Goal: Task Accomplishment & Management: Complete application form

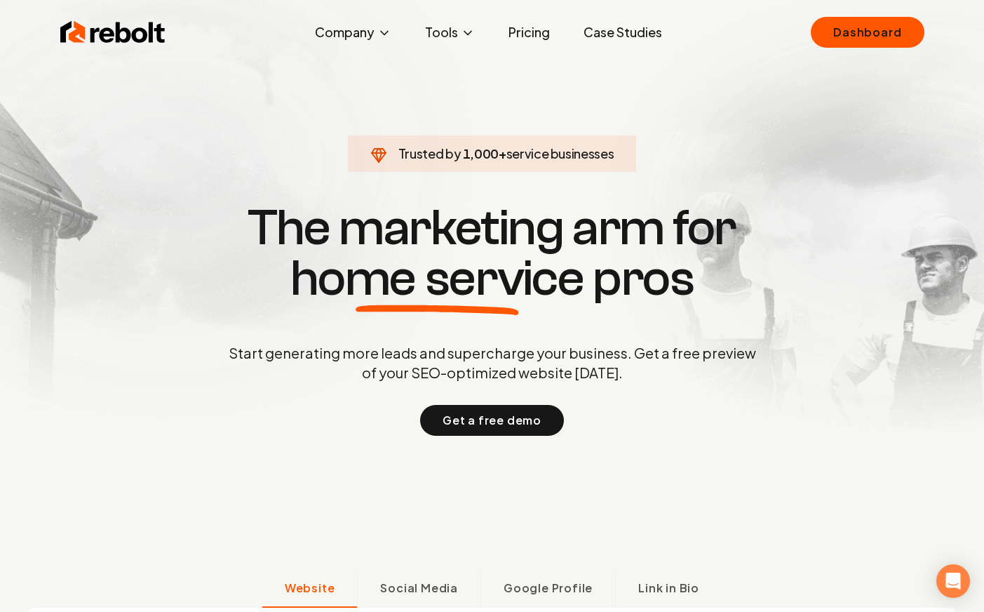
scroll to position [3, 0]
drag, startPoint x: 878, startPoint y: 108, endPoint x: 592, endPoint y: 7, distance: 302.8
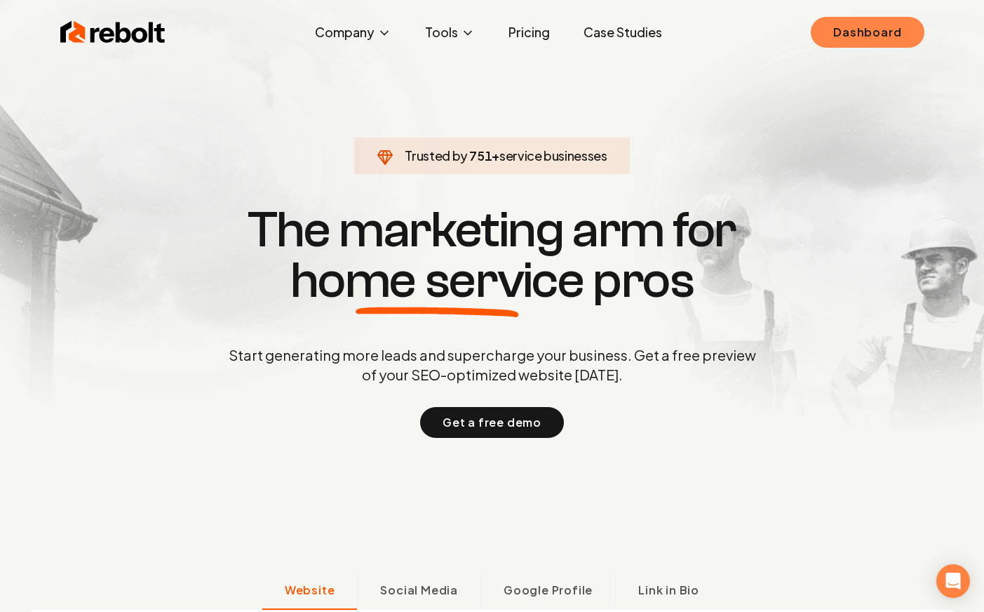
click at [883, 21] on link "Dashboard" at bounding box center [867, 32] width 113 height 31
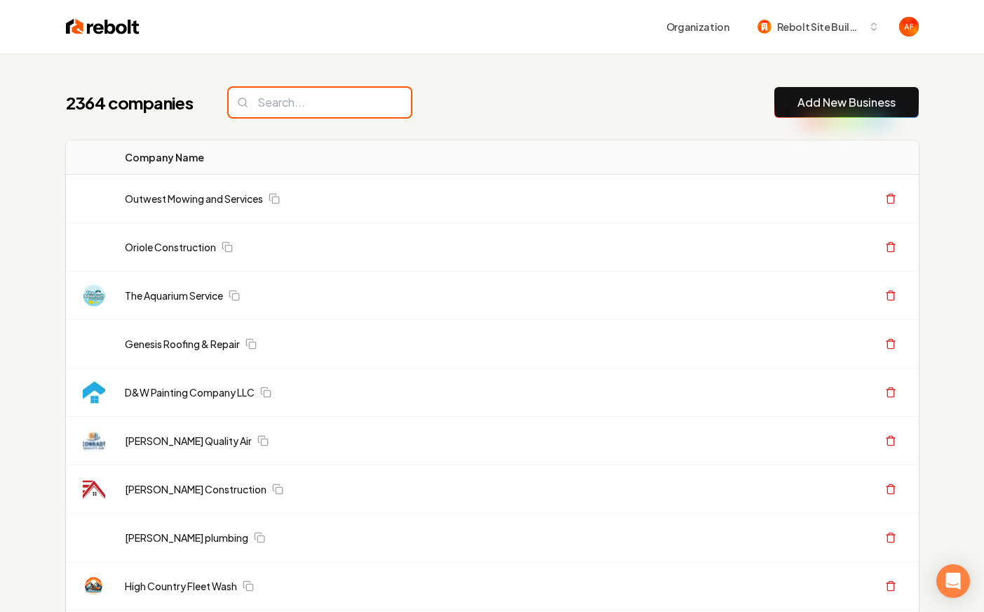
click at [330, 112] on input "search" at bounding box center [320, 102] width 182 height 29
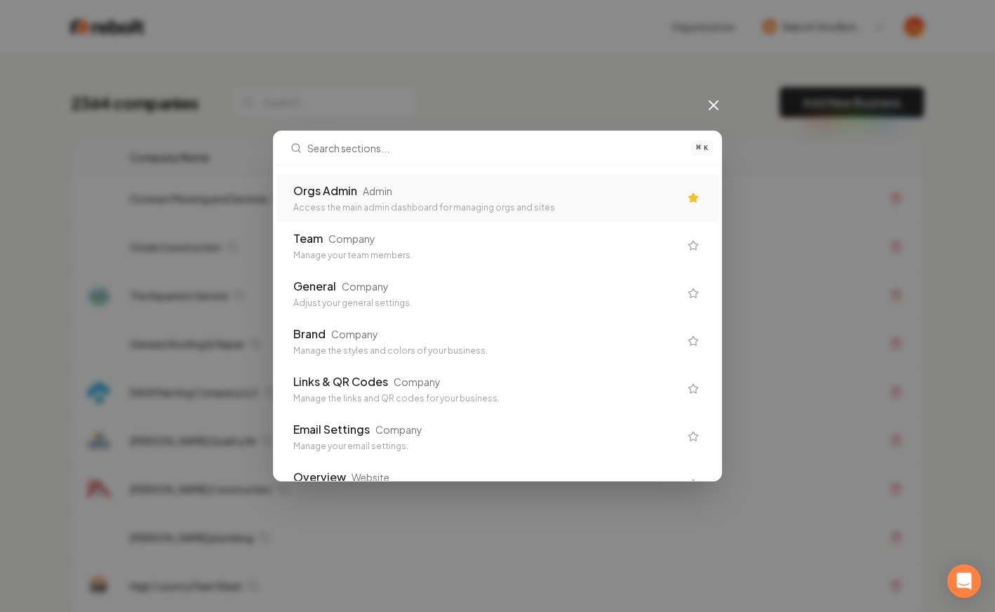
drag, startPoint x: 362, startPoint y: 185, endPoint x: 349, endPoint y: 169, distance: 20.9
click at [363, 185] on div "Admin" at bounding box center [377, 191] width 29 height 14
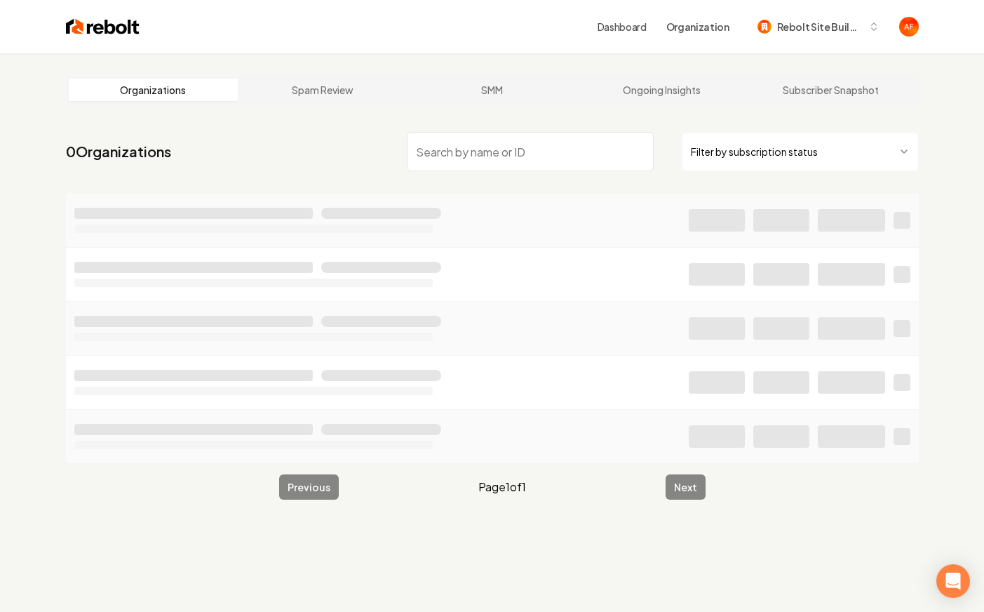
click at [422, 135] on input "search" at bounding box center [530, 151] width 247 height 39
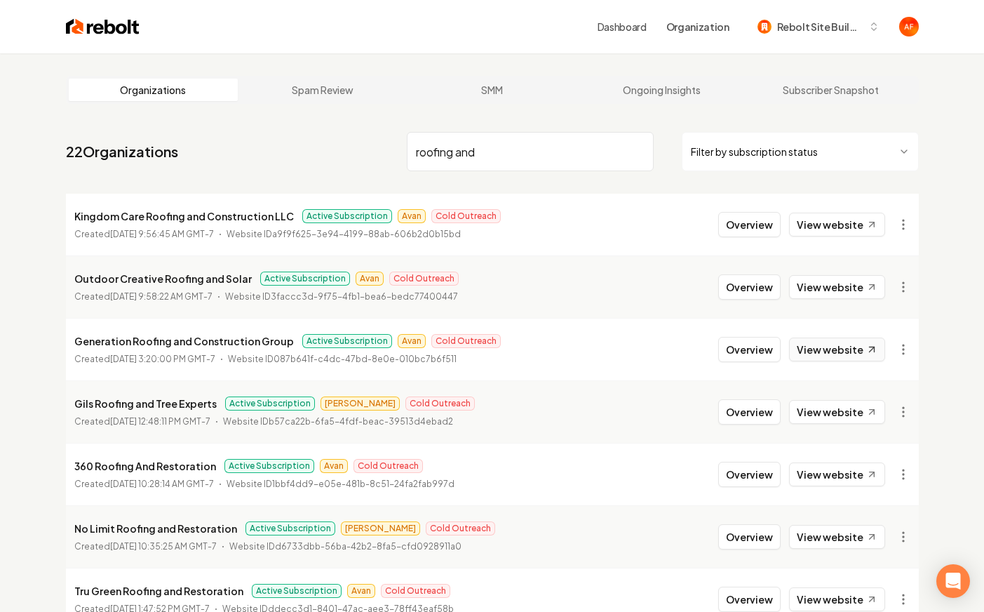
click at [831, 346] on link "View website" at bounding box center [837, 349] width 96 height 24
click at [450, 152] on input "roofing and" at bounding box center [530, 151] width 247 height 39
click at [520, 152] on input "roofing and" at bounding box center [530, 151] width 247 height 39
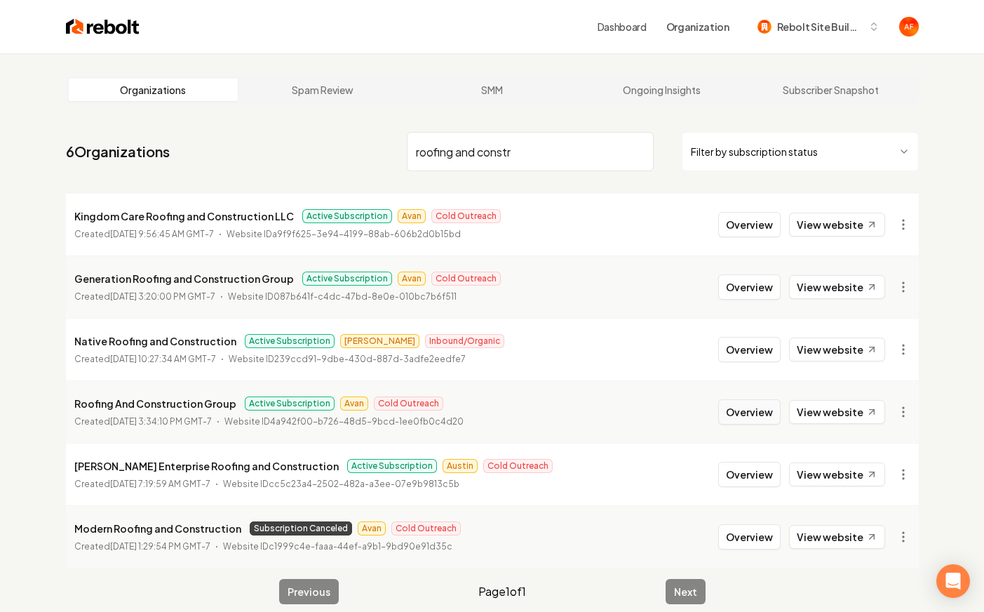
type input "roofing and constr"
click at [743, 415] on button "Overview" at bounding box center [749, 411] width 62 height 25
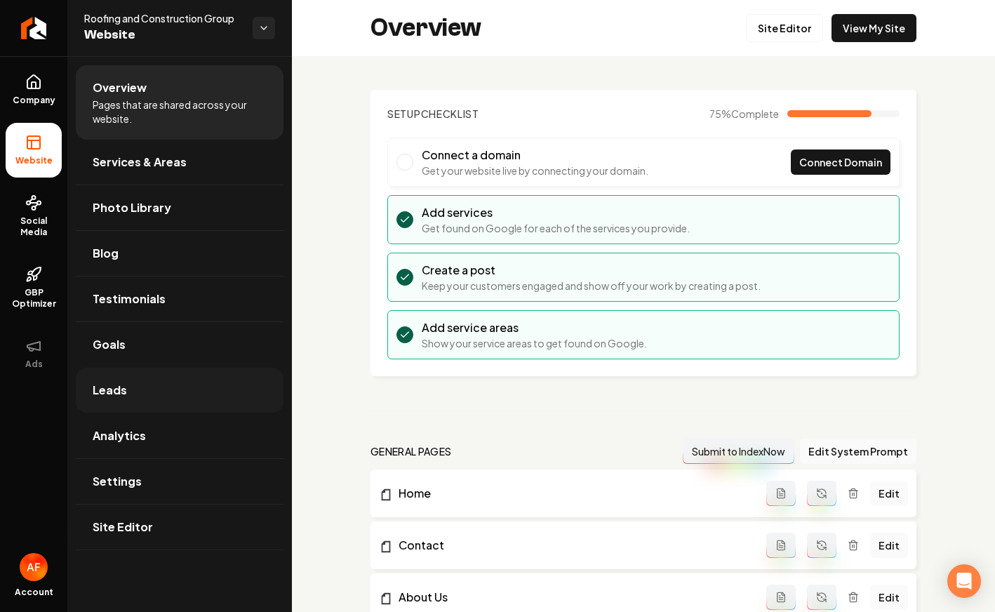
click at [115, 394] on span "Leads" at bounding box center [110, 390] width 34 height 17
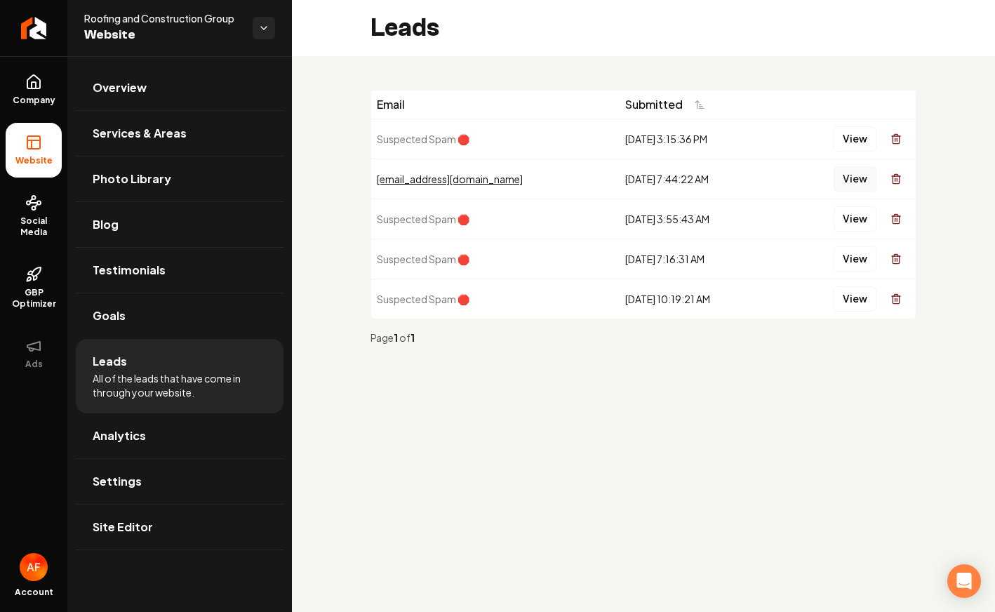
click at [854, 175] on button "View" at bounding box center [854, 178] width 43 height 25
click at [44, 84] on link "Company" at bounding box center [34, 89] width 56 height 55
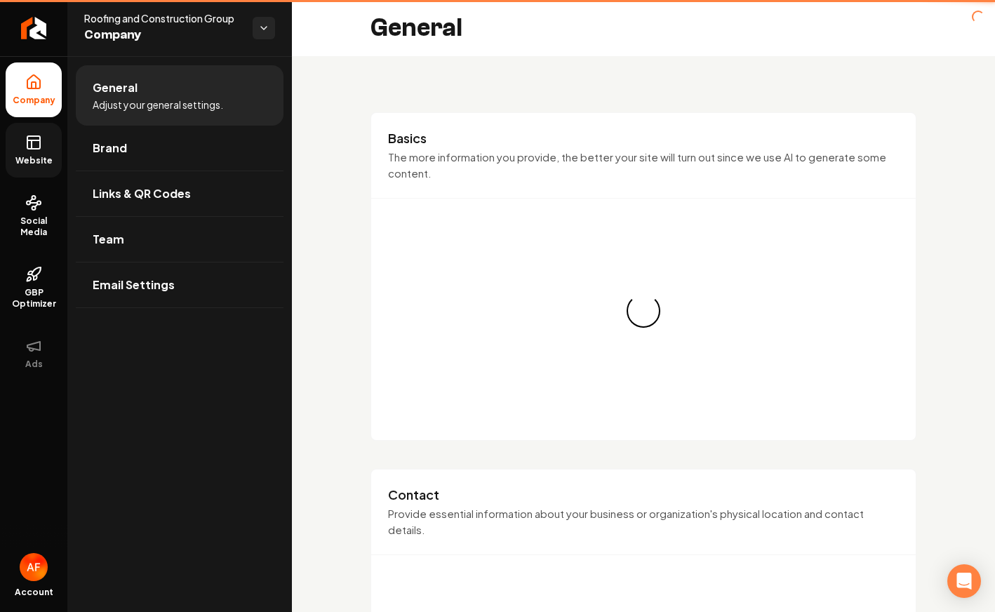
drag, startPoint x: 46, startPoint y: 137, endPoint x: 54, endPoint y: 128, distance: 11.9
click at [46, 137] on link "Website" at bounding box center [34, 150] width 56 height 55
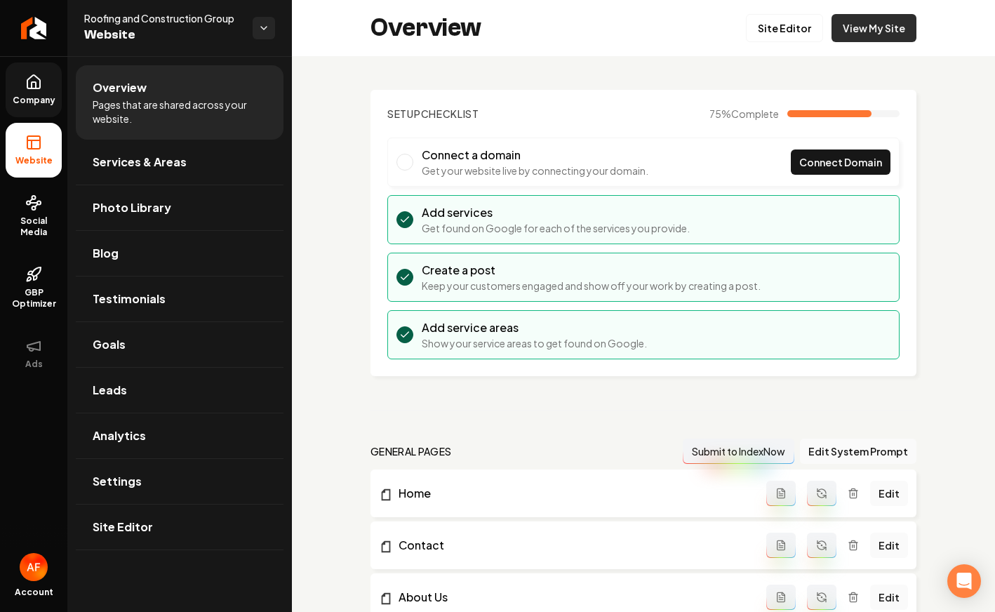
click at [885, 30] on link "View My Site" at bounding box center [873, 28] width 85 height 28
click at [17, 29] on link "Return to dashboard" at bounding box center [33, 28] width 67 height 56
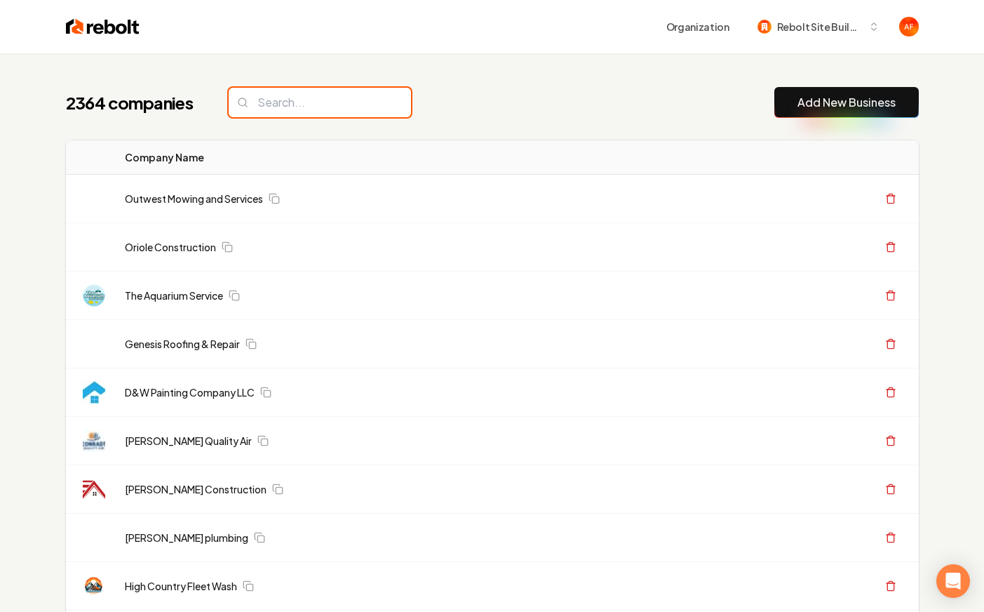
click at [323, 114] on input "search" at bounding box center [320, 102] width 182 height 29
click at [429, 112] on div "2364 companies Add New Business" at bounding box center [492, 102] width 853 height 31
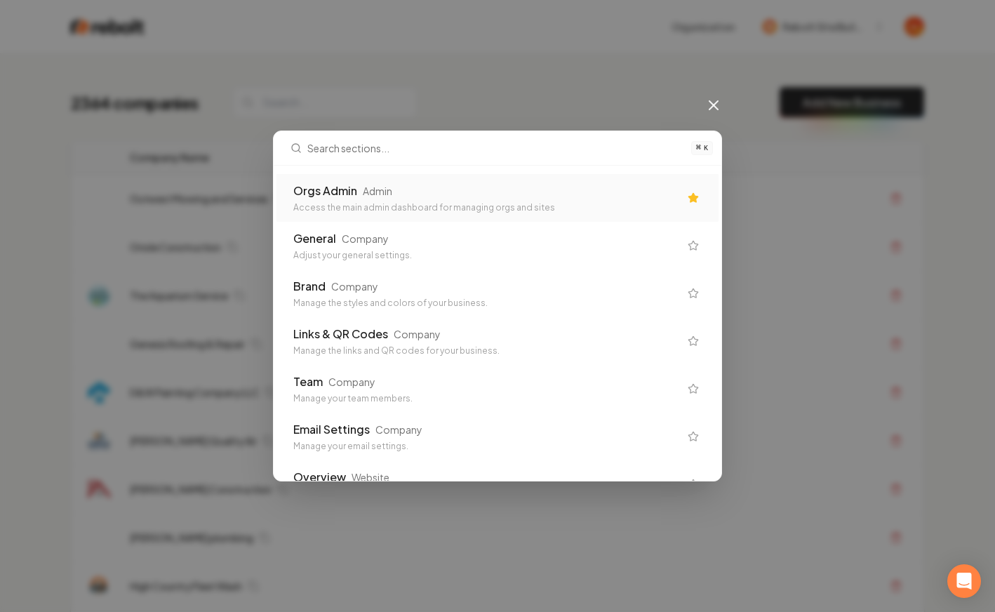
click at [405, 191] on div "Orgs Admin Admin" at bounding box center [486, 190] width 386 height 17
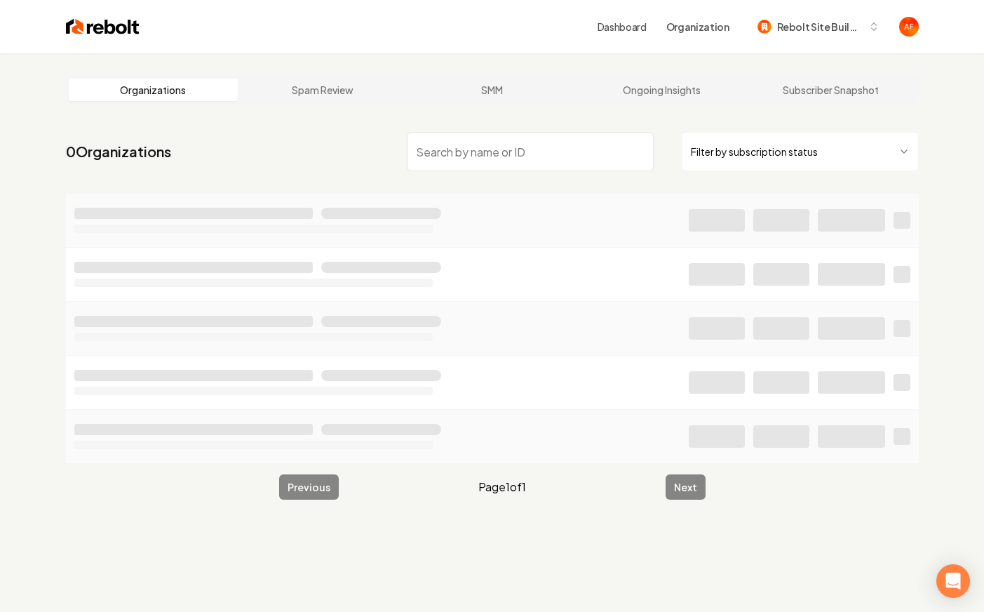
click at [460, 144] on input "search" at bounding box center [530, 151] width 247 height 39
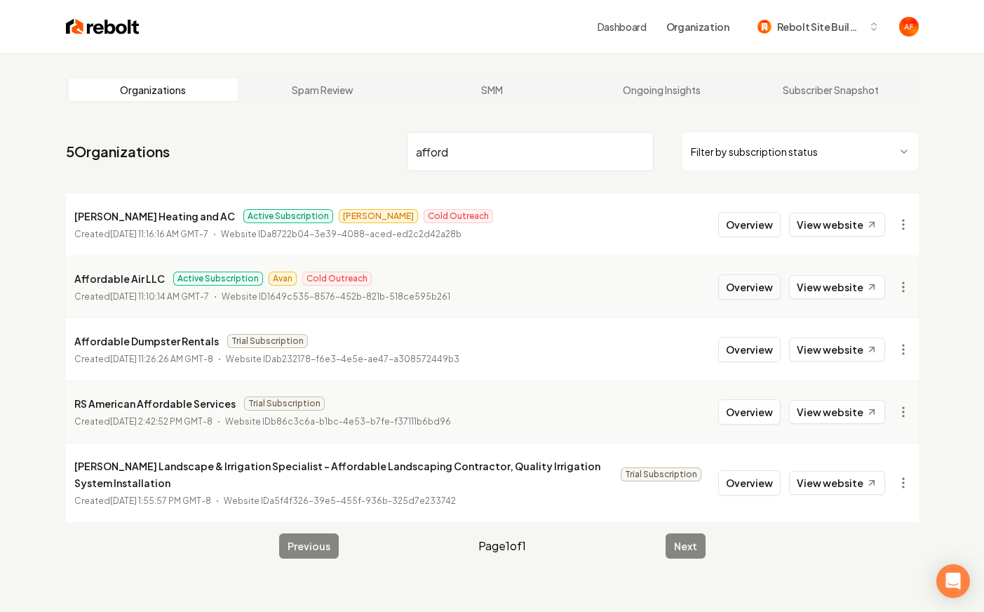
type input "afford"
click at [759, 294] on button "Overview" at bounding box center [749, 286] width 62 height 25
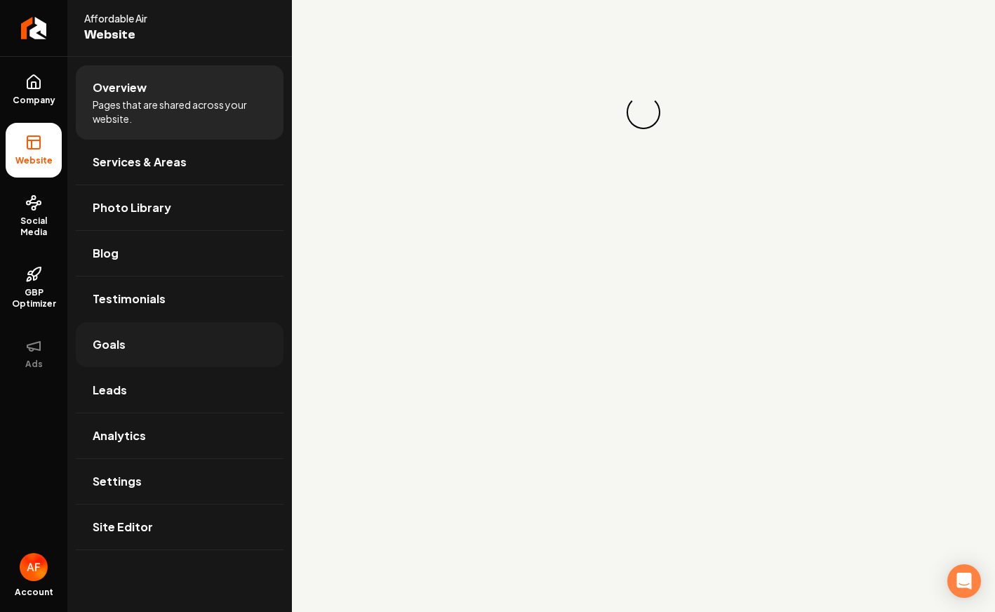
click at [125, 347] on link "Goals" at bounding box center [180, 344] width 208 height 45
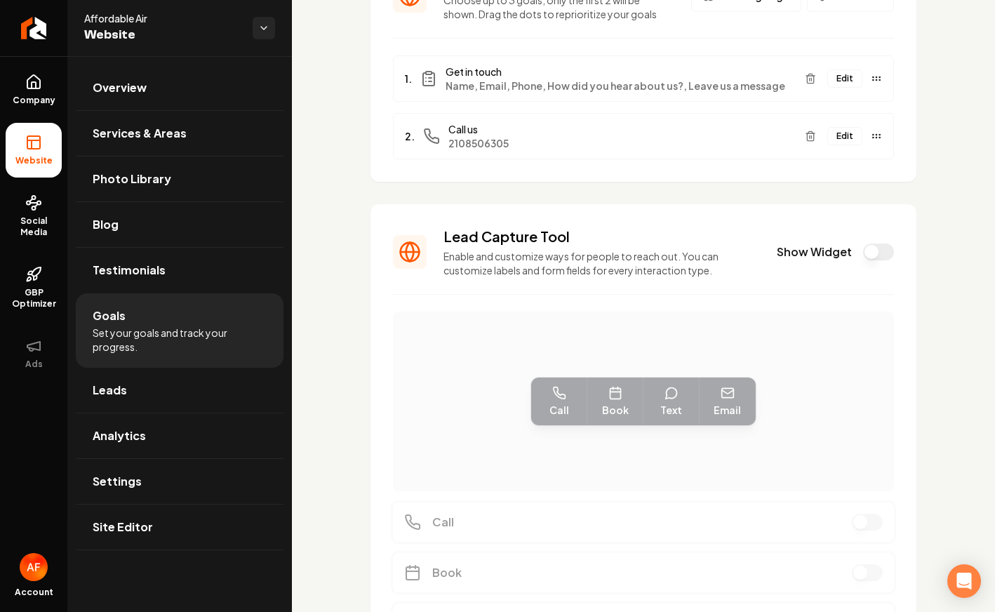
scroll to position [302, 0]
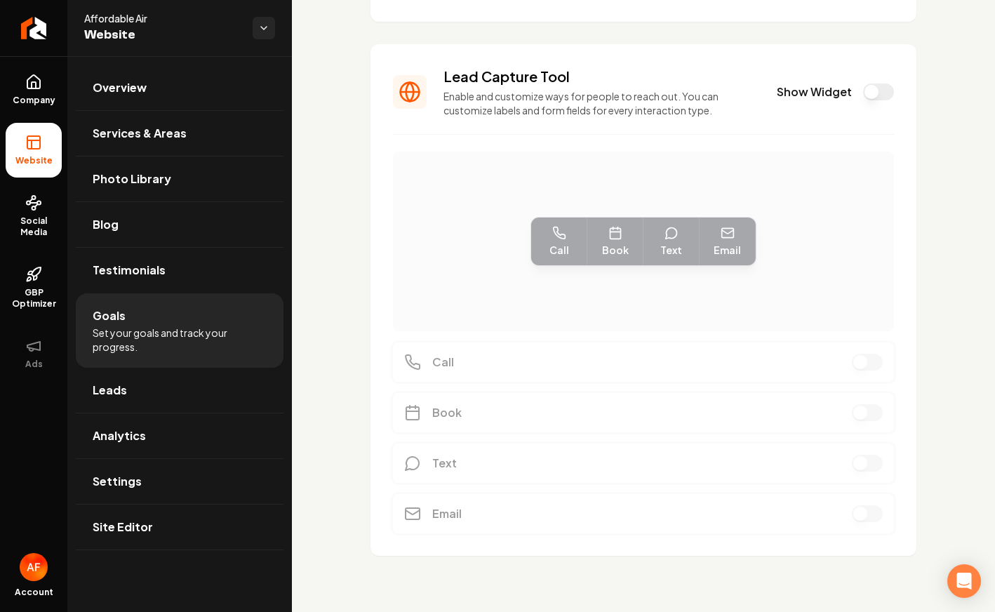
click at [864, 95] on button "Show Widget" at bounding box center [878, 91] width 31 height 17
click at [863, 90] on button "Show Widget" at bounding box center [878, 91] width 31 height 17
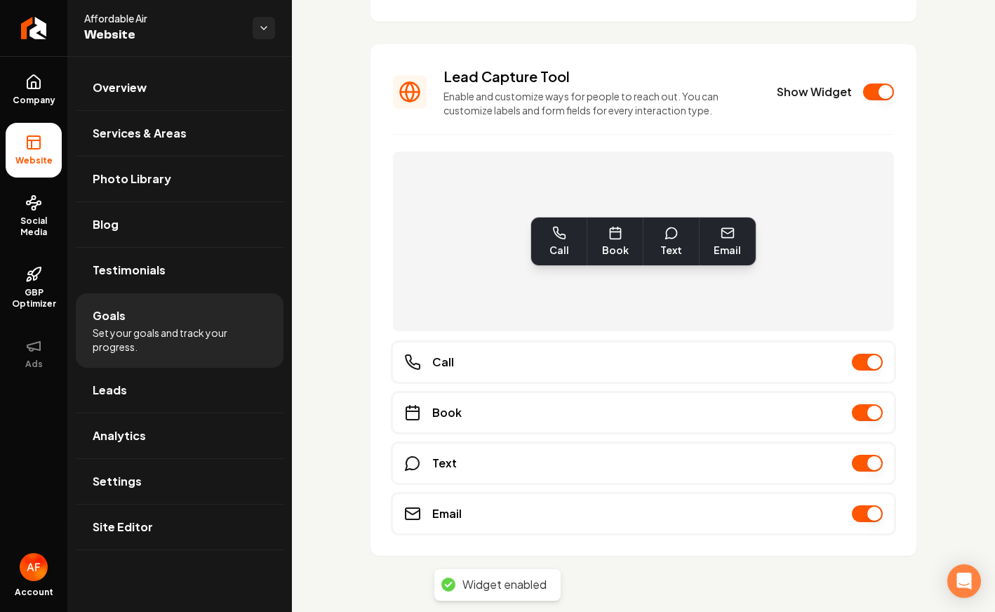
drag, startPoint x: 508, startPoint y: 463, endPoint x: 472, endPoint y: 466, distance: 35.9
click at [499, 464] on div "Text" at bounding box center [643, 462] width 501 height 39
click at [436, 467] on span "Text" at bounding box center [444, 463] width 25 height 17
click at [437, 462] on span "Text" at bounding box center [444, 463] width 25 height 17
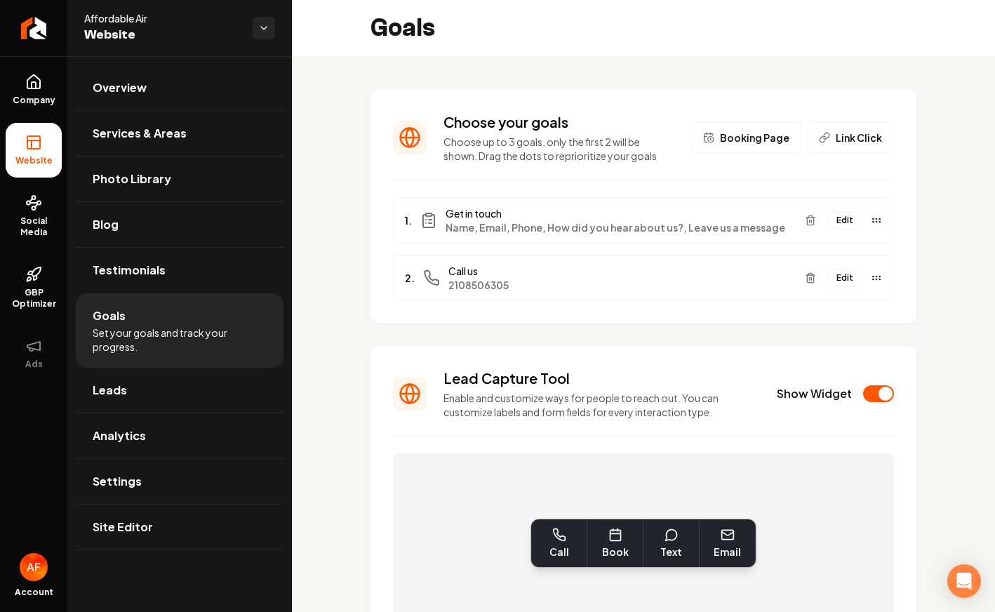
scroll to position [272, 0]
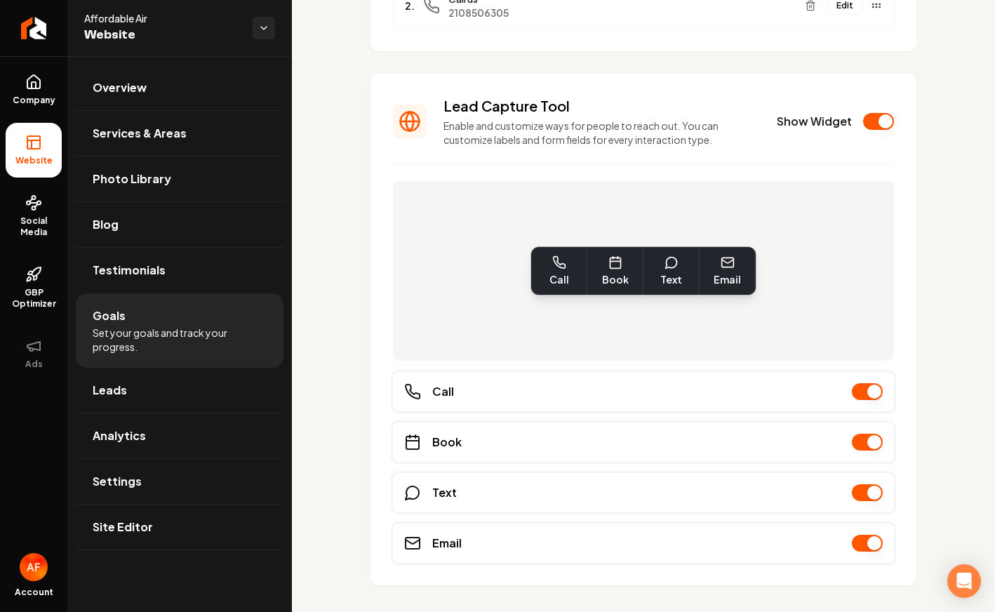
click at [433, 453] on div "Book" at bounding box center [643, 441] width 501 height 39
click at [436, 511] on div "Text" at bounding box center [643, 492] width 501 height 39
click at [436, 497] on span "Text" at bounding box center [444, 492] width 25 height 17
click at [441, 435] on span "Book" at bounding box center [446, 441] width 29 height 17
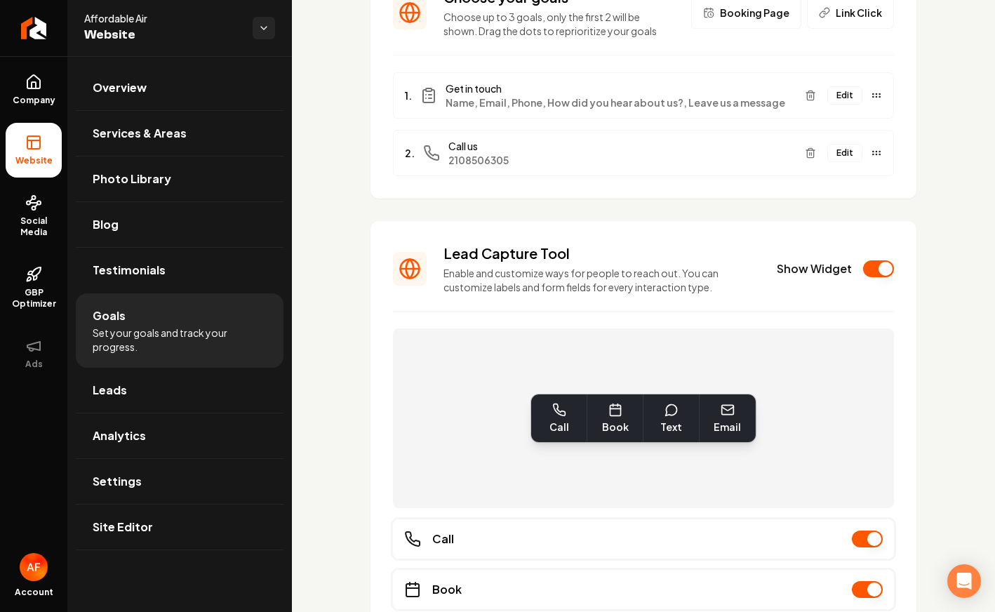
scroll to position [129, 0]
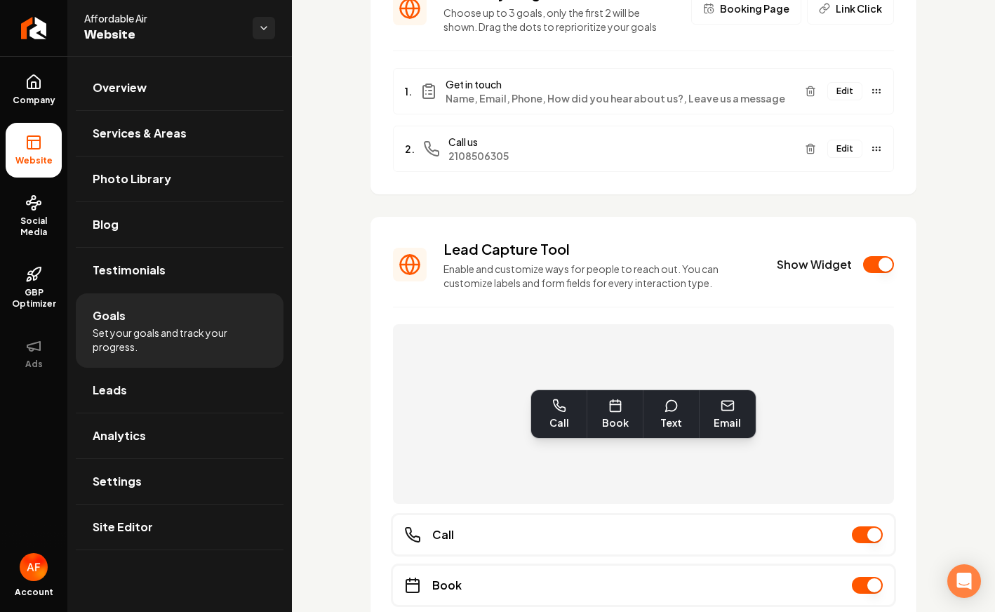
click at [878, 262] on button "Show Widget" at bounding box center [878, 264] width 31 height 17
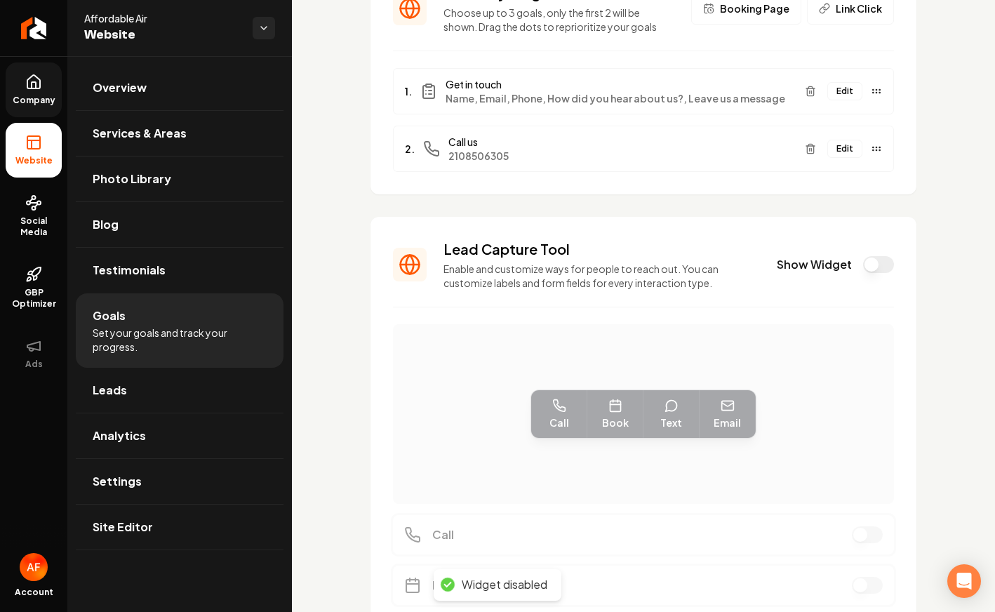
click at [48, 95] on span "Company" at bounding box center [34, 100] width 54 height 11
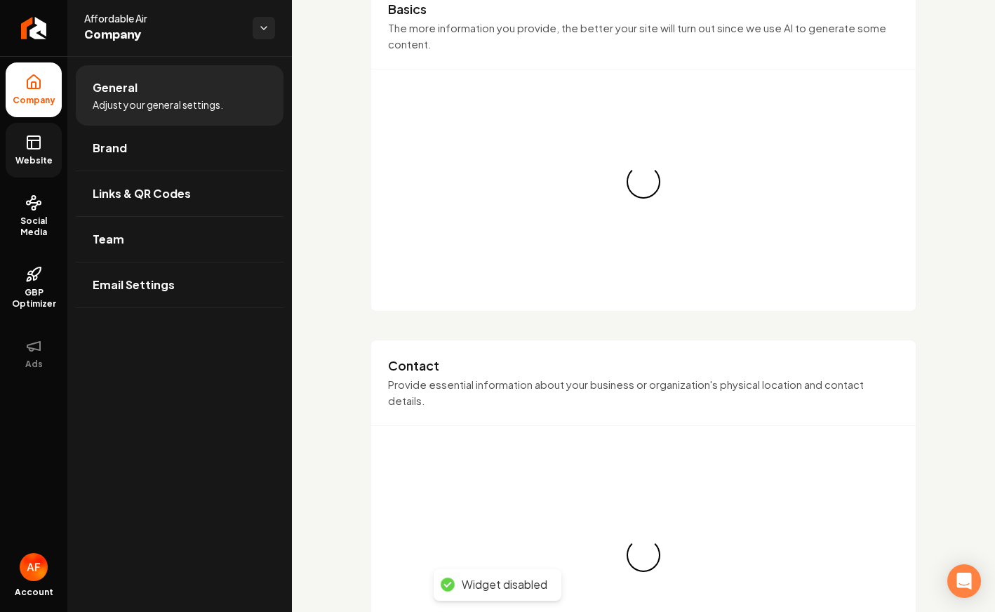
click at [47, 146] on link "Website" at bounding box center [34, 150] width 56 height 55
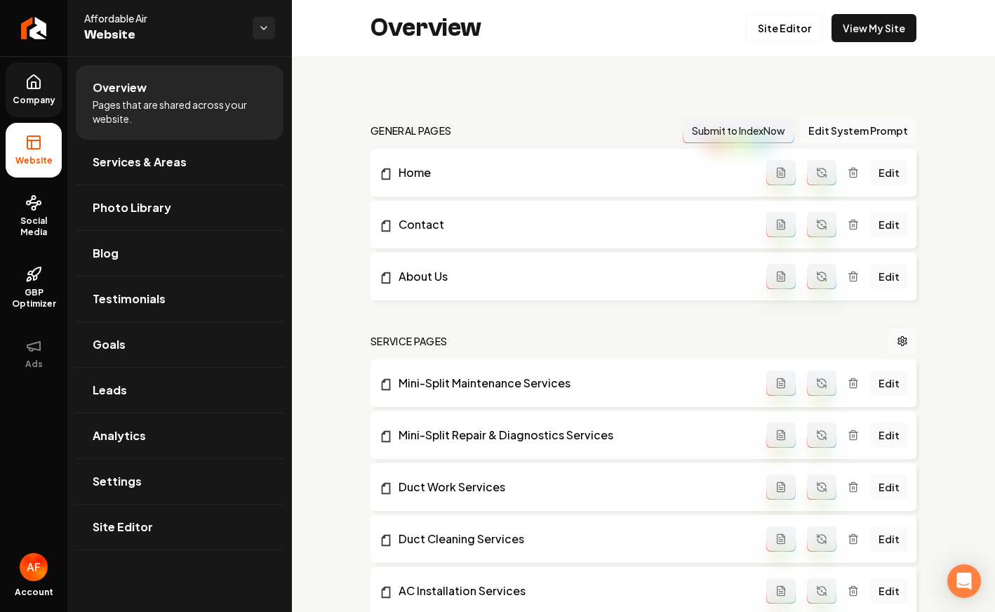
drag, startPoint x: 920, startPoint y: 35, endPoint x: 911, endPoint y: 29, distance: 10.1
click at [915, 33] on div "Overview Site Editor View My Site" at bounding box center [643, 28] width 703 height 56
click at [898, 29] on link "View My Site" at bounding box center [873, 28] width 85 height 28
click at [94, 370] on link "Leads" at bounding box center [180, 390] width 208 height 45
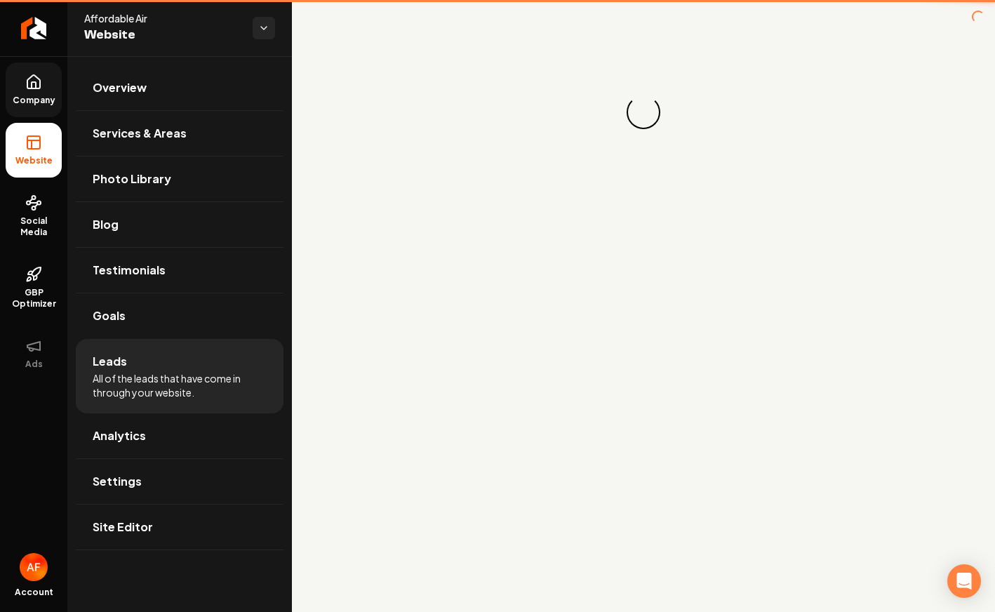
click at [113, 342] on li "Leads All of the leads that have come in through your website." at bounding box center [180, 376] width 208 height 74
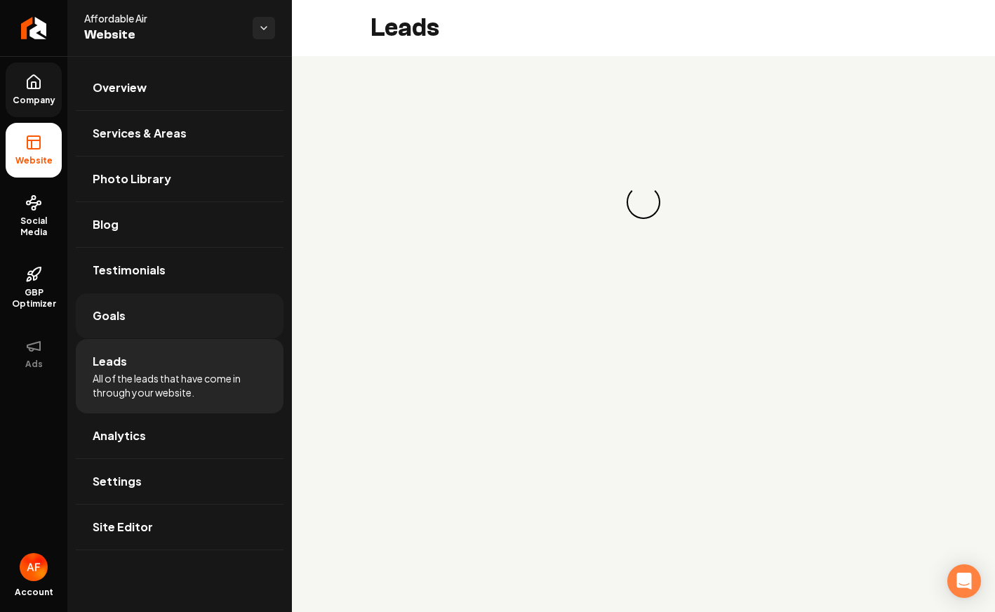
click at [123, 329] on link "Goals" at bounding box center [180, 315] width 208 height 45
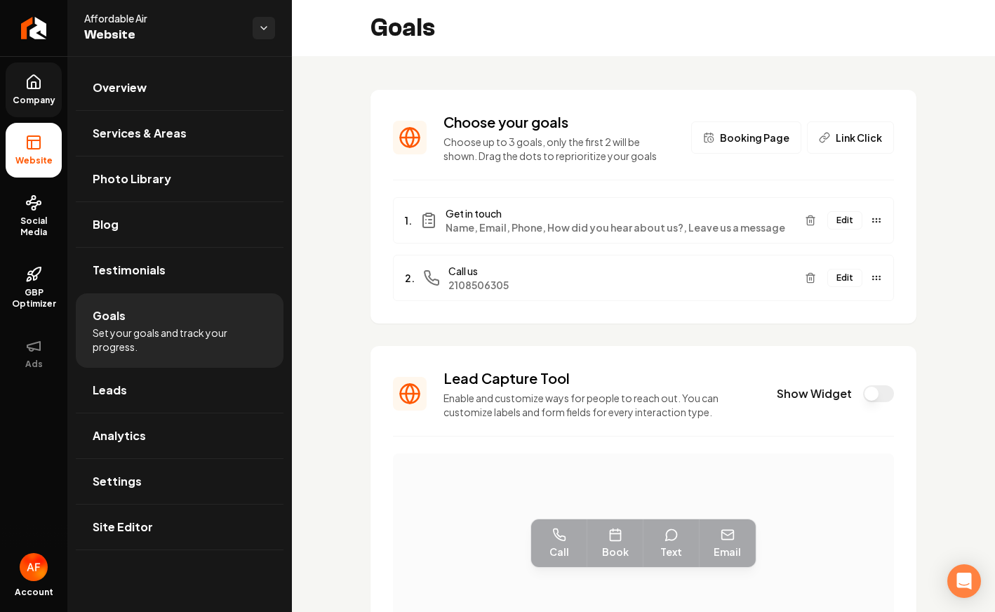
click at [849, 140] on span "Link Click" at bounding box center [858, 137] width 46 height 14
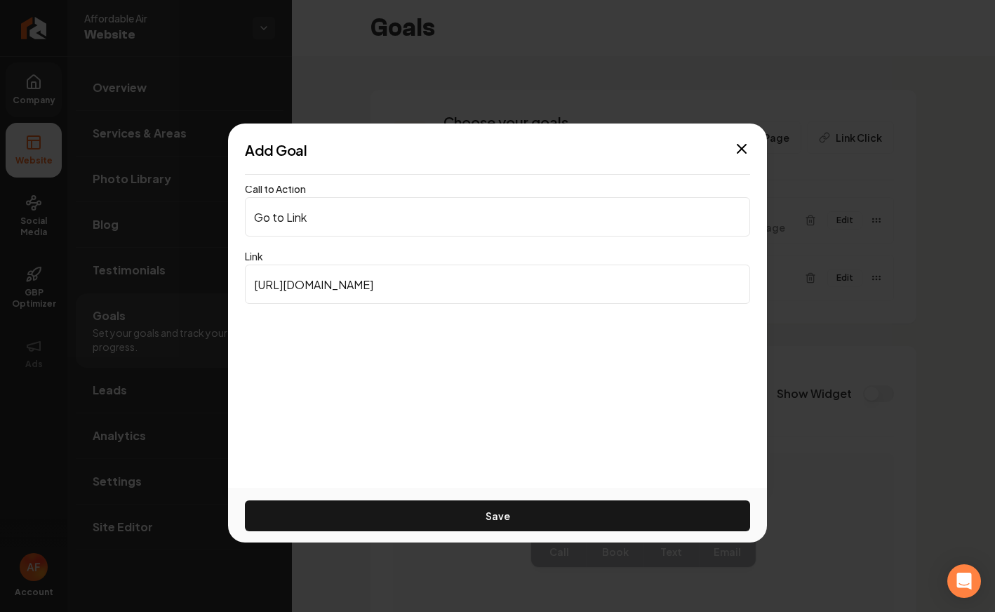
click at [742, 139] on div "Add Goal Call to Action Go to Link Link https://www.google.com Save Close" at bounding box center [497, 305] width 539 height 365
click at [741, 145] on icon "button" at bounding box center [741, 148] width 17 height 17
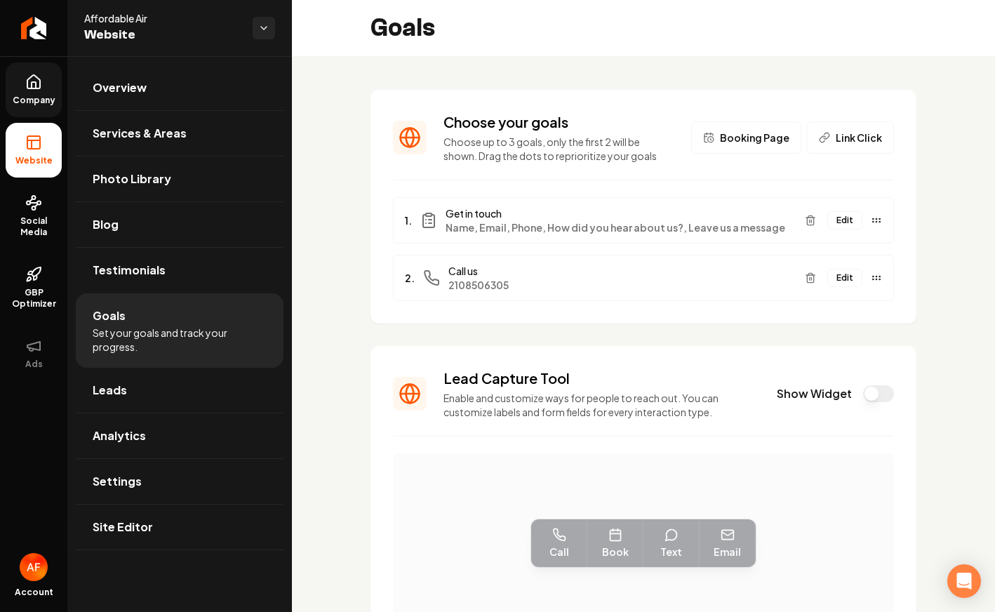
click at [843, 166] on section "Choose your goals Choose up to 3 goals, only the first 2 will be shown. Drag th…" at bounding box center [643, 207] width 546 height 234
click at [850, 147] on button "Link Click" at bounding box center [850, 137] width 87 height 32
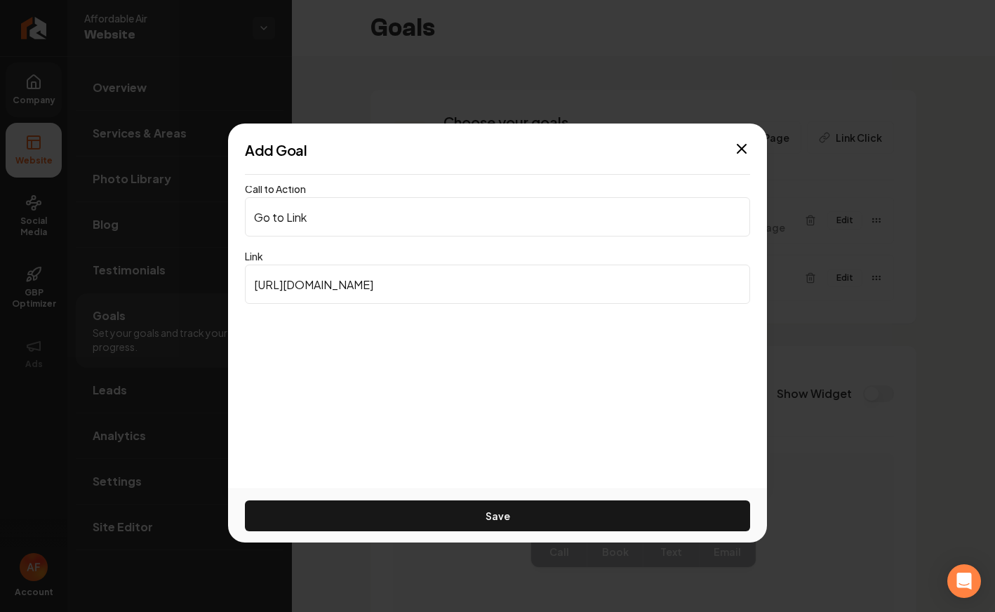
click at [347, 217] on input "Go to Link" at bounding box center [497, 216] width 505 height 39
type input "S"
type input "Text Us"
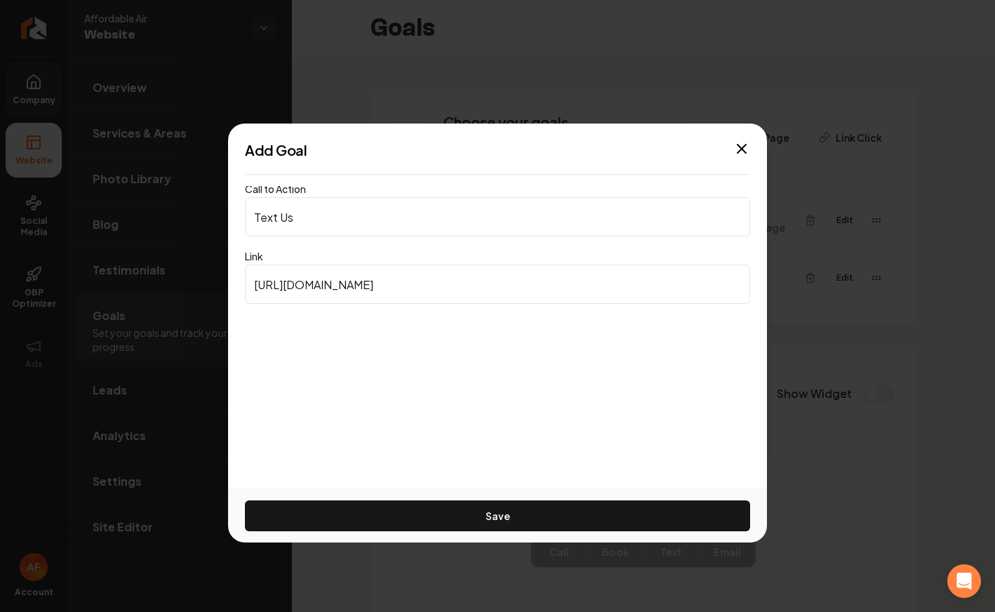
click at [372, 282] on input "https://www.google.com" at bounding box center [497, 283] width 505 height 39
paste input "726-243-8458"
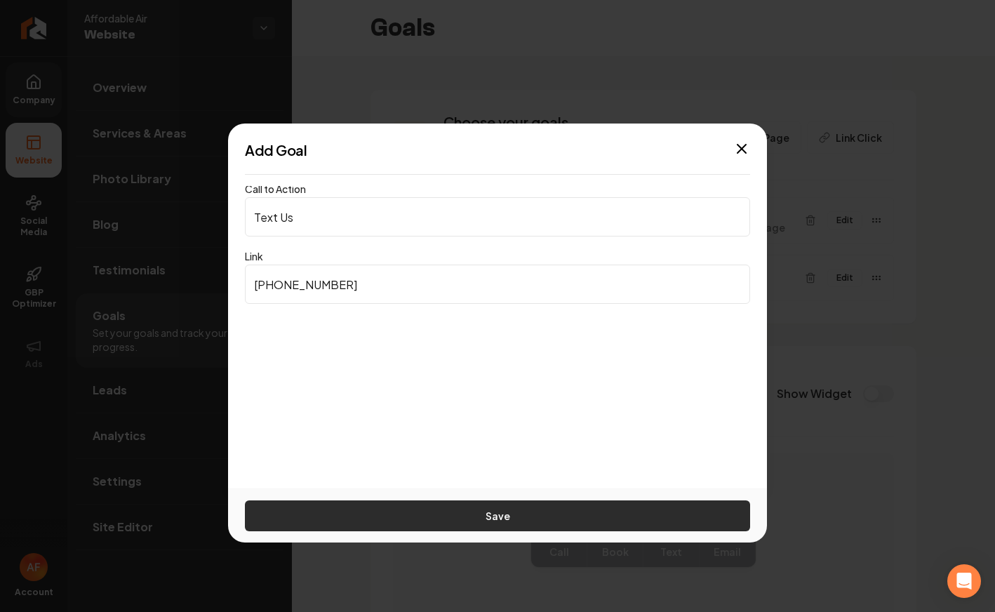
type input "726-243-8458"
click at [464, 511] on button "Save" at bounding box center [497, 515] width 505 height 31
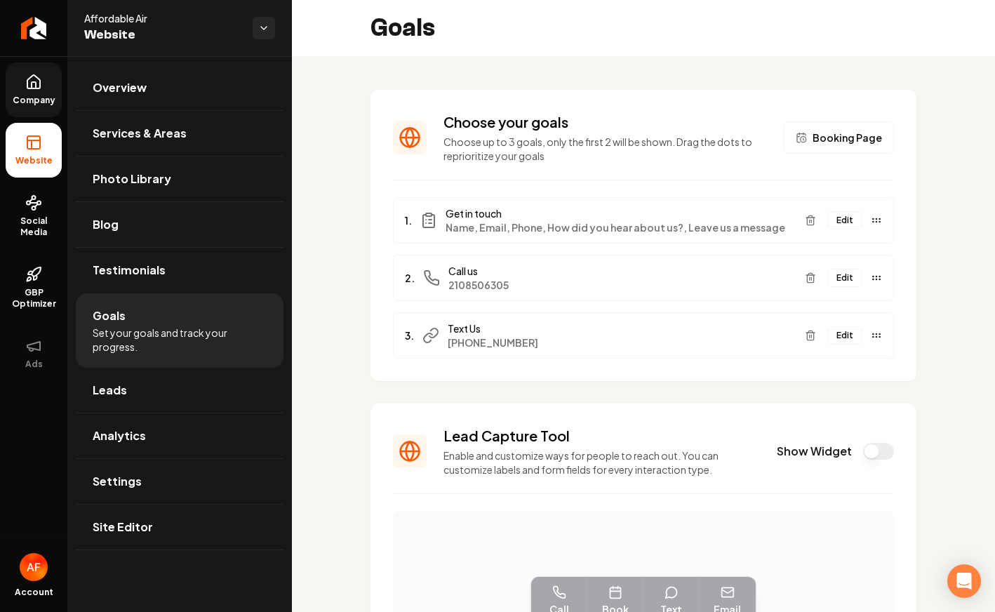
click at [469, 337] on span "726-243-8458" at bounding box center [621, 342] width 346 height 14
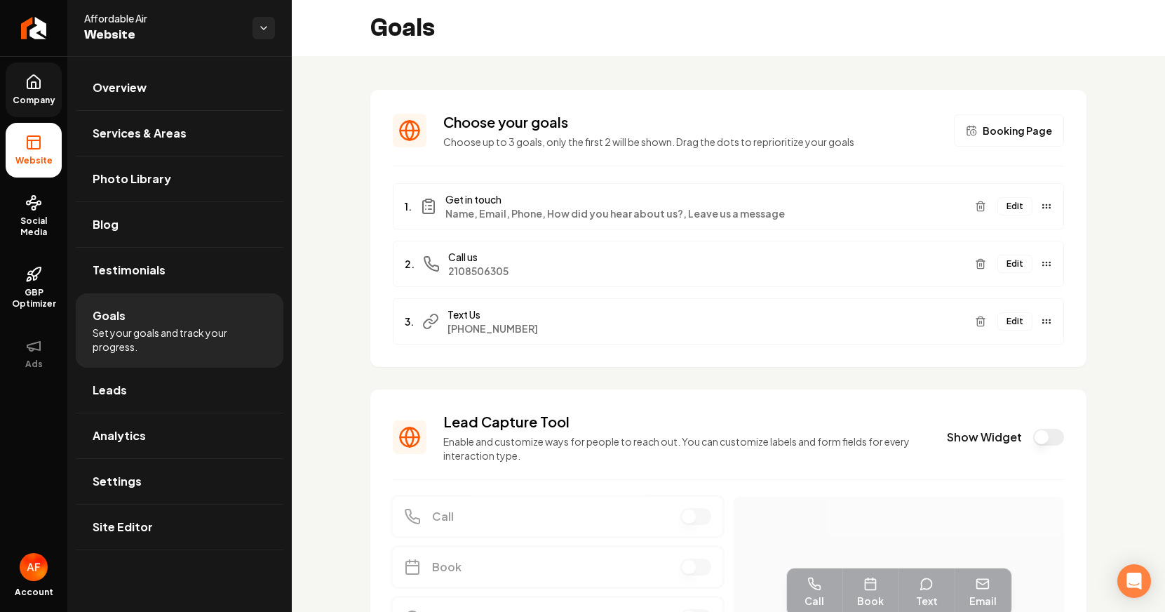
click at [994, 319] on button "Edit" at bounding box center [1014, 321] width 35 height 18
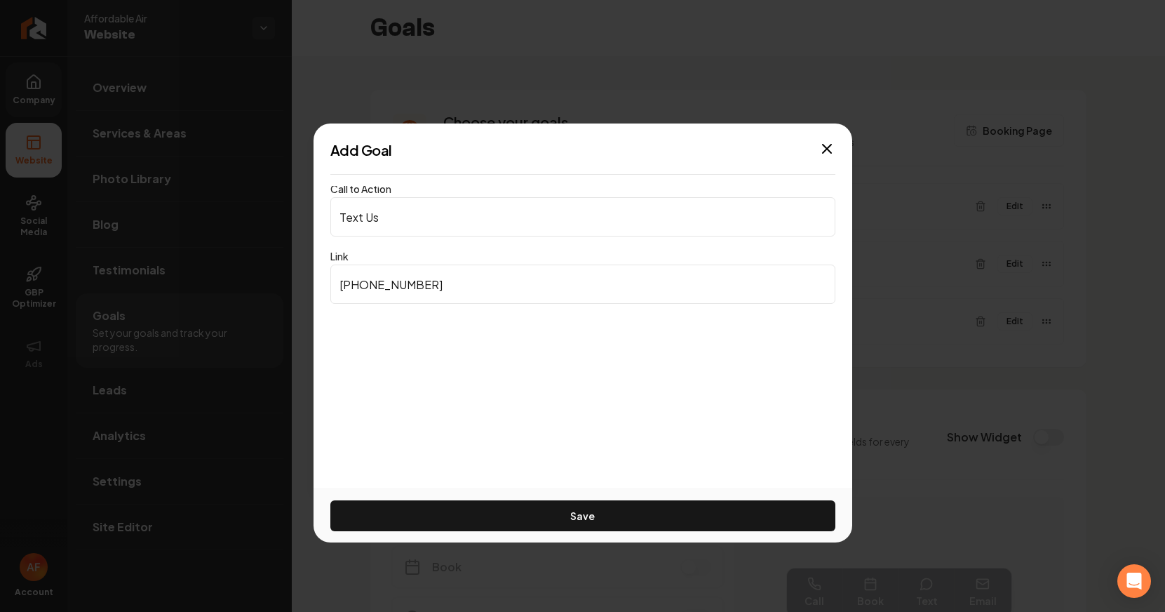
click at [337, 283] on input "726-243-8458" at bounding box center [582, 283] width 505 height 39
type input "Tel:7262438458"
click at [330, 500] on button "Save" at bounding box center [582, 515] width 505 height 31
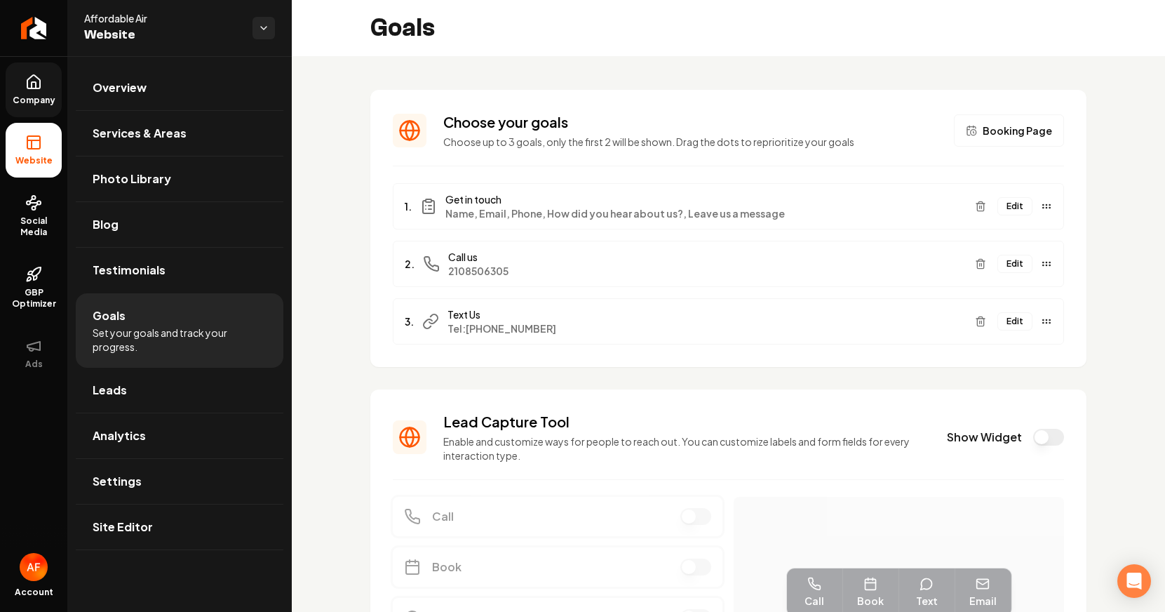
click at [483, 328] on span "Tel:7262438458" at bounding box center [706, 328] width 516 height 14
click at [994, 323] on button "Edit" at bounding box center [1014, 321] width 35 height 18
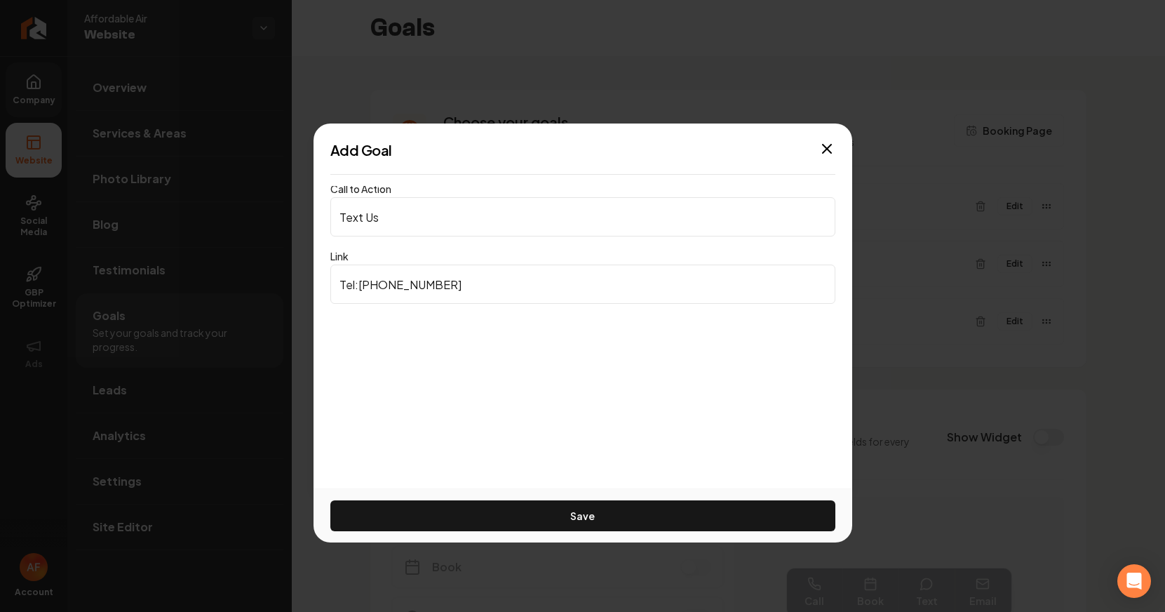
click at [344, 285] on input "Tel:7262438458" at bounding box center [582, 283] width 505 height 39
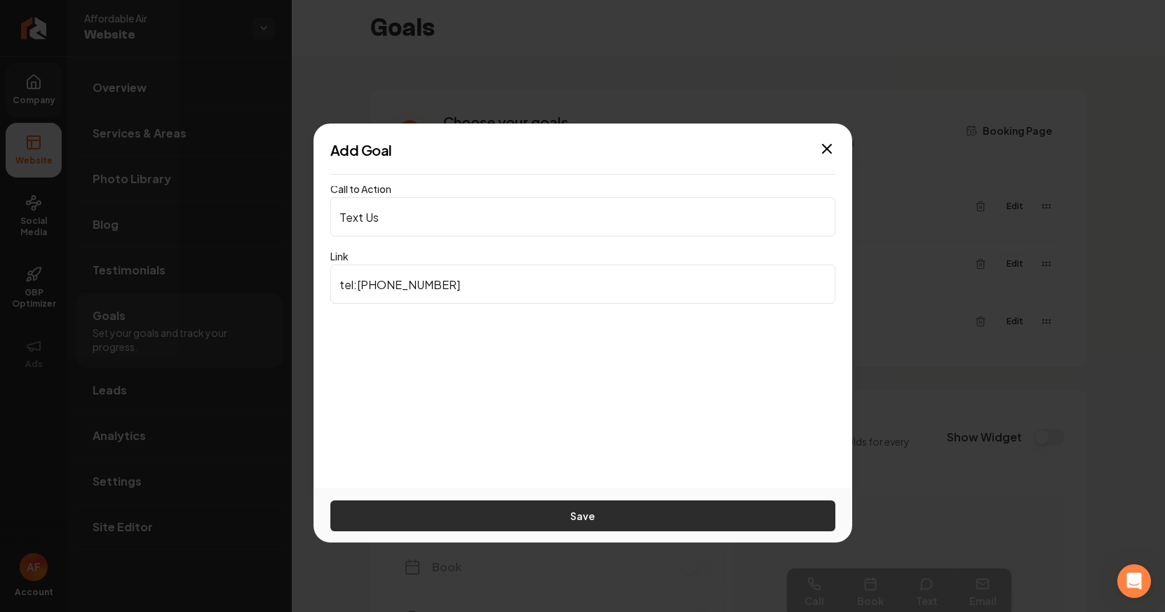
type input "tel:7262438458"
click at [715, 520] on button "Save" at bounding box center [582, 515] width 505 height 31
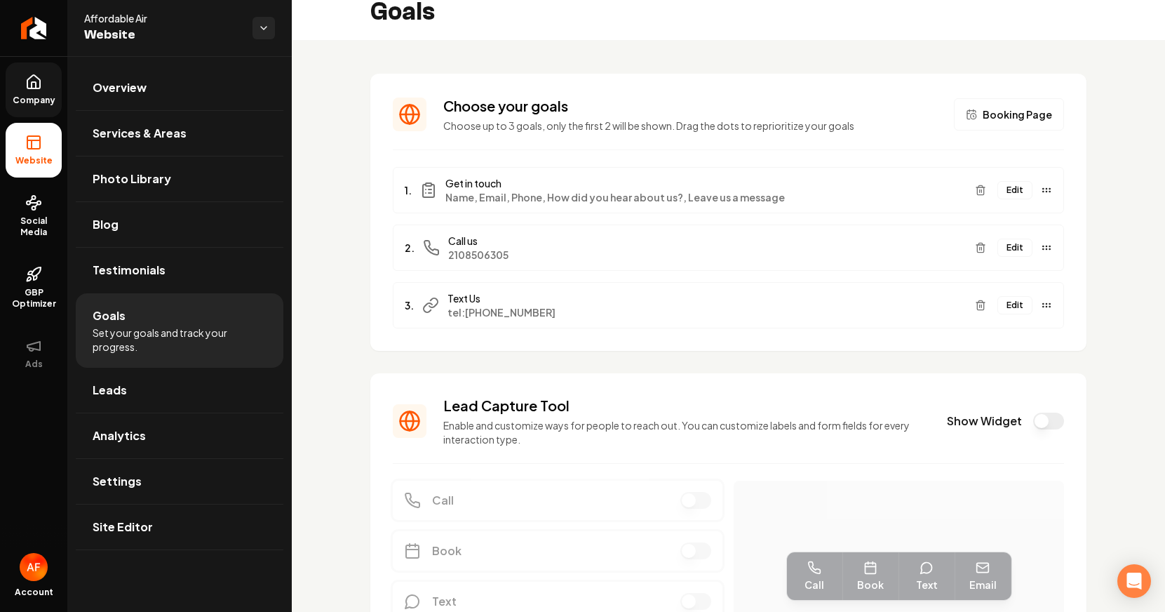
scroll to position [19, 0]
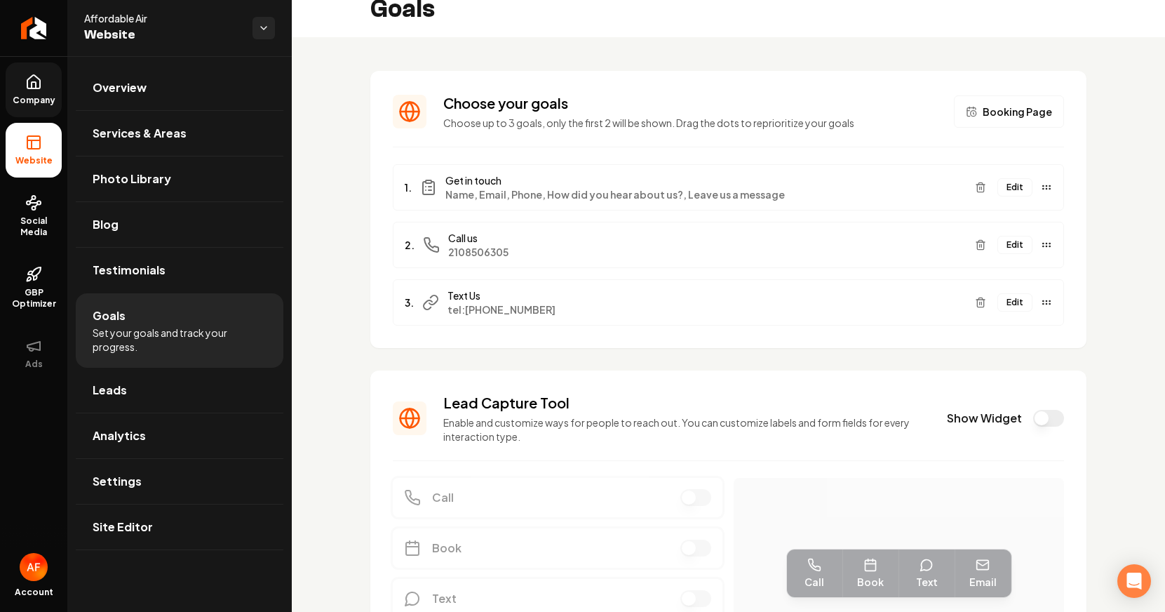
click at [485, 307] on span "tel:7262438458" at bounding box center [706, 309] width 516 height 14
click at [741, 327] on section "Choose your goals Choose up to 3 goals, only the first 2 will be shown. Drag th…" at bounding box center [728, 209] width 716 height 277
drag, startPoint x: 975, startPoint y: 308, endPoint x: 966, endPoint y: 302, distance: 10.7
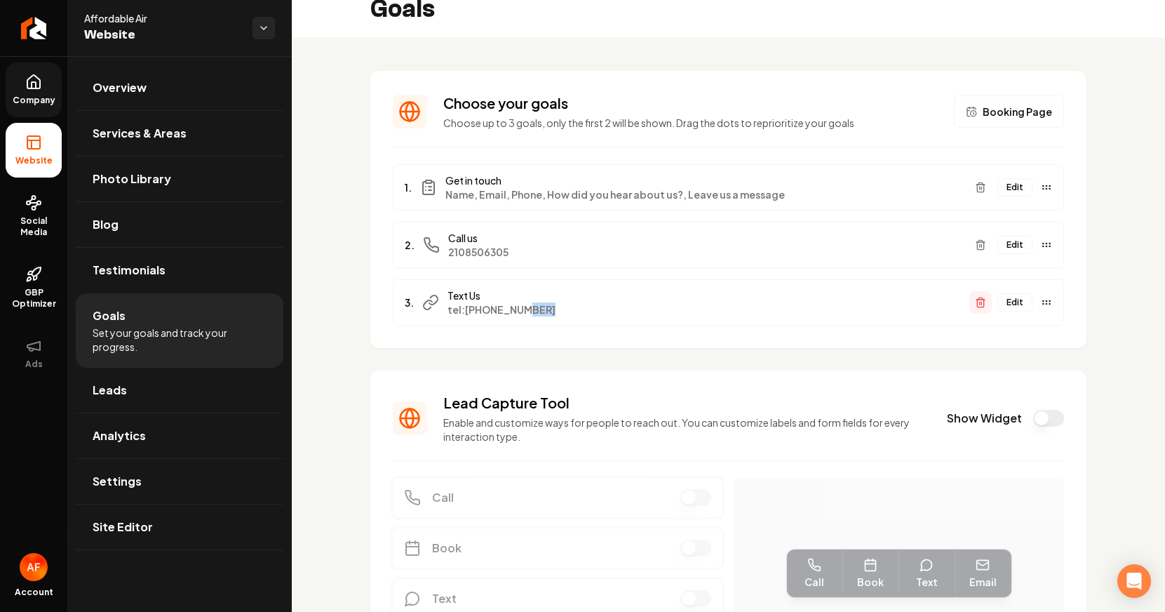
click at [969, 304] on button "Main content area" at bounding box center [980, 302] width 22 height 22
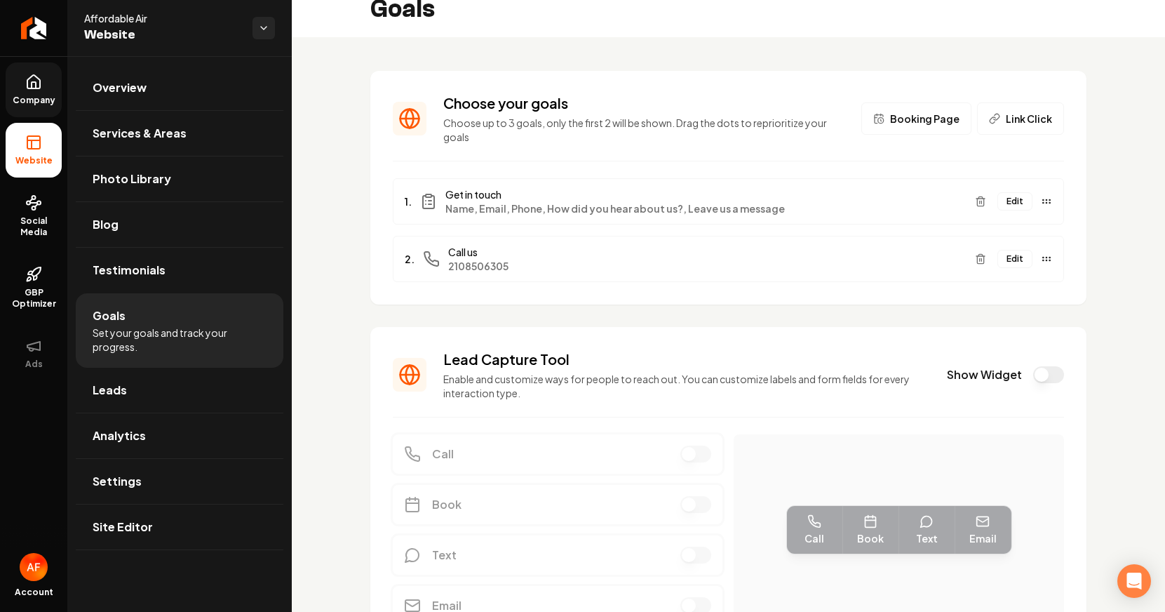
click at [24, 81] on link "Company" at bounding box center [34, 89] width 56 height 55
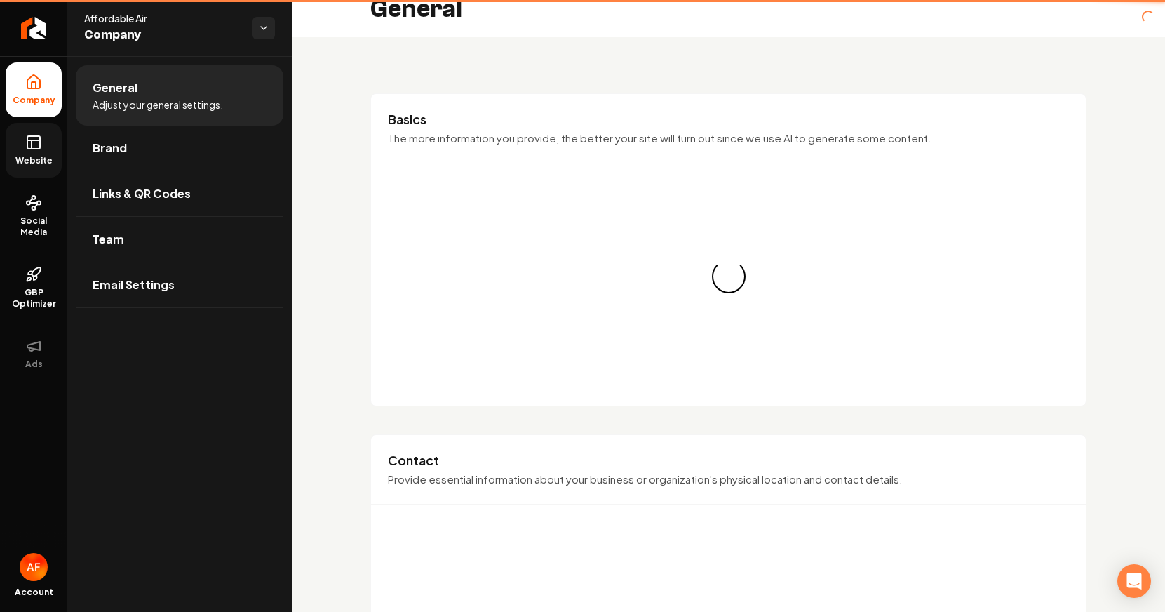
click at [44, 149] on link "Website" at bounding box center [34, 150] width 56 height 55
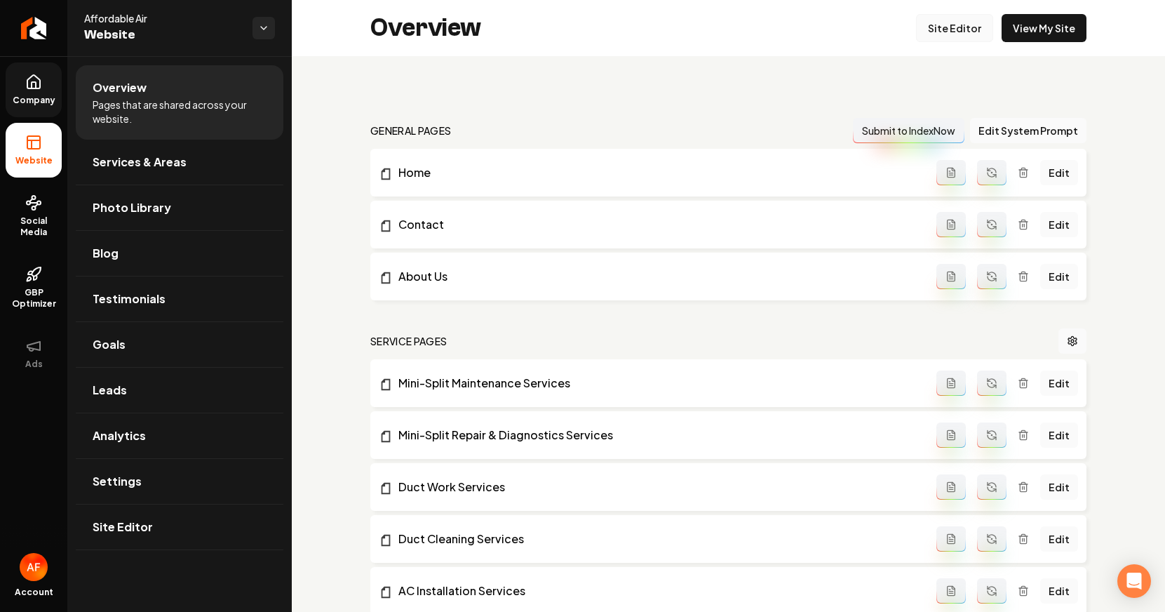
click at [946, 22] on link "Site Editor" at bounding box center [954, 28] width 77 height 28
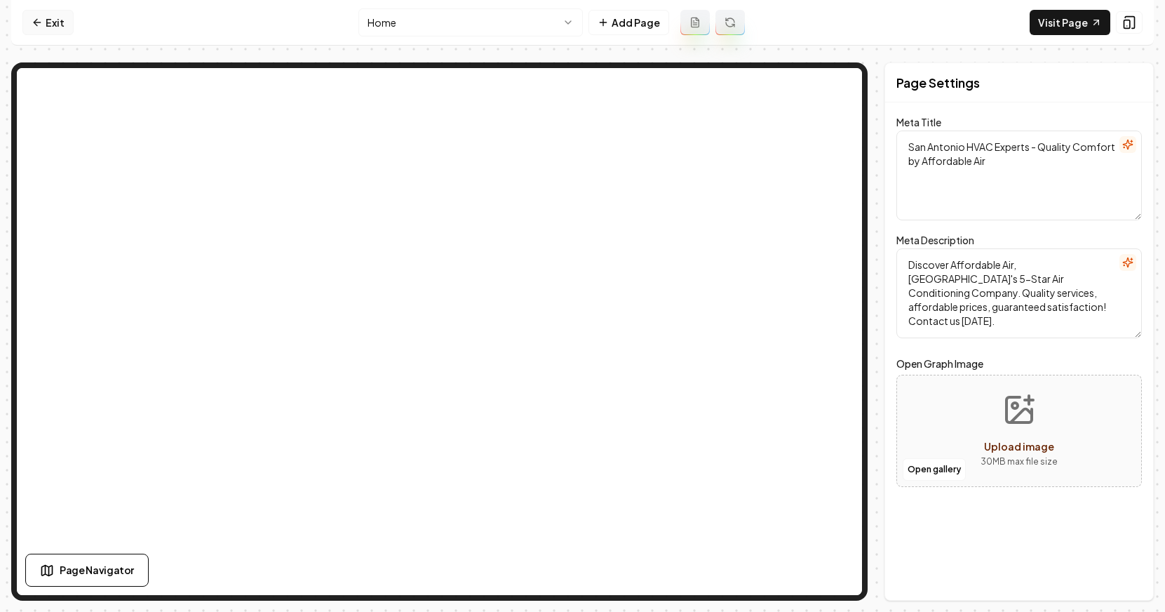
click at [48, 26] on link "Exit" at bounding box center [47, 22] width 51 height 25
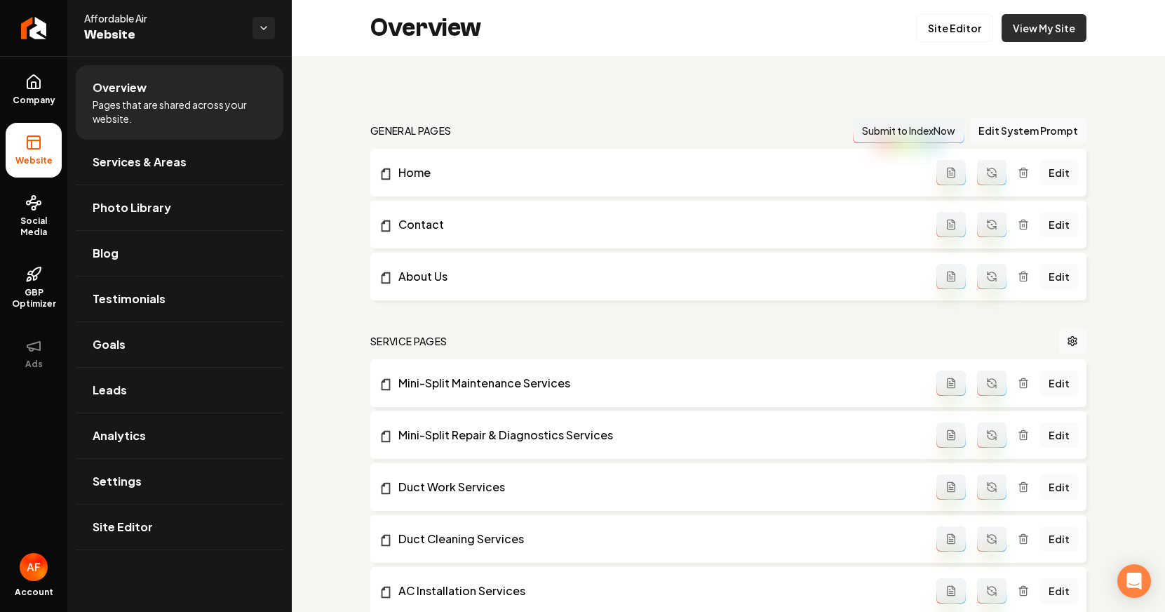
click at [1061, 33] on link "View My Site" at bounding box center [1044, 28] width 85 height 28
click at [209, 378] on link "Leads" at bounding box center [180, 390] width 208 height 45
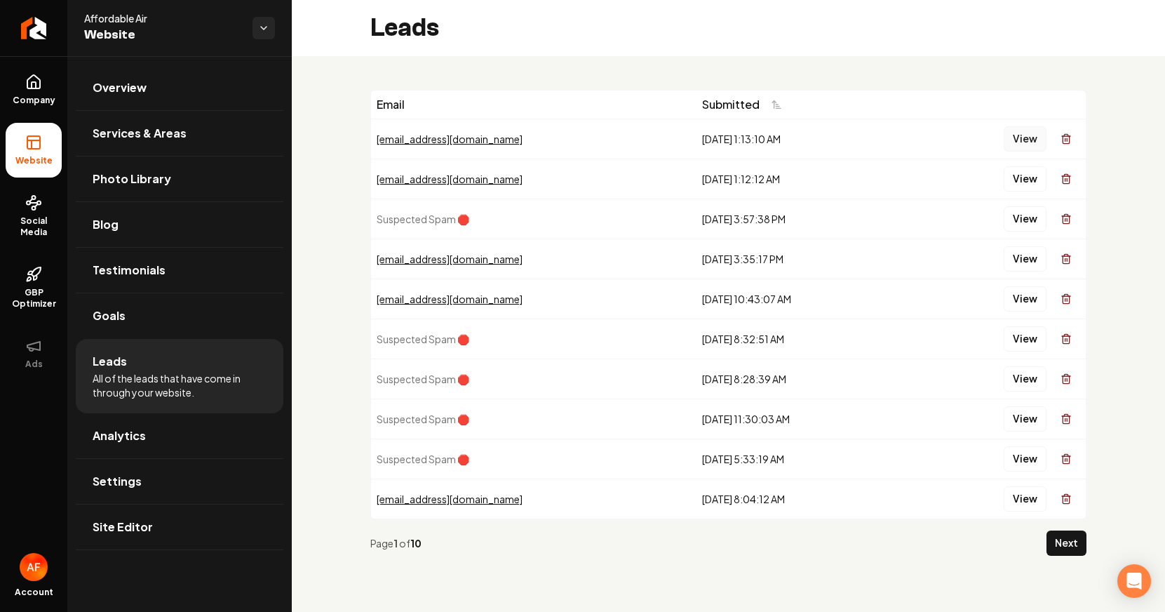
click at [1016, 144] on button "View" at bounding box center [1025, 138] width 43 height 25
click at [1018, 165] on div "View" at bounding box center [995, 179] width 170 height 28
click at [1019, 173] on button "View" at bounding box center [1025, 178] width 43 height 25
click at [1023, 255] on button "View" at bounding box center [1025, 258] width 43 height 25
click at [1019, 308] on button "View" at bounding box center [1025, 298] width 43 height 25
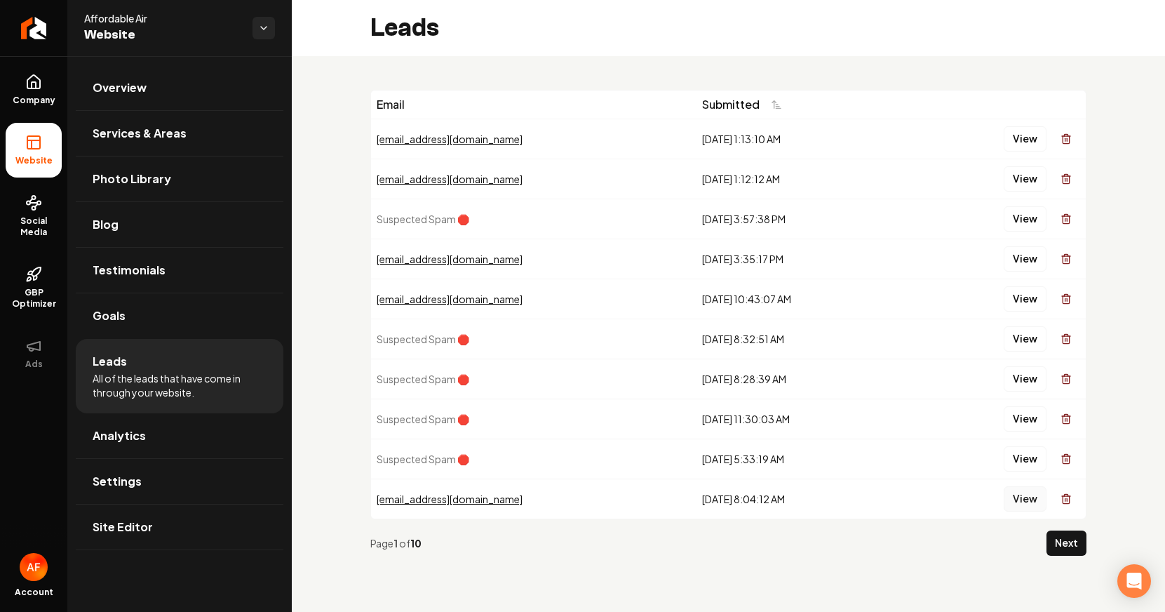
click at [1033, 503] on button "View" at bounding box center [1025, 498] width 43 height 25
click at [1018, 226] on button "View" at bounding box center [1025, 218] width 43 height 25
click at [1021, 341] on button "View" at bounding box center [1025, 338] width 43 height 25
click at [1017, 368] on button "View" at bounding box center [1025, 378] width 43 height 25
click at [1024, 410] on button "View" at bounding box center [1025, 418] width 43 height 25
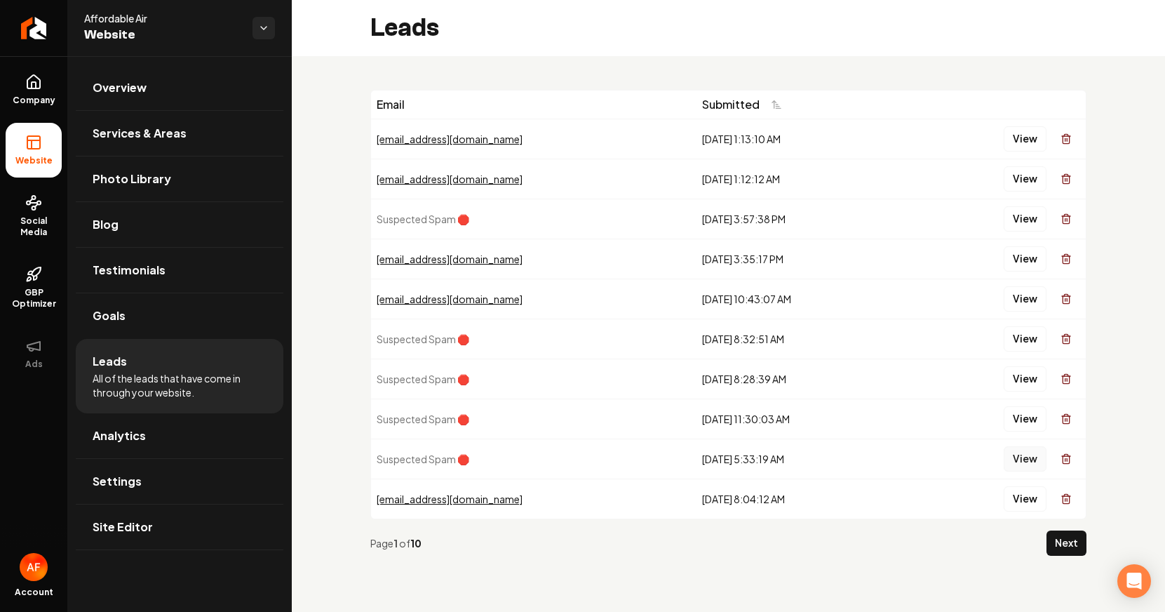
click at [1018, 461] on button "View" at bounding box center [1025, 458] width 43 height 25
click at [1070, 550] on button "Next" at bounding box center [1067, 542] width 40 height 25
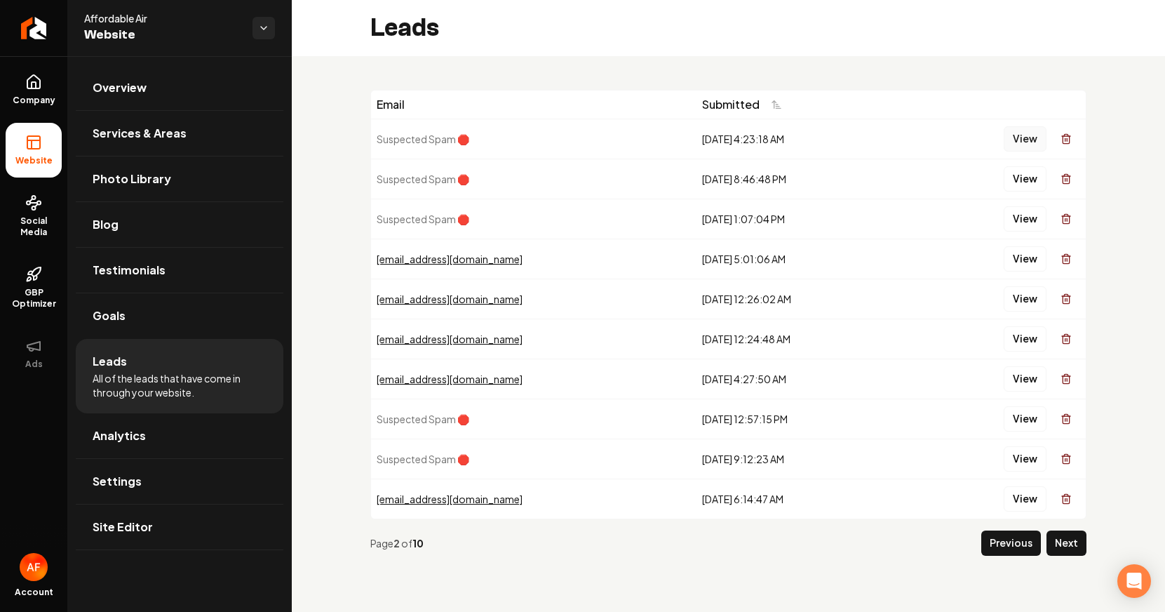
click at [1027, 135] on button "View" at bounding box center [1025, 138] width 43 height 25
click at [1027, 182] on button "View" at bounding box center [1025, 178] width 43 height 25
click at [1018, 213] on button "View" at bounding box center [1025, 218] width 43 height 25
click at [1010, 417] on button "View" at bounding box center [1025, 418] width 43 height 25
click at [1020, 454] on button "View" at bounding box center [1025, 458] width 43 height 25
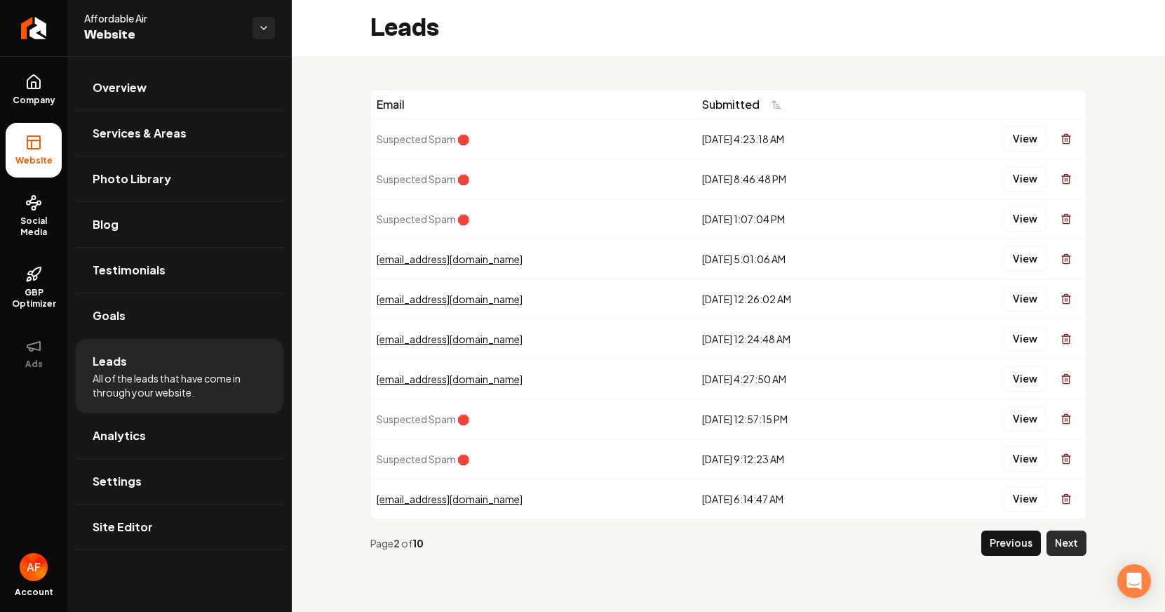
click at [1067, 543] on button "Next" at bounding box center [1067, 542] width 40 height 25
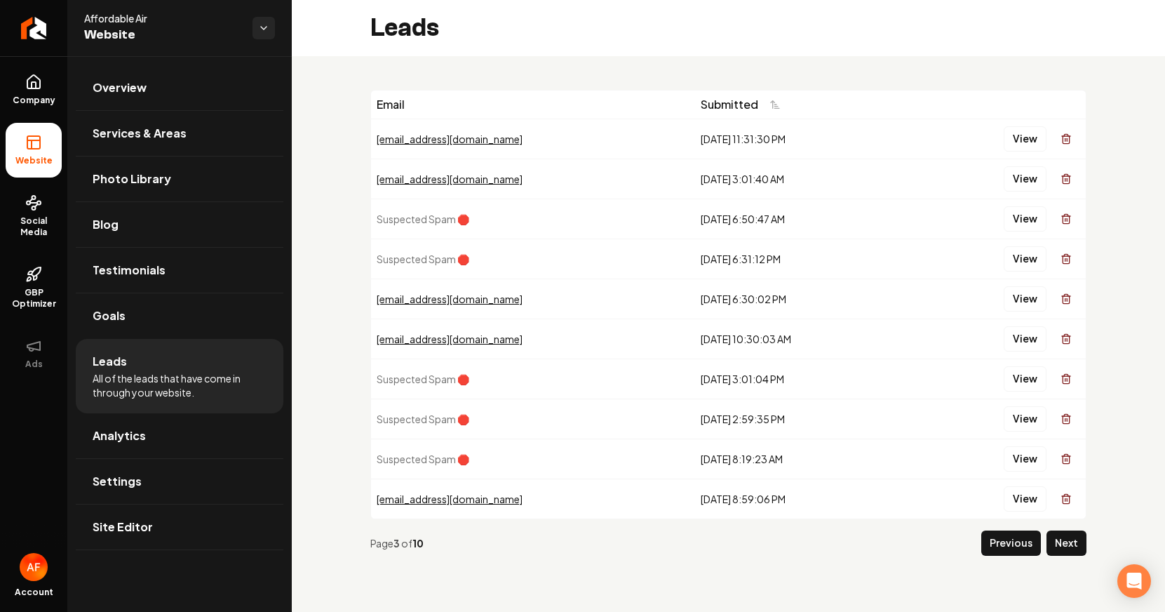
click at [1004, 193] on td "View" at bounding box center [995, 179] width 181 height 40
click at [1012, 211] on button "View" at bounding box center [1025, 218] width 43 height 25
click at [1016, 252] on button "View" at bounding box center [1025, 258] width 43 height 25
click at [1027, 377] on button "View" at bounding box center [1025, 378] width 43 height 25
click at [1016, 409] on button "View" at bounding box center [1025, 418] width 43 height 25
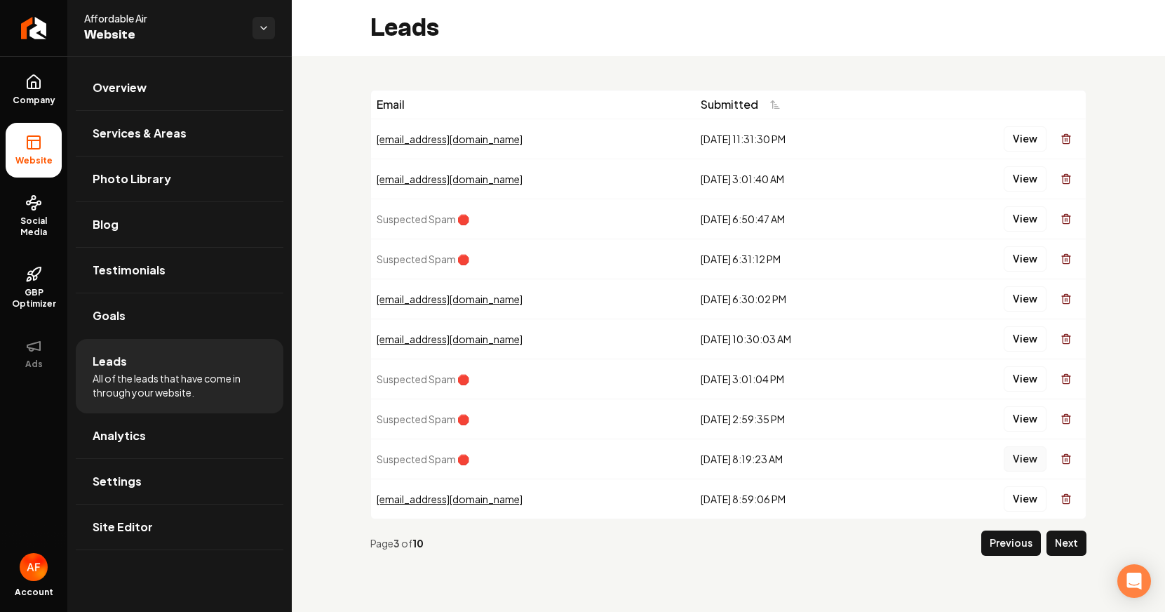
click at [1021, 454] on button "View" at bounding box center [1025, 458] width 43 height 25
click at [207, 184] on link "Photo Library" at bounding box center [180, 178] width 208 height 45
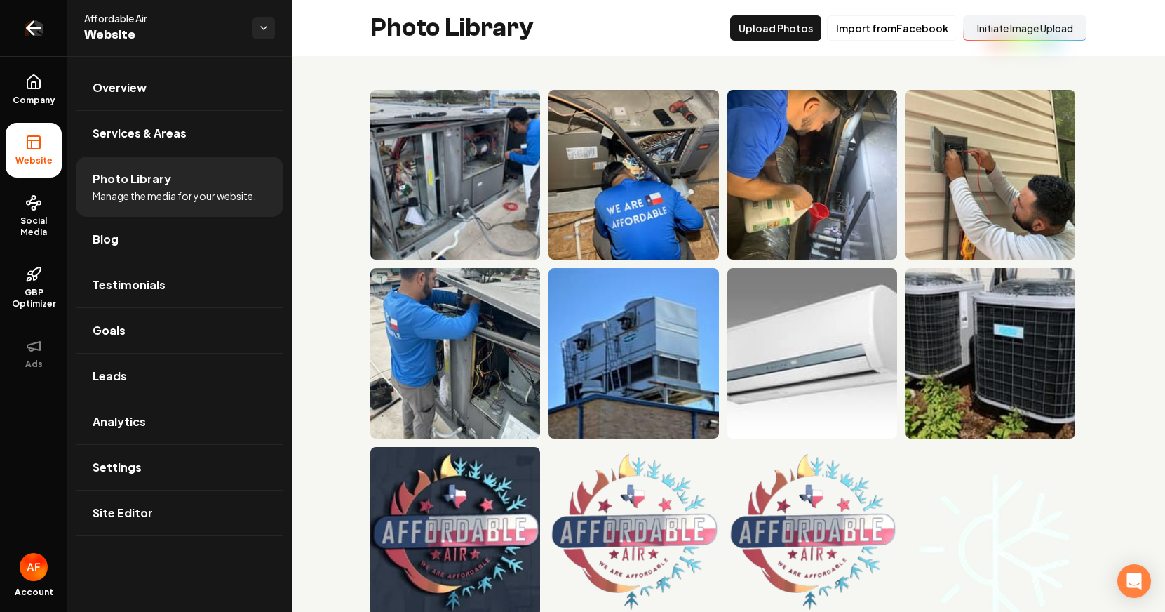
click at [39, 31] on icon "Return to dashboard" at bounding box center [33, 28] width 22 height 22
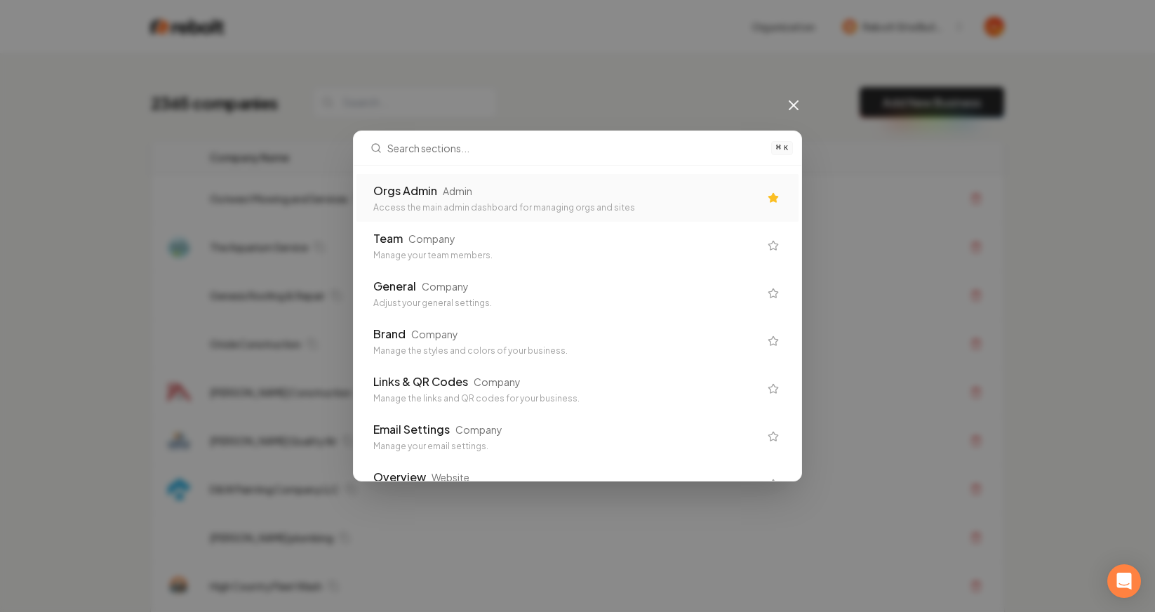
click at [471, 211] on div "Access the main admin dashboard for managing orgs and sites" at bounding box center [566, 207] width 386 height 11
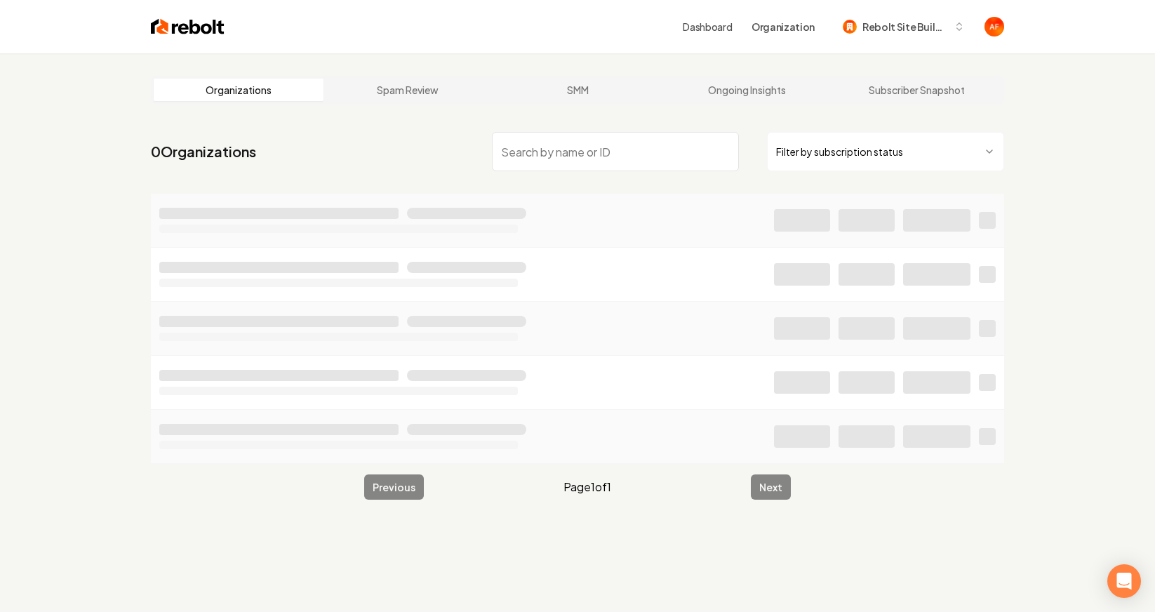
click at [541, 145] on input "search" at bounding box center [615, 151] width 247 height 39
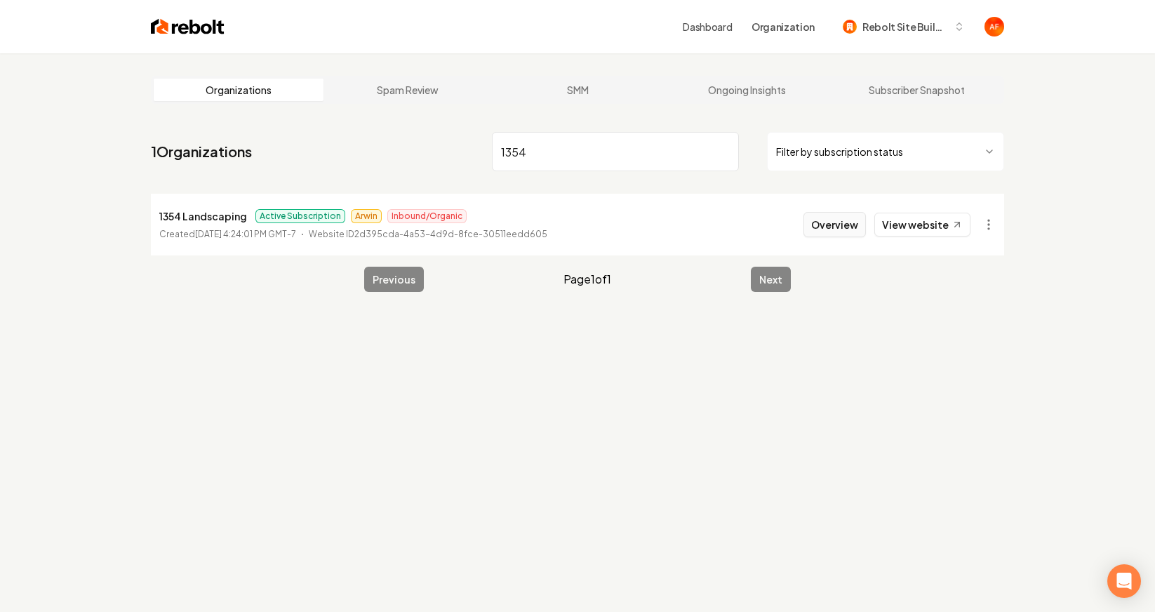
type input "1354"
click at [825, 221] on button "Overview" at bounding box center [834, 224] width 62 height 25
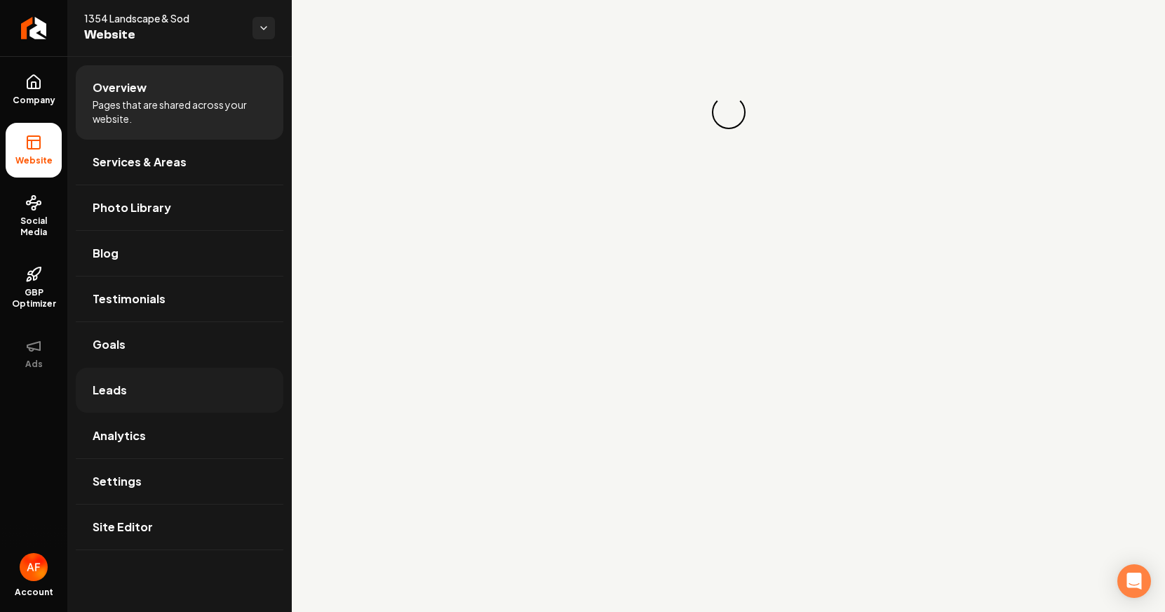
click at [149, 382] on link "Leads" at bounding box center [180, 390] width 208 height 45
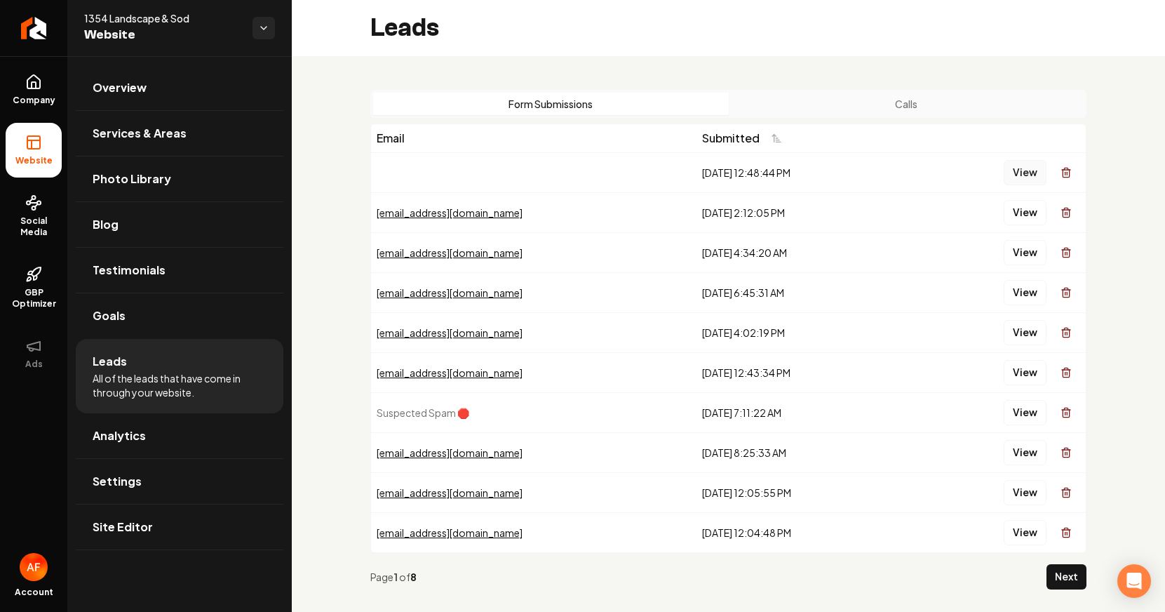
click at [1004, 183] on button "View" at bounding box center [1025, 172] width 43 height 25
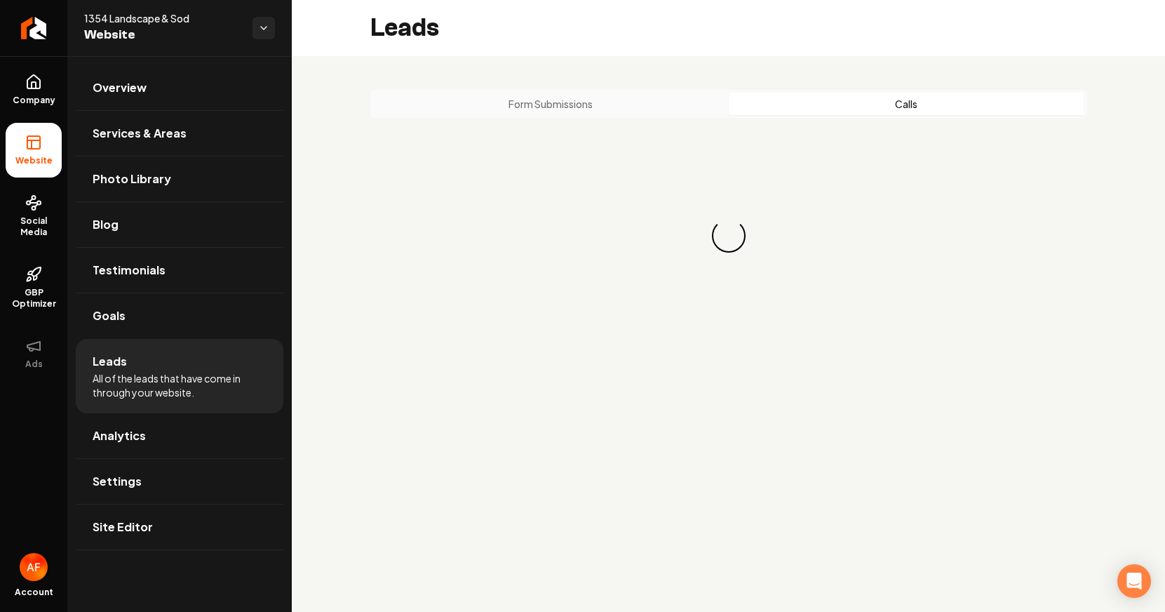
click at [814, 97] on button "Calls" at bounding box center [907, 104] width 356 height 22
click at [671, 104] on button "Form Submissions" at bounding box center [551, 104] width 356 height 22
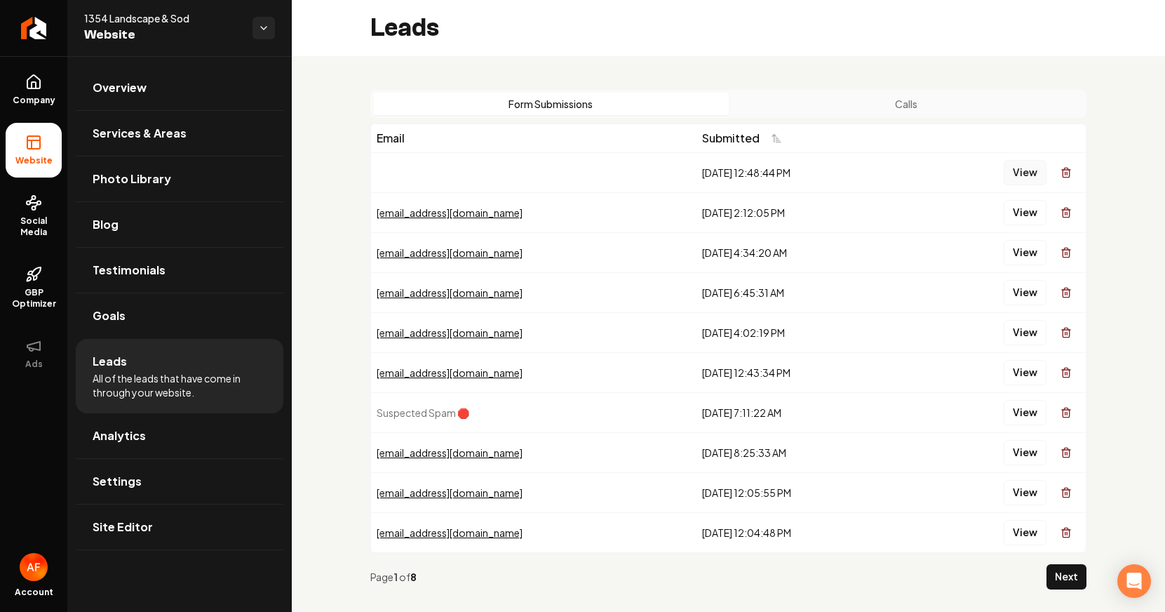
click at [1027, 168] on button "View" at bounding box center [1025, 172] width 43 height 25
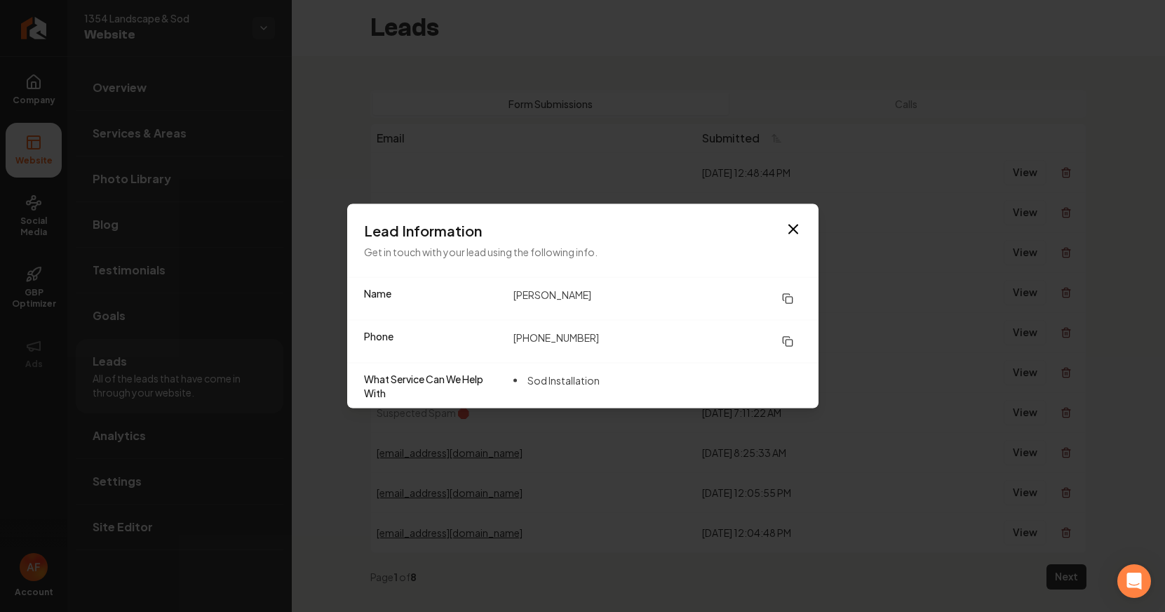
drag, startPoint x: 788, startPoint y: 229, endPoint x: 358, endPoint y: 142, distance: 438.8
click at [787, 229] on icon "button" at bounding box center [793, 229] width 17 height 17
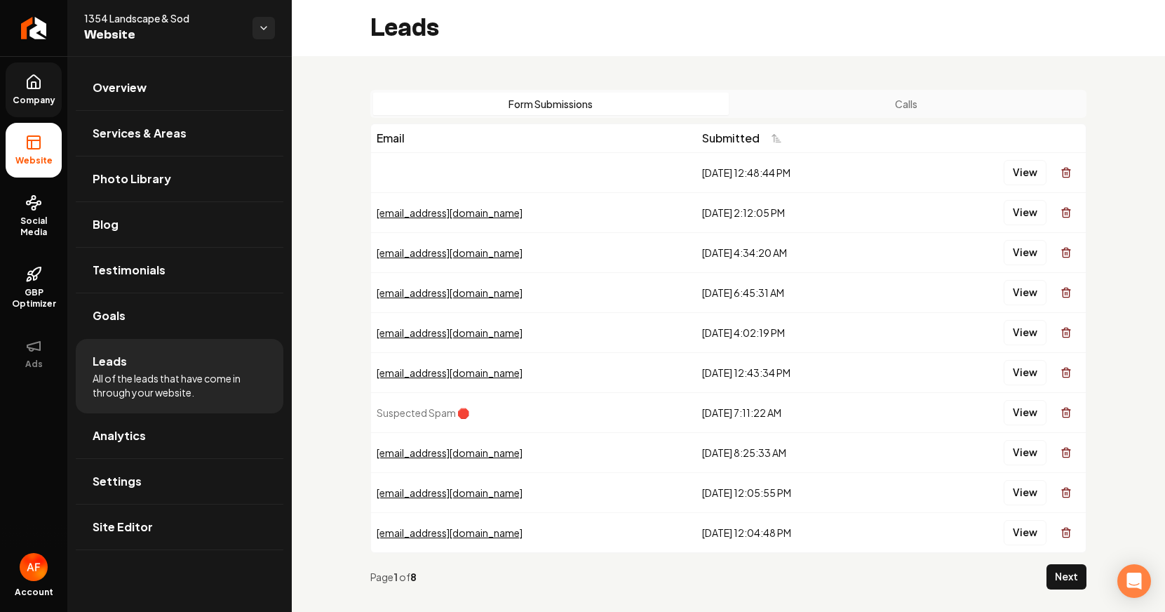
click at [59, 88] on ul "Company Website Social Media GBP Optimizer Ads" at bounding box center [33, 221] width 67 height 330
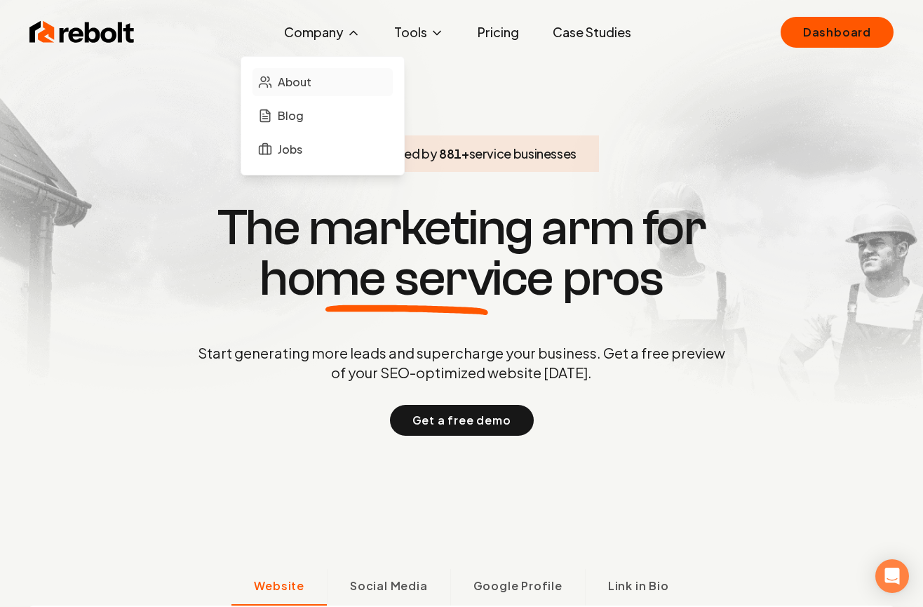
click at [316, 83] on link "About" at bounding box center [323, 82] width 140 height 28
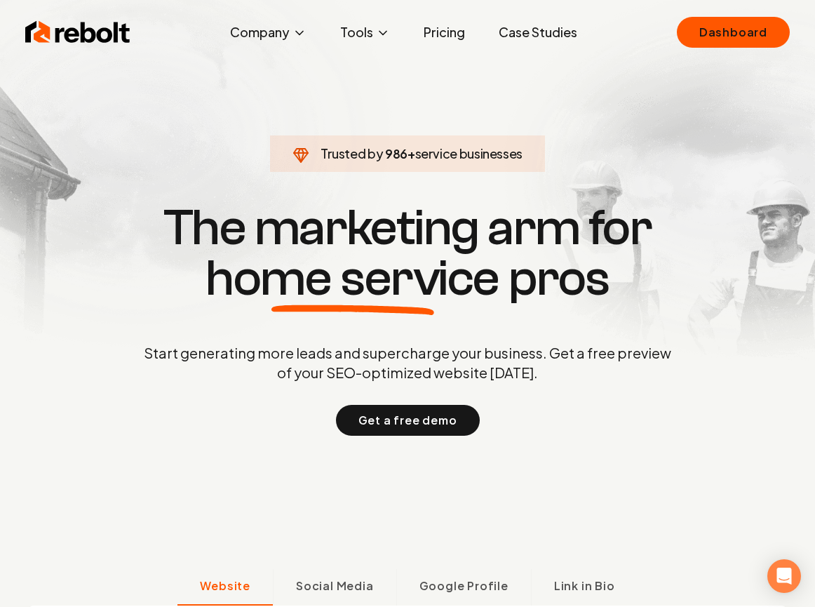
click at [456, 31] on link "Pricing" at bounding box center [444, 32] width 64 height 28
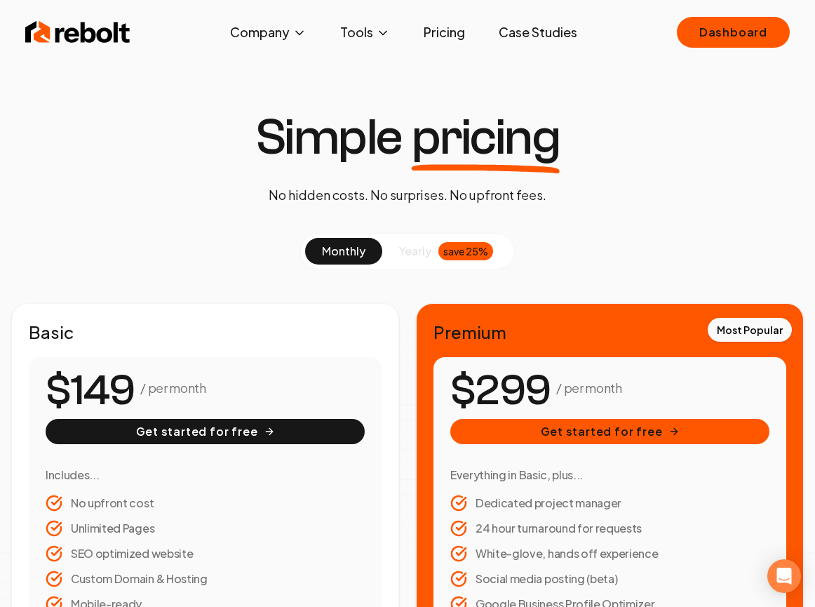
drag, startPoint x: 202, startPoint y: 198, endPoint x: 783, endPoint y: 187, distance: 580.9
click at [203, 198] on div "Simple pricing No hidden costs. No surprises. No upfront fees. monthly yearly s…" at bounding box center [407, 551] width 815 height 878
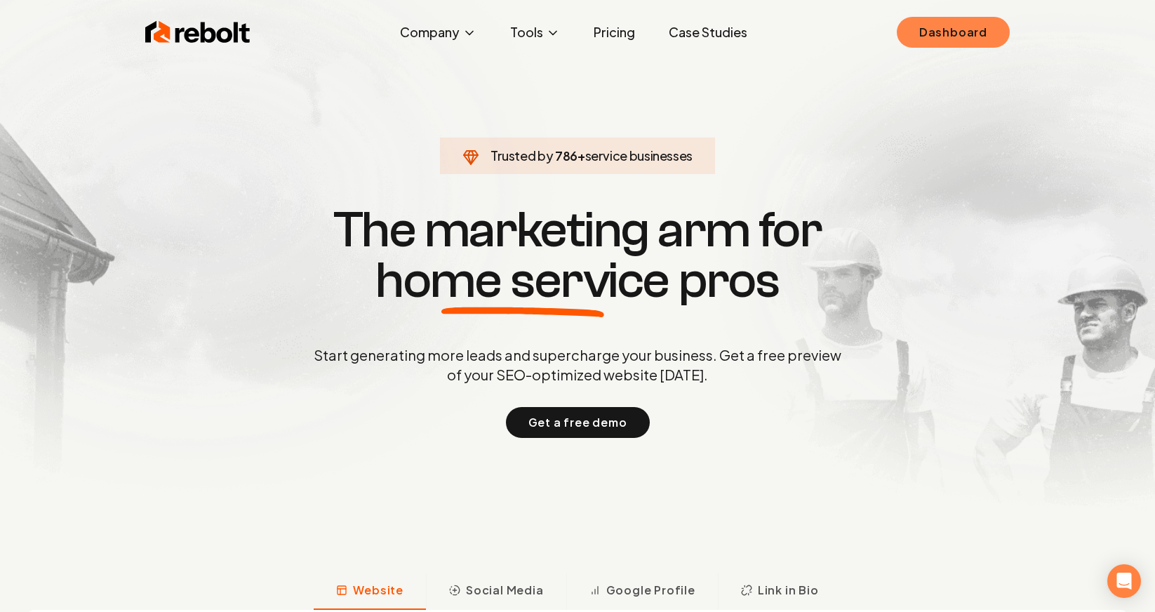
click at [986, 43] on link "Dashboard" at bounding box center [952, 32] width 113 height 31
click at [965, 32] on link "Dashboard" at bounding box center [952, 32] width 113 height 31
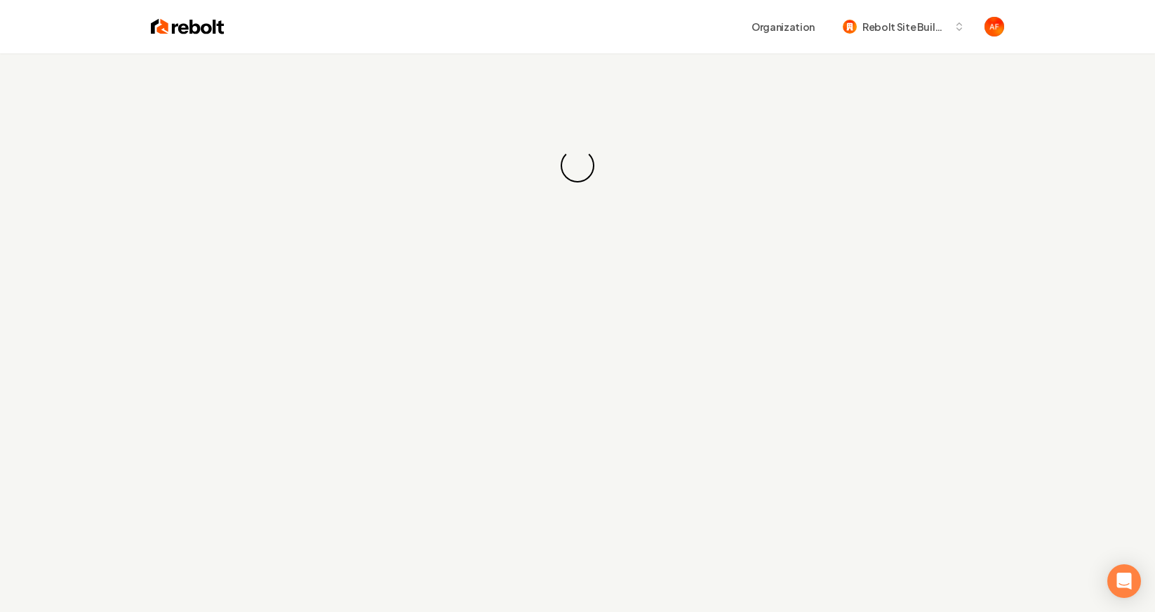
drag, startPoint x: 1138, startPoint y: 143, endPoint x: 1162, endPoint y: 142, distance: 24.6
click at [1141, 142] on div "Loading... Loading..." at bounding box center [577, 165] width 1155 height 224
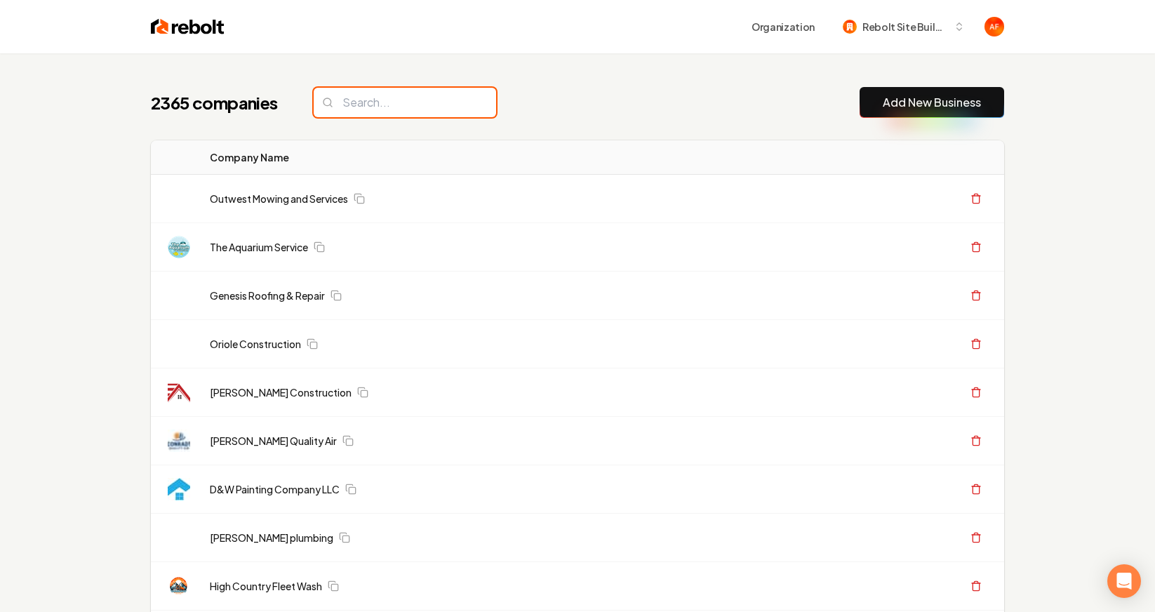
click at [426, 93] on input "search" at bounding box center [405, 102] width 182 height 29
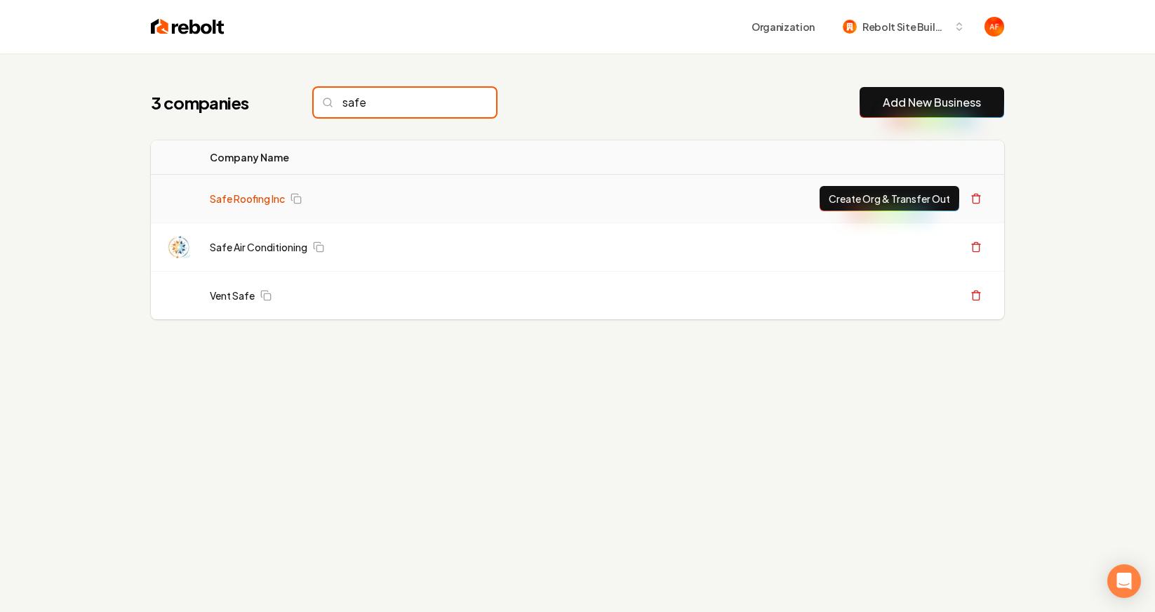
type input "safe"
click at [248, 194] on link "Safe Roofing Inc" at bounding box center [247, 198] width 75 height 14
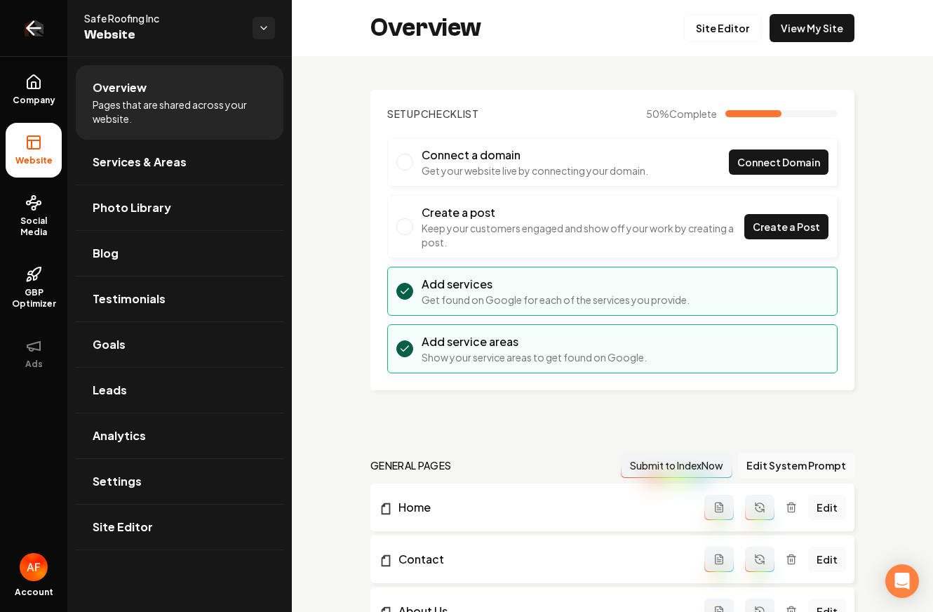
click at [25, 26] on icon "Return to dashboard" at bounding box center [33, 28] width 22 height 22
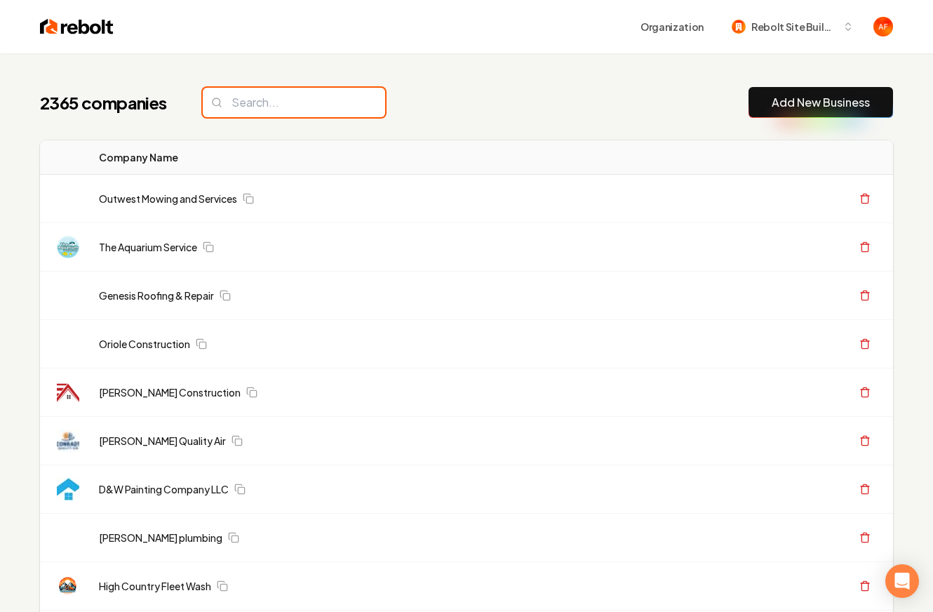
click at [318, 108] on input "search" at bounding box center [294, 102] width 182 height 29
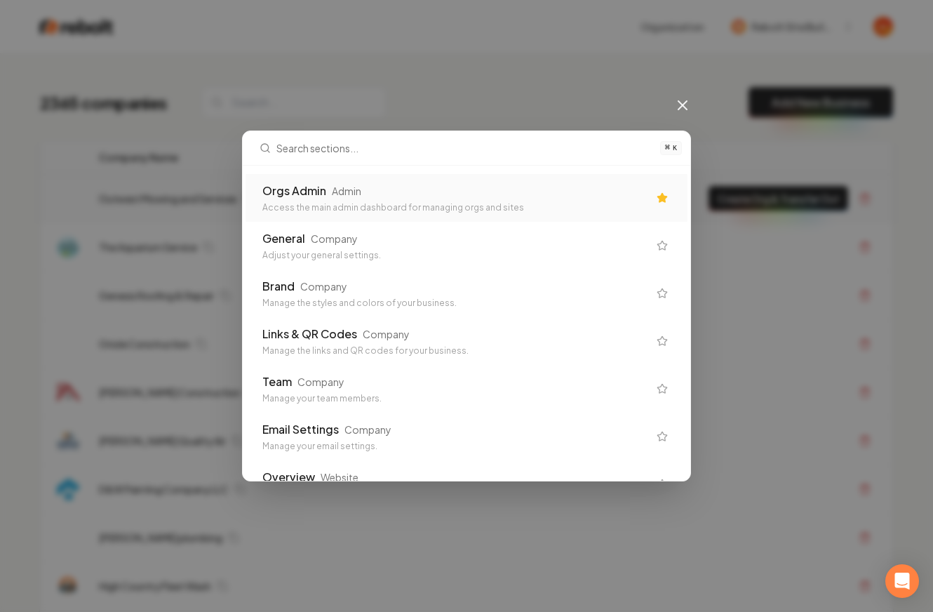
click at [416, 207] on div "Access the main admin dashboard for managing orgs and sites" at bounding box center [455, 207] width 386 height 11
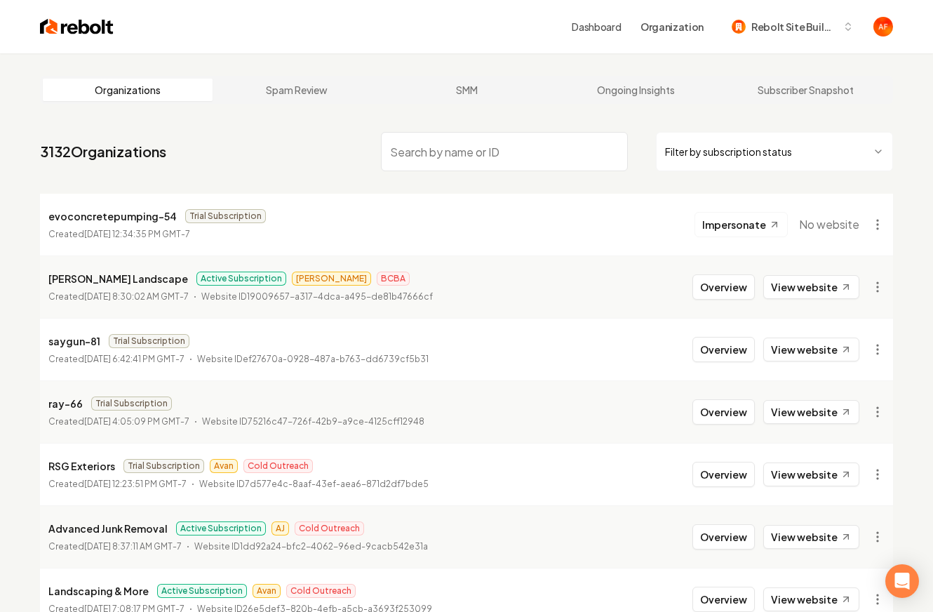
click at [683, 143] on html "Dashboard Organization Rebolt Site Builder Organizations Spam Review SMM Ongoin…" at bounding box center [466, 306] width 933 height 612
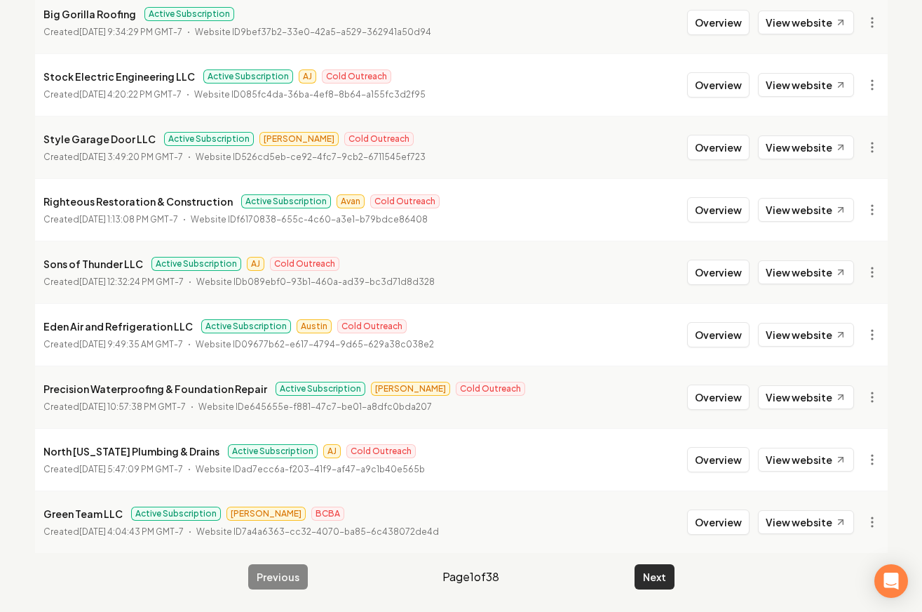
click at [644, 586] on button "Next" at bounding box center [655, 576] width 40 height 25
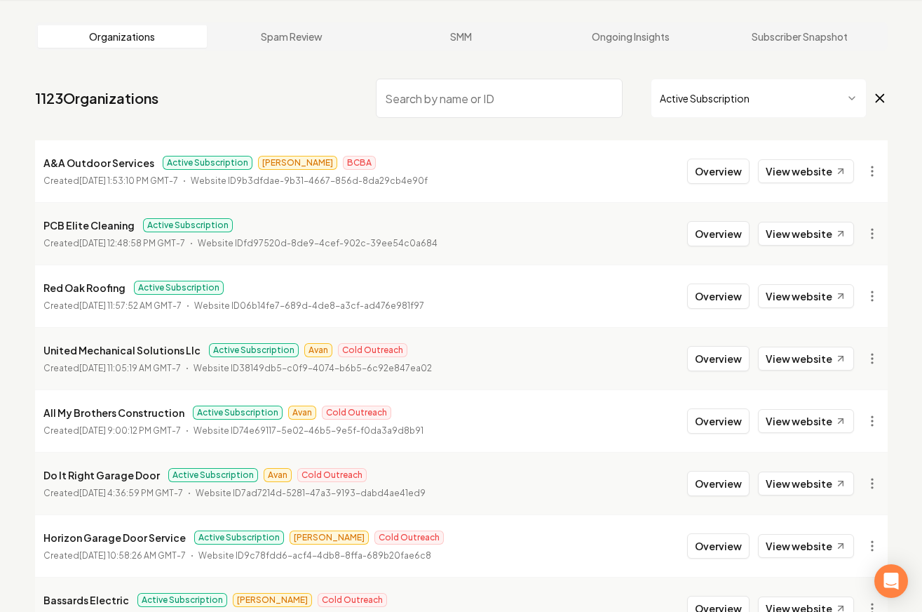
scroll to position [1513, 0]
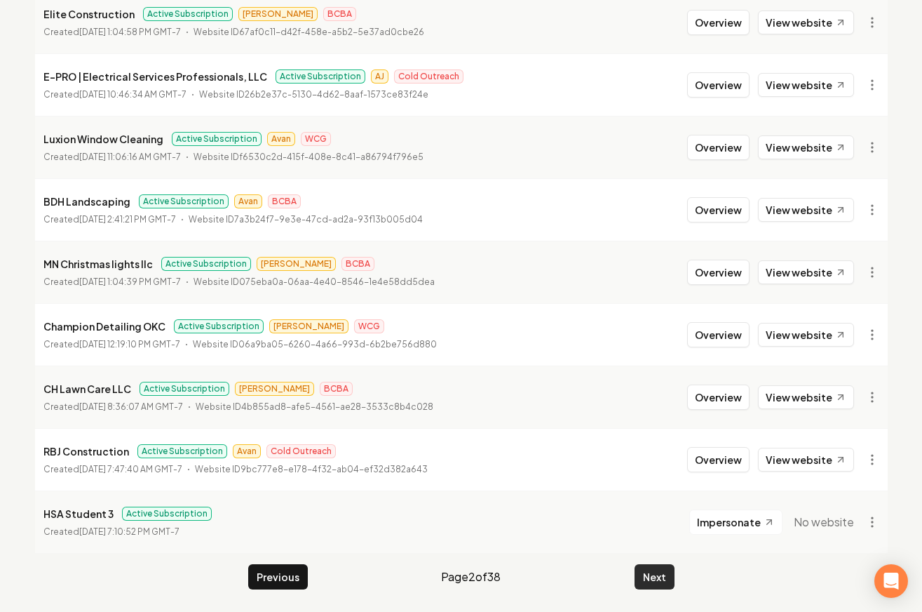
click at [638, 570] on button "Next" at bounding box center [655, 576] width 40 height 25
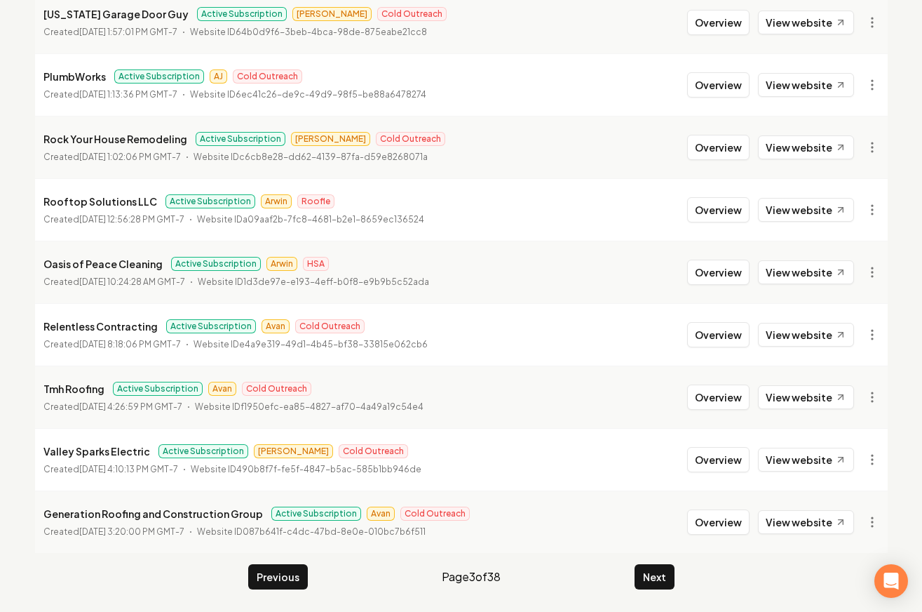
click at [646, 543] on li "Generation Roofing and Construction Group Active Subscription Avan Cold Outreac…" at bounding box center [461, 521] width 853 height 62
click at [657, 578] on button "Next" at bounding box center [655, 576] width 40 height 25
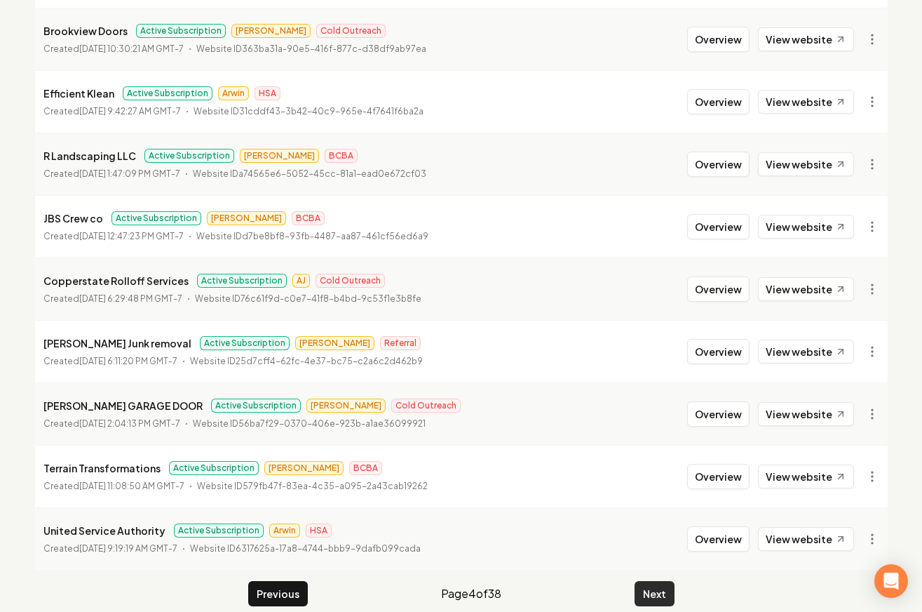
click at [657, 581] on button "Next" at bounding box center [655, 593] width 40 height 25
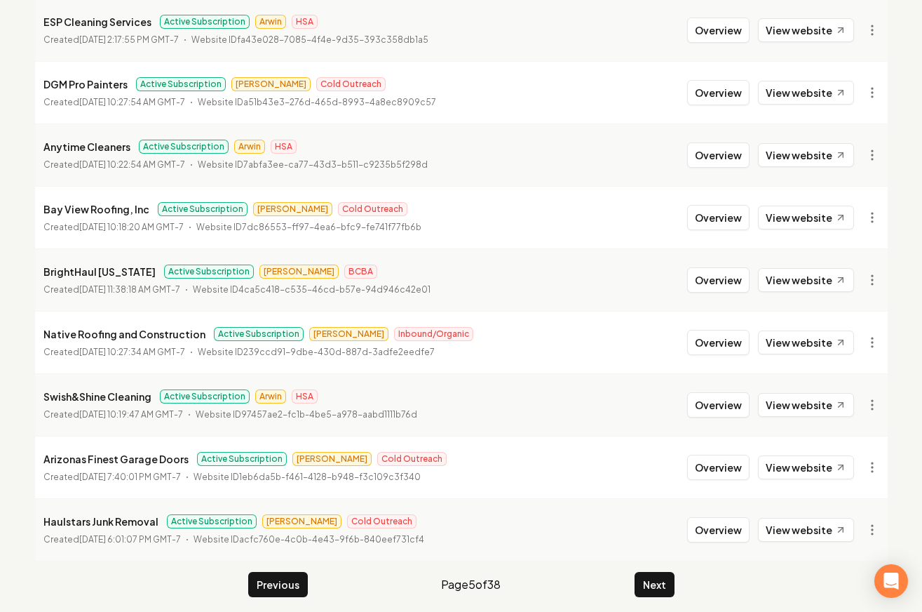
scroll to position [1513, 0]
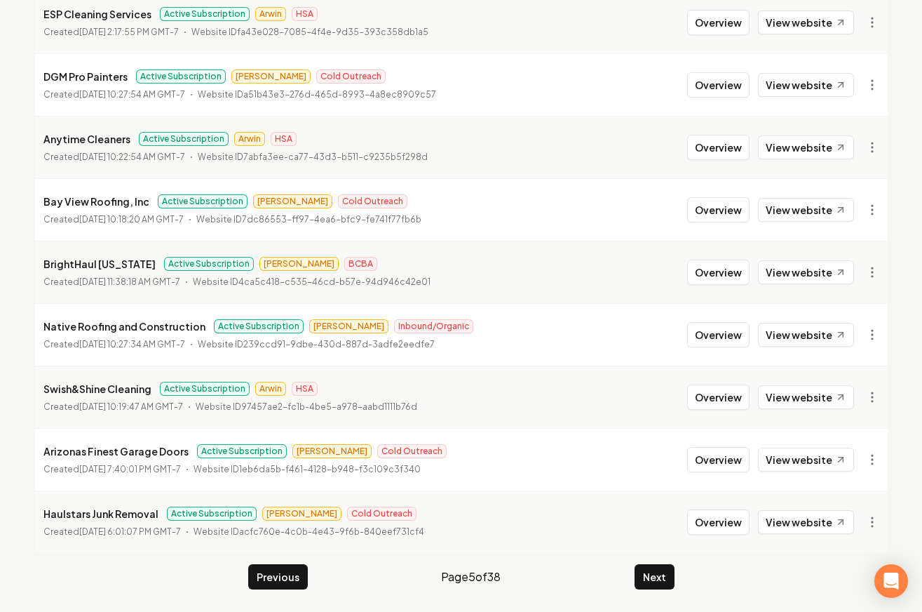
click at [637, 577] on button "Next" at bounding box center [655, 576] width 40 height 25
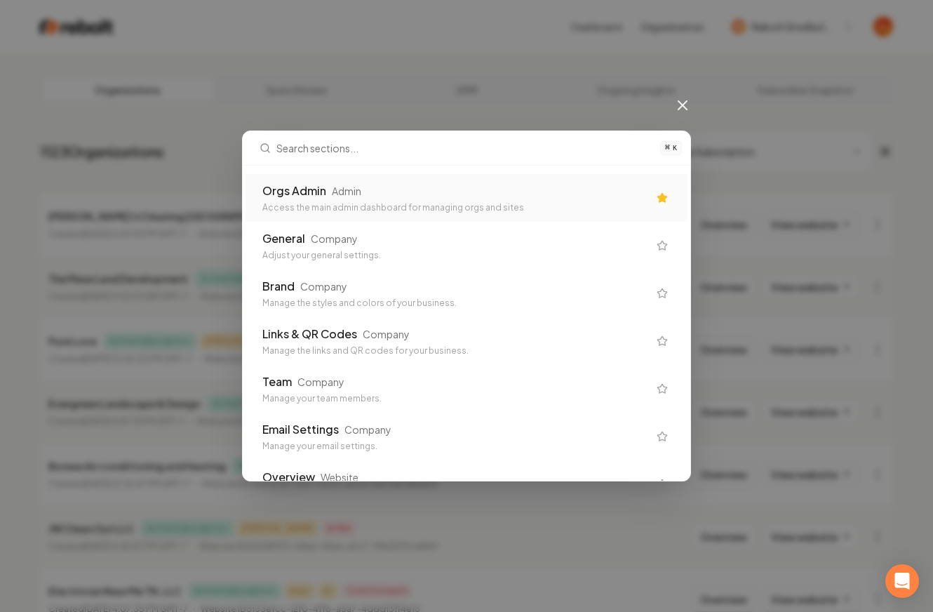
click at [342, 203] on div "Access the main admin dashboard for managing orgs and sites" at bounding box center [455, 207] width 386 height 11
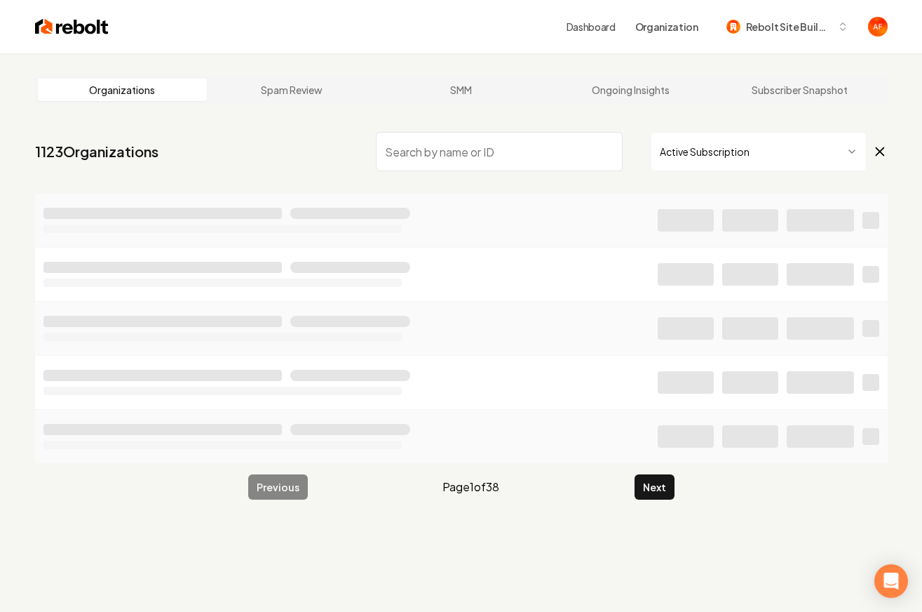
click at [469, 157] on input "search" at bounding box center [499, 151] width 247 height 39
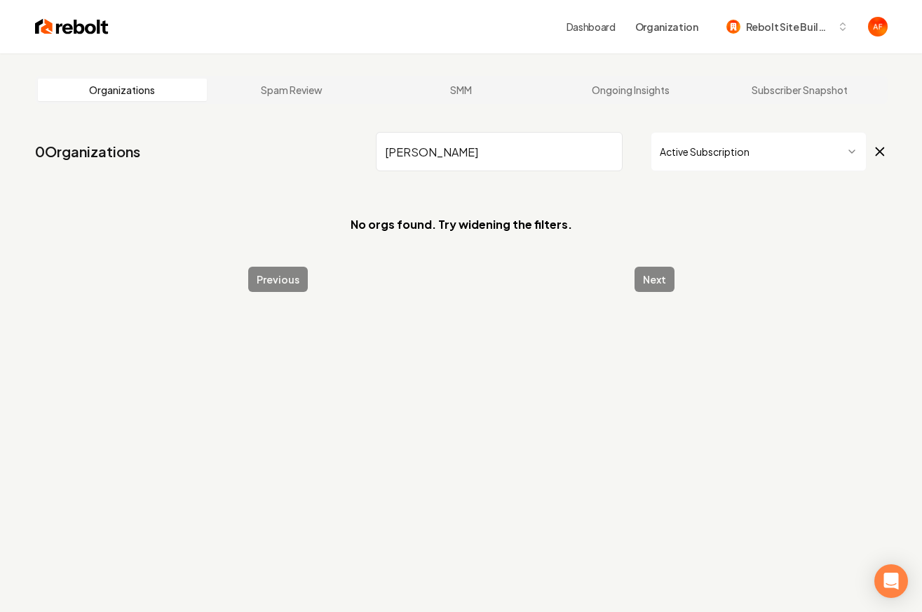
type input "[PERSON_NAME]"
click at [63, 17] on img at bounding box center [72, 27] width 74 height 20
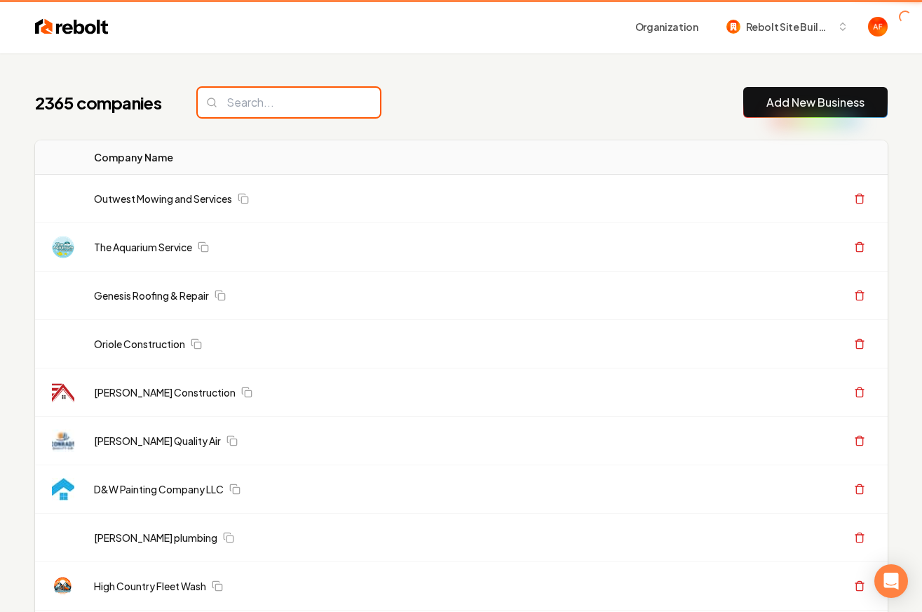
click at [300, 99] on input "search" at bounding box center [289, 102] width 182 height 29
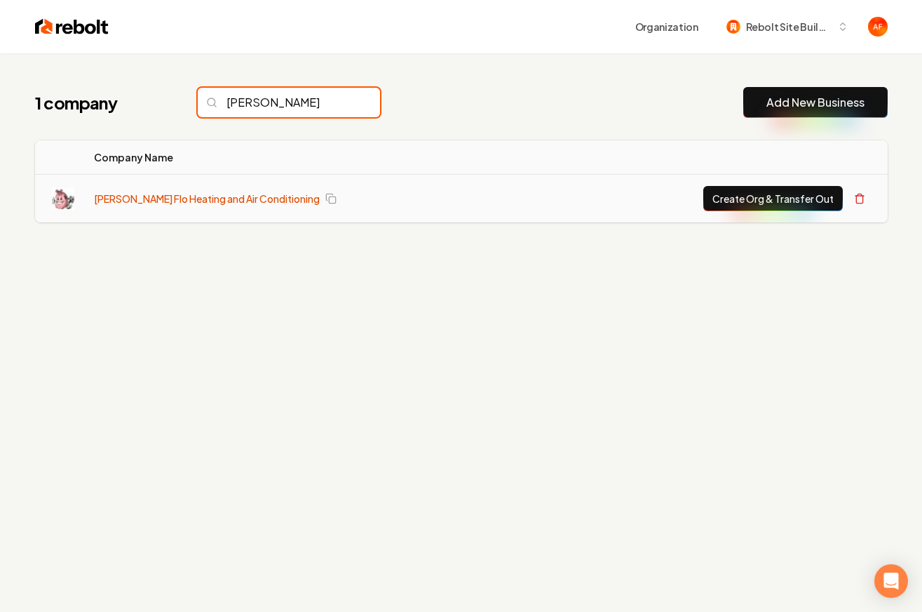
type input "[PERSON_NAME]"
click at [144, 200] on link "[PERSON_NAME] Flo Heating and Air Conditioning" at bounding box center [207, 198] width 226 height 14
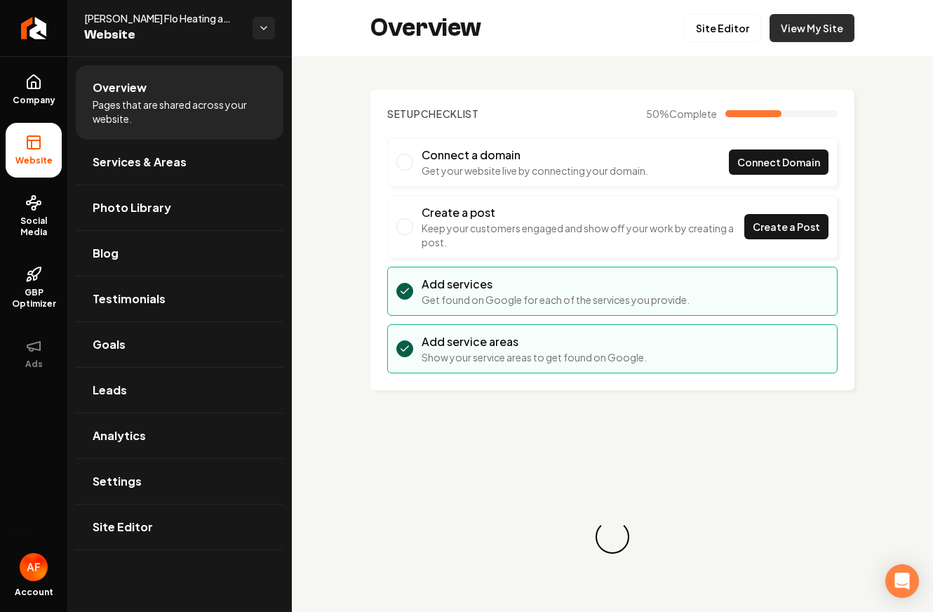
click at [839, 34] on link "View My Site" at bounding box center [811, 28] width 85 height 28
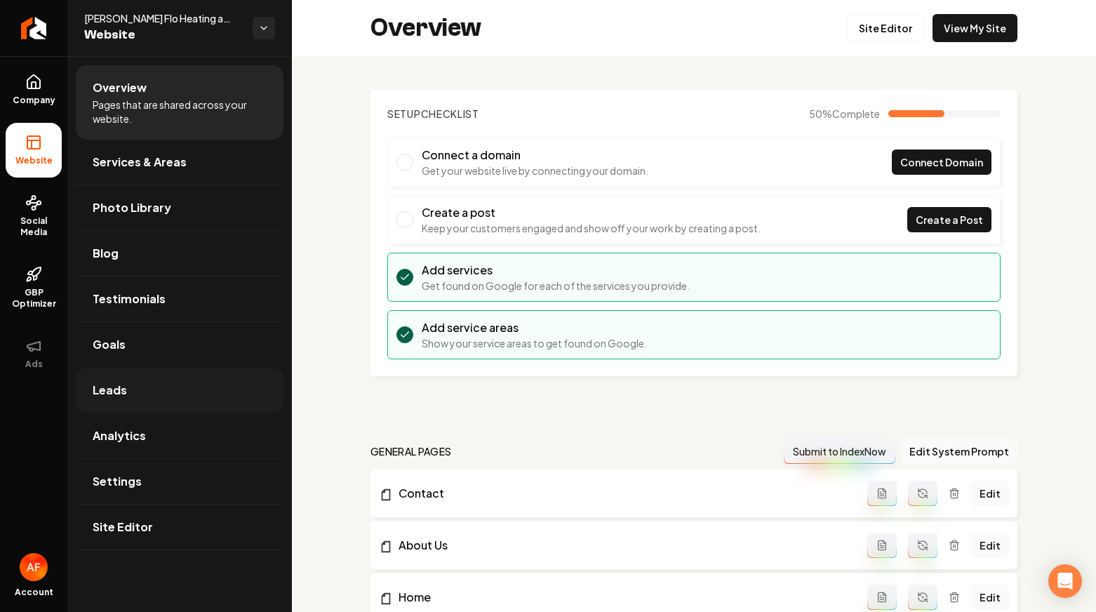
click at [142, 380] on link "Leads" at bounding box center [180, 390] width 208 height 45
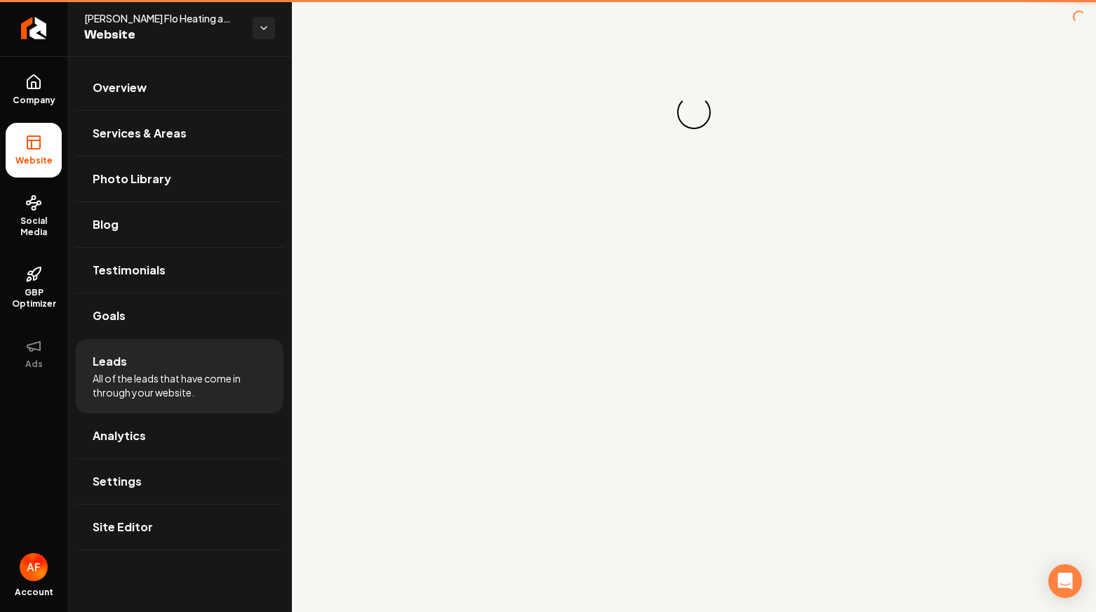
click at [146, 348] on li "Leads All of the leads that have come in through your website." at bounding box center [180, 376] width 208 height 74
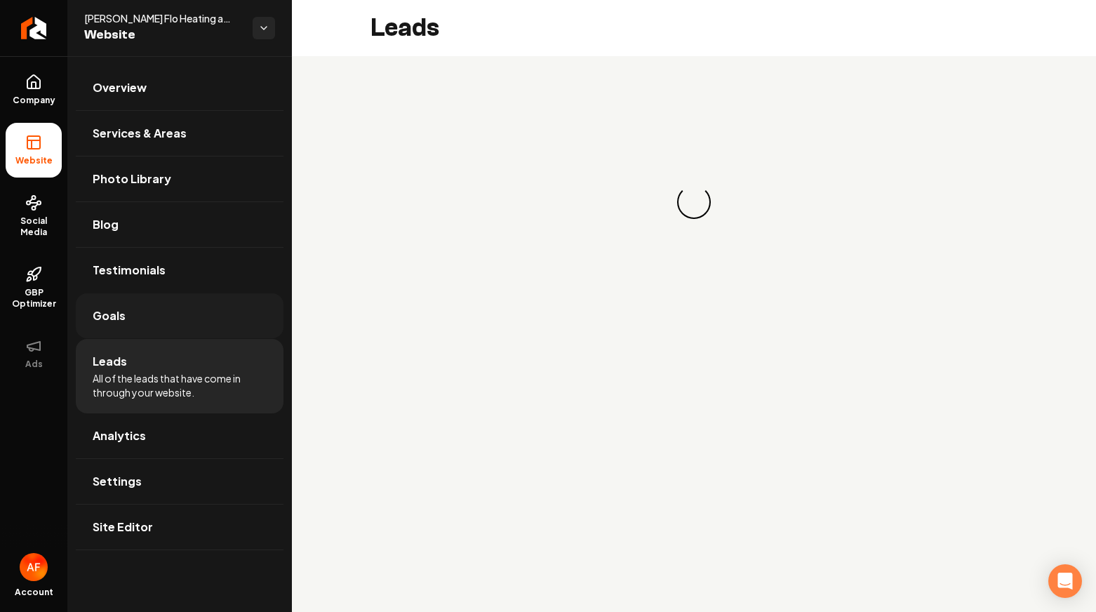
click at [161, 318] on link "Goals" at bounding box center [180, 315] width 208 height 45
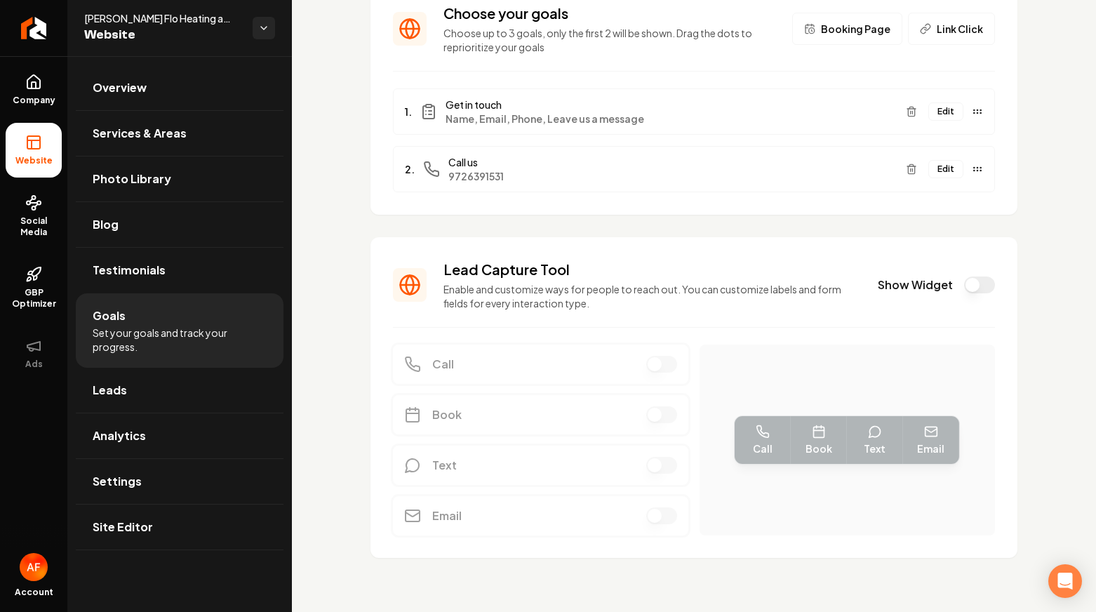
scroll to position [111, 0]
click at [964, 281] on button "Show Widget" at bounding box center [979, 282] width 31 height 17
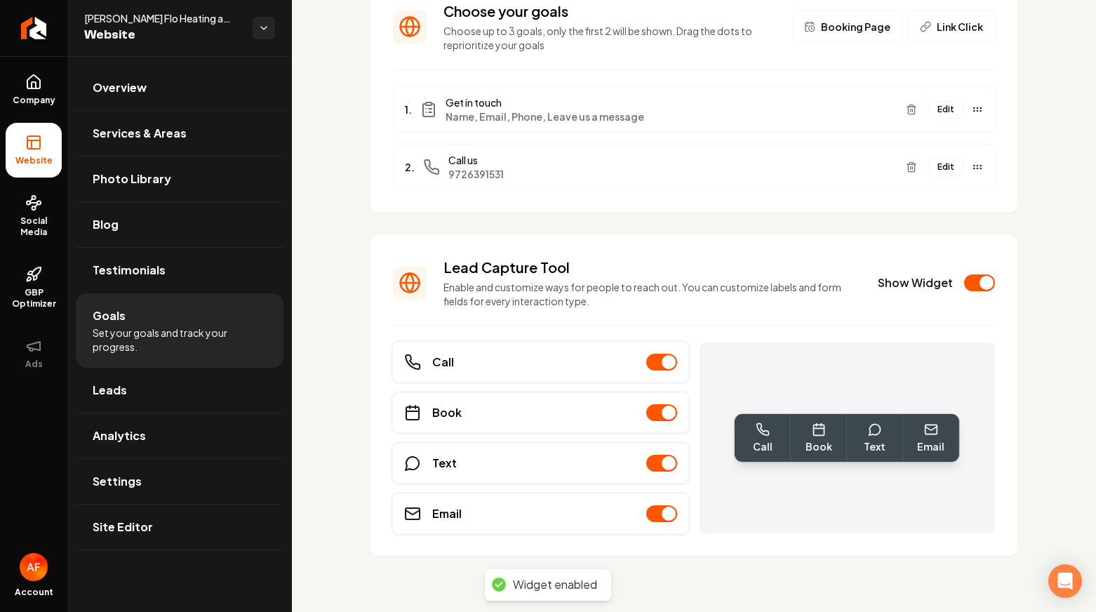
drag, startPoint x: 128, startPoint y: 83, endPoint x: 1, endPoint y: 90, distance: 127.9
click at [128, 83] on span "Overview" at bounding box center [120, 87] width 54 height 17
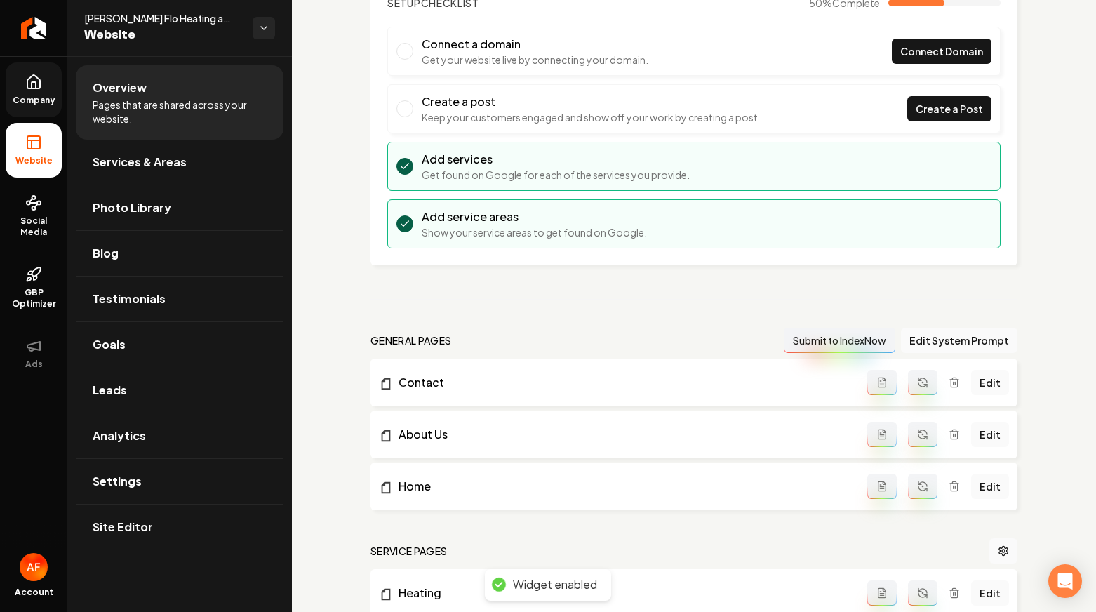
click at [20, 106] on link "Company" at bounding box center [34, 89] width 56 height 55
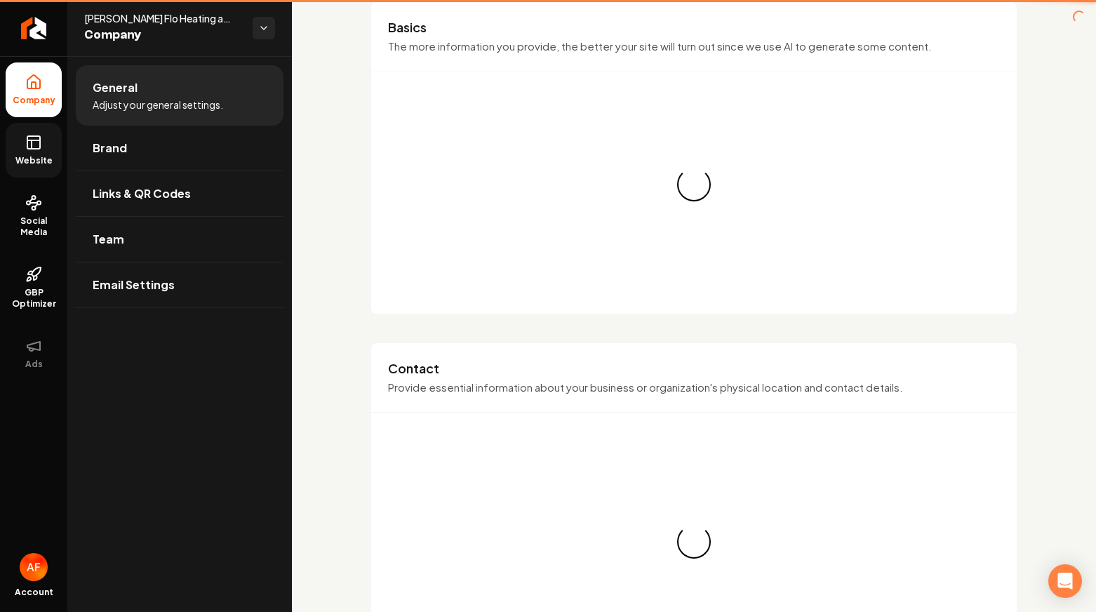
click at [29, 155] on span "Website" at bounding box center [34, 160] width 48 height 11
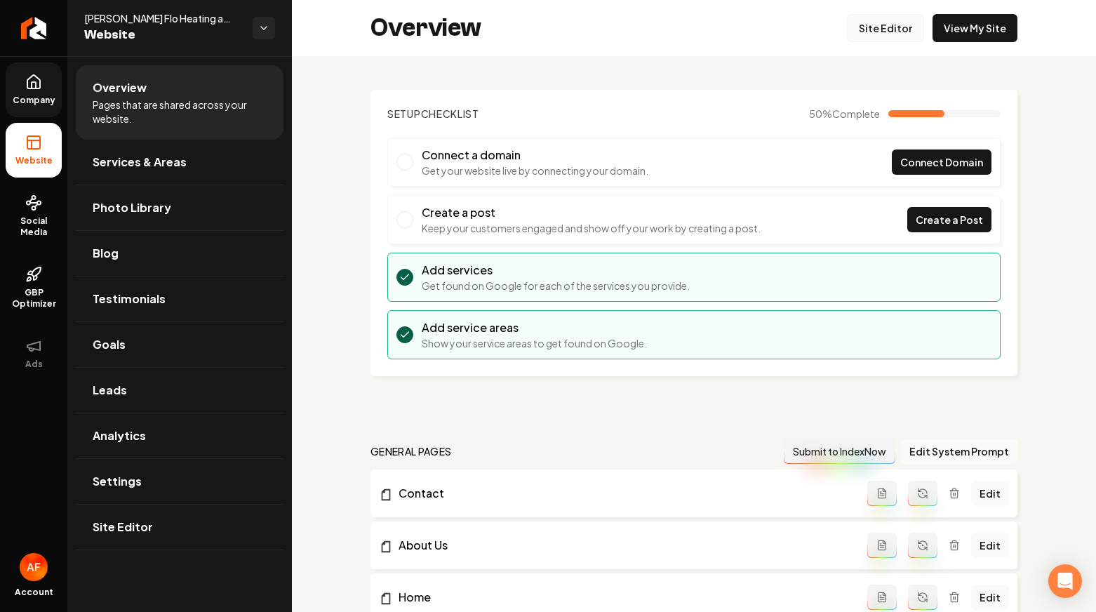
click at [885, 36] on link "Site Editor" at bounding box center [885, 28] width 77 height 28
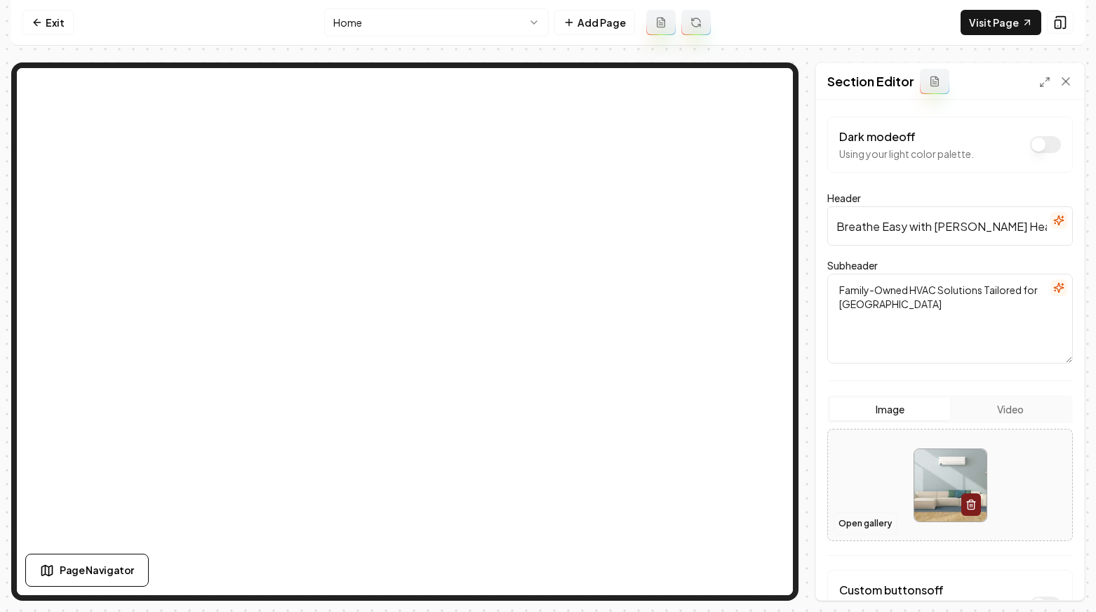
click at [847, 513] on button "Open gallery" at bounding box center [864, 523] width 63 height 22
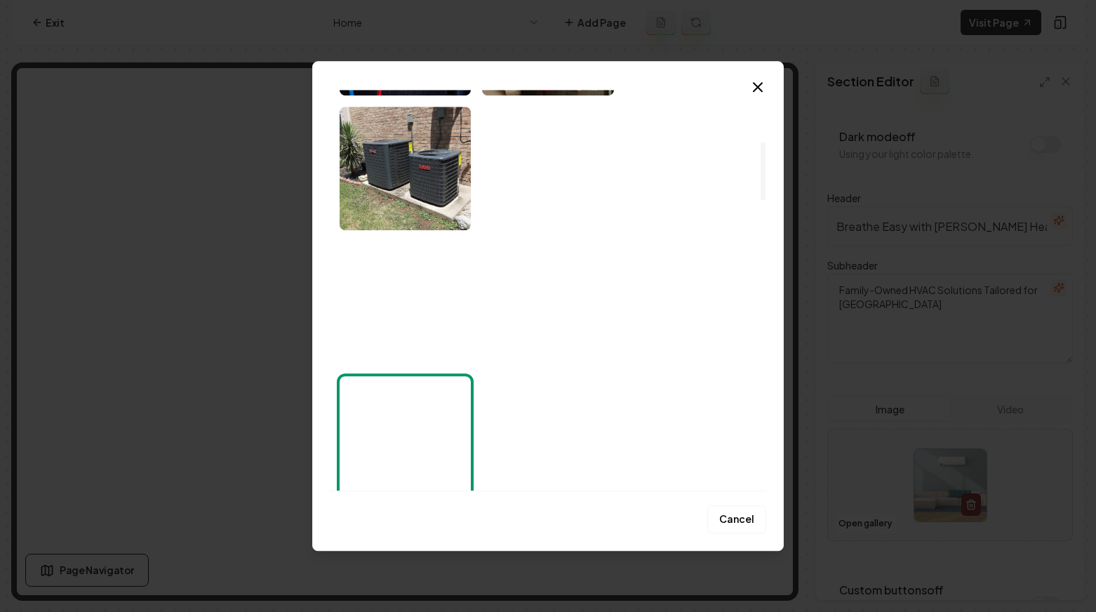
scroll to position [293, 0]
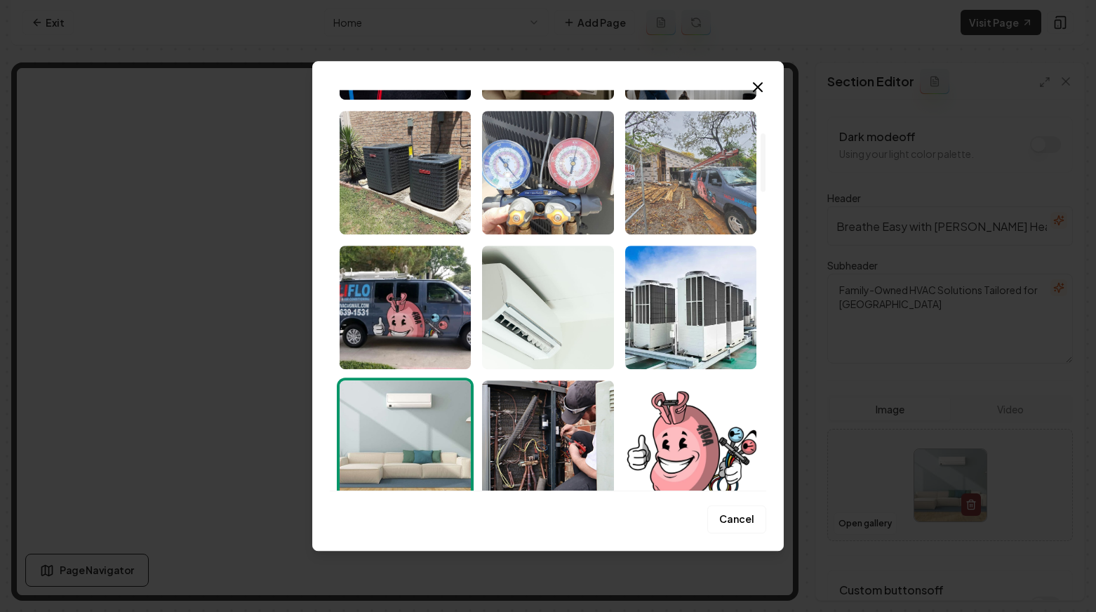
click at [698, 210] on img "Select image image_68273b50432c4764166d28e0.jpg" at bounding box center [690, 172] width 131 height 123
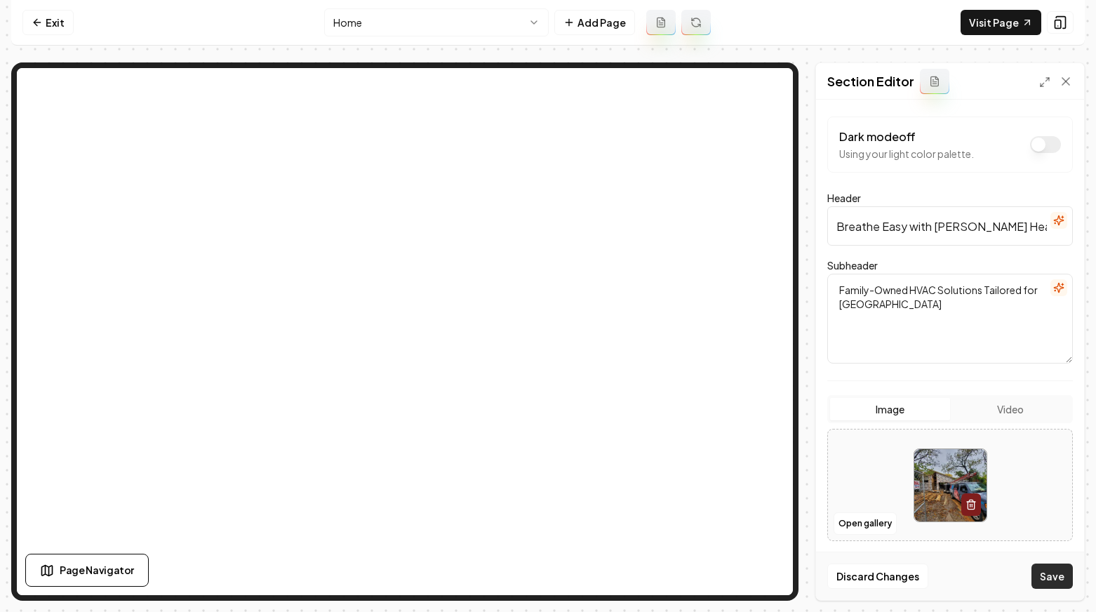
click at [1048, 570] on button "Save" at bounding box center [1051, 575] width 41 height 25
click at [865, 516] on button "Open gallery" at bounding box center [864, 523] width 63 height 22
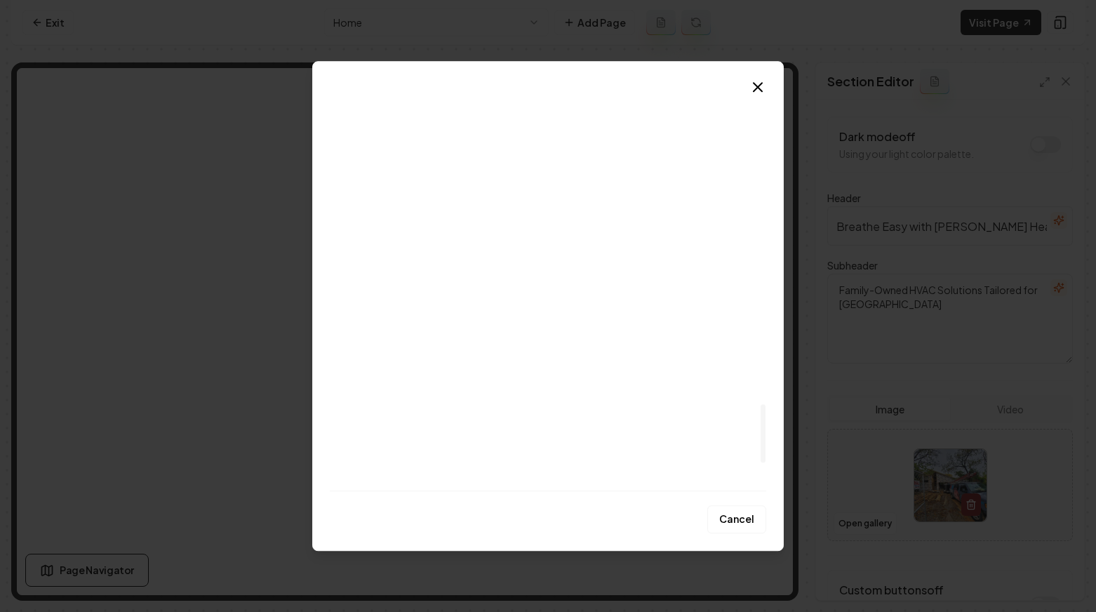
scroll to position [2332, 0]
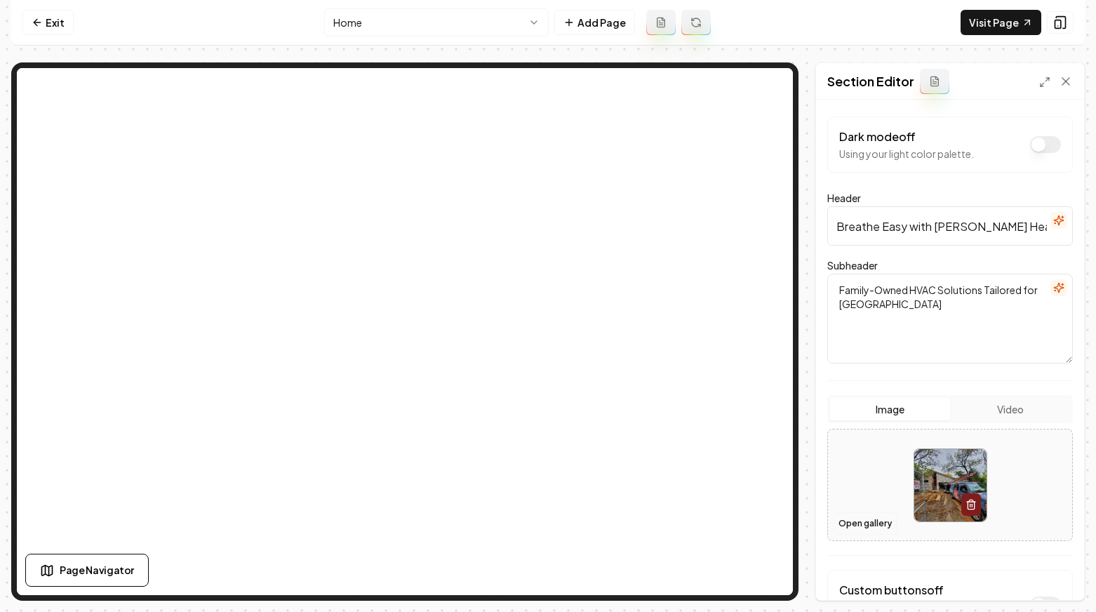
click at [849, 523] on button "Open gallery" at bounding box center [864, 523] width 63 height 22
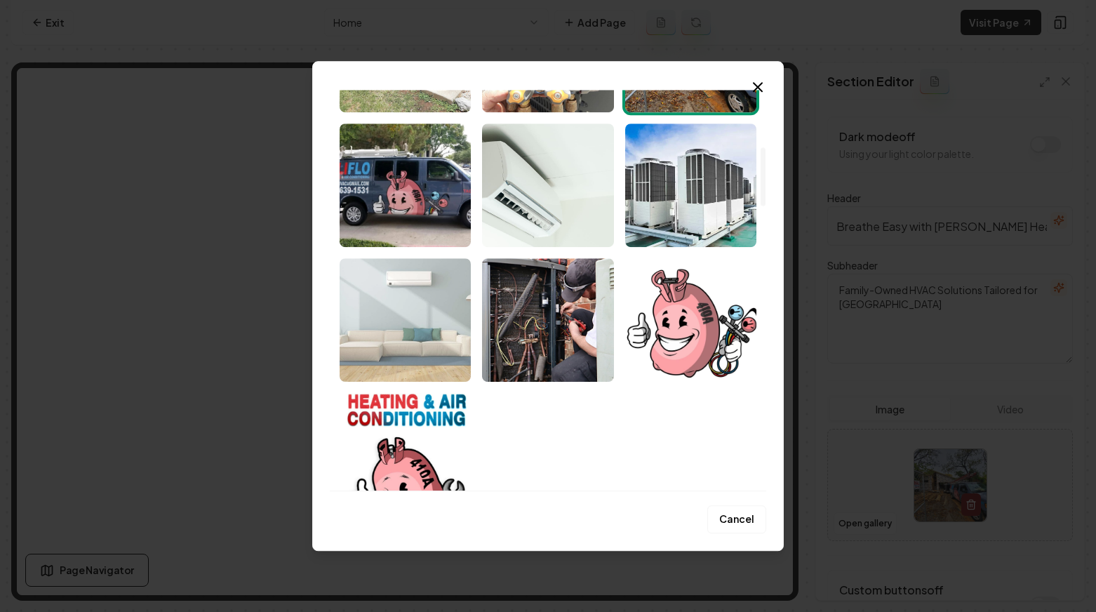
scroll to position [385, 0]
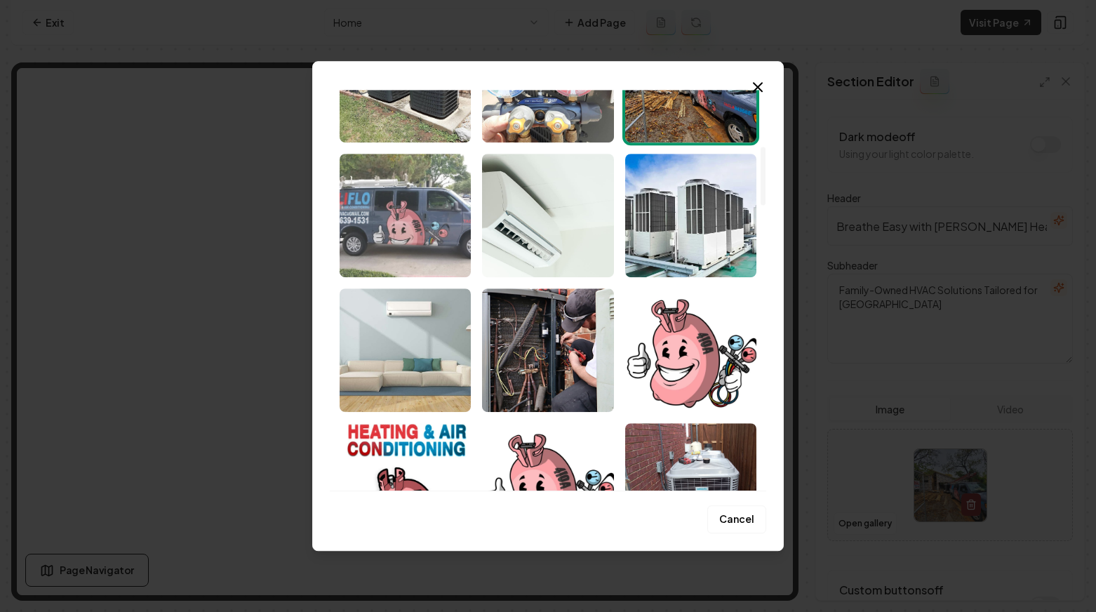
click at [403, 245] on img "Select image image_68273af2432c47641669c9e5.jpg" at bounding box center [404, 215] width 131 height 123
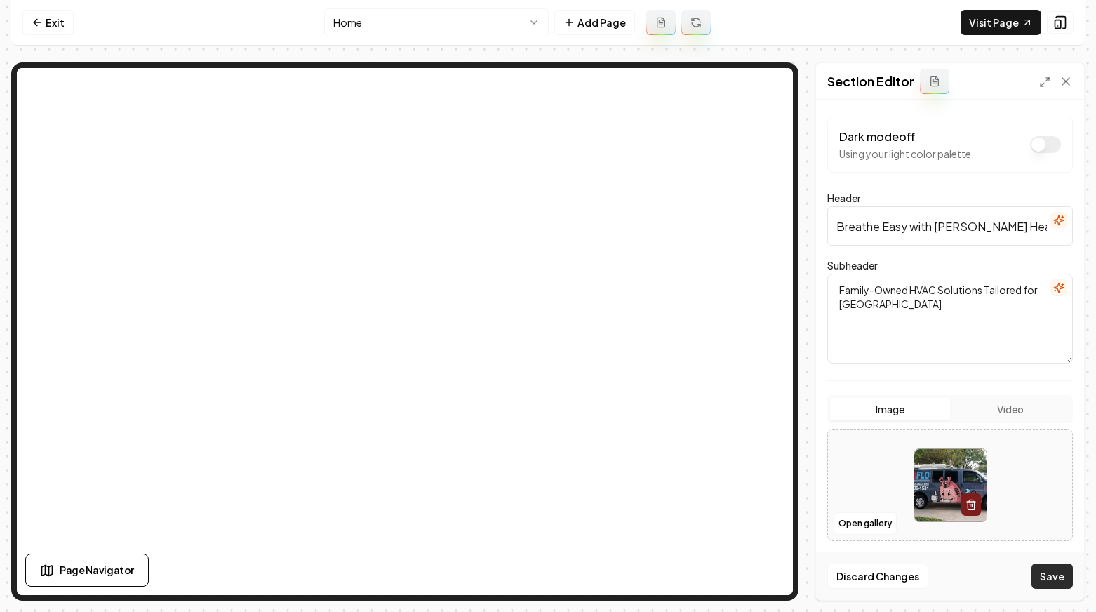
click at [1052, 582] on button "Save" at bounding box center [1051, 575] width 41 height 25
click at [878, 529] on button "Open gallery" at bounding box center [864, 523] width 63 height 22
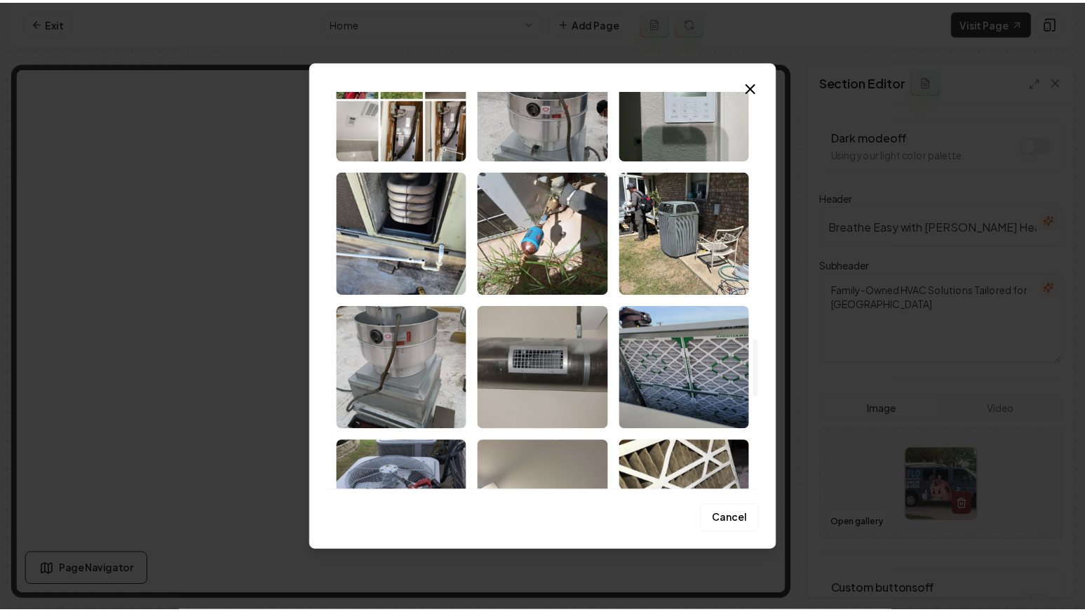
scroll to position [1661, 0]
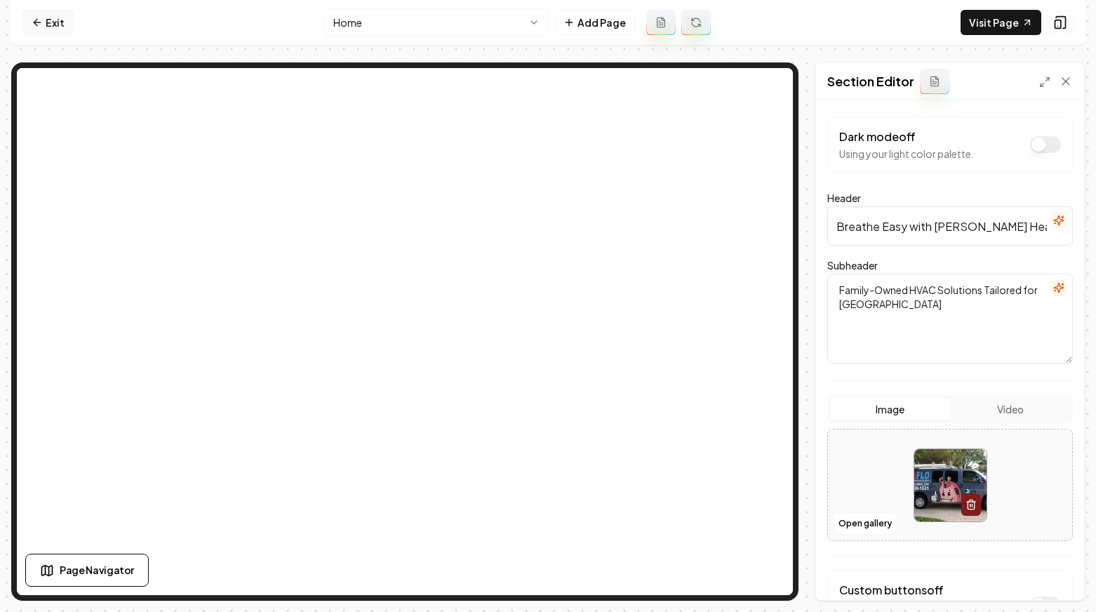
click at [48, 18] on link "Exit" at bounding box center [47, 22] width 51 height 25
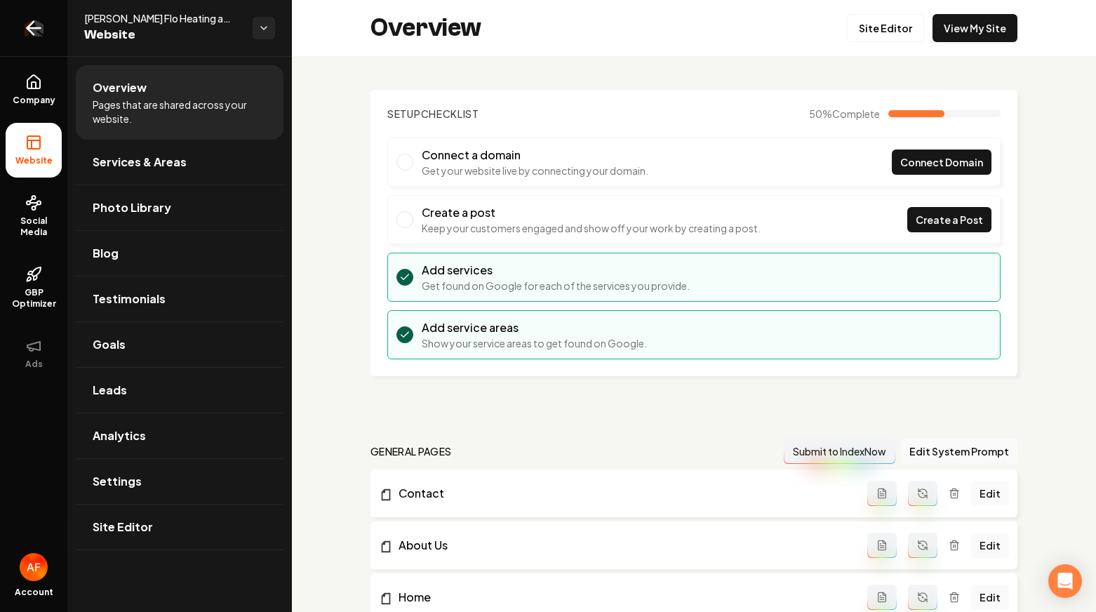
click at [18, 45] on link "Return to dashboard" at bounding box center [33, 28] width 67 height 56
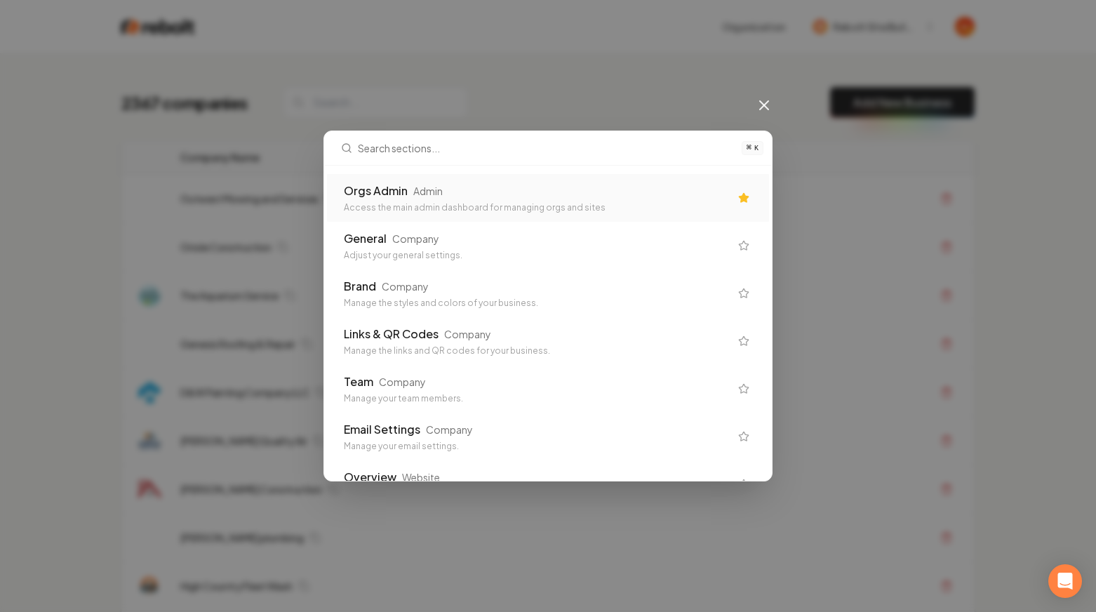
click at [654, 195] on div "Orgs Admin Admin" at bounding box center [537, 190] width 386 height 17
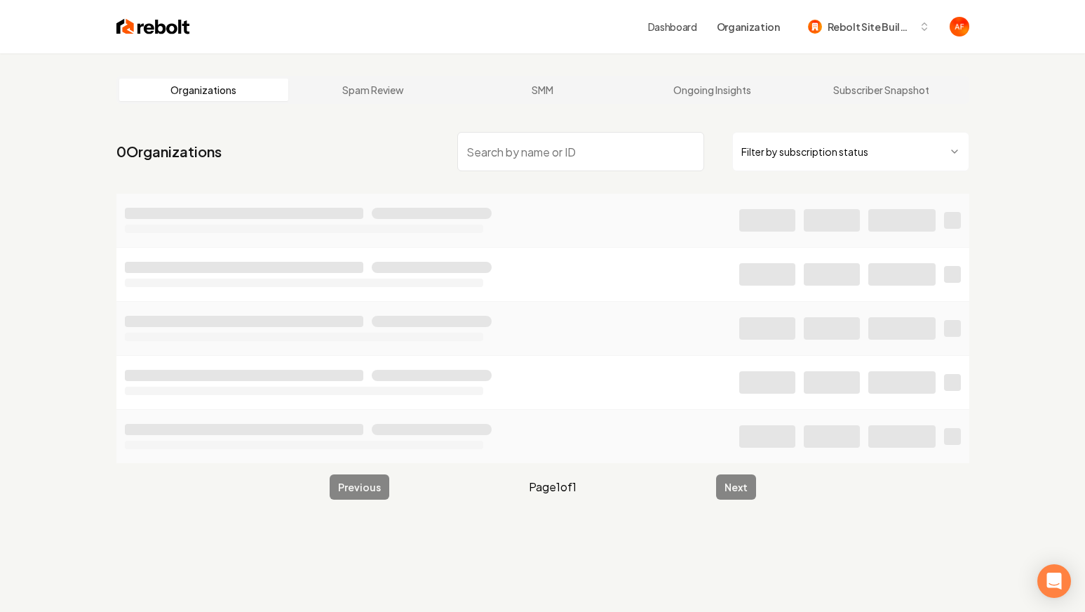
click at [469, 147] on input "search" at bounding box center [580, 151] width 247 height 39
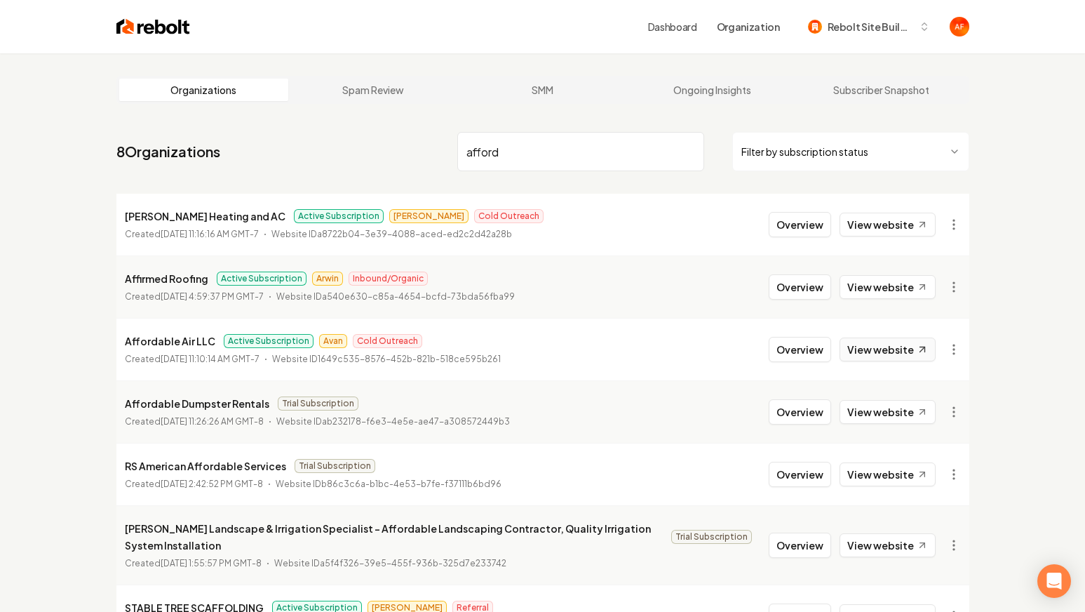
type input "afford"
click at [856, 344] on link "View website" at bounding box center [888, 349] width 96 height 24
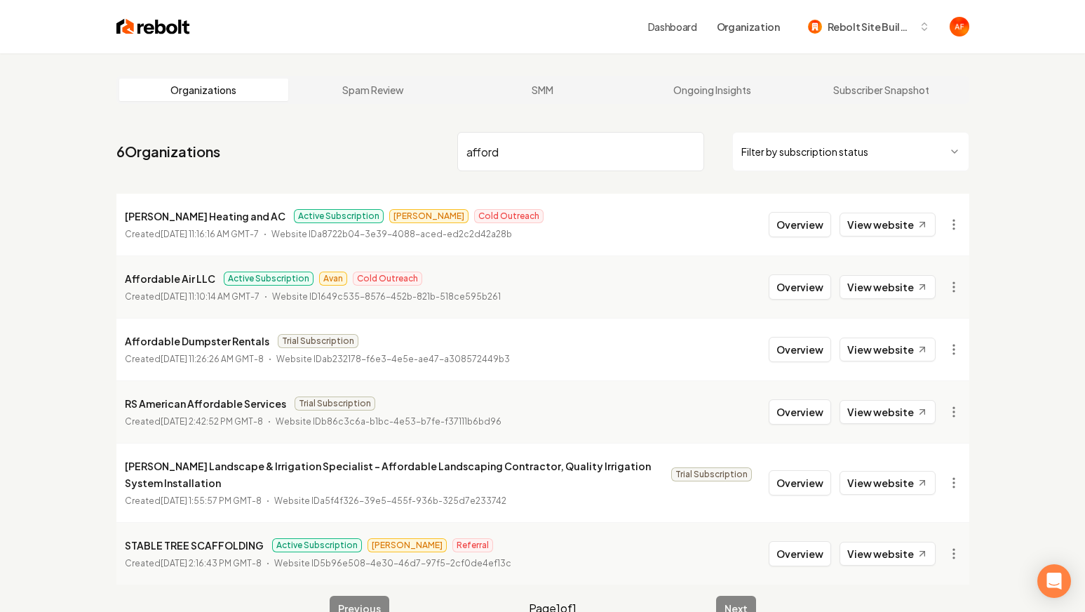
click at [533, 159] on input "afford" at bounding box center [580, 151] width 247 height 39
click at [142, 36] on div "Dashboard Organization Rebolt Site Builder" at bounding box center [543, 26] width 898 height 53
click at [147, 34] on img at bounding box center [153, 27] width 74 height 20
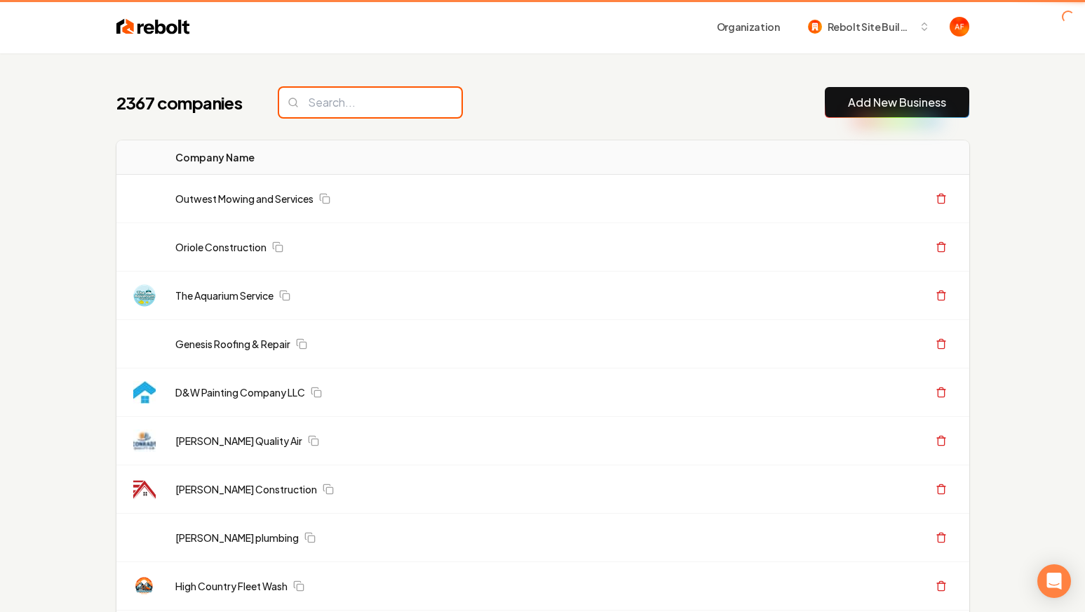
click at [368, 93] on input "search" at bounding box center [370, 102] width 182 height 29
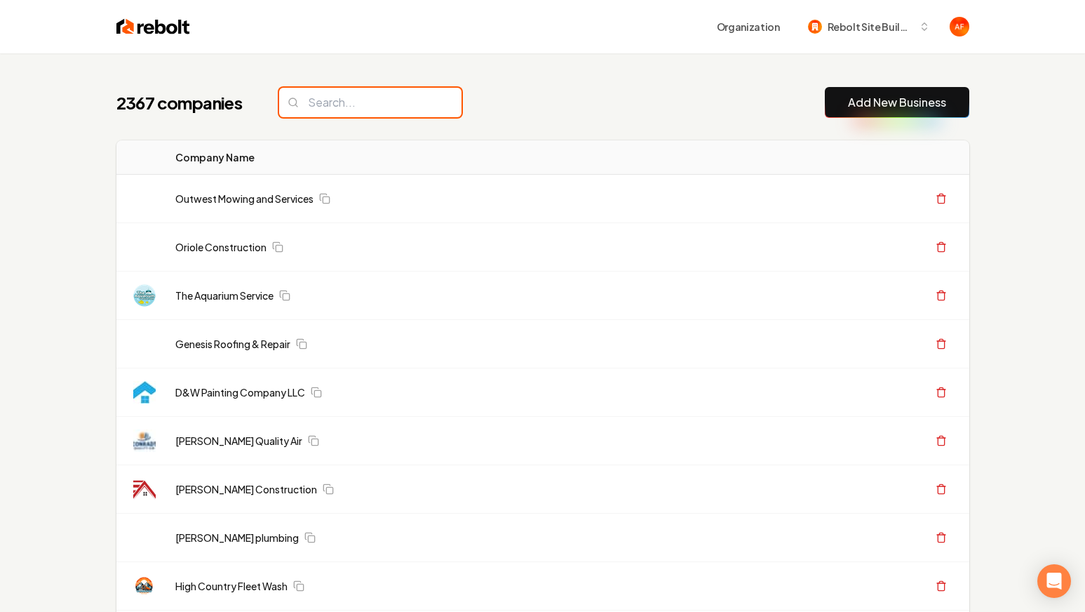
paste input "A Garage door professional of Huntington"
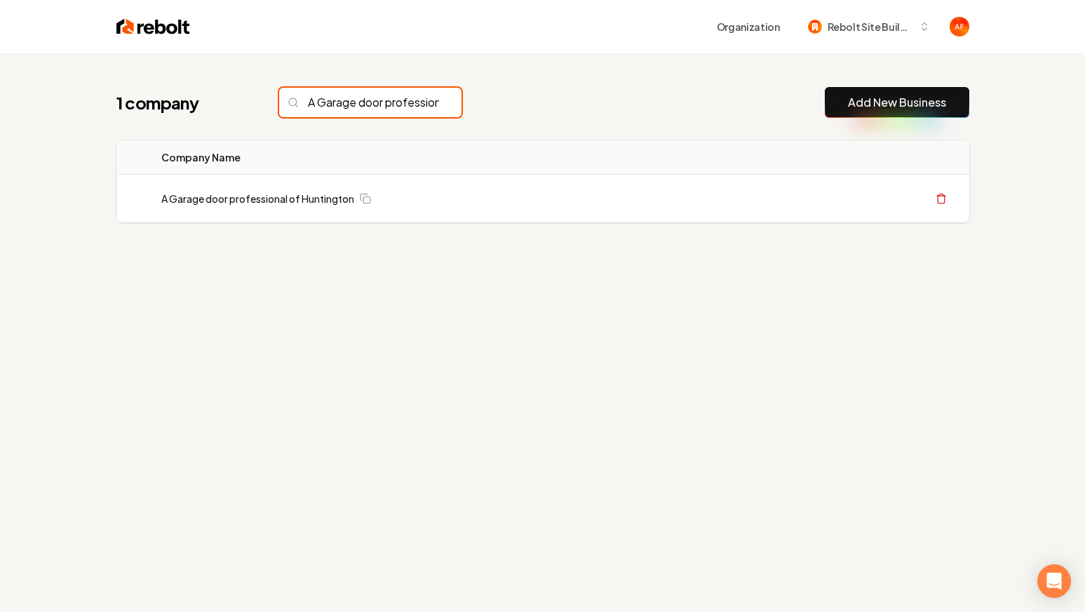
scroll to position [0, 114]
type input "A Garage door professional of Huntington"
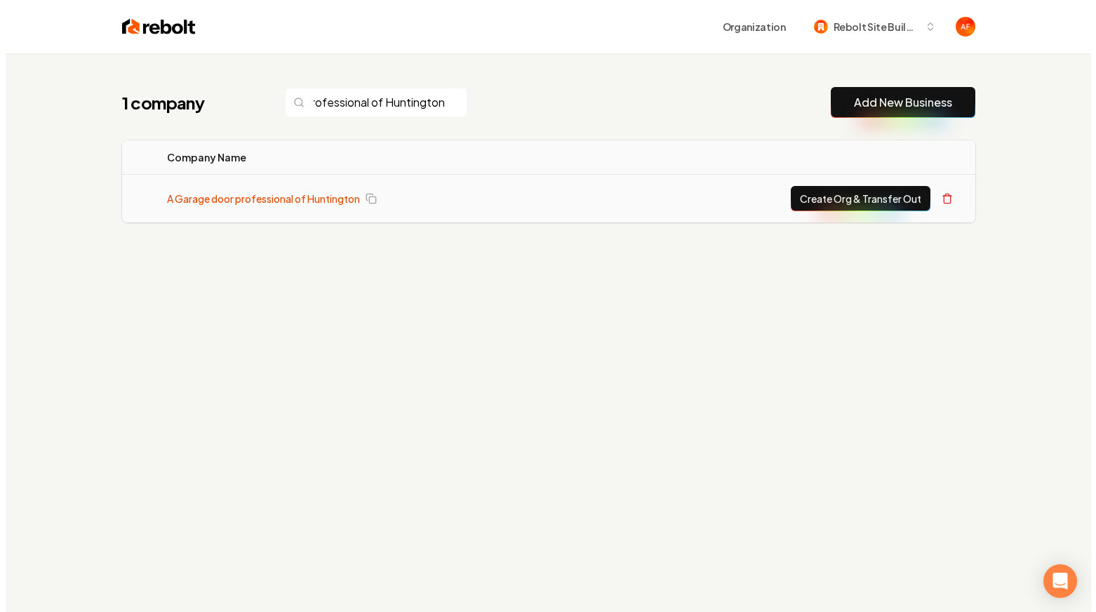
scroll to position [0, 0]
click at [263, 197] on link "A Garage door professional of Huntington" at bounding box center [257, 198] width 193 height 14
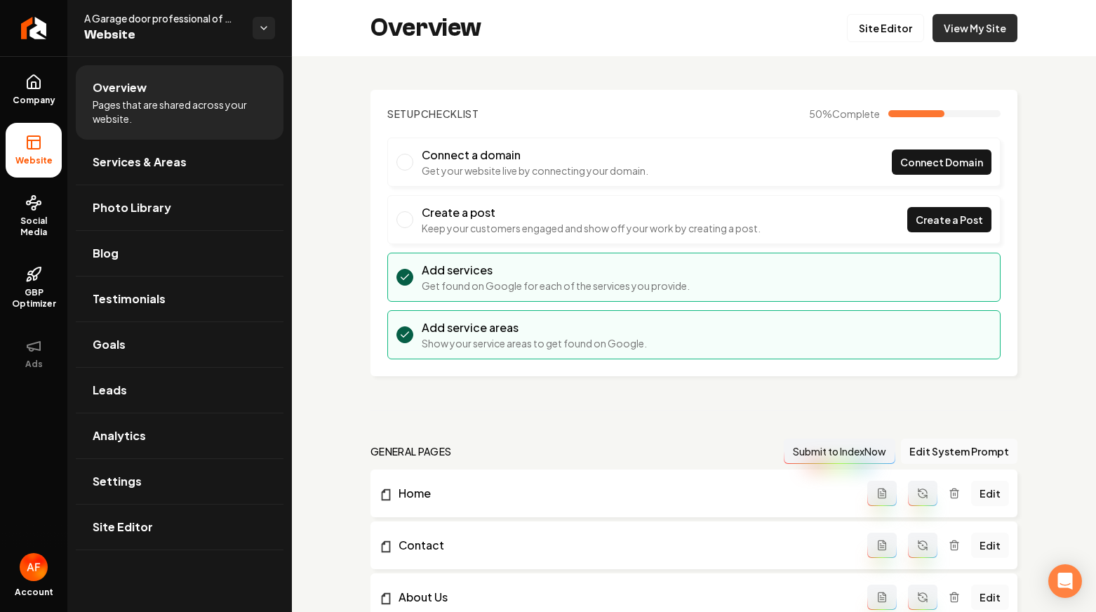
click at [1002, 29] on link "View My Site" at bounding box center [974, 28] width 85 height 28
click at [884, 36] on link "Site Editor" at bounding box center [885, 28] width 77 height 28
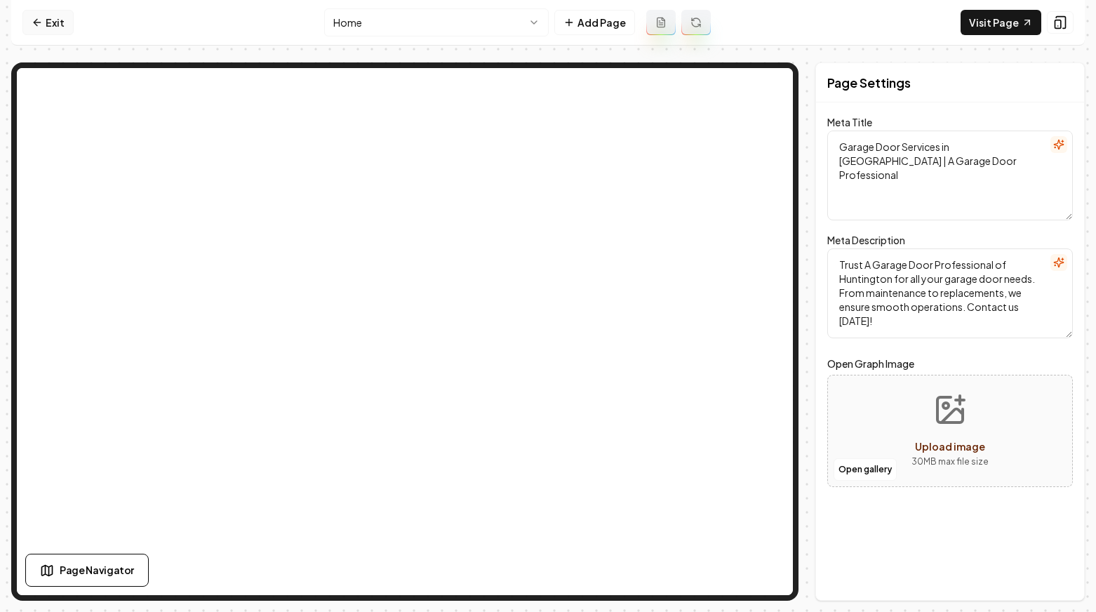
click at [48, 23] on link "Exit" at bounding box center [47, 22] width 51 height 25
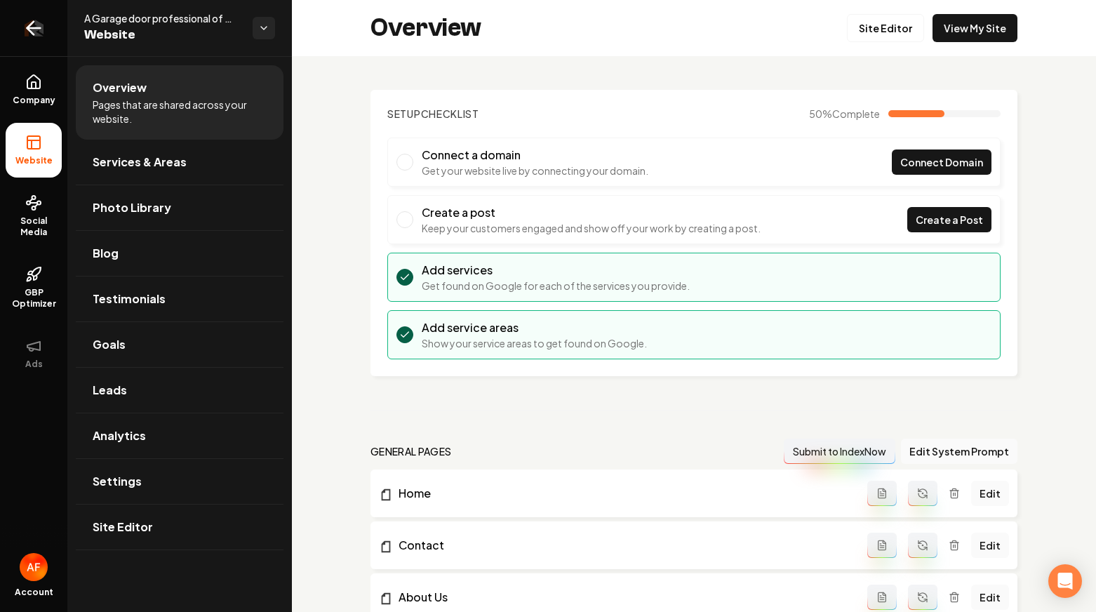
click at [37, 26] on icon "Return to dashboard" at bounding box center [33, 28] width 22 height 22
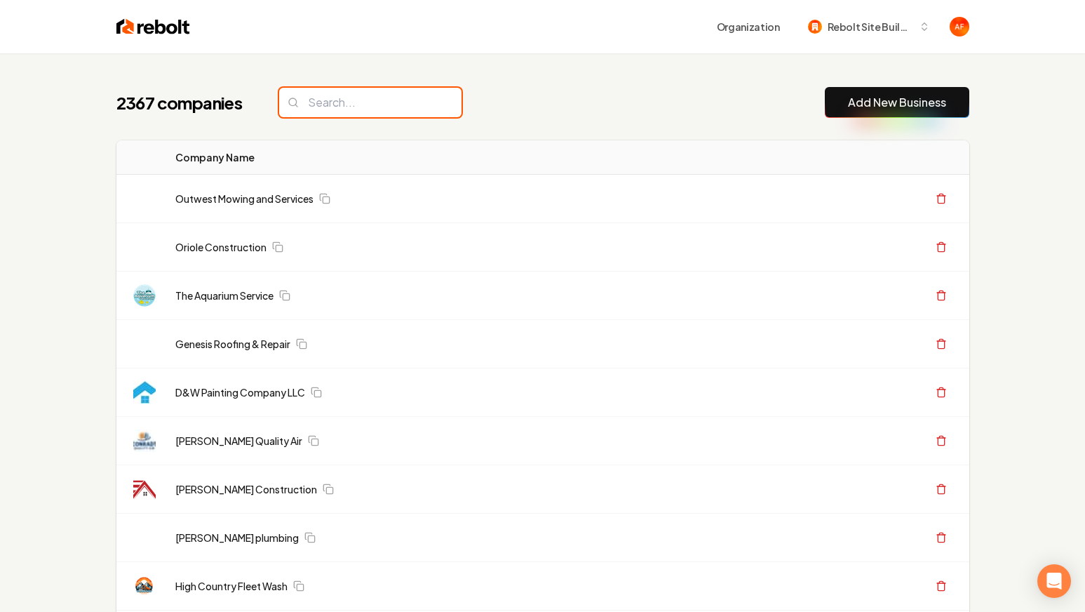
click at [328, 100] on input "search" at bounding box center [370, 102] width 182 height 29
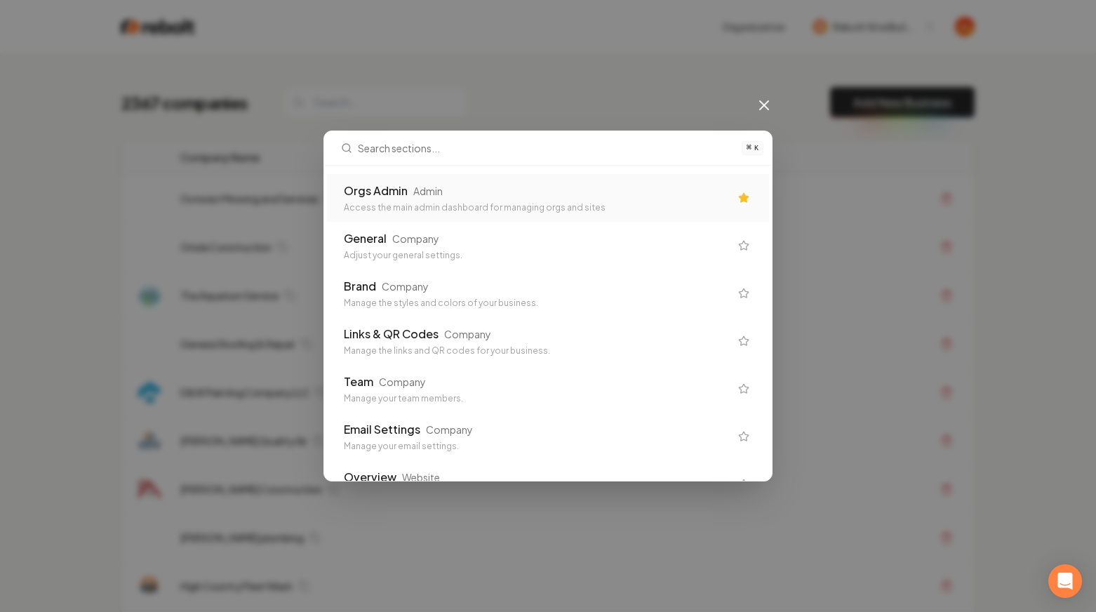
click at [447, 193] on div "Orgs Admin Admin" at bounding box center [537, 190] width 386 height 17
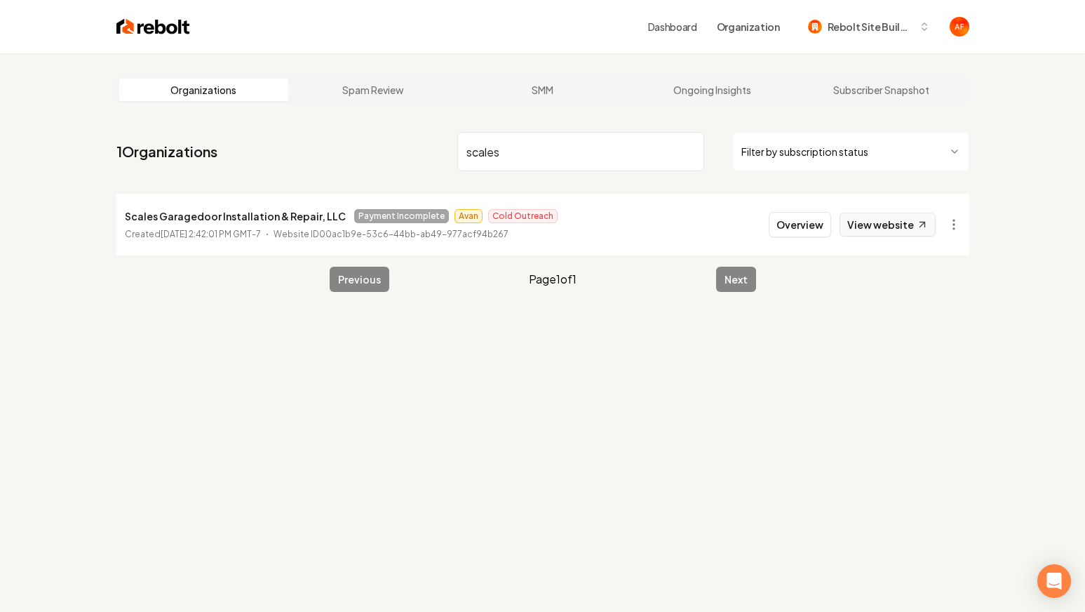
type input "scales"
click at [905, 231] on link "View website" at bounding box center [888, 225] width 96 height 24
click at [607, 171] on nav "1 Organizations scales Filter by subscription status" at bounding box center [542, 157] width 853 height 62
click at [140, 43] on div "Dashboard Organization Rebolt Site Builder" at bounding box center [543, 26] width 898 height 53
click at [150, 27] on img at bounding box center [153, 27] width 74 height 20
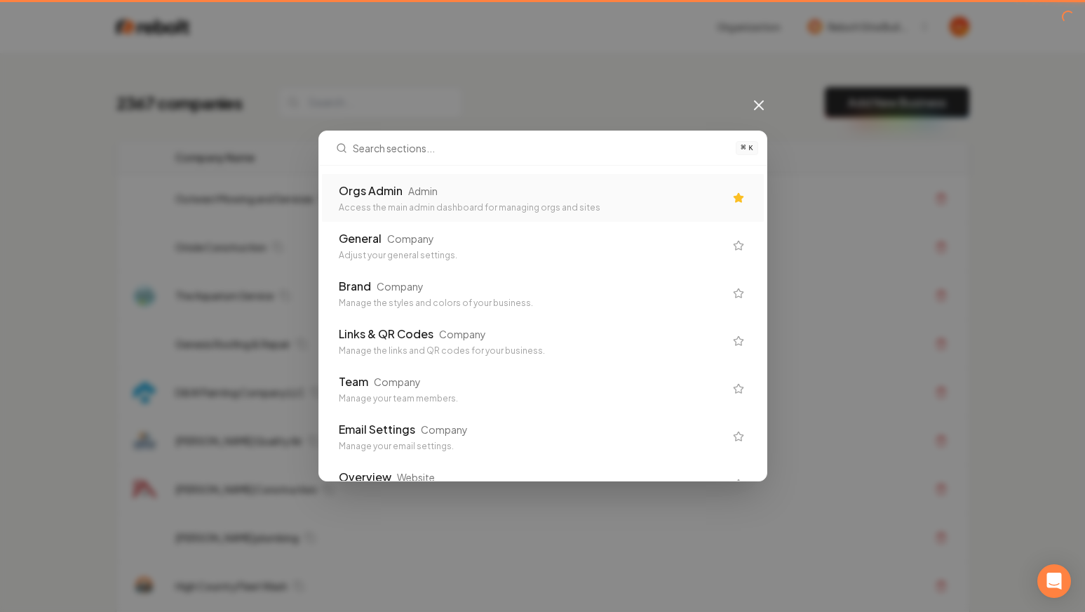
click at [459, 93] on div "⌘ K Orgs Admin Admin Access the main admin dashboard for managing orgs and site…" at bounding box center [542, 306] width 1085 height 612
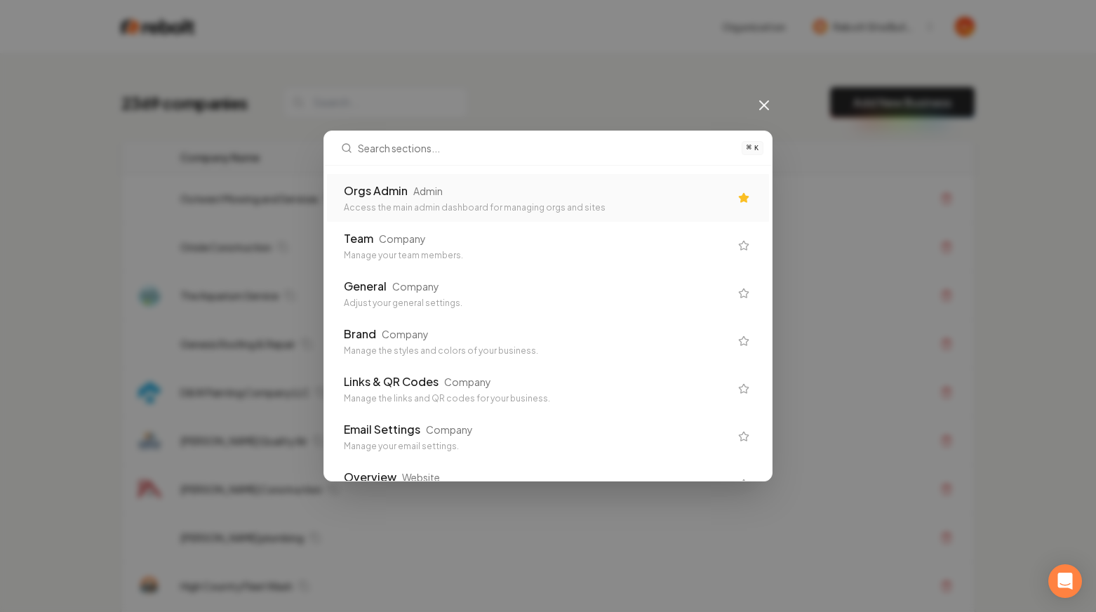
drag, startPoint x: 770, startPoint y: 101, endPoint x: 746, endPoint y: 102, distance: 24.6
click at [769, 101] on icon at bounding box center [763, 105] width 17 height 17
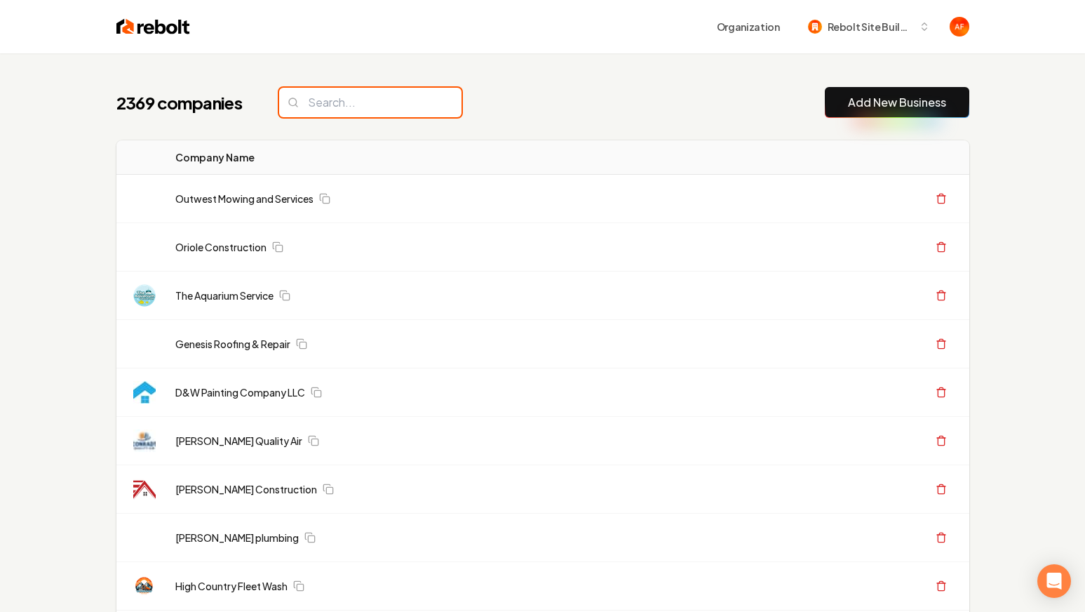
click at [382, 107] on input "search" at bounding box center [370, 102] width 182 height 29
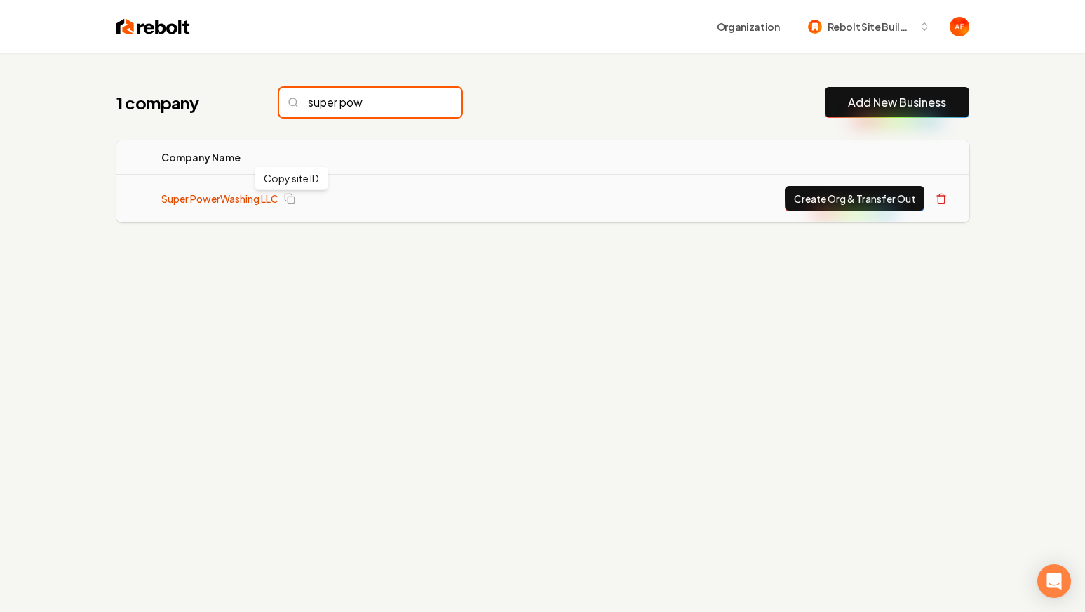
type input "super pow"
click at [253, 197] on link "Super PowerWashing LLC" at bounding box center [219, 198] width 117 height 14
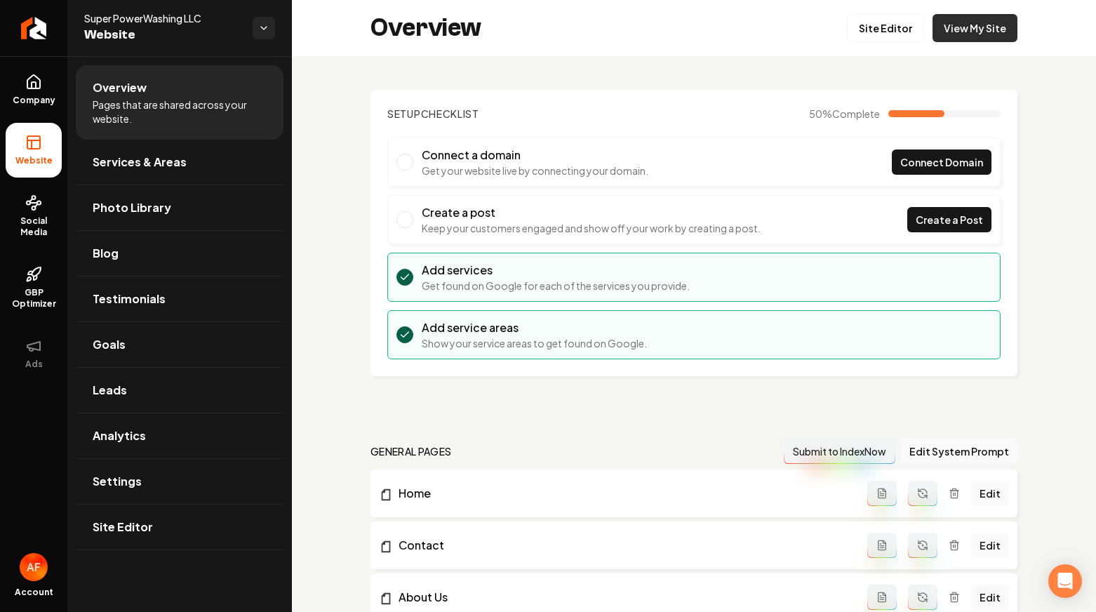
click at [988, 40] on link "View My Site" at bounding box center [974, 28] width 85 height 28
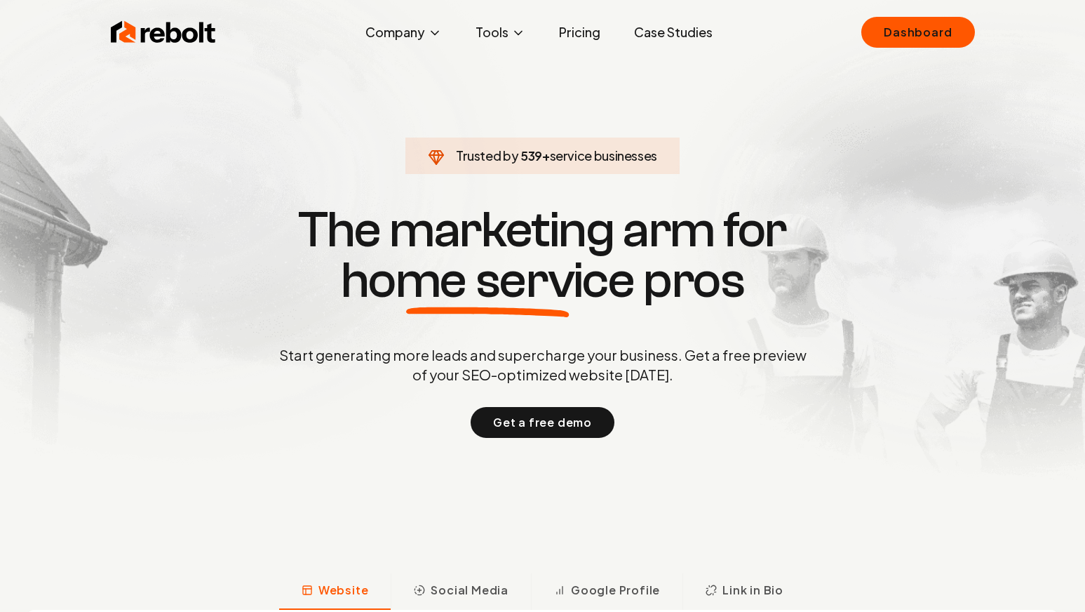
click at [890, 25] on link "Dashboard" at bounding box center [917, 32] width 113 height 31
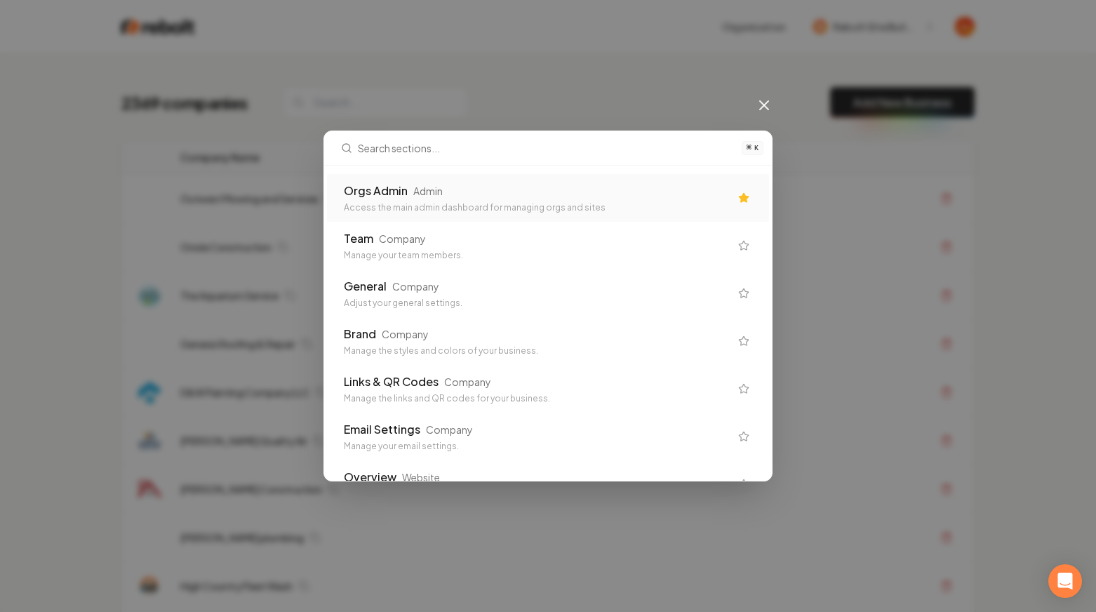
click at [513, 212] on div "Access the main admin dashboard for managing orgs and sites" at bounding box center [537, 207] width 386 height 11
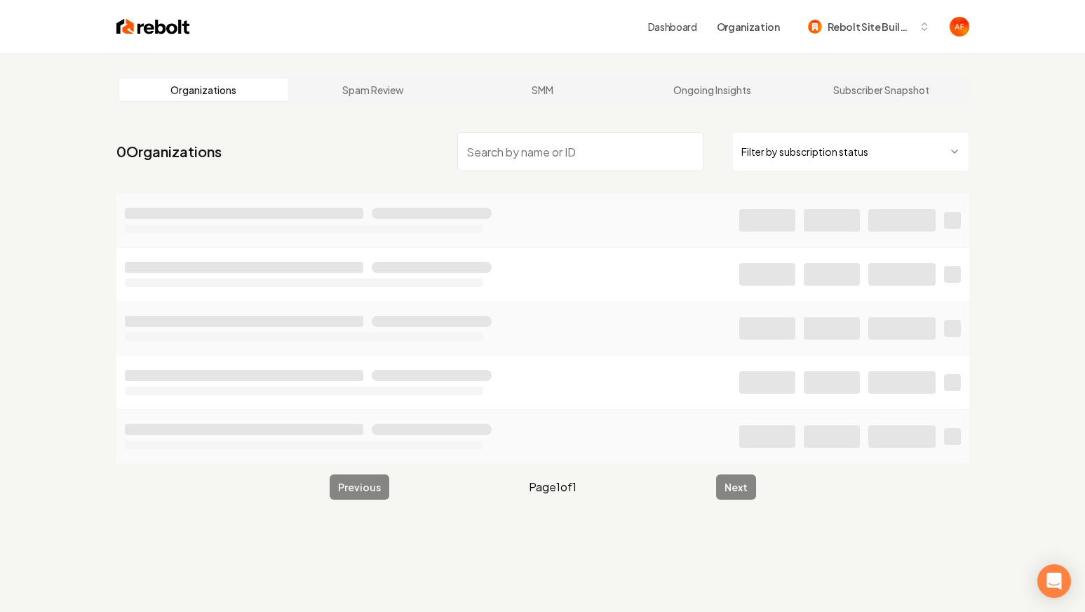
click at [799, 140] on html "Dashboard Organization Rebolt Site Builder Organizations Spam Review SMM Ongoin…" at bounding box center [542, 306] width 1085 height 612
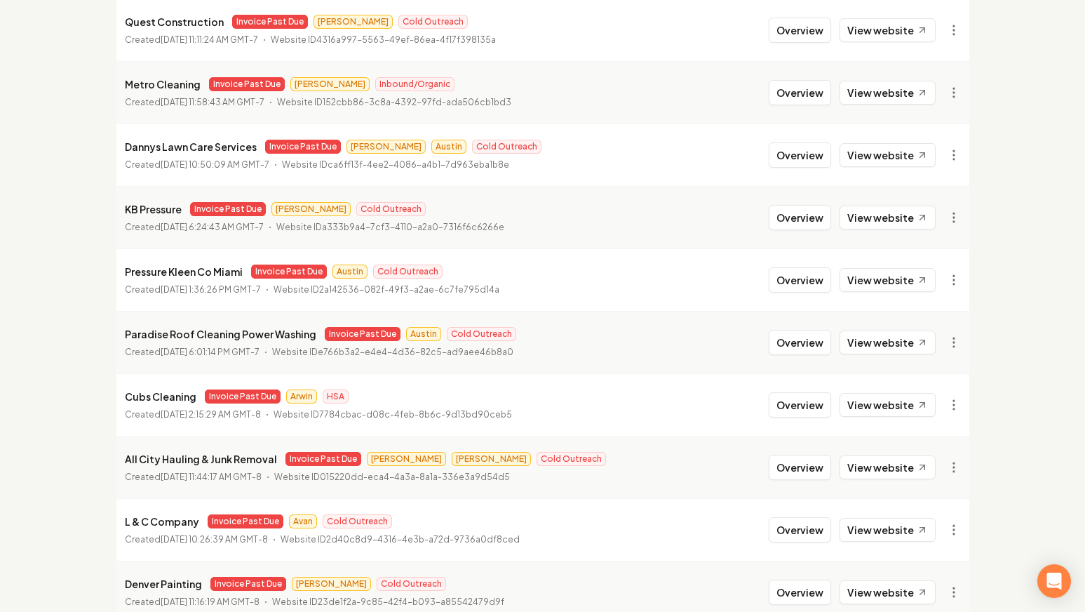
scroll to position [1513, 0]
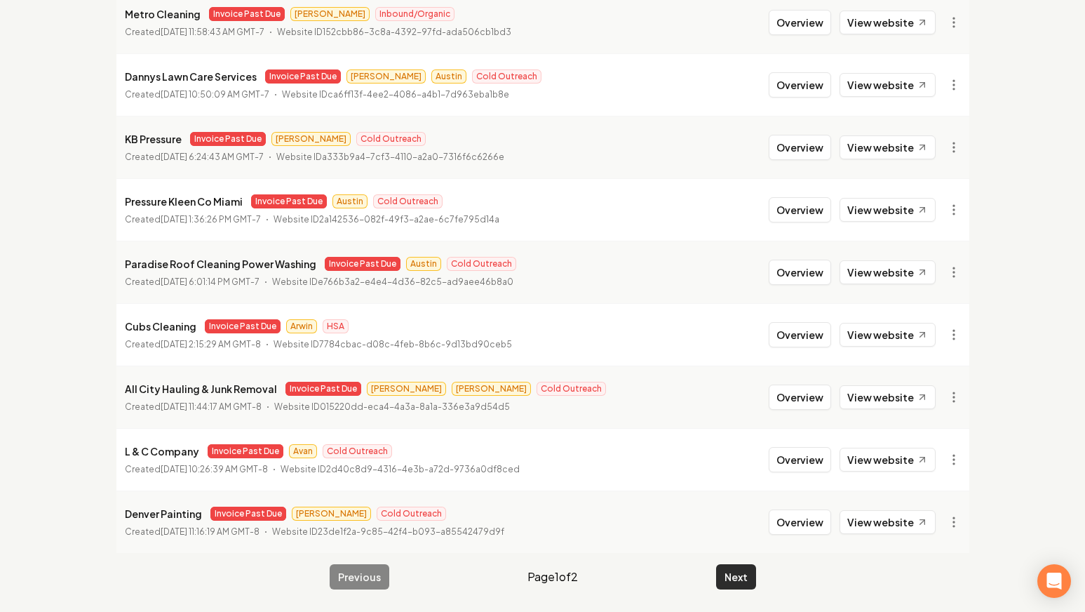
click at [734, 584] on button "Next" at bounding box center [736, 576] width 40 height 25
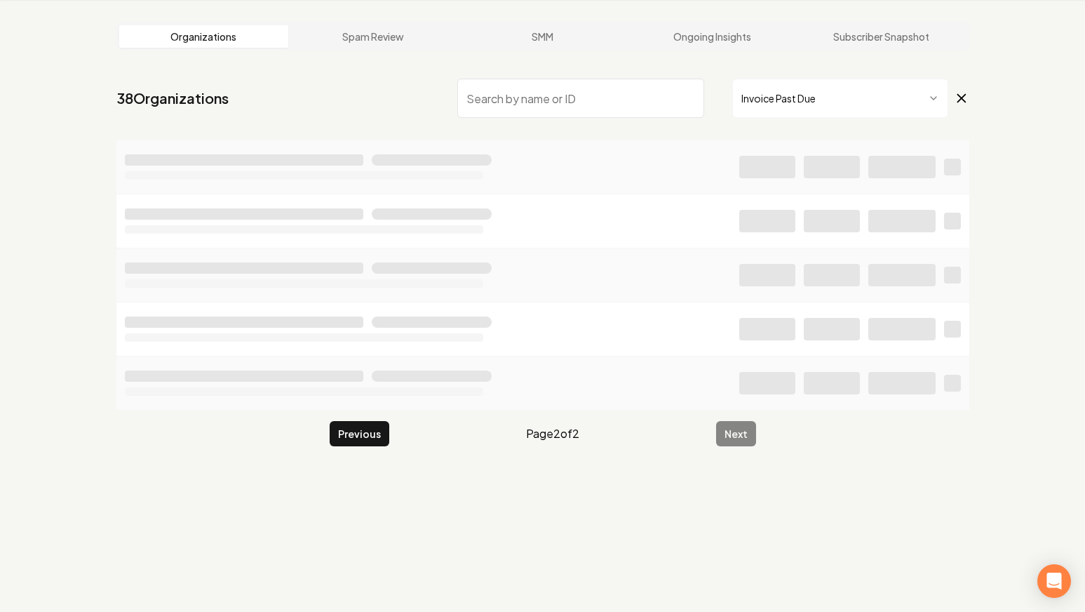
scroll to position [140, 0]
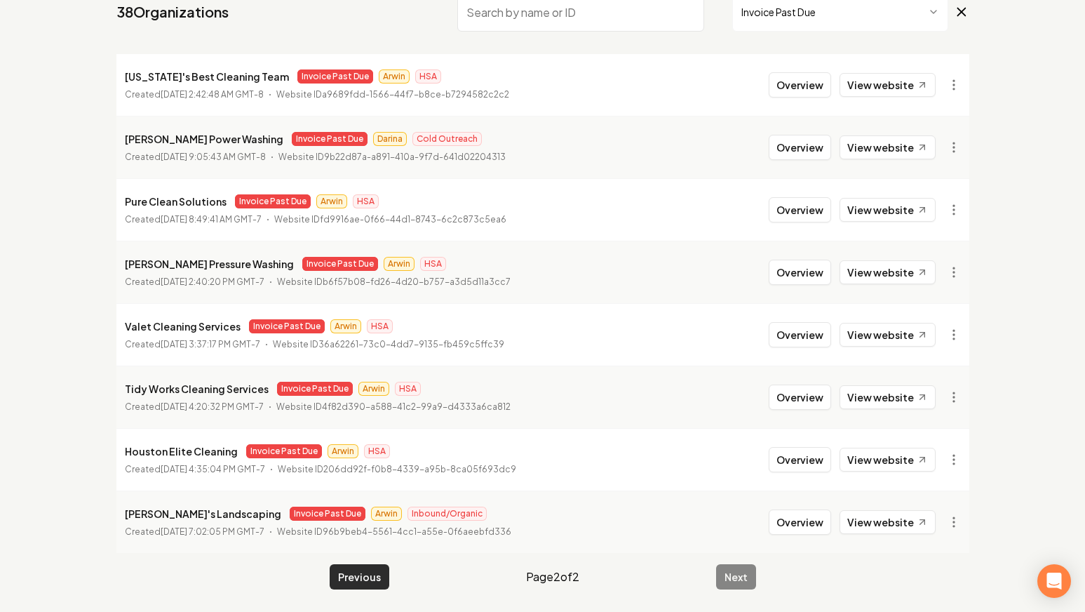
click at [358, 572] on button "Previous" at bounding box center [360, 576] width 60 height 25
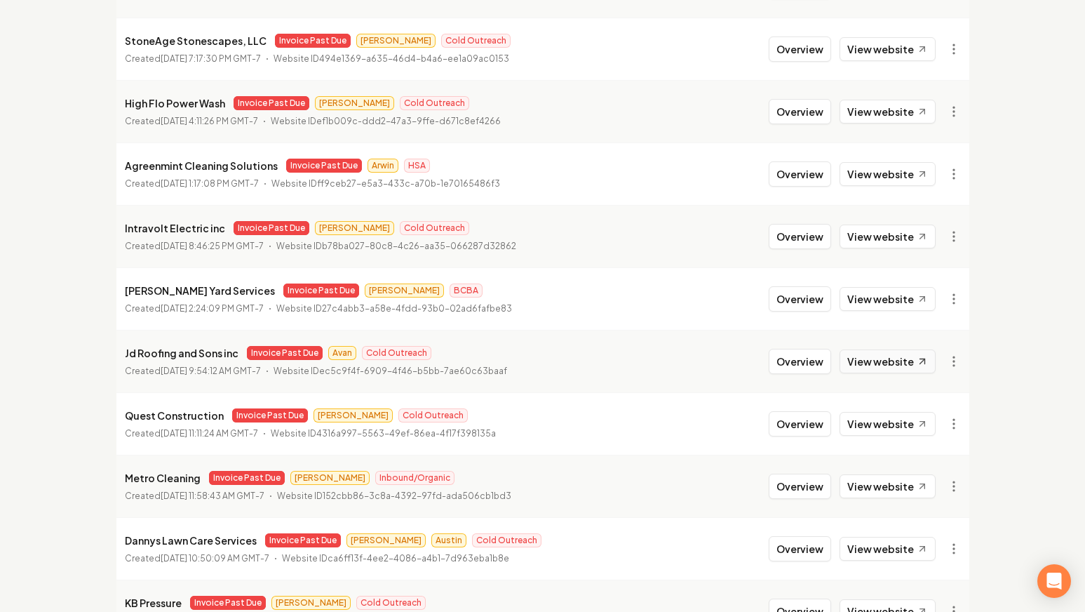
scroll to position [1098, 0]
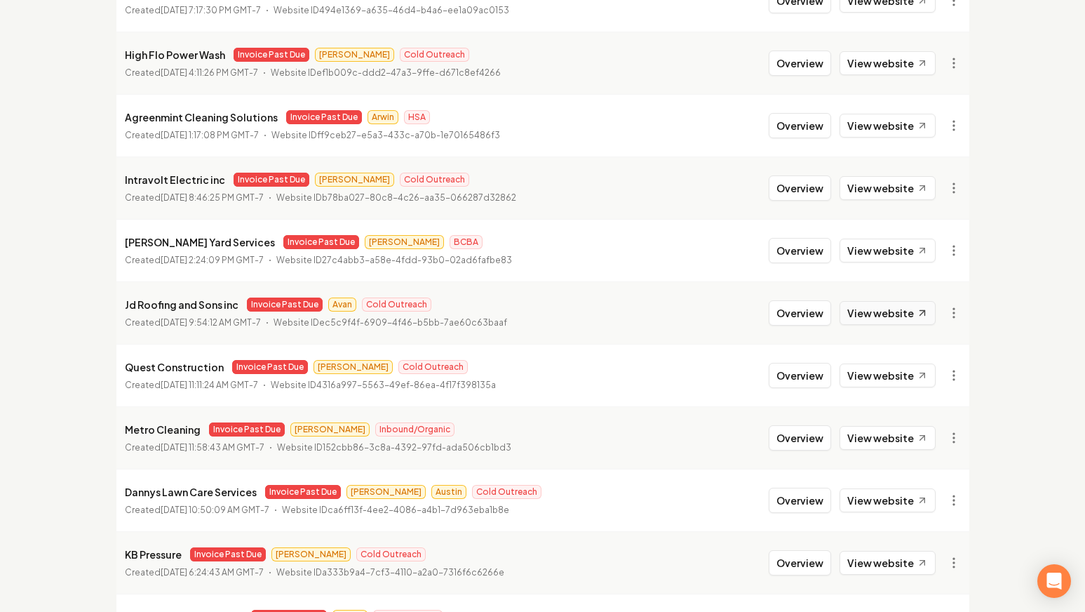
click at [902, 313] on link "View website" at bounding box center [888, 313] width 96 height 24
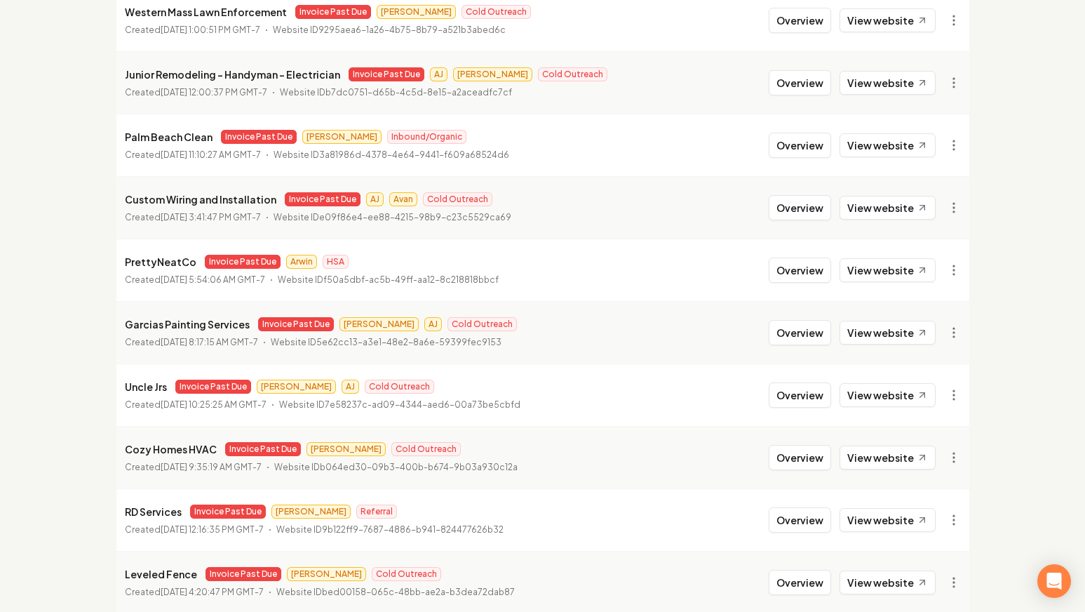
scroll to position [0, 0]
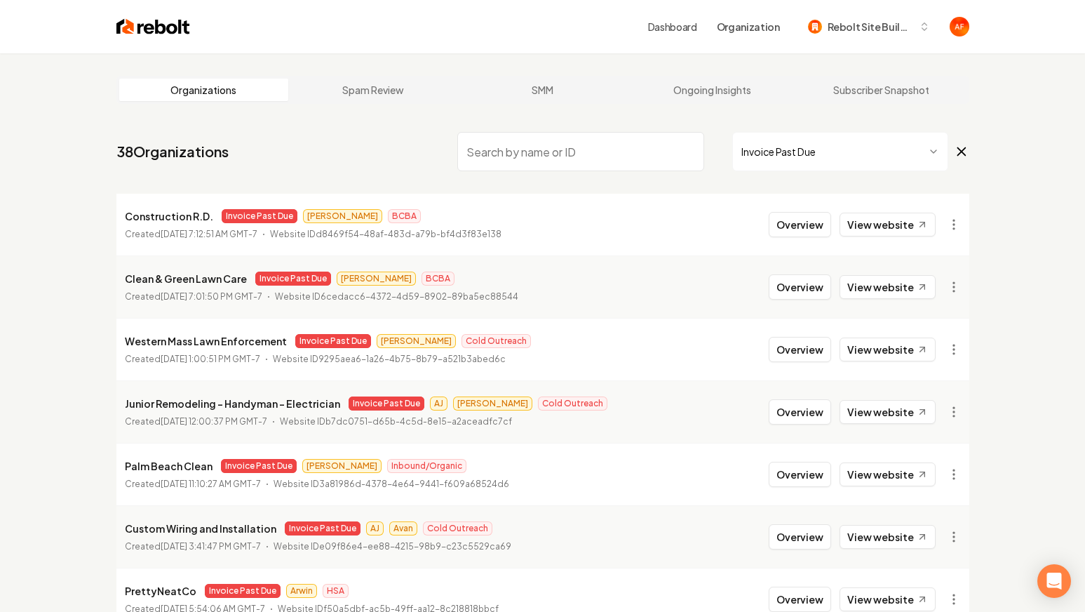
click at [140, 17] on img at bounding box center [153, 27] width 74 height 20
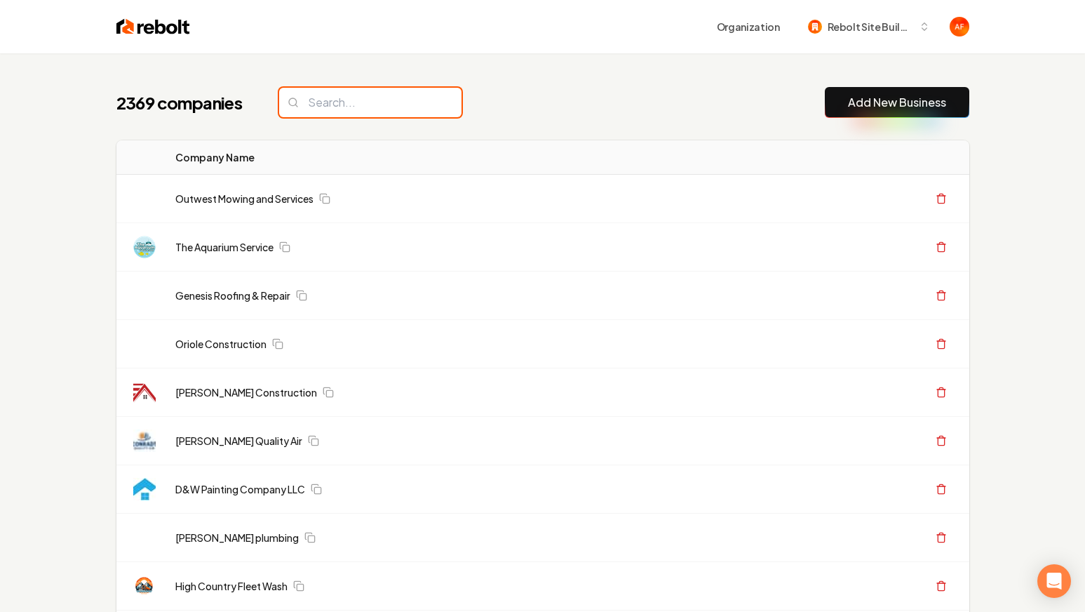
click at [345, 99] on input "search" at bounding box center [370, 102] width 182 height 29
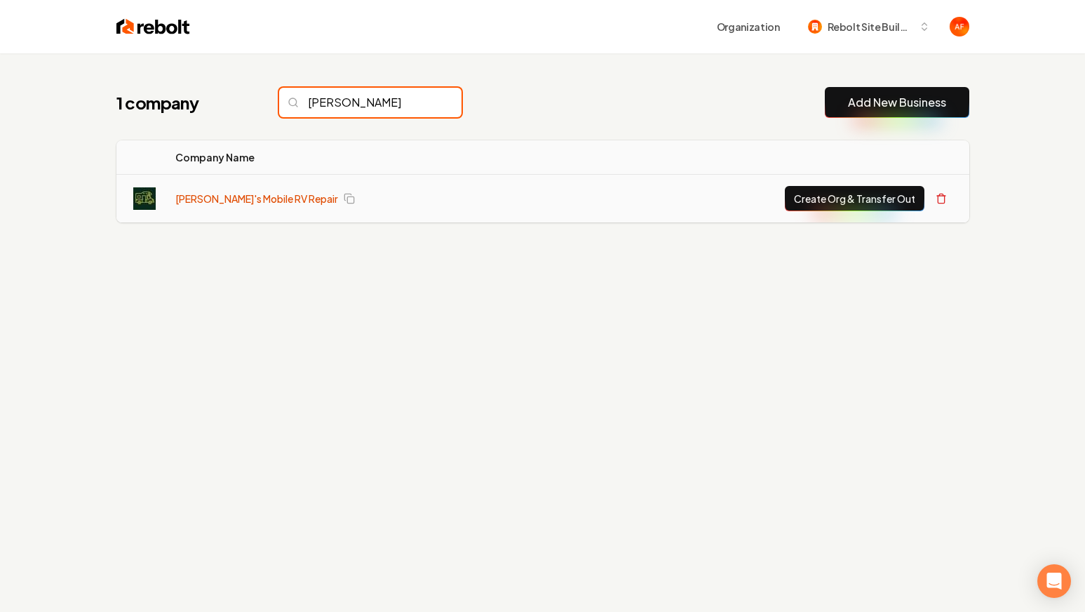
type input "[PERSON_NAME]"
click at [243, 195] on link "[PERSON_NAME]'s Mobile RV Repair" at bounding box center [256, 198] width 163 height 14
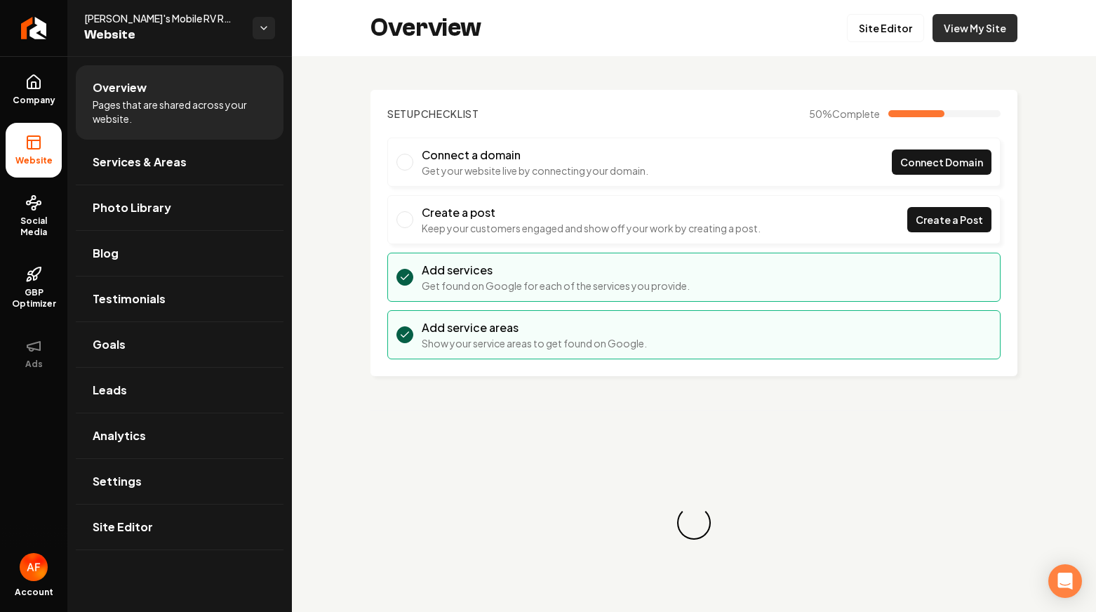
click at [1007, 36] on div "Overview Site Editor View My Site" at bounding box center [694, 28] width 804 height 56
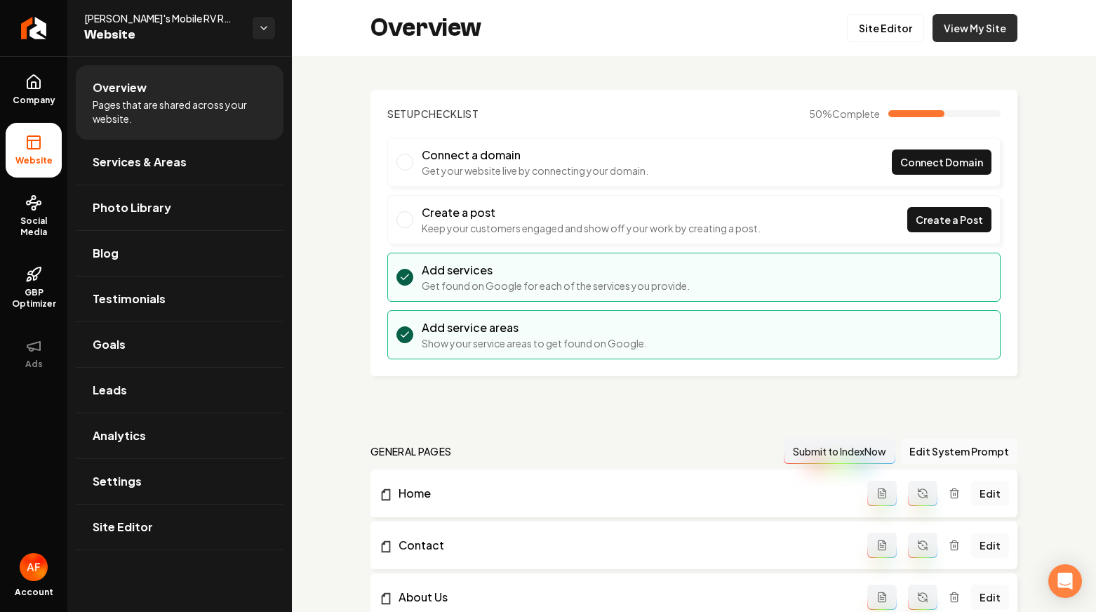
click at [991, 32] on link "View My Site" at bounding box center [974, 28] width 85 height 28
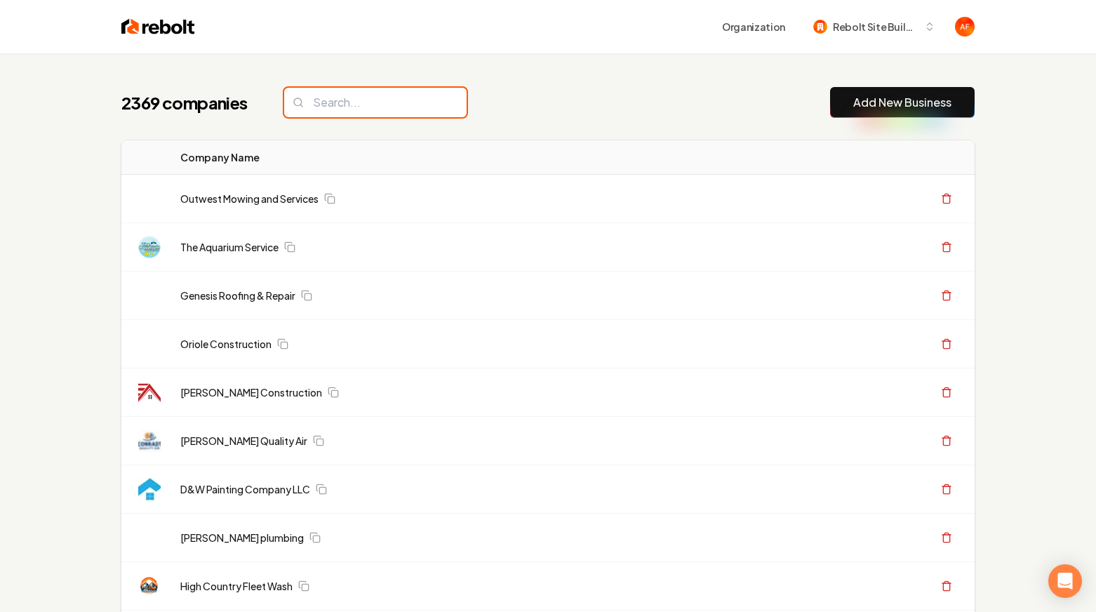
click at [377, 107] on input "search" at bounding box center [375, 102] width 182 height 29
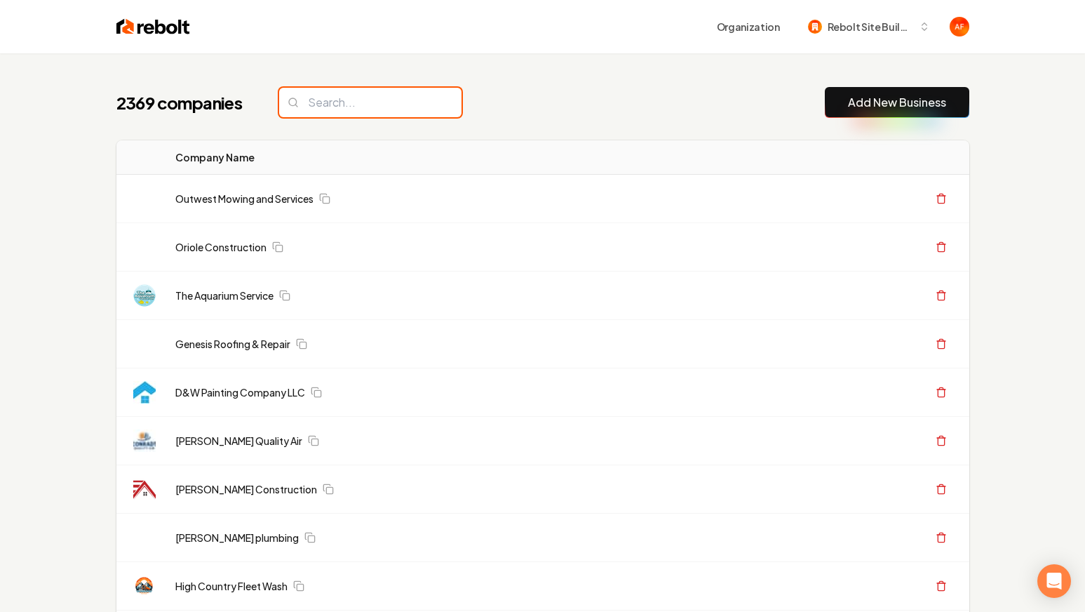
click at [376, 104] on input "search" at bounding box center [370, 102] width 182 height 29
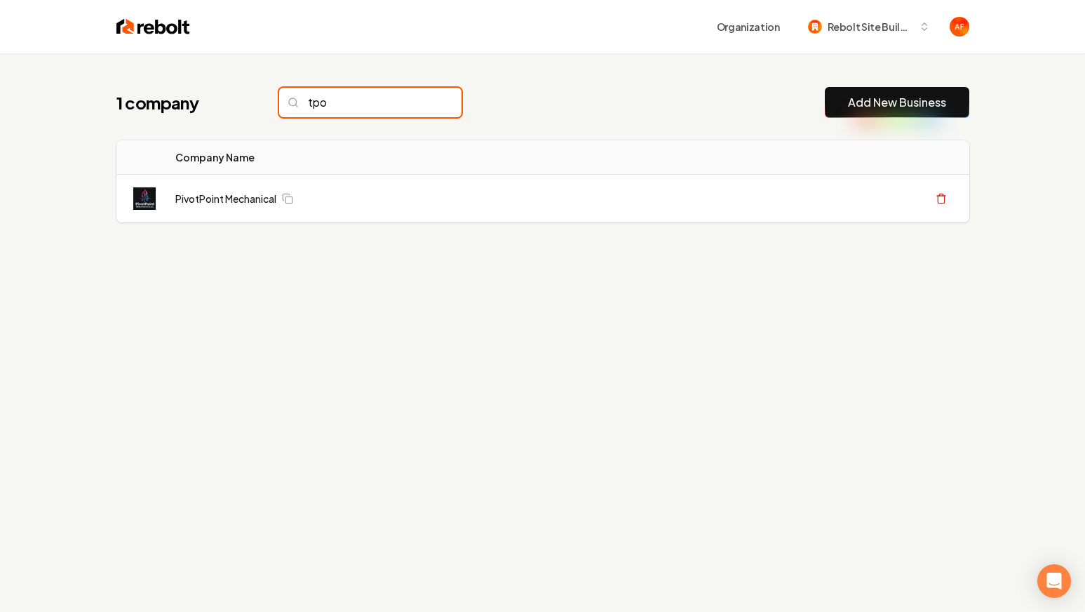
type input "tpo"
click at [142, 22] on img at bounding box center [153, 27] width 74 height 20
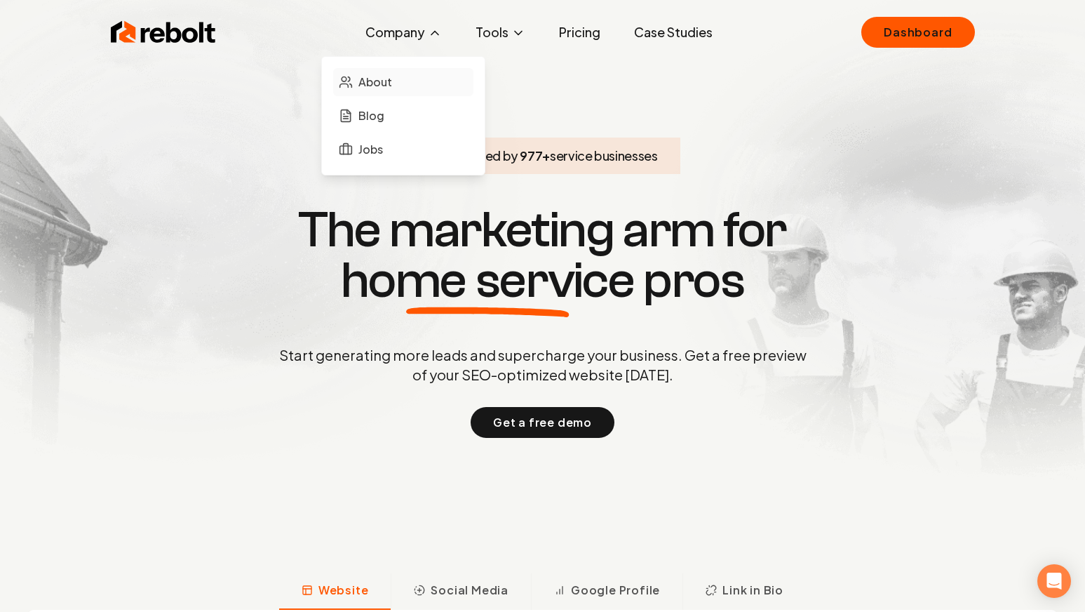
click at [413, 72] on link "About" at bounding box center [403, 82] width 140 height 28
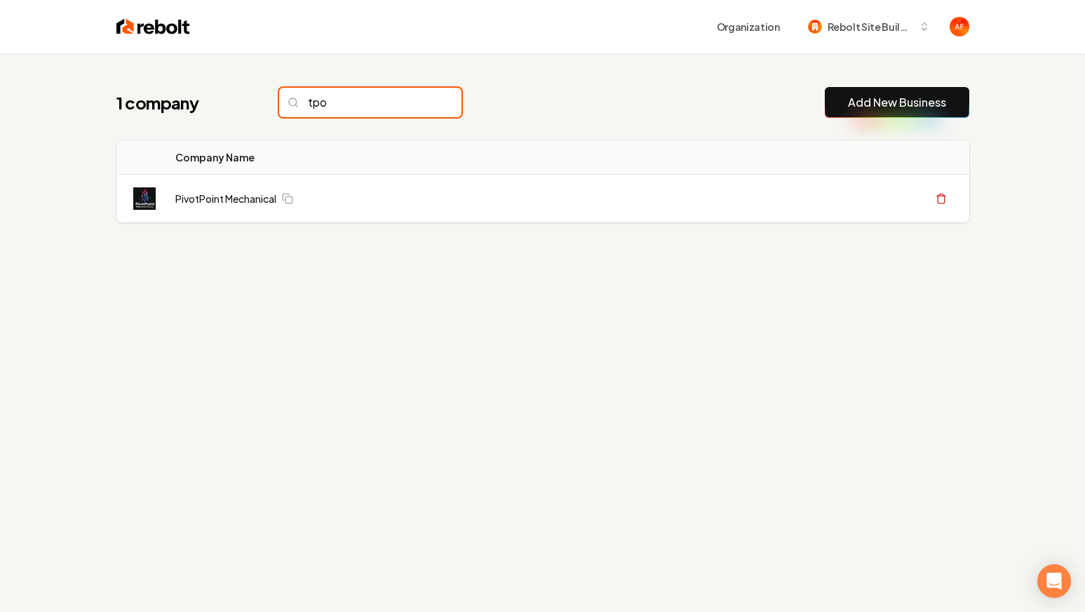
click at [396, 98] on input "tpo" at bounding box center [370, 102] width 182 height 29
type input "pikes"
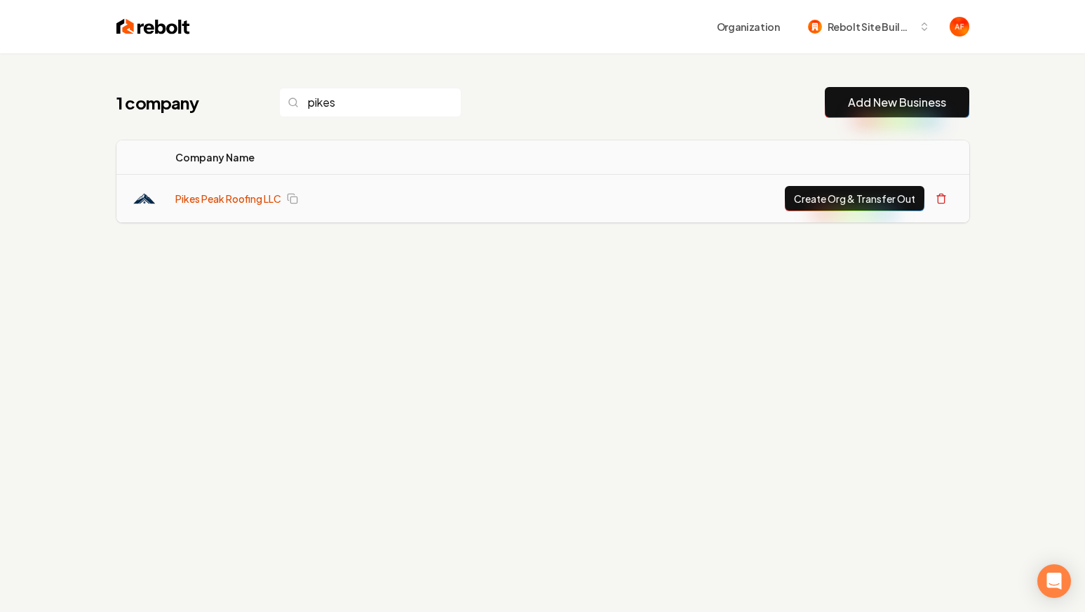
click at [199, 197] on link "Pikes Peak Roofing LLC" at bounding box center [228, 198] width 106 height 14
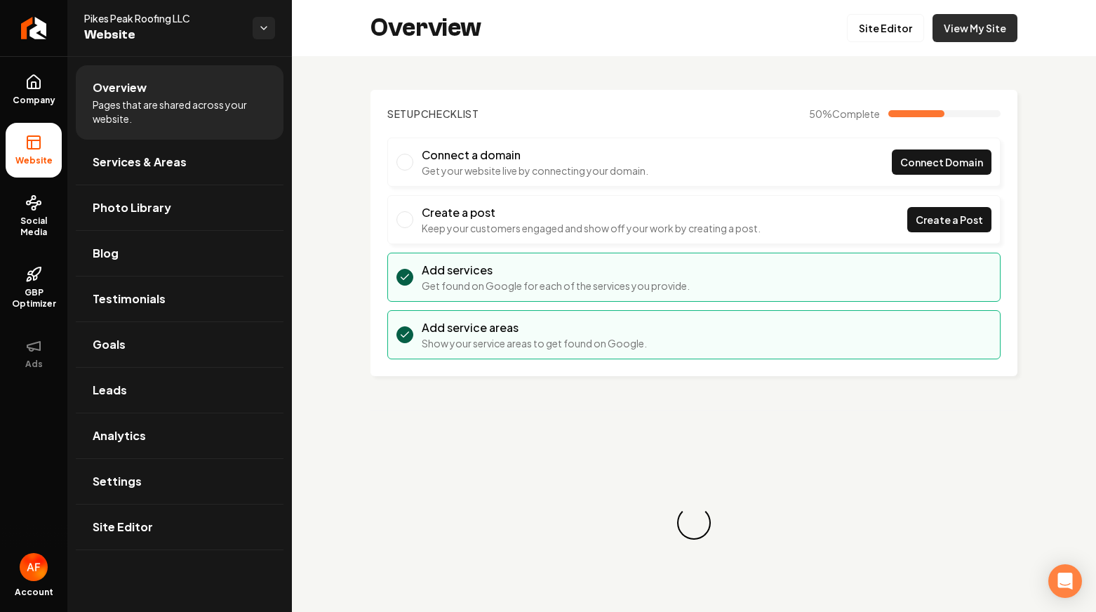
click at [976, 31] on link "View My Site" at bounding box center [974, 28] width 85 height 28
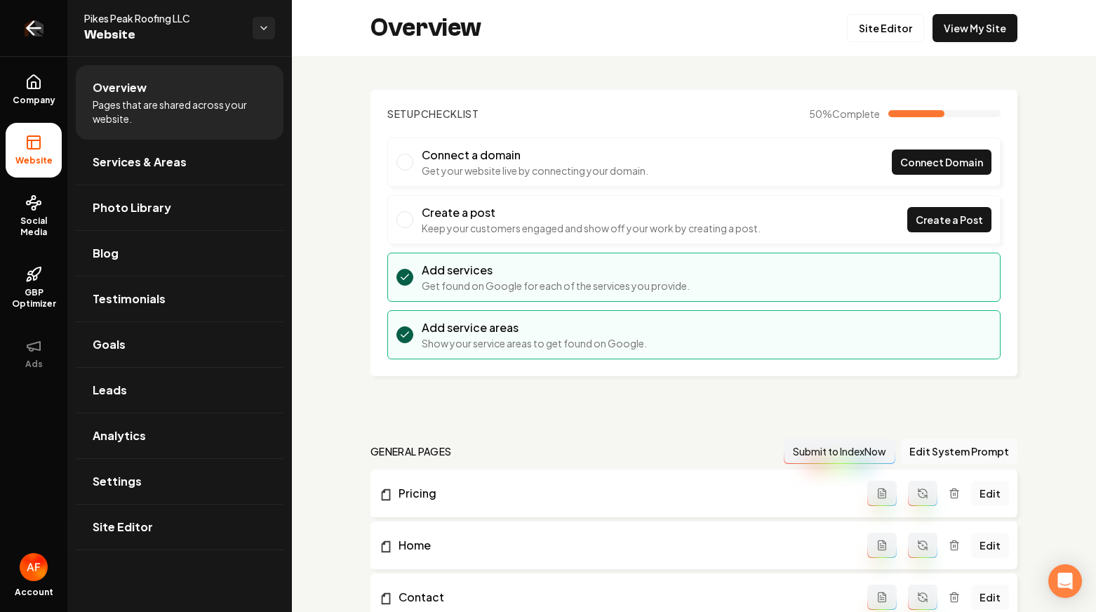
click at [36, 17] on icon "Return to dashboard" at bounding box center [33, 28] width 22 height 22
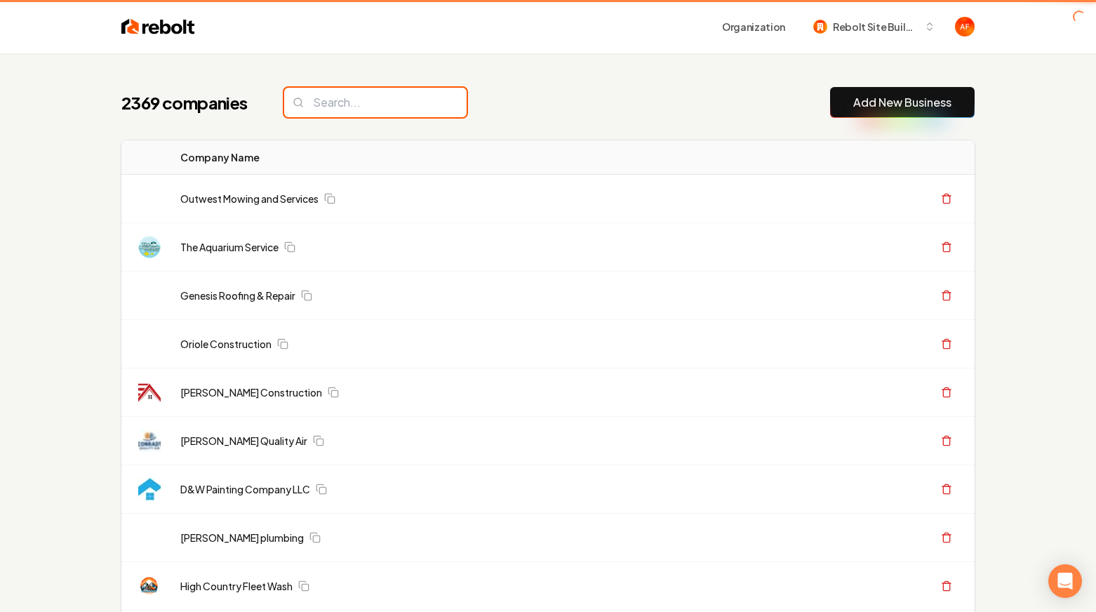
click at [403, 112] on input "search" at bounding box center [375, 102] width 182 height 29
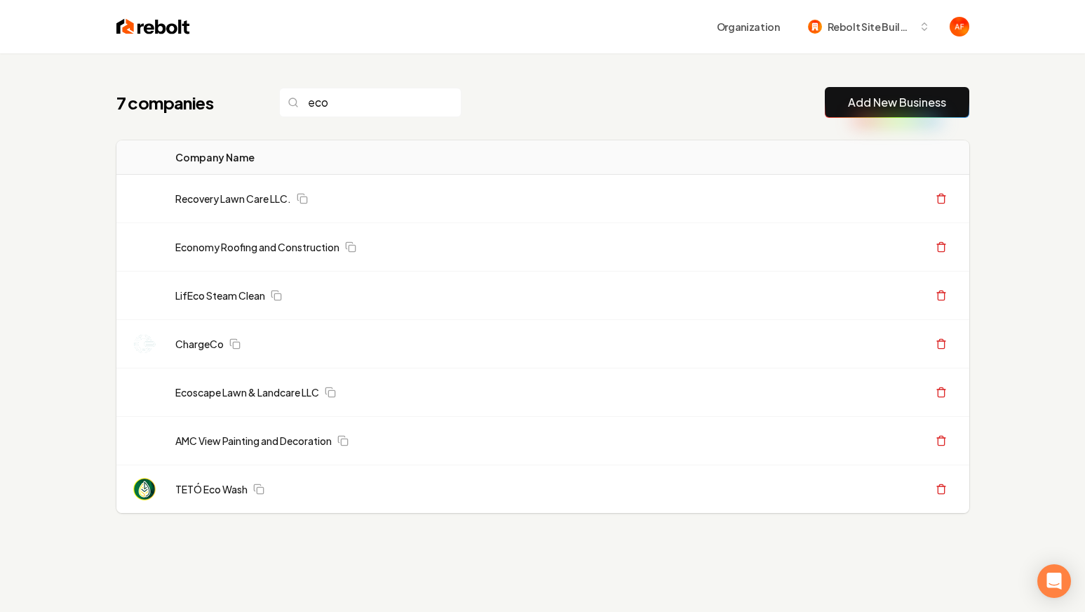
click at [741, 90] on div "7 companies eco Add New Business" at bounding box center [542, 102] width 853 height 31
click at [351, 105] on input "eco" at bounding box center [370, 102] width 182 height 29
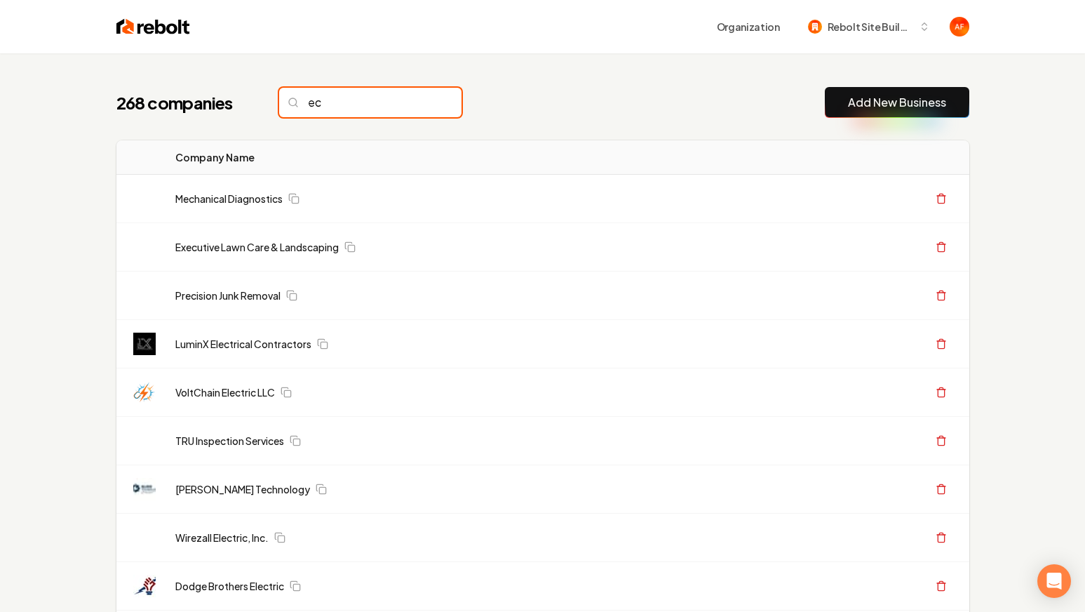
type input "e"
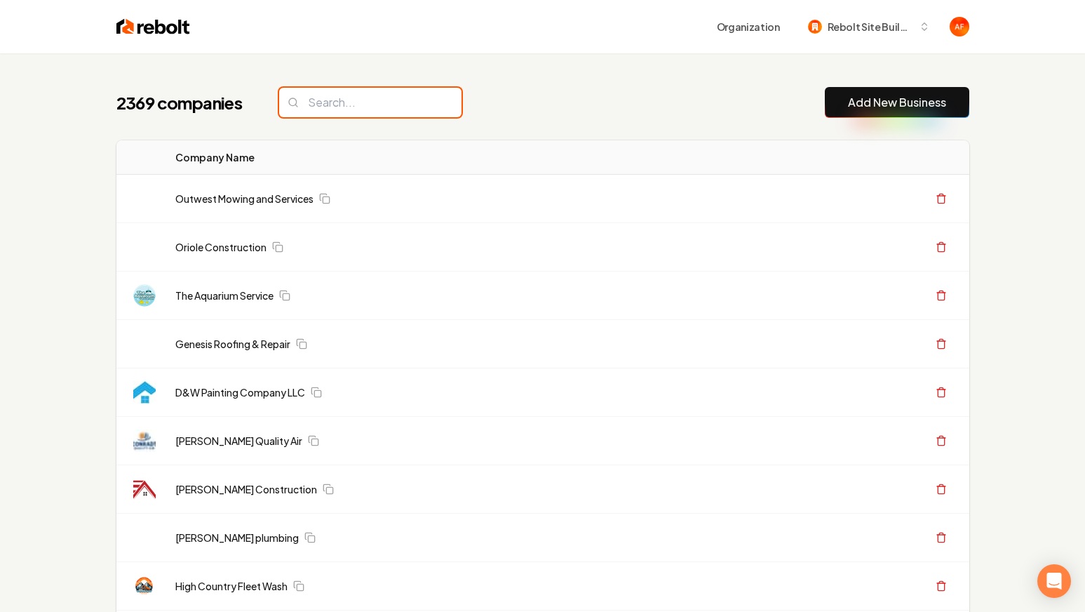
click at [330, 100] on input "search" at bounding box center [370, 102] width 182 height 29
click at [329, 101] on input "search" at bounding box center [370, 102] width 182 height 29
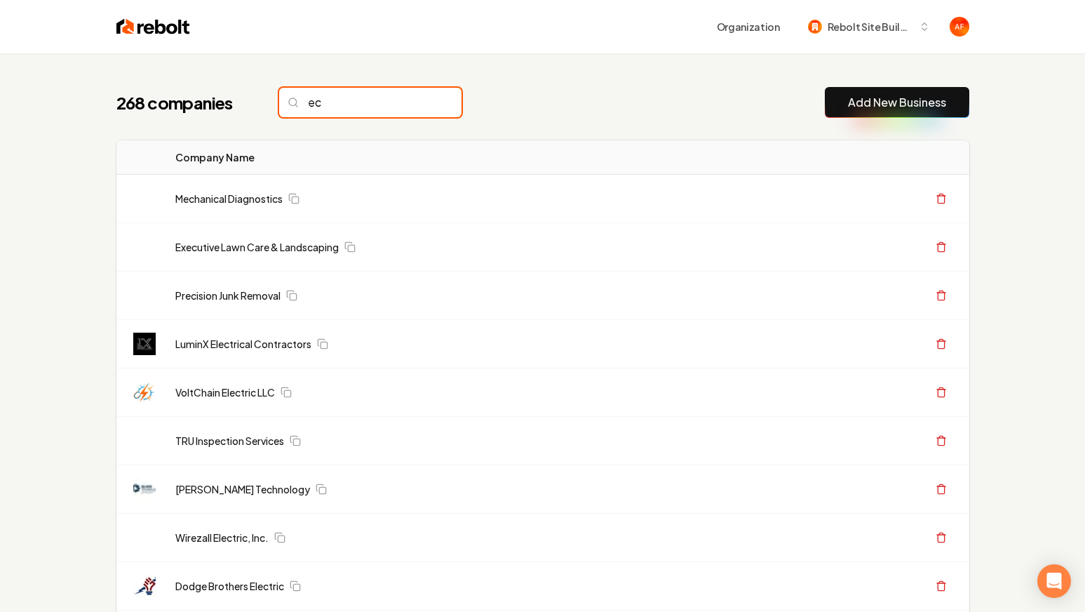
type input "eco"
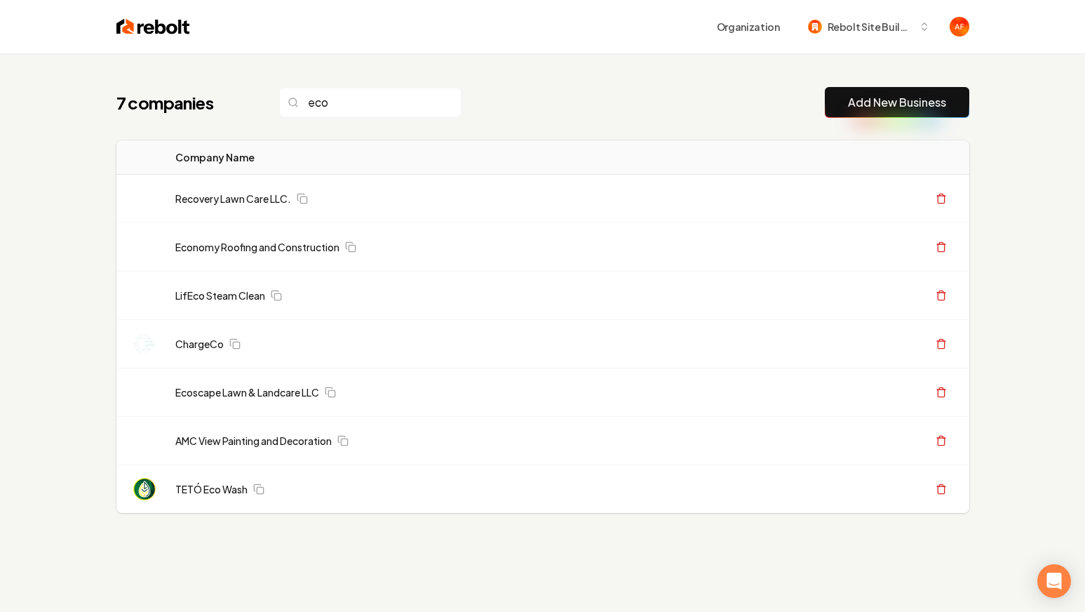
click at [142, 20] on img at bounding box center [153, 27] width 74 height 20
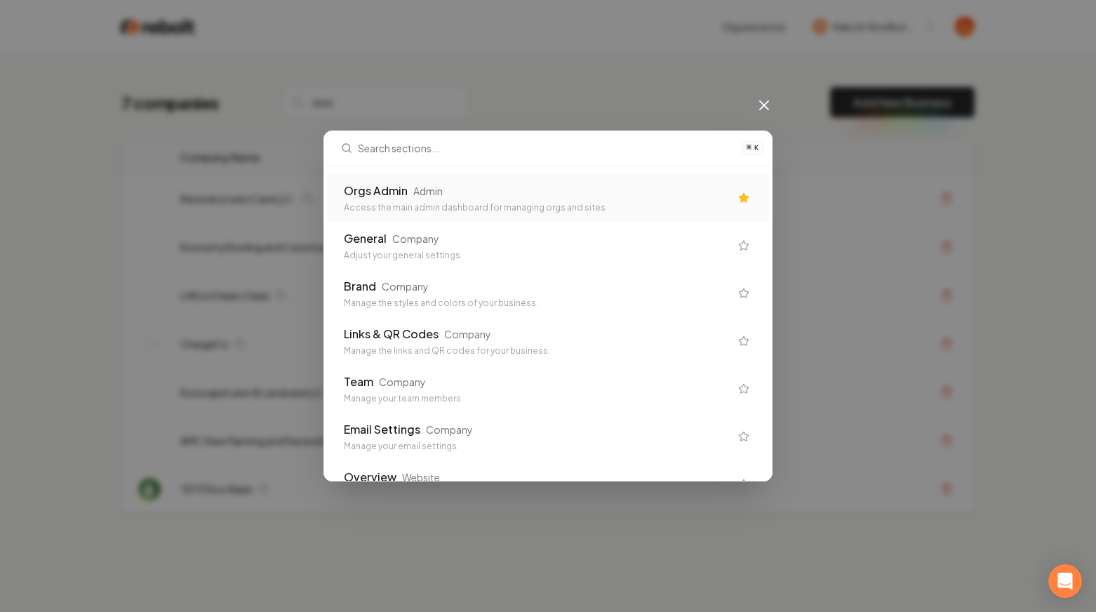
click at [405, 199] on div "Orgs Admin" at bounding box center [376, 190] width 64 height 17
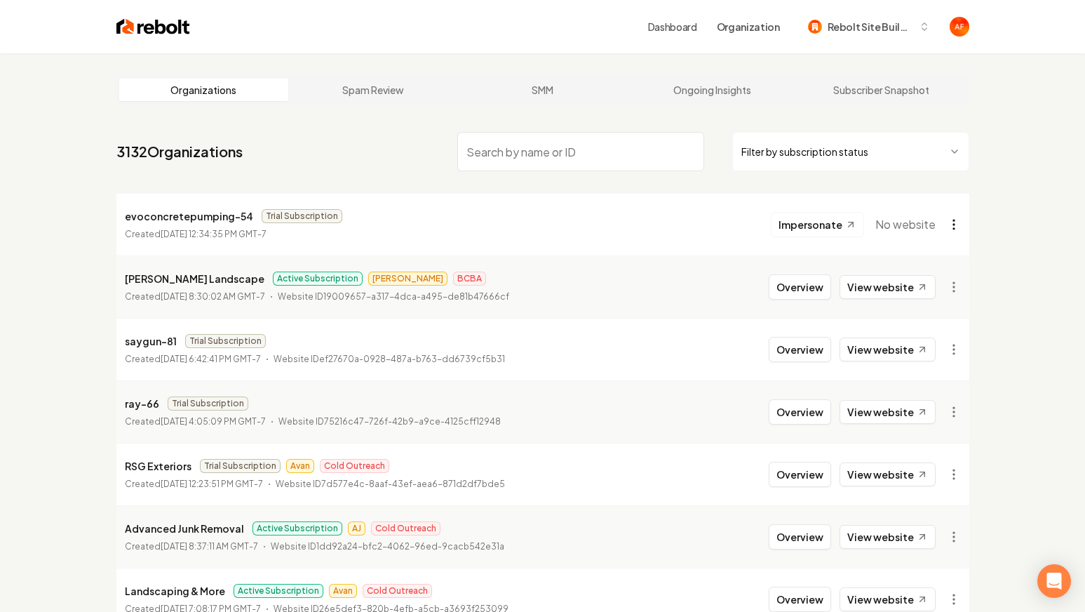
click at [957, 226] on html "Dashboard Organization Rebolt Site Builder Organizations Spam Review SMM Ongoin…" at bounding box center [542, 306] width 1085 height 612
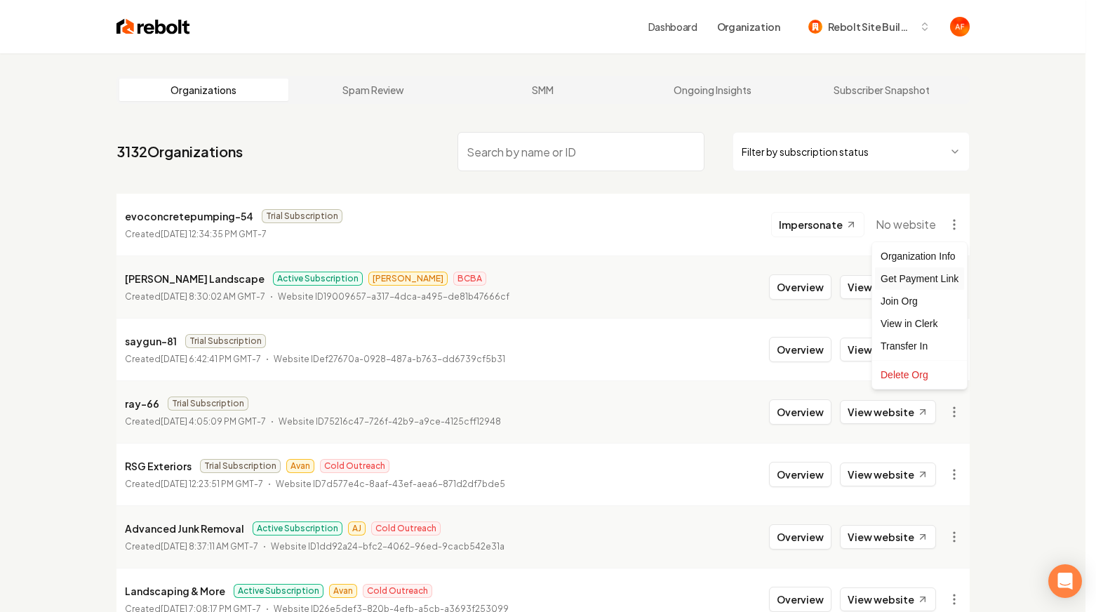
click at [909, 282] on div "Get Payment Link" at bounding box center [919, 278] width 89 height 22
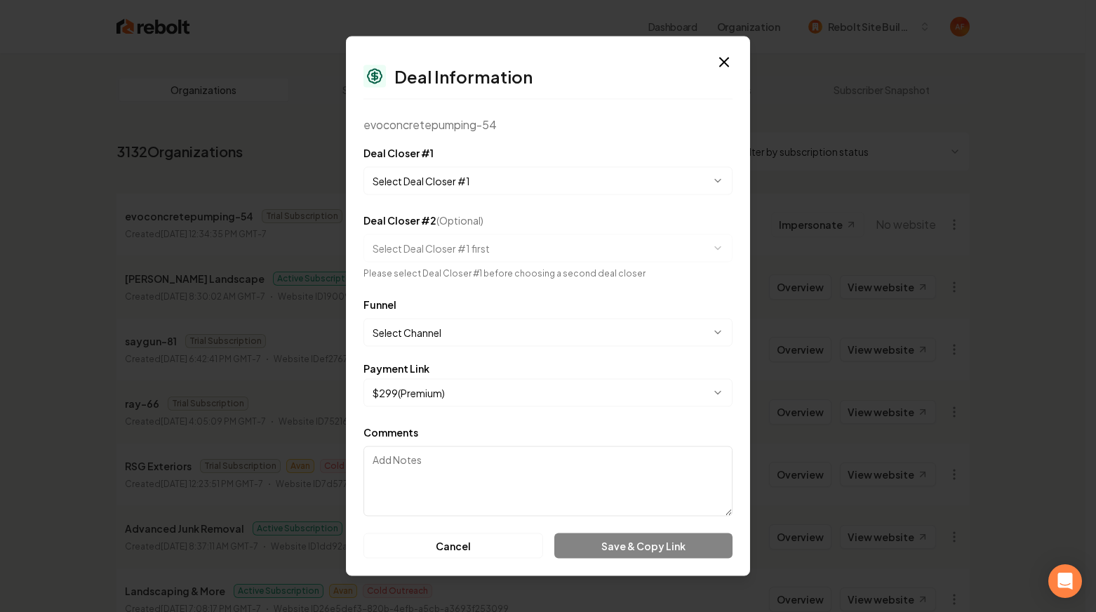
click at [488, 180] on body "Dashboard Organization Rebolt Site Builder Organizations Spam Review SMM Ongoin…" at bounding box center [542, 306] width 1085 height 612
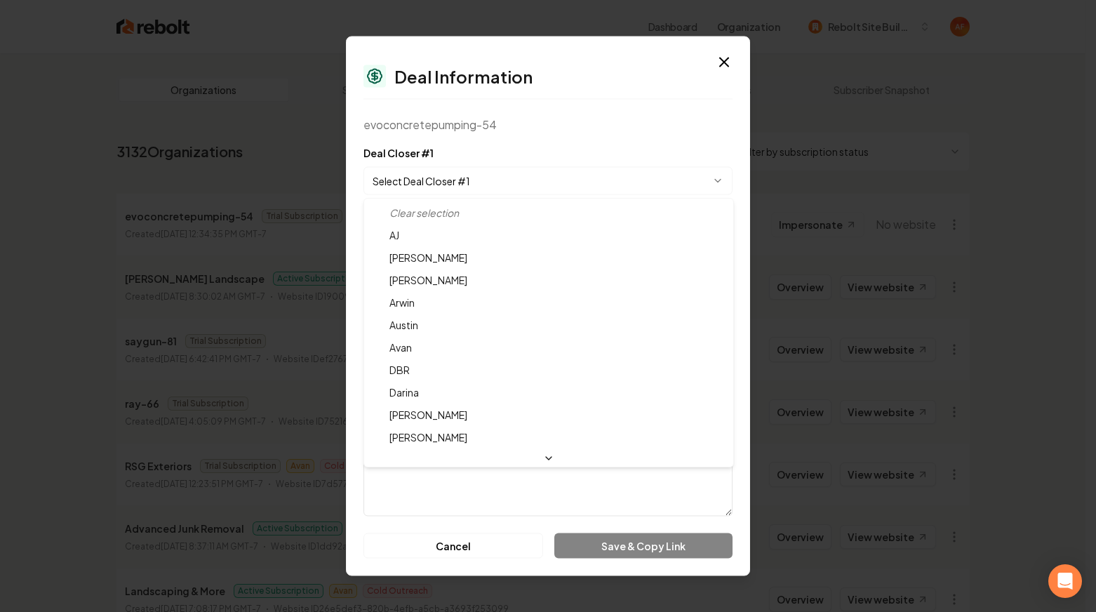
select select "**********"
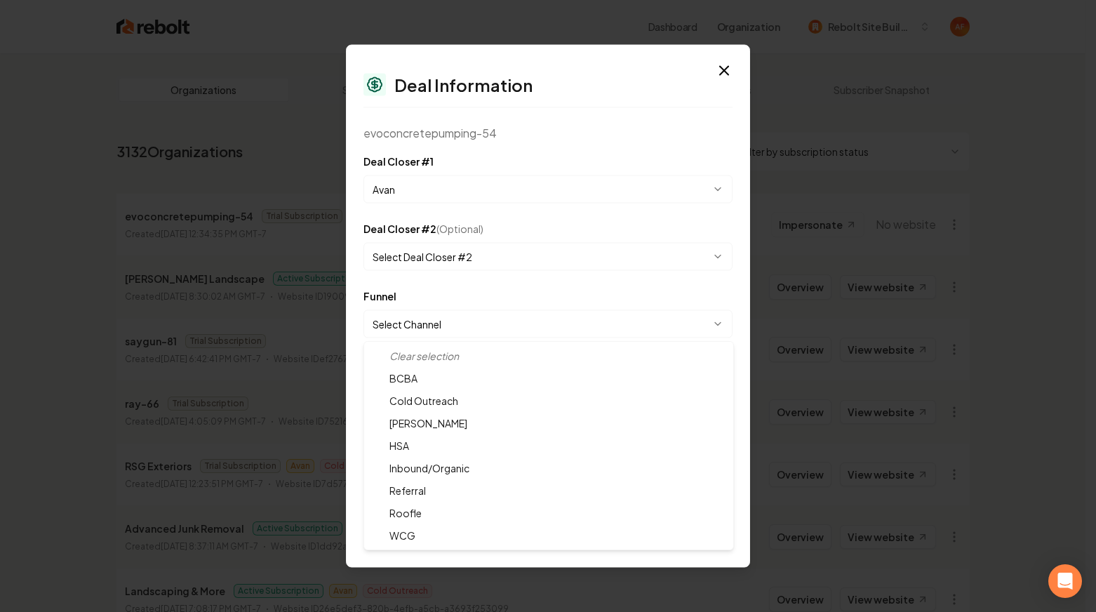
click at [482, 328] on body "Dashboard Organization Rebolt Site Builder Organizations Spam Review SMM Ongoin…" at bounding box center [542, 306] width 1085 height 612
select select "**********"
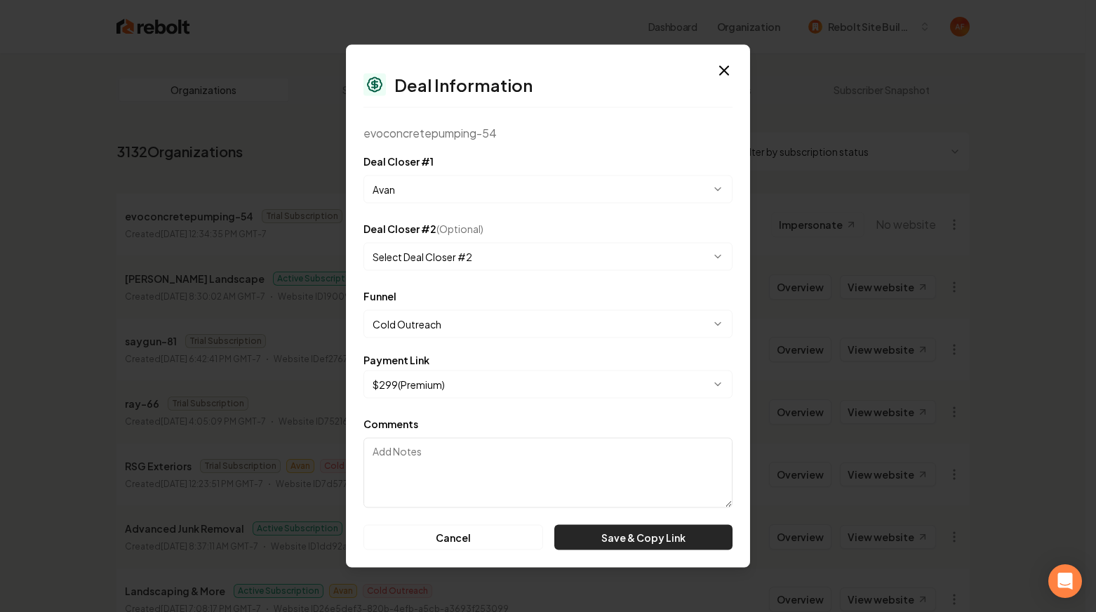
click at [644, 547] on div "**********" at bounding box center [548, 306] width 404 height 523
click at [644, 546] on button "Save & Copy Link" at bounding box center [643, 537] width 178 height 25
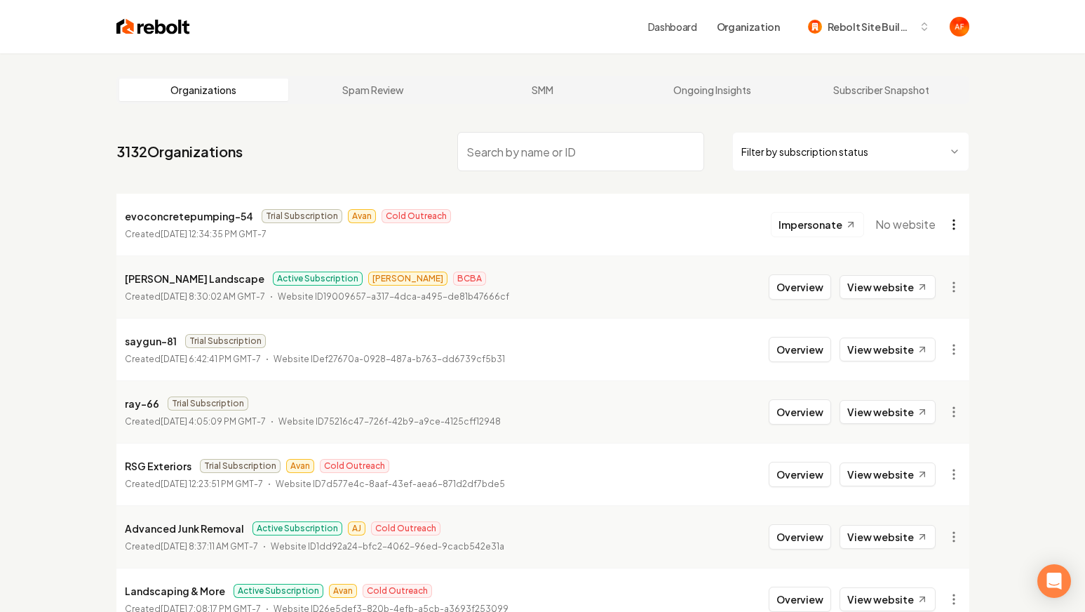
click at [960, 227] on html "Dashboard Organization Rebolt Site Builder Organizations Spam Review SMM Ongoin…" at bounding box center [542, 306] width 1085 height 612
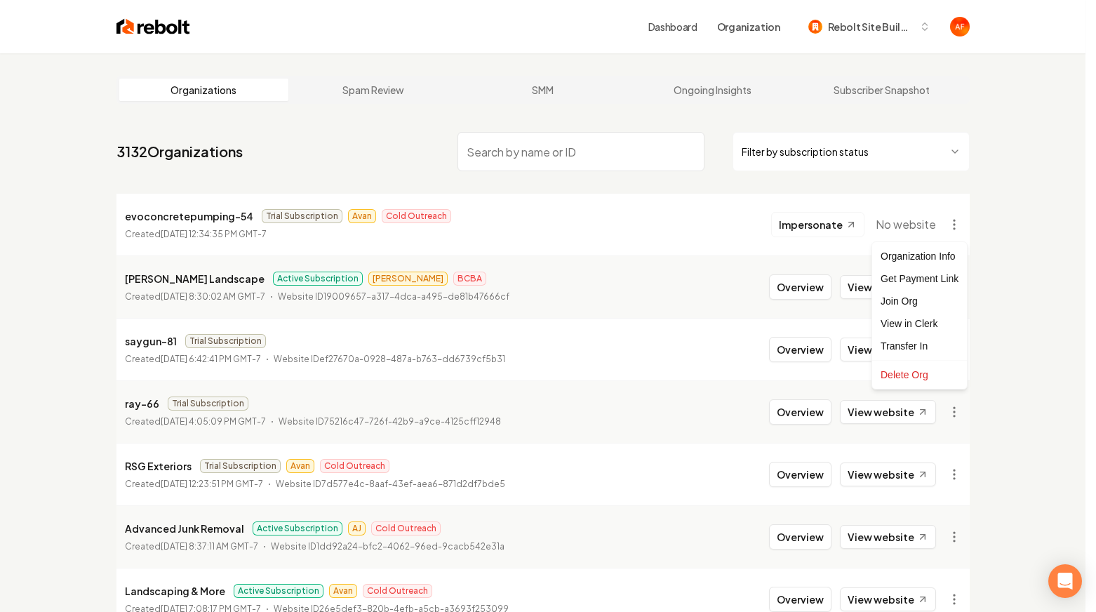
click at [674, 108] on html "Dashboard Organization Rebolt Site Builder Organizations Spam Review SMM Ongoin…" at bounding box center [548, 306] width 1096 height 612
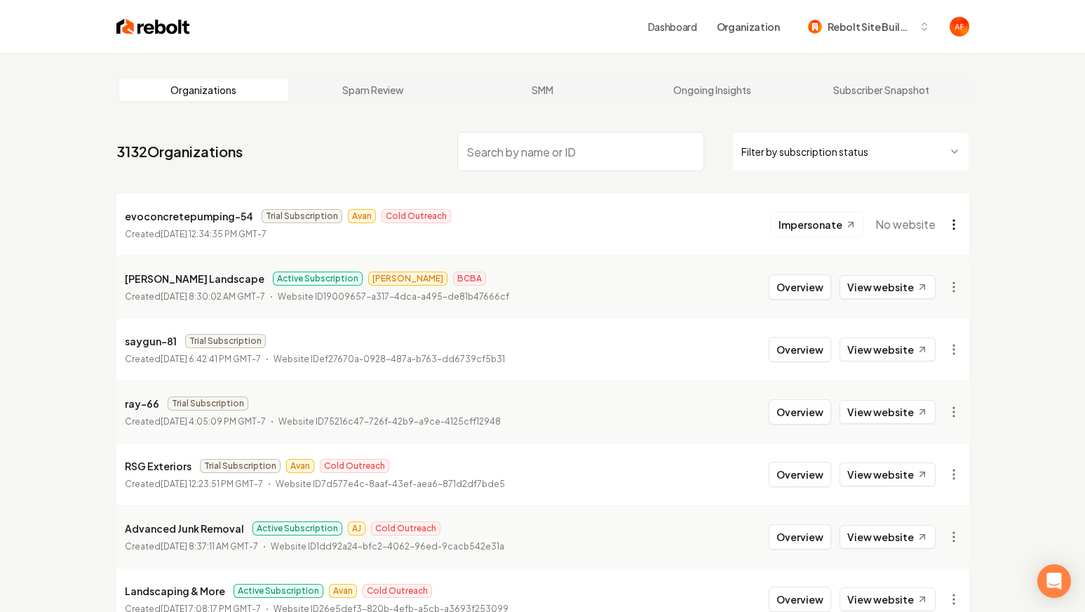
click at [946, 214] on html "Dashboard Organization Rebolt Site Builder Organizations Spam Review SMM Ongoin…" at bounding box center [542, 306] width 1085 height 612
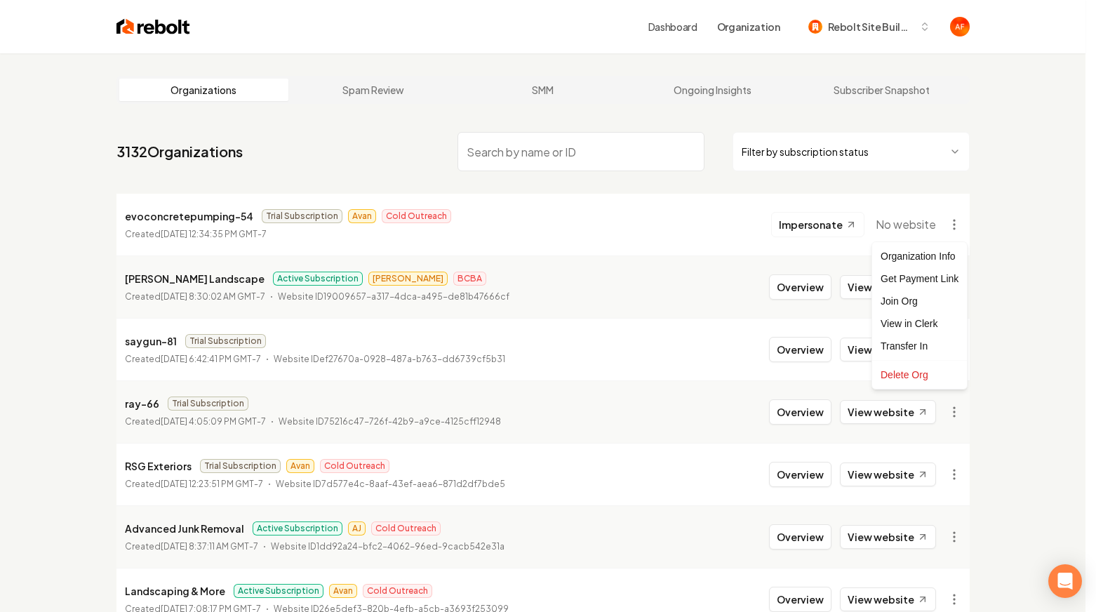
click at [418, 217] on html "Dashboard Organization Rebolt Site Builder Organizations Spam Review SMM Ongoin…" at bounding box center [548, 306] width 1096 height 612
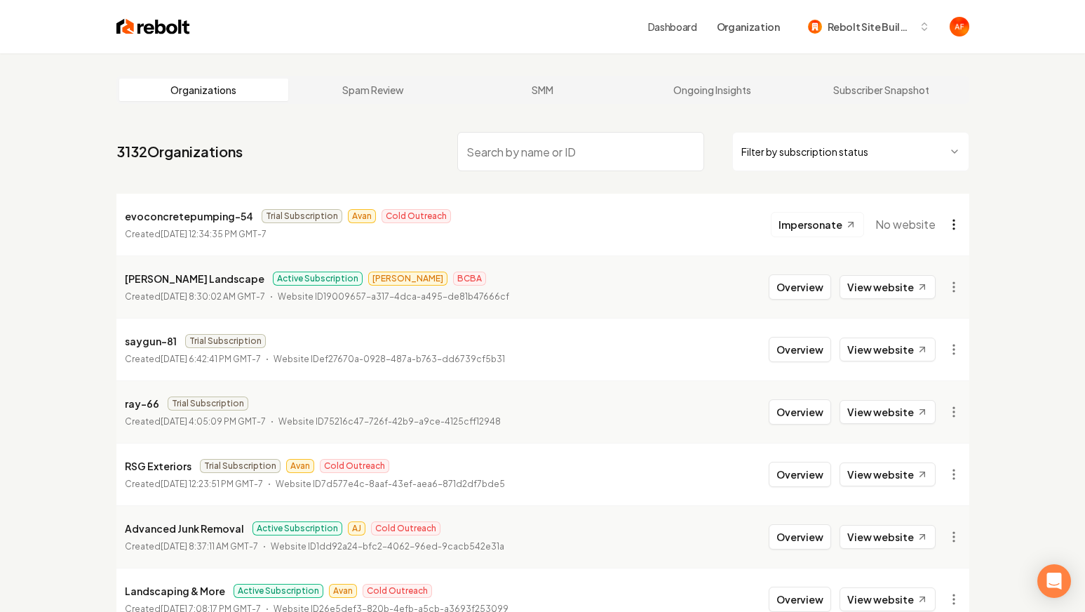
click at [956, 221] on html "Dashboard Organization Rebolt Site Builder Organizations Spam Review SMM Ongoin…" at bounding box center [542, 306] width 1085 height 612
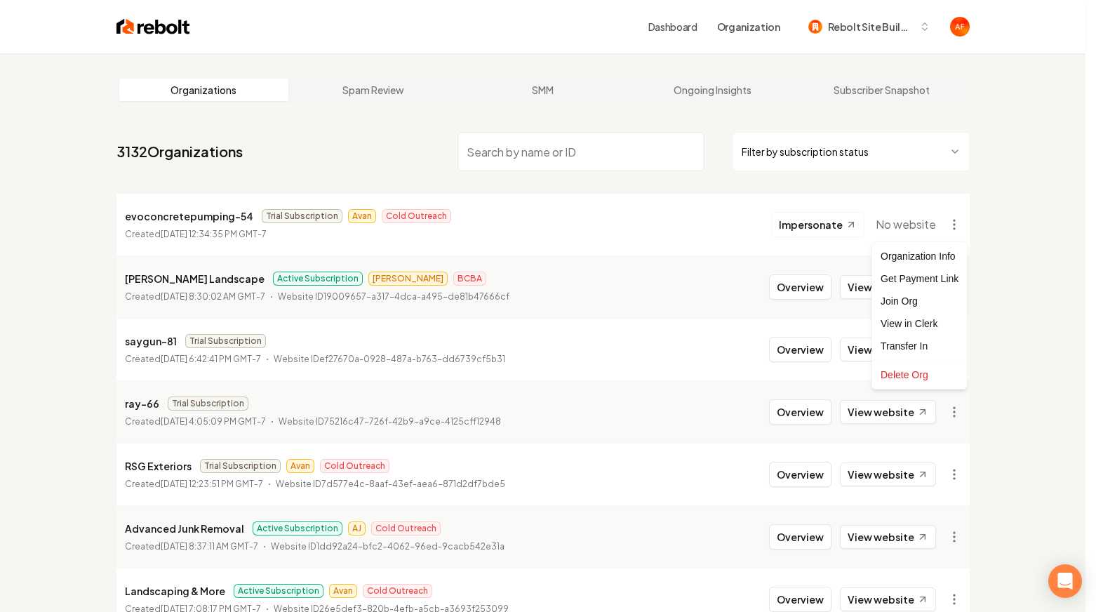
click at [948, 243] on div "Organization Info Get Payment Link Join Org View in Clerk Transfer In Delete Org" at bounding box center [919, 315] width 96 height 148
drag, startPoint x: 337, startPoint y: 249, endPoint x: 347, endPoint y: 208, distance: 42.4
click at [335, 236] on html "Dashboard Organization Rebolt Site Builder Organizations Spam Review SMM Ongoin…" at bounding box center [548, 306] width 1096 height 612
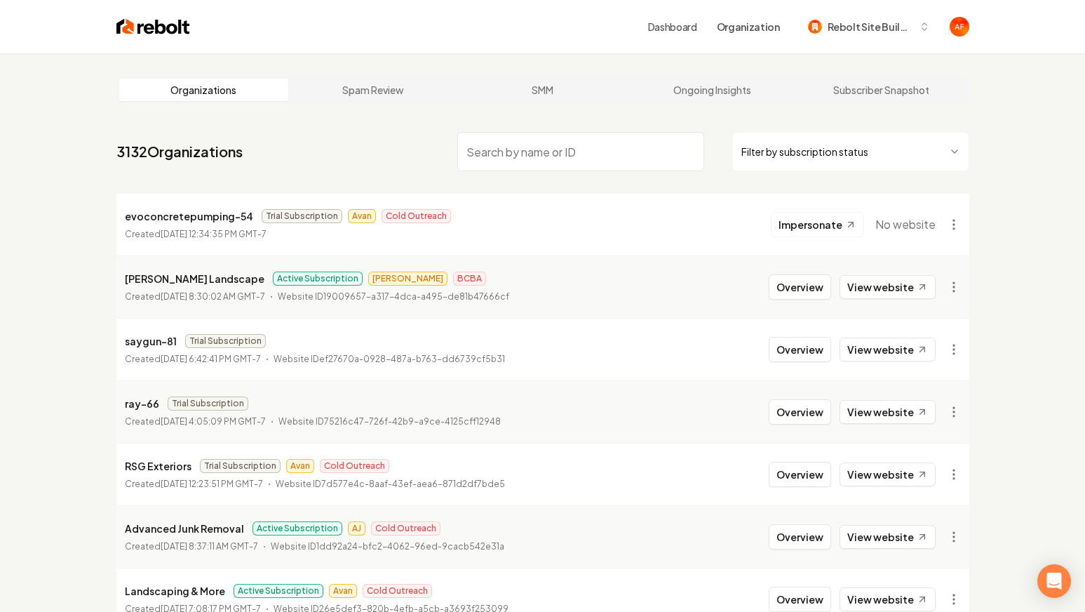
drag, startPoint x: 349, startPoint y: 208, endPoint x: 722, endPoint y: 191, distance: 372.8
click at [368, 206] on li "evoconcretepumping-54 Trial Subscription Avan Cold Outreach Created September 1…" at bounding box center [542, 225] width 853 height 62
click at [949, 220] on html "Dashboard Organization Rebolt Site Builder Organizations Spam Review SMM Ongoin…" at bounding box center [542, 306] width 1085 height 612
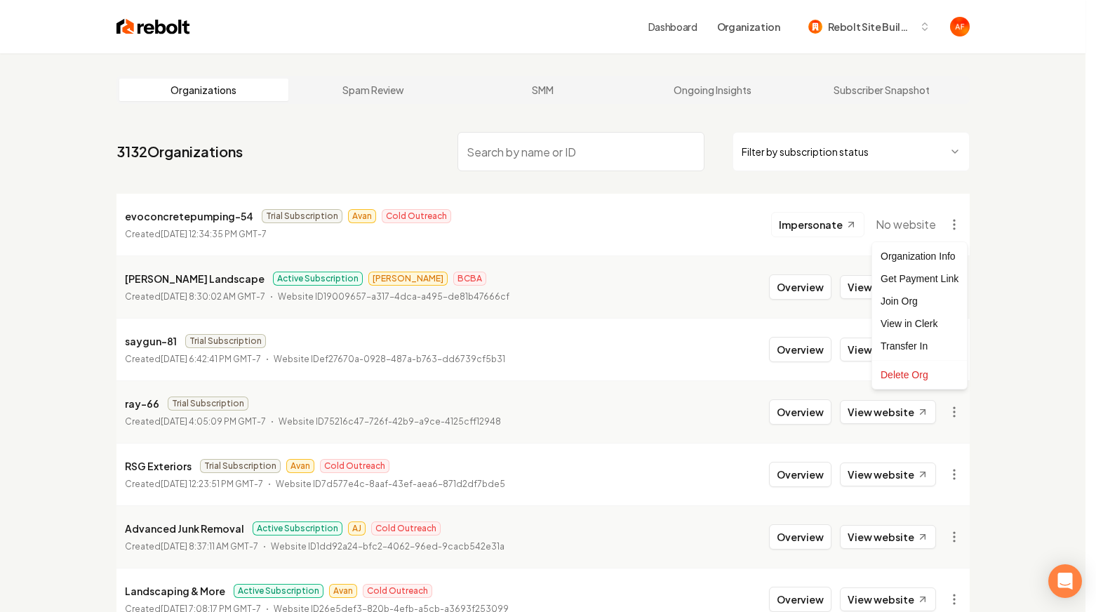
click at [976, 131] on html "Dashboard Organization Rebolt Site Builder Organizations Spam Review SMM Ongoin…" at bounding box center [548, 306] width 1096 height 612
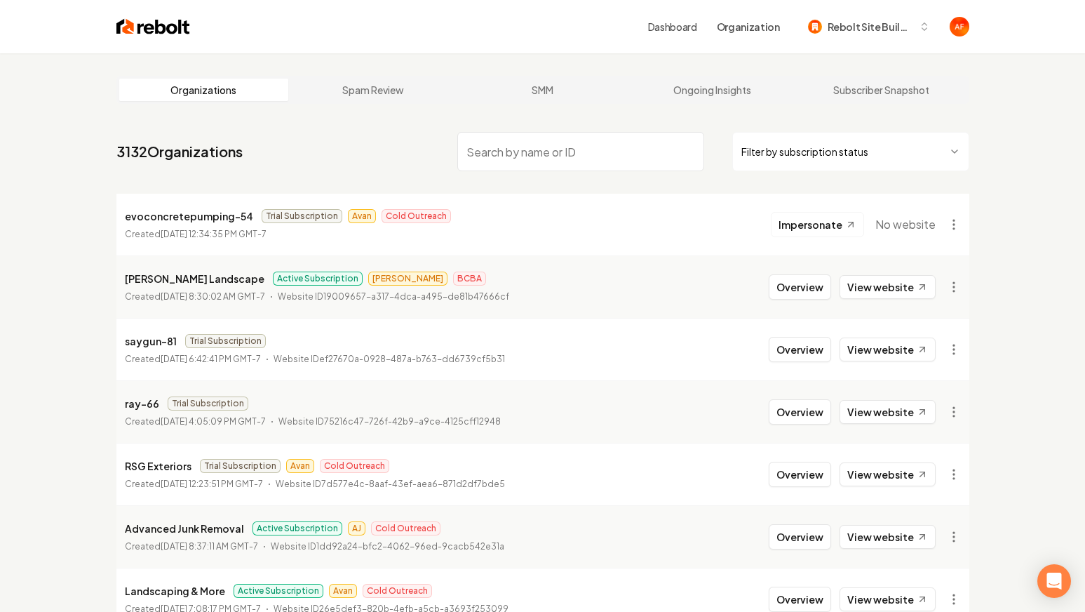
click at [177, 30] on img at bounding box center [153, 27] width 74 height 20
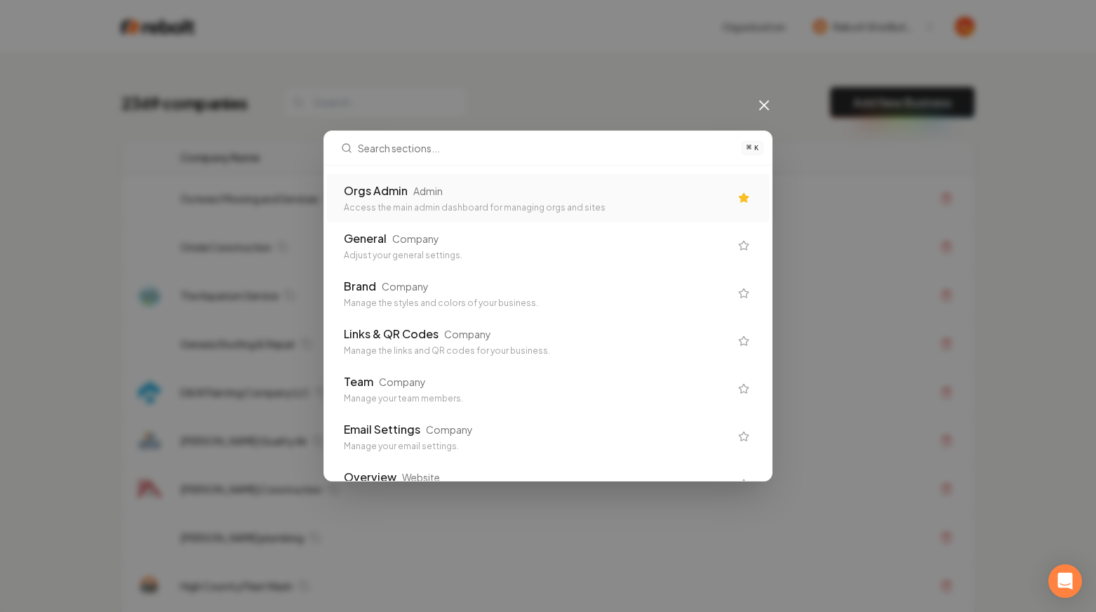
click at [296, 104] on div "⌘ K Orgs Admin Admin Access the main admin dashboard for managing orgs and site…" at bounding box center [548, 306] width 1096 height 612
click at [374, 76] on div "⌘ K Orgs Admin Admin Access the main admin dashboard for managing orgs and site…" at bounding box center [548, 306] width 1096 height 612
click at [760, 100] on icon at bounding box center [763, 105] width 17 height 17
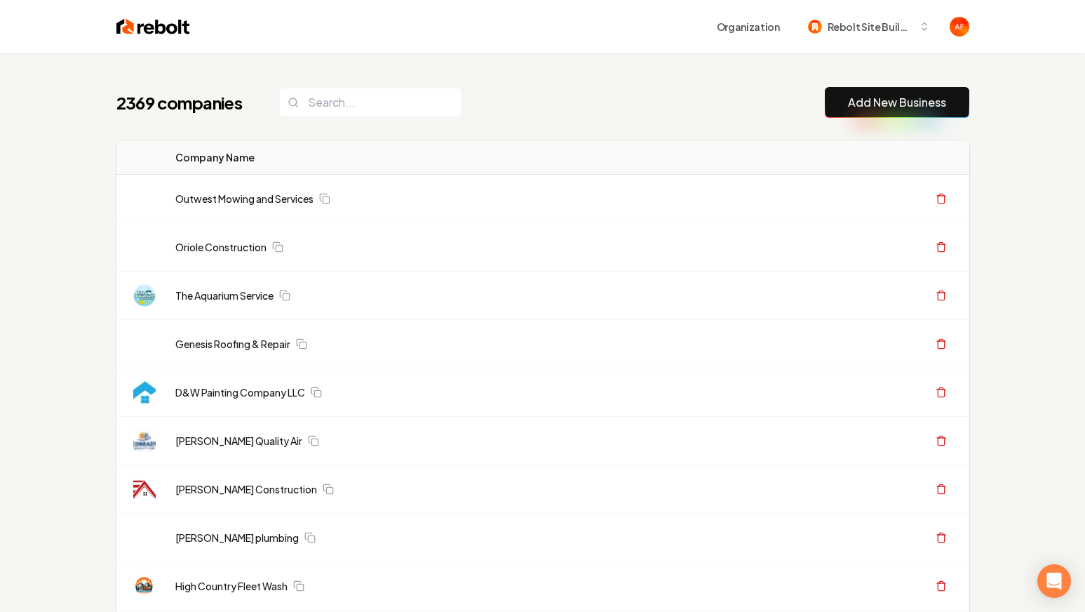
click at [895, 89] on button "Add New Business" at bounding box center [897, 102] width 144 height 31
click at [860, 105] on link "Add New Business" at bounding box center [897, 102] width 98 height 17
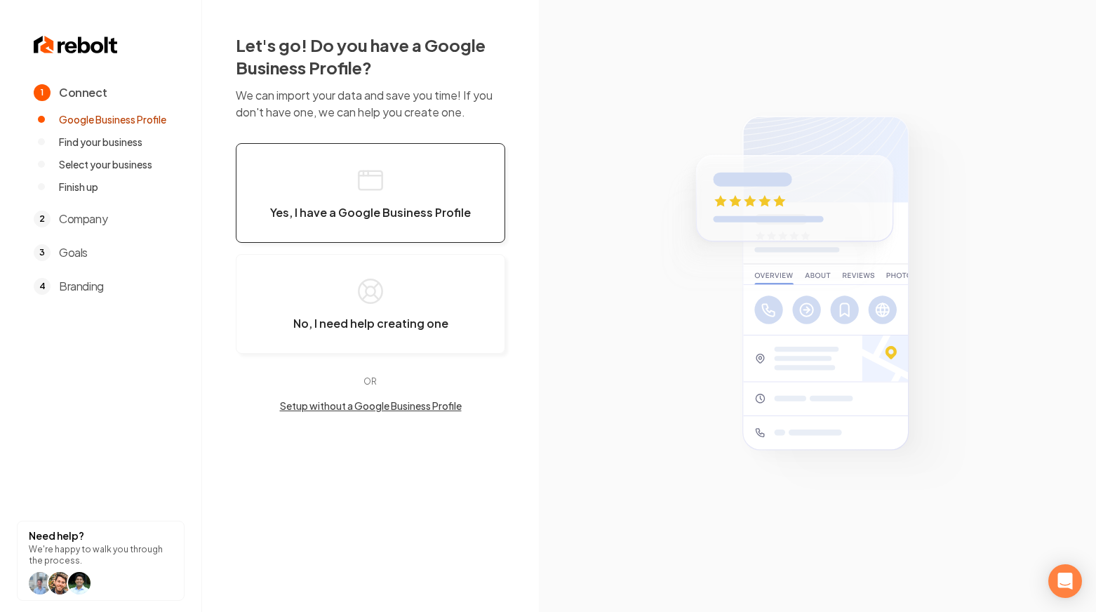
click at [432, 215] on span "Yes, I have a Google Business Profile" at bounding box center [370, 213] width 201 height 14
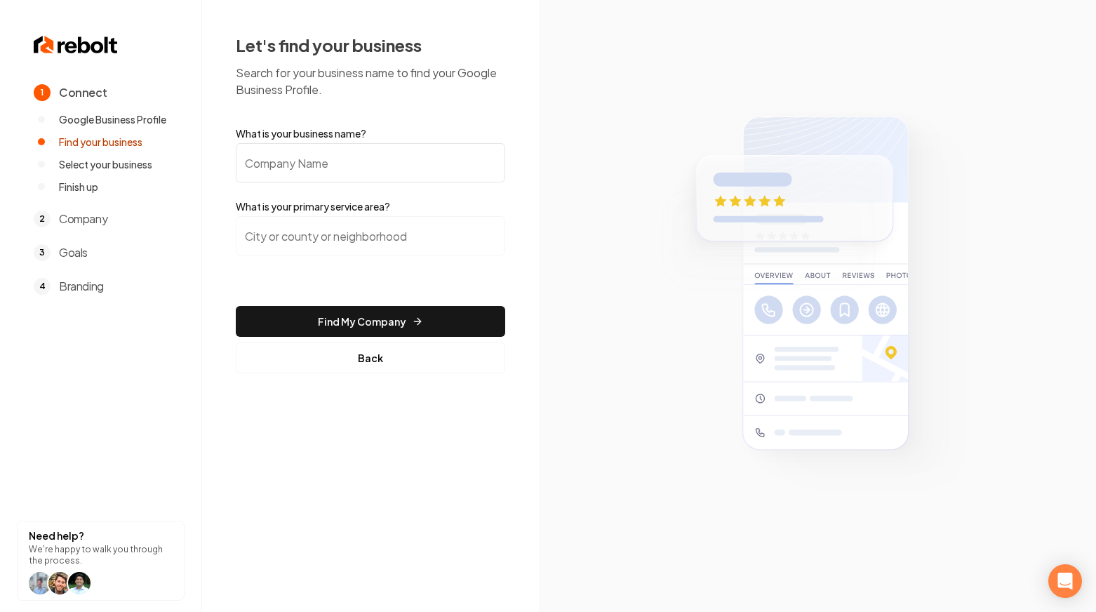
click at [345, 159] on input "What is your business name?" at bounding box center [370, 162] width 269 height 39
type input "Eco Dreams Studios Inc"
click at [293, 234] on input "search" at bounding box center [370, 235] width 269 height 39
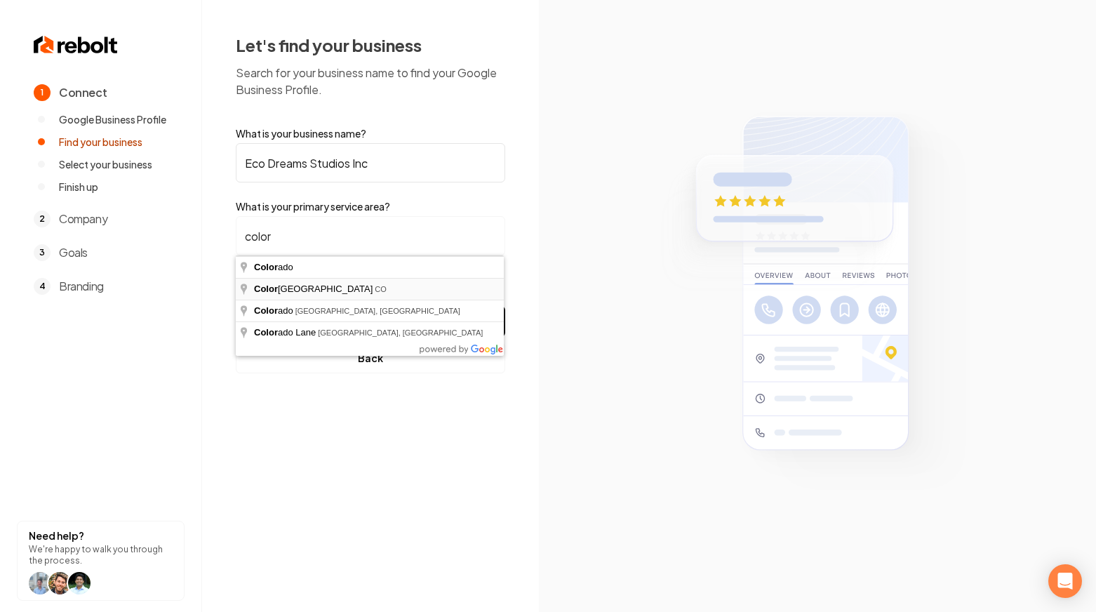
type input "Colorado Springs, CO"
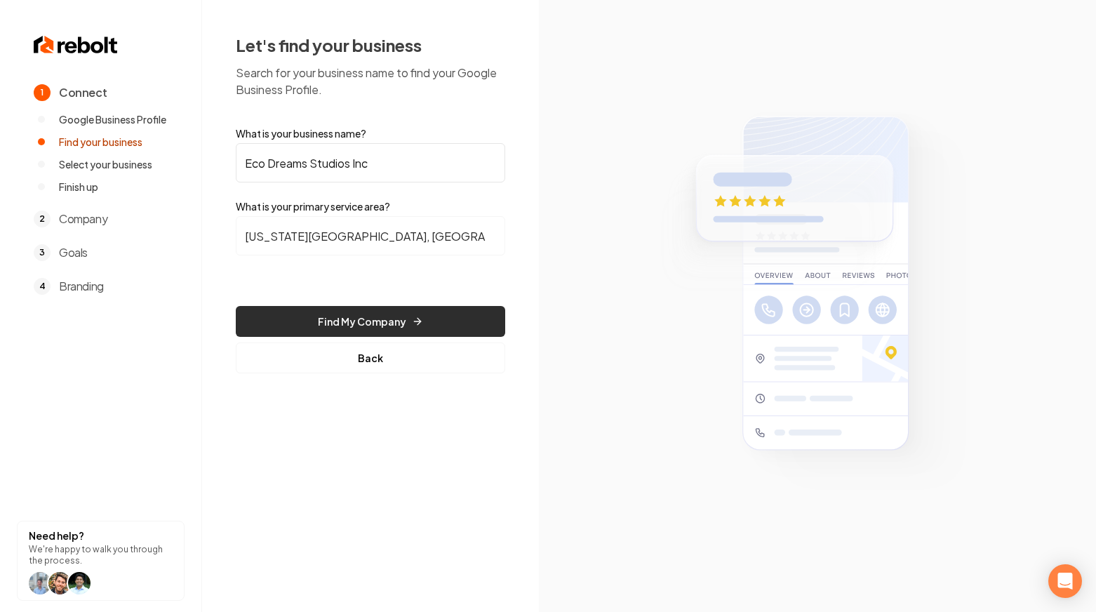
click at [403, 330] on button "Find My Company" at bounding box center [370, 321] width 269 height 31
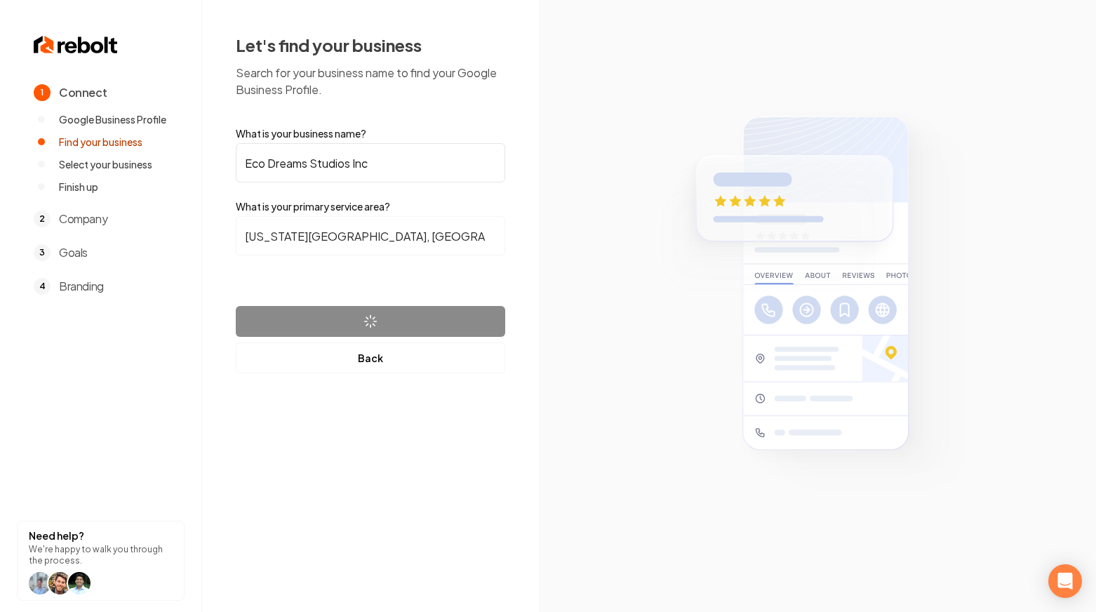
click at [290, 168] on input "Eco Dreams Studios Inc" at bounding box center [370, 162] width 269 height 39
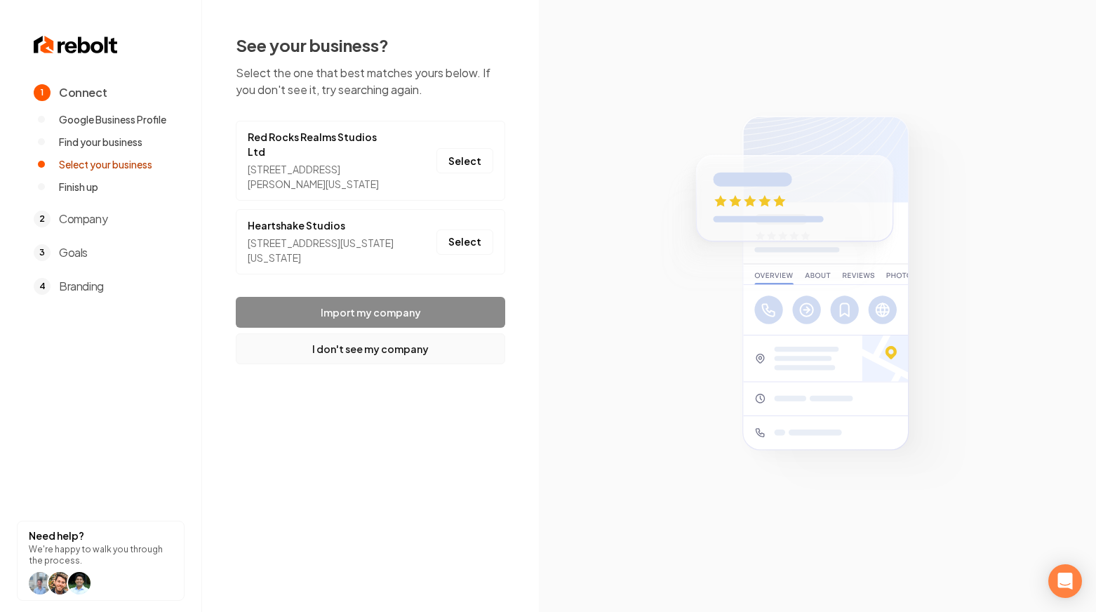
click at [331, 336] on button "I don't see my company" at bounding box center [370, 348] width 269 height 31
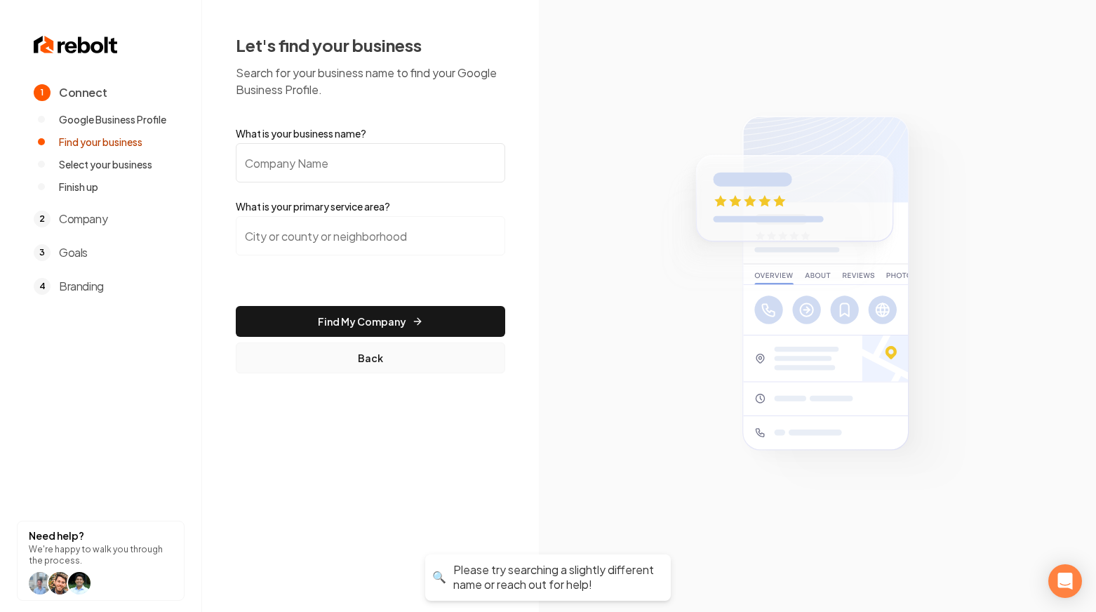
click at [337, 362] on button "Back" at bounding box center [370, 357] width 269 height 31
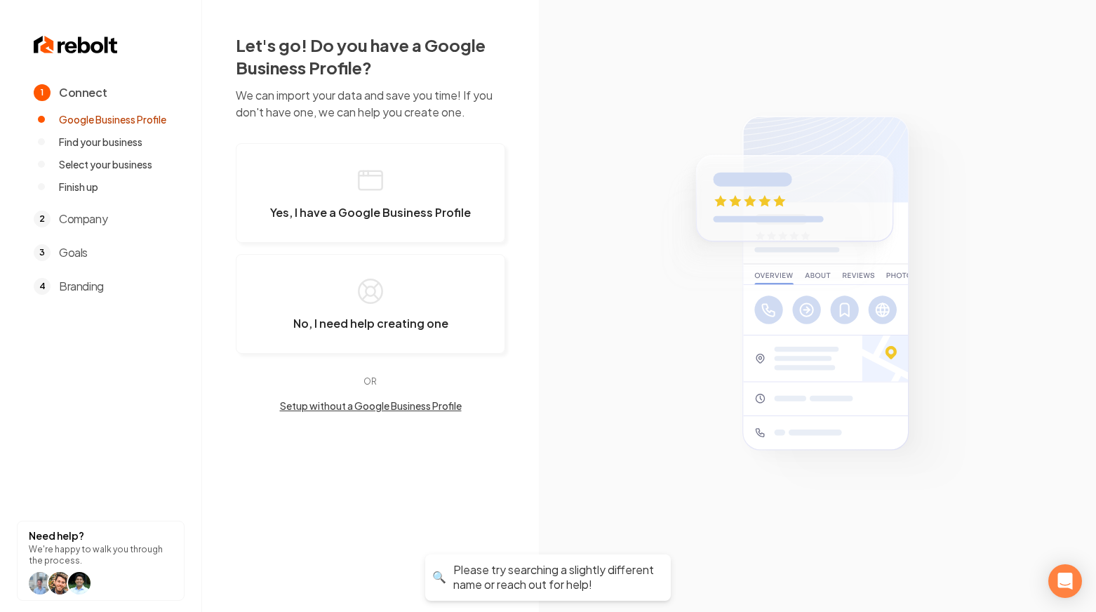
click at [361, 408] on button "Setup without a Google Business Profile" at bounding box center [370, 405] width 269 height 14
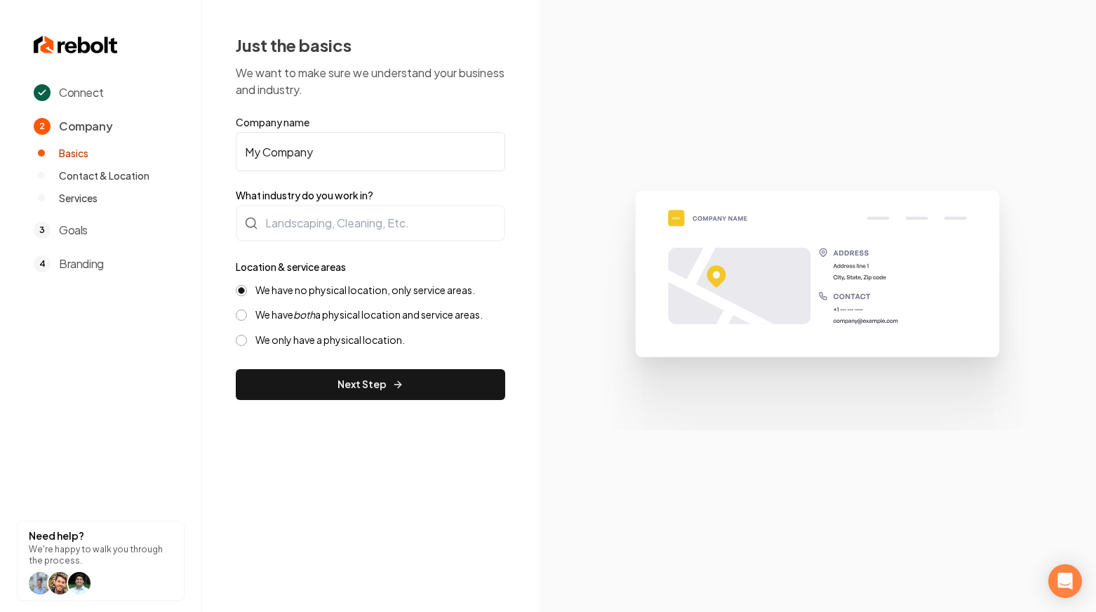
click at [384, 162] on input "My Company" at bounding box center [370, 151] width 269 height 39
paste input "Eco Dreams Studios Inc"
type input "Eco Dreams Studios Inc"
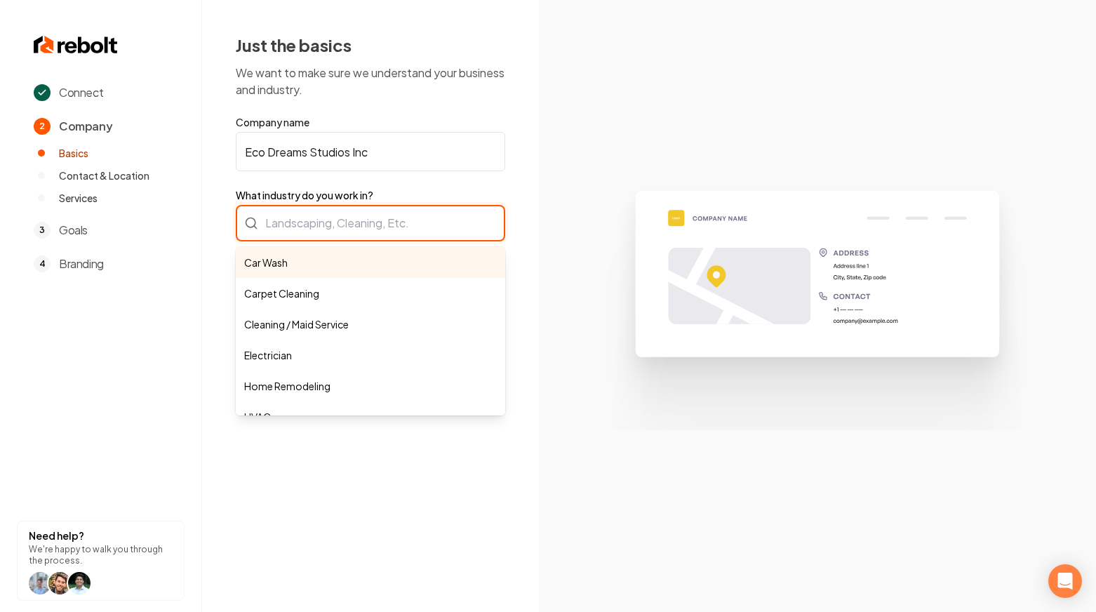
click at [340, 233] on div "Car Wash Carpet Cleaning Cleaning / Maid Service Electrician Home Remodeling HV…" at bounding box center [370, 223] width 269 height 36
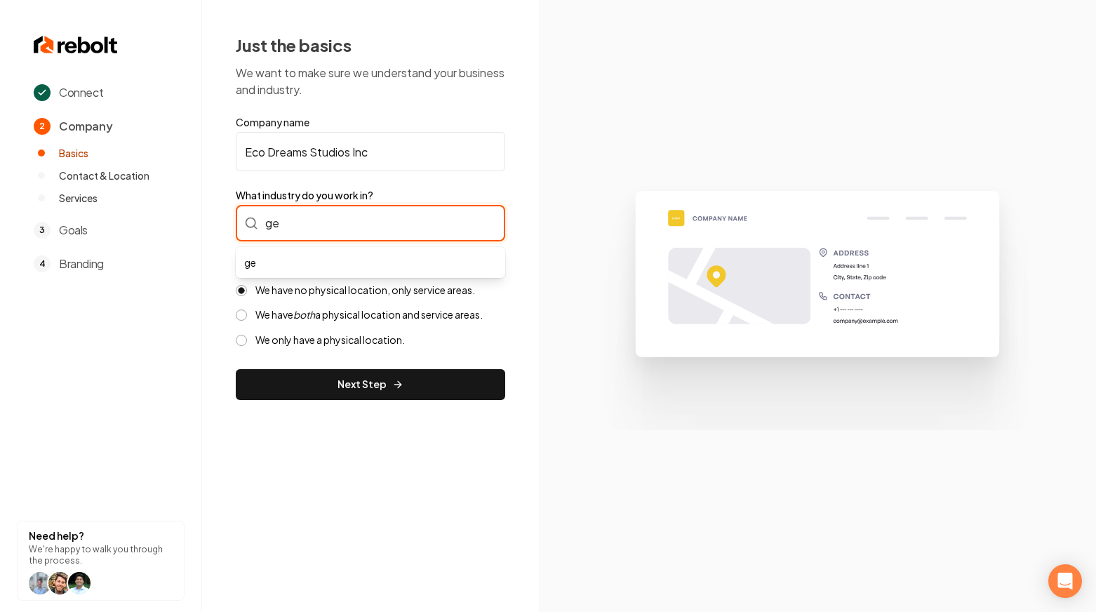
type input "g"
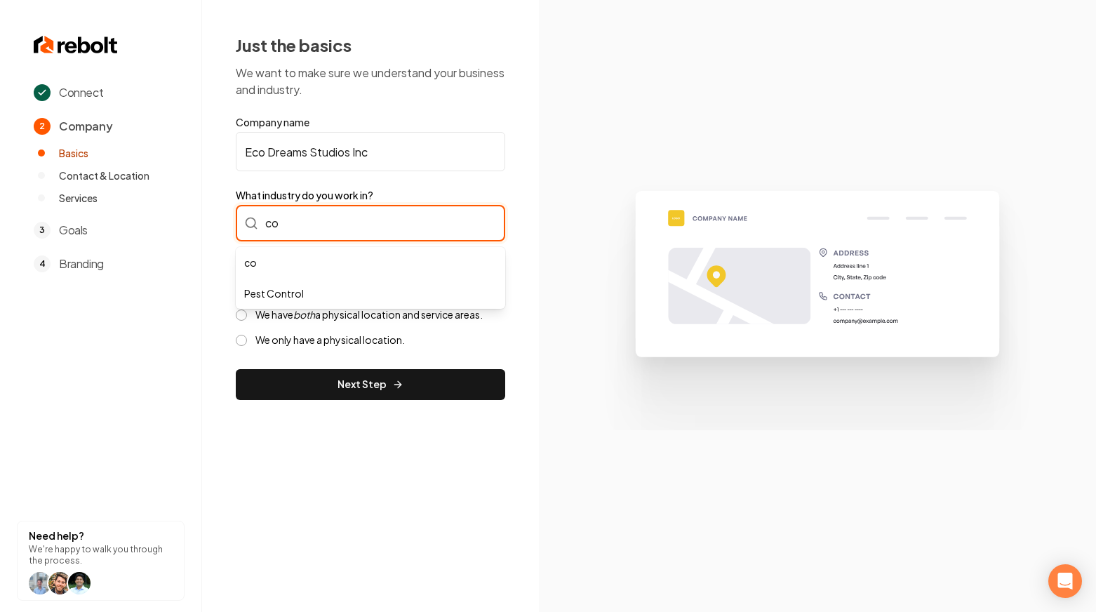
type input "c"
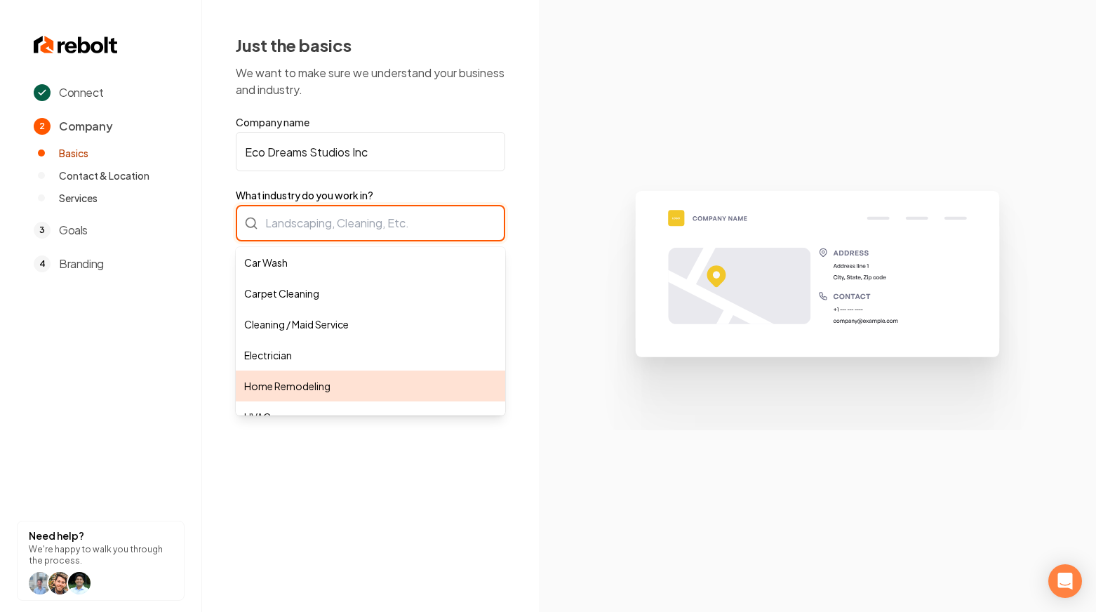
type input "Home Remodeling"
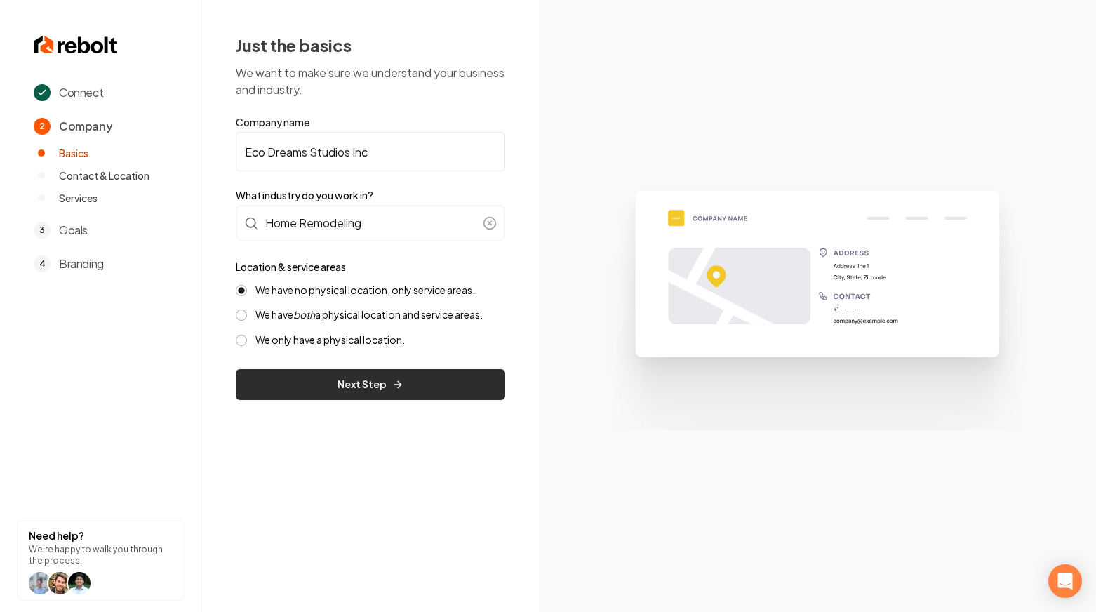
click at [361, 379] on button "Next Step" at bounding box center [370, 384] width 269 height 31
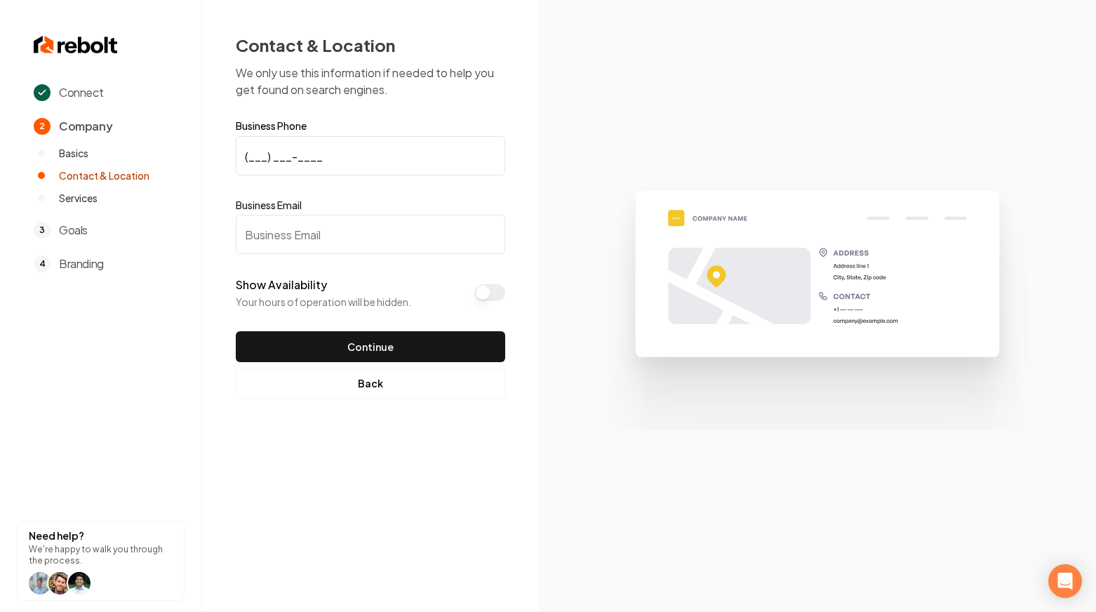
click at [365, 156] on input "(___) ___-____" at bounding box center [370, 155] width 269 height 39
paste input "719) 201-1242"
type input "(719) 201-1242"
click at [274, 239] on input "Business Email" at bounding box center [370, 234] width 269 height 39
paste input "pikespeakroofingllc@gmail.com"
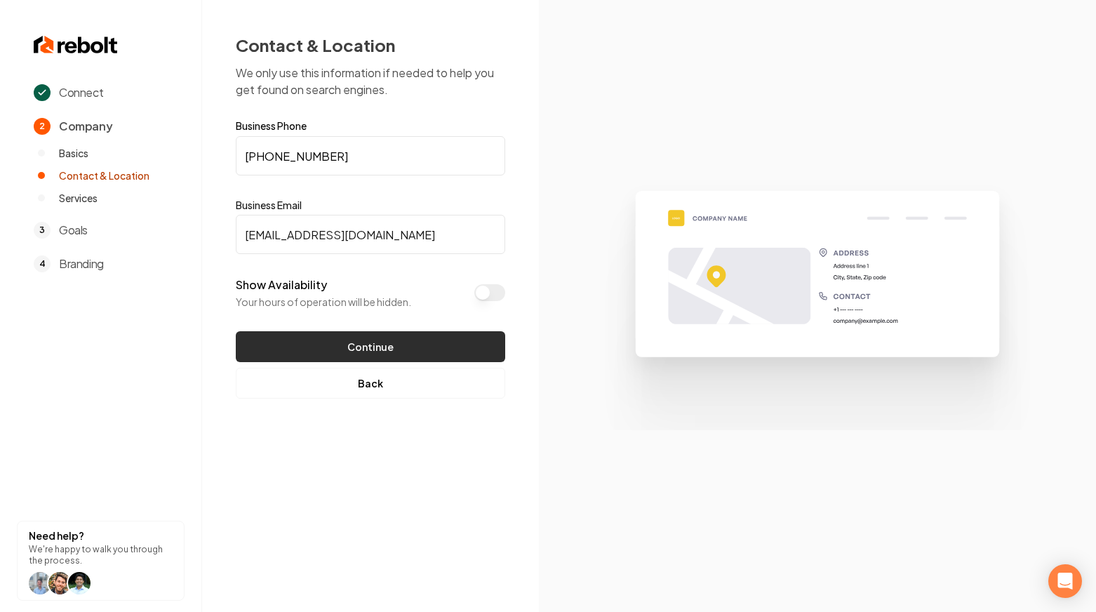
type input "pikespeakroofingllc@gmail.com"
click at [398, 338] on button "Continue" at bounding box center [370, 346] width 269 height 31
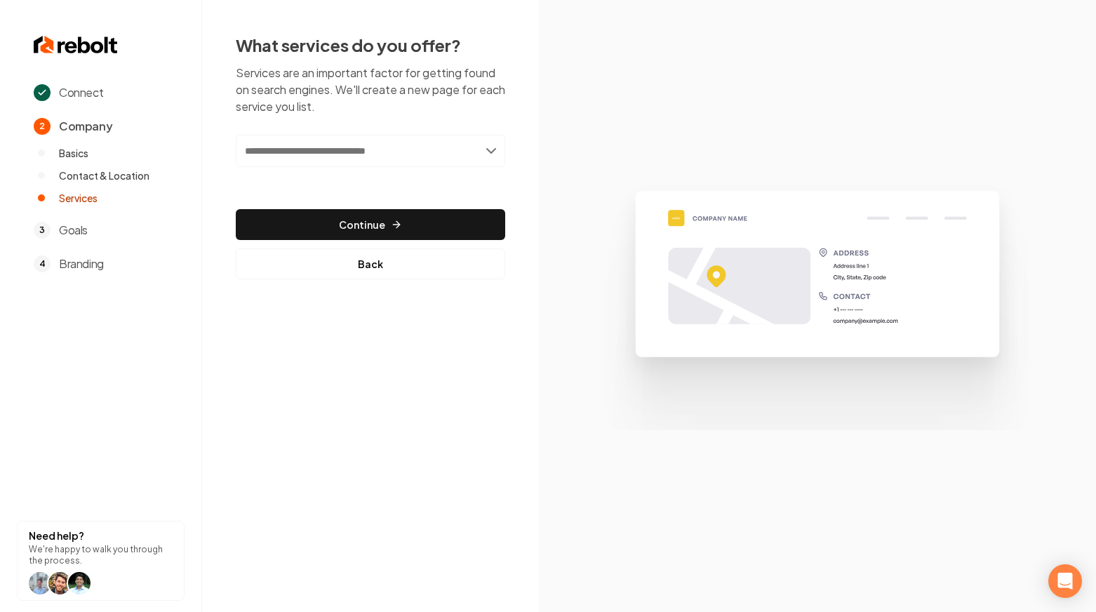
click at [405, 168] on div "Add new or select from suggestions Select a service" at bounding box center [370, 161] width 269 height 52
click at [417, 158] on input "text" at bounding box center [370, 151] width 269 height 32
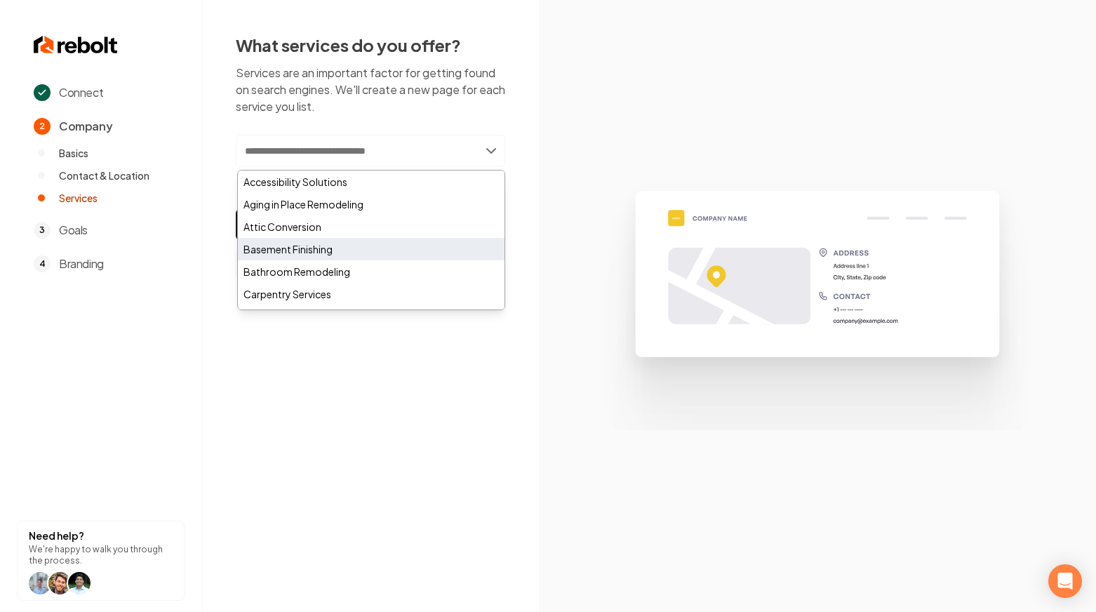
click at [360, 248] on div "Basement Finishing" at bounding box center [371, 249] width 267 height 22
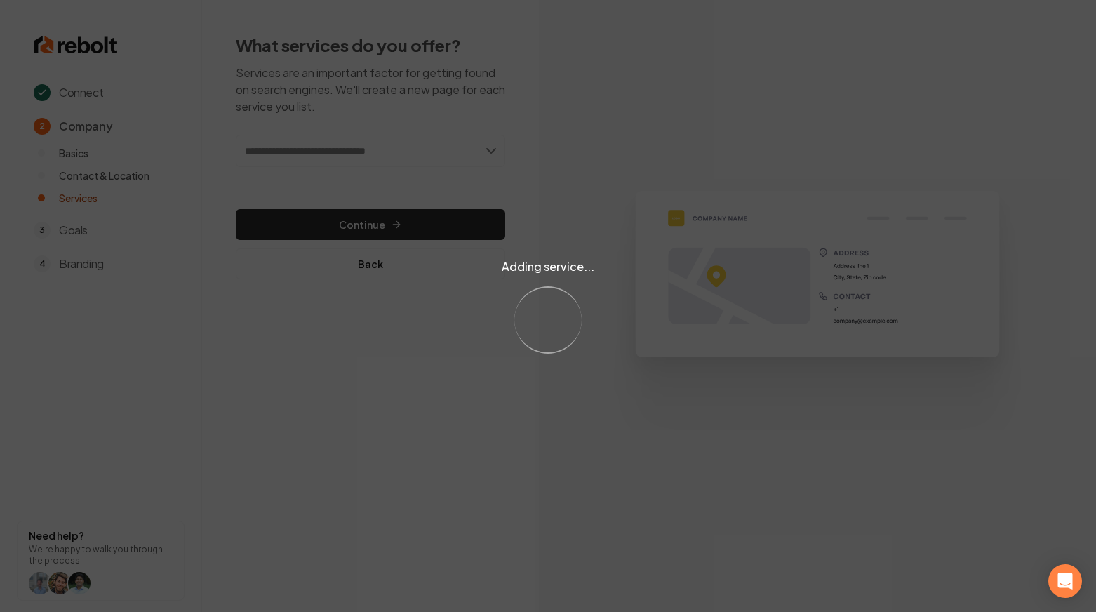
click at [373, 144] on div "Adding service... Loading..." at bounding box center [548, 306] width 1096 height 612
click at [396, 147] on div "Adding service... Loading..." at bounding box center [548, 306] width 1096 height 612
click at [430, 158] on div "Adding service... Loading..." at bounding box center [548, 306] width 1096 height 612
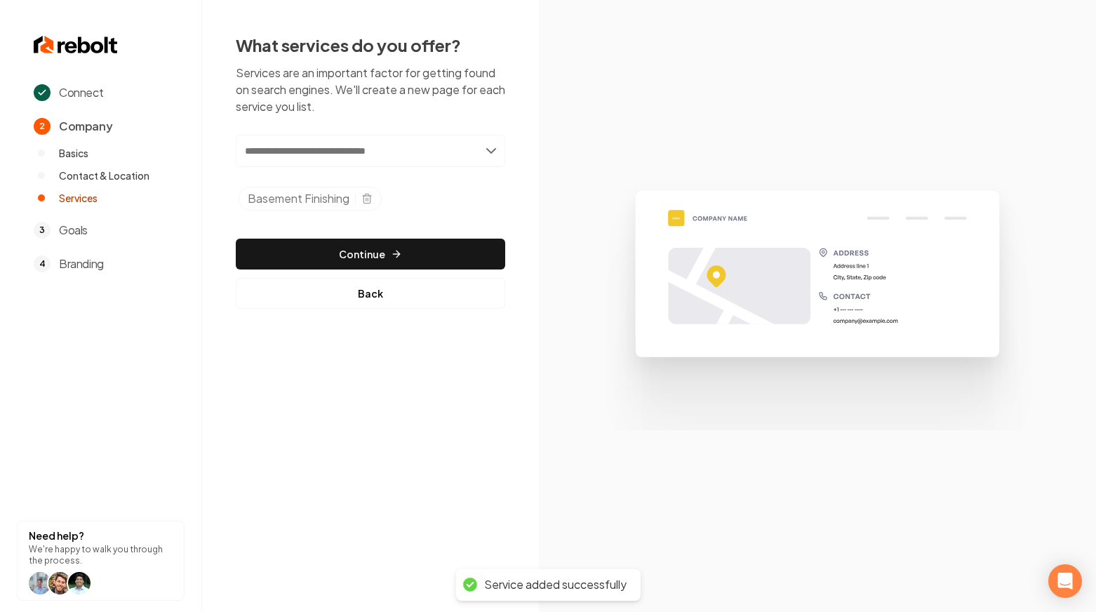
click at [480, 156] on input "text" at bounding box center [370, 151] width 269 height 32
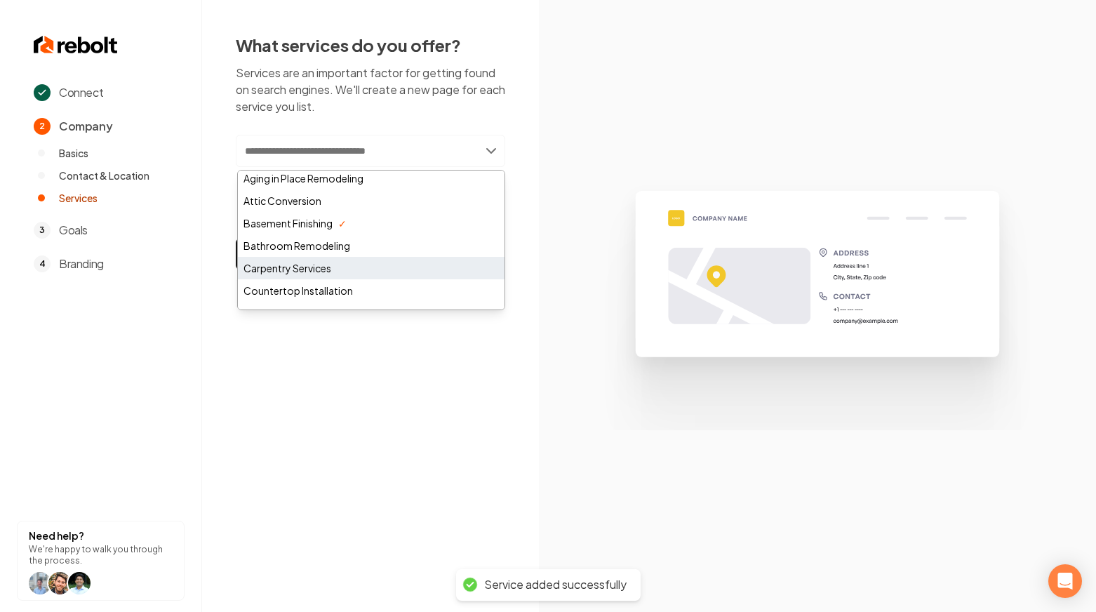
scroll to position [27, 0]
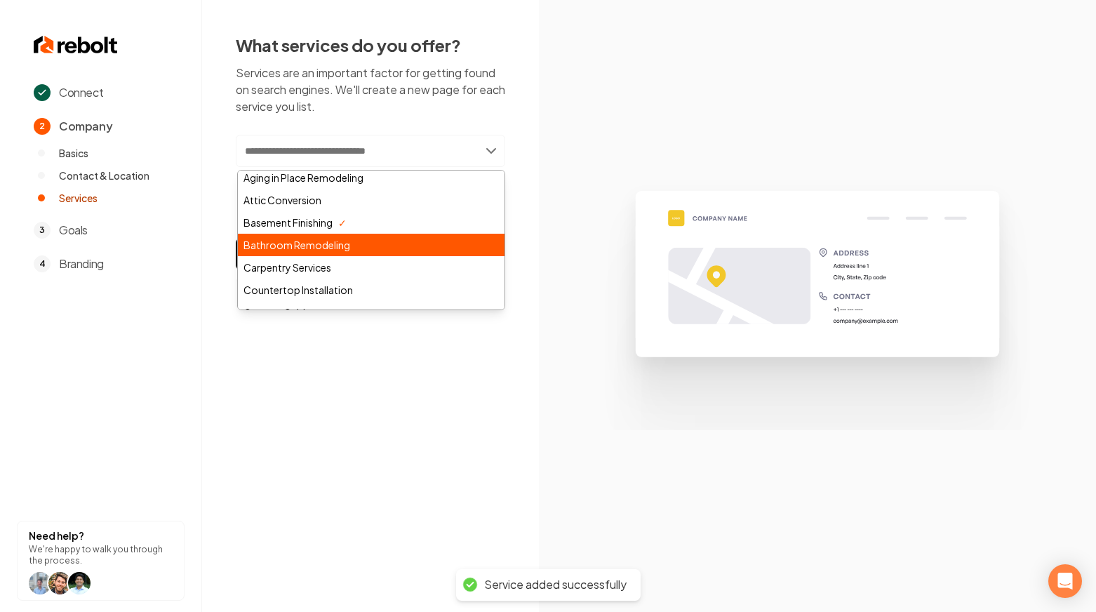
click at [409, 240] on div "Bathroom Remodeling" at bounding box center [371, 245] width 267 height 22
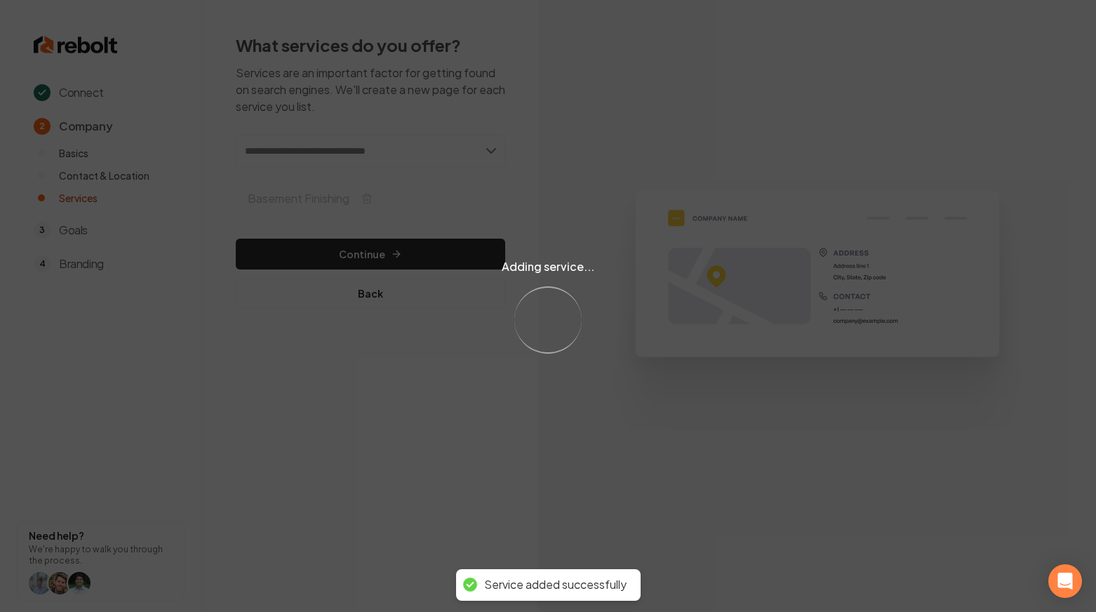
click at [443, 132] on div "Adding service... Loading..." at bounding box center [548, 306] width 1096 height 612
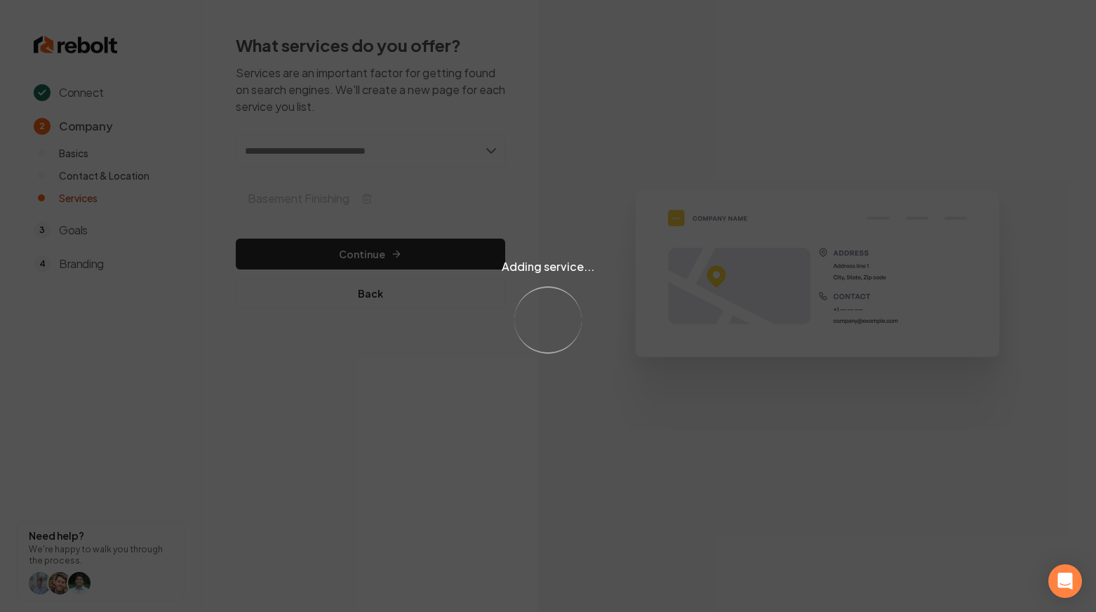
click at [455, 148] on div "Adding service... Loading..." at bounding box center [548, 306] width 1096 height 612
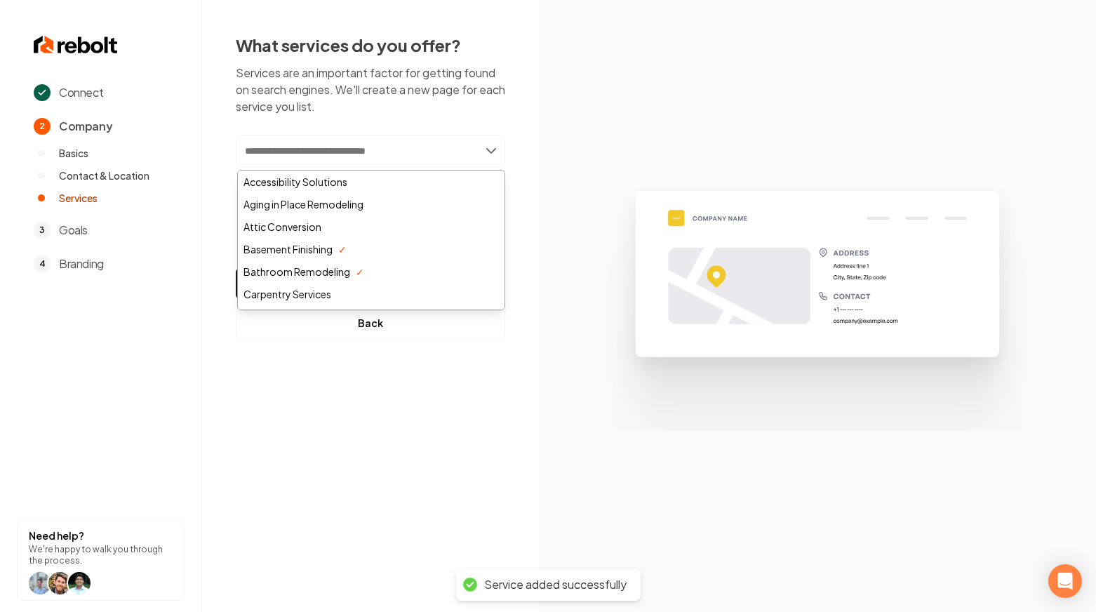
click at [455, 162] on input "text" at bounding box center [370, 151] width 269 height 32
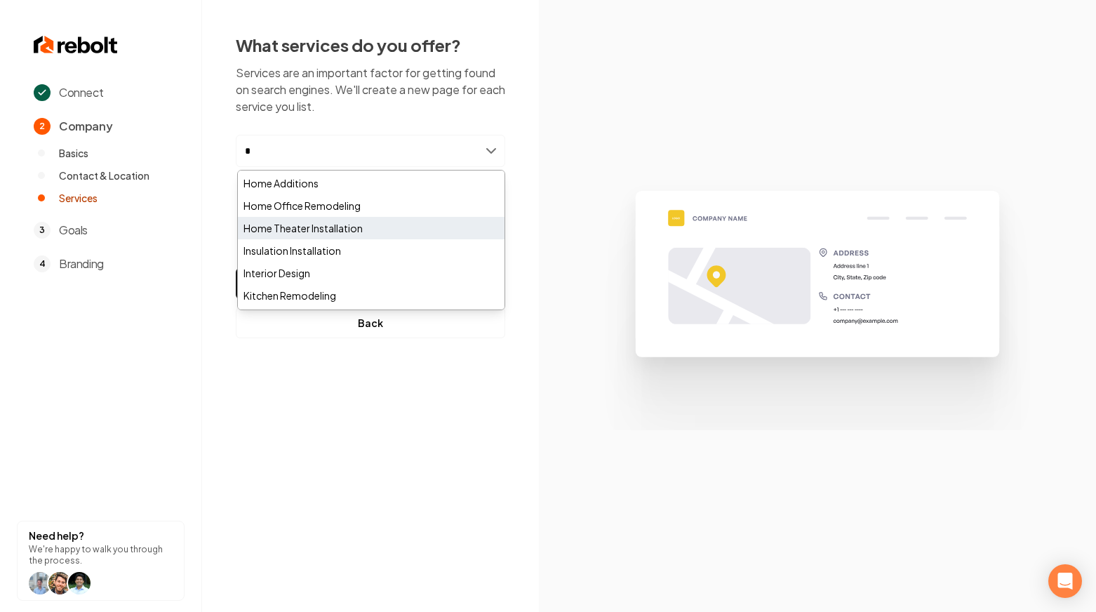
scroll to position [0, 0]
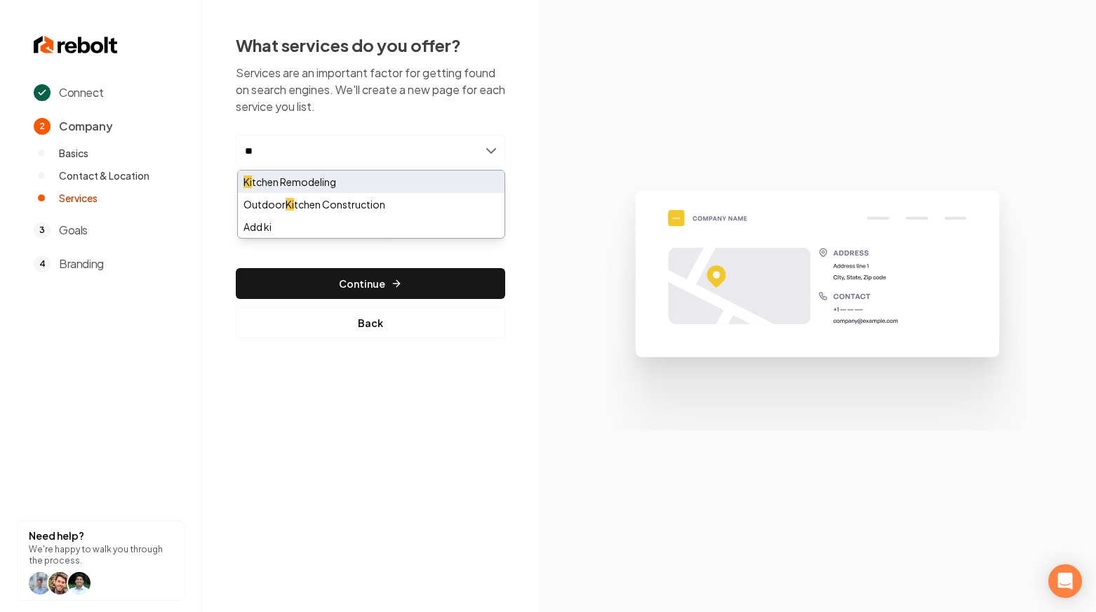
type input "**"
click at [315, 187] on div "Ki tchen Remodeling" at bounding box center [371, 181] width 267 height 22
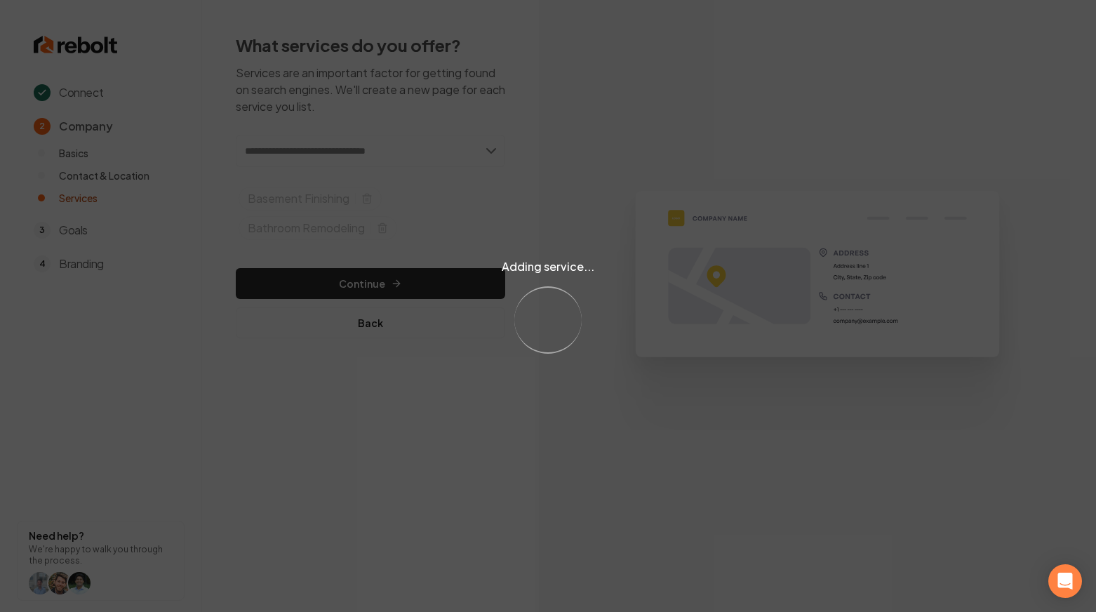
click at [392, 268] on div "Adding service... Loading..." at bounding box center [548, 306] width 1096 height 612
click at [404, 275] on div "Adding service... Loading..." at bounding box center [548, 306] width 1096 height 612
drag, startPoint x: 404, startPoint y: 276, endPoint x: 401, endPoint y: 284, distance: 8.5
click at [404, 277] on div "Adding service... Loading..." at bounding box center [548, 306] width 1096 height 612
click at [401, 285] on div "Adding service... Loading..." at bounding box center [548, 306] width 1096 height 612
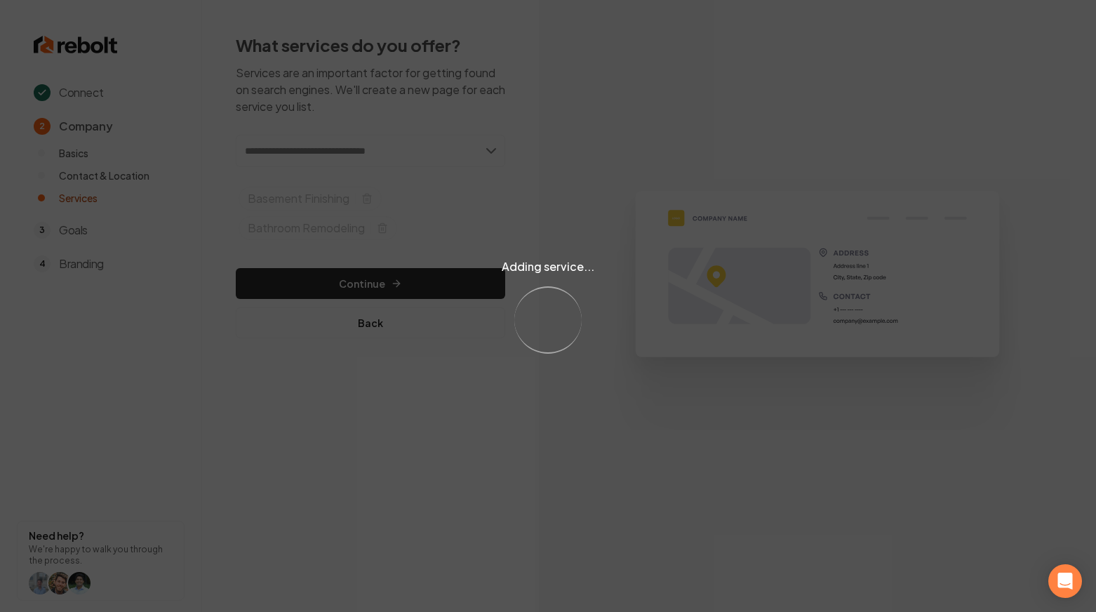
click at [401, 285] on div "Adding service... Loading..." at bounding box center [548, 306] width 1096 height 612
click at [400, 285] on div "Adding service... Loading..." at bounding box center [548, 306] width 1096 height 612
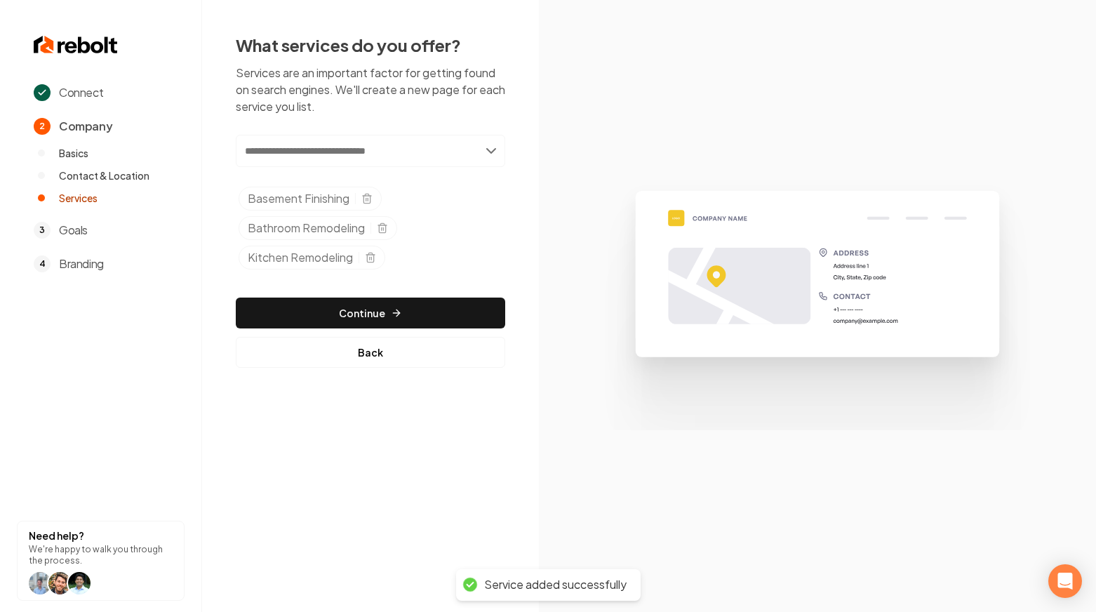
click at [400, 285] on div "Add new or select from suggestions Select a service Basement Finishing Bathroom…" at bounding box center [370, 251] width 269 height 233
click at [388, 312] on button "Continue" at bounding box center [370, 312] width 269 height 31
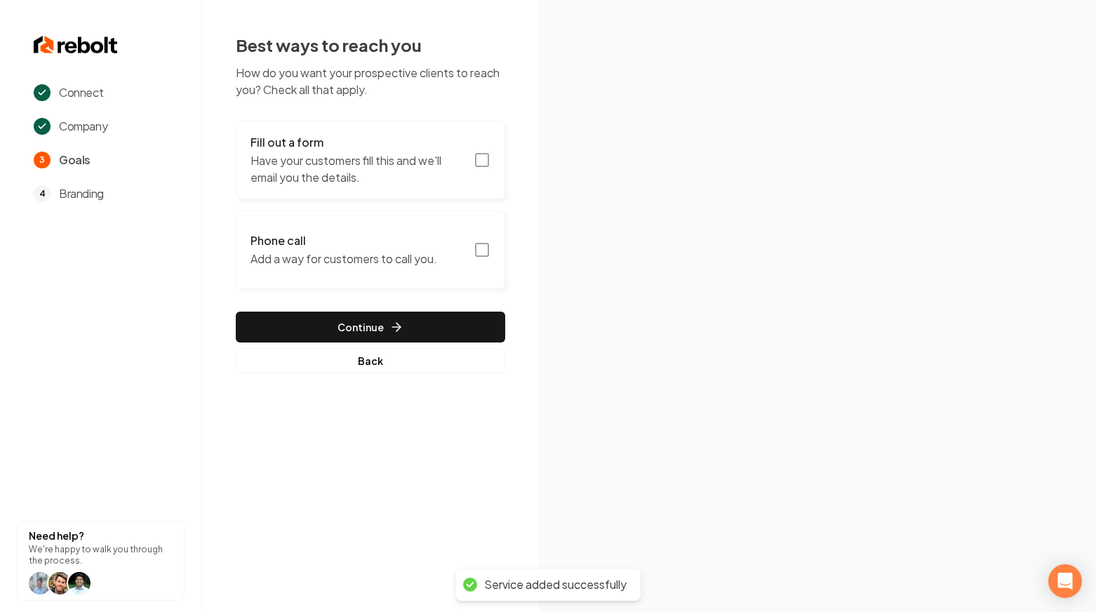
click at [419, 189] on button "Fill out a form Have your customers fill this and we'll email you the details." at bounding box center [370, 160] width 269 height 79
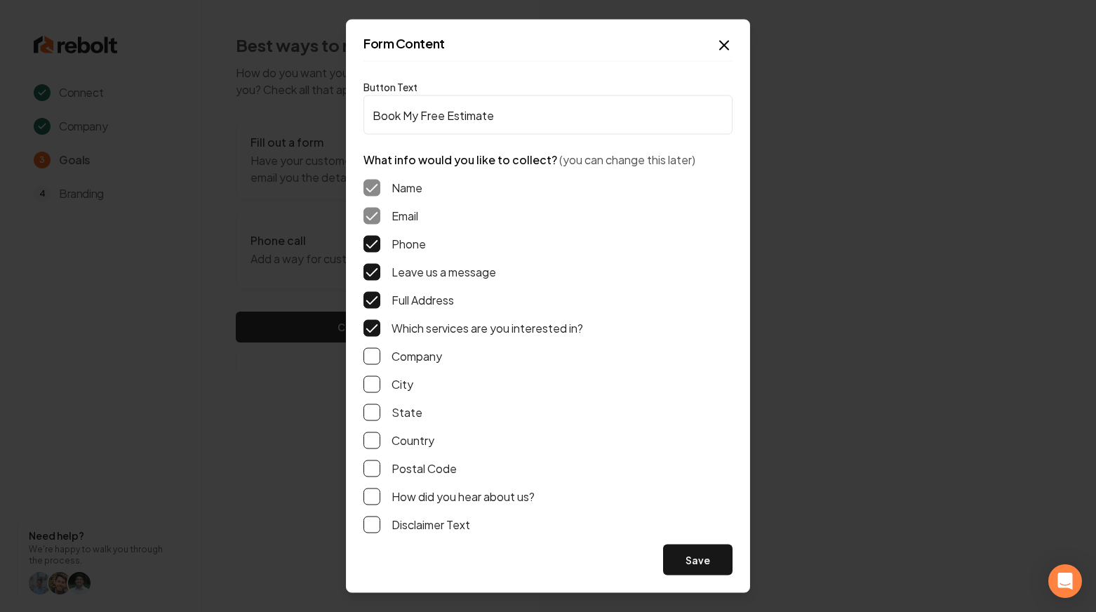
click at [368, 354] on button "Company" at bounding box center [371, 356] width 17 height 17
click at [379, 488] on div "How did you hear about us?" at bounding box center [547, 496] width 369 height 17
click at [376, 492] on button "How did you hear about us?" at bounding box center [371, 496] width 17 height 17
click at [424, 354] on label "Company" at bounding box center [416, 356] width 51 height 17
click at [380, 354] on button "Company" at bounding box center [371, 356] width 17 height 17
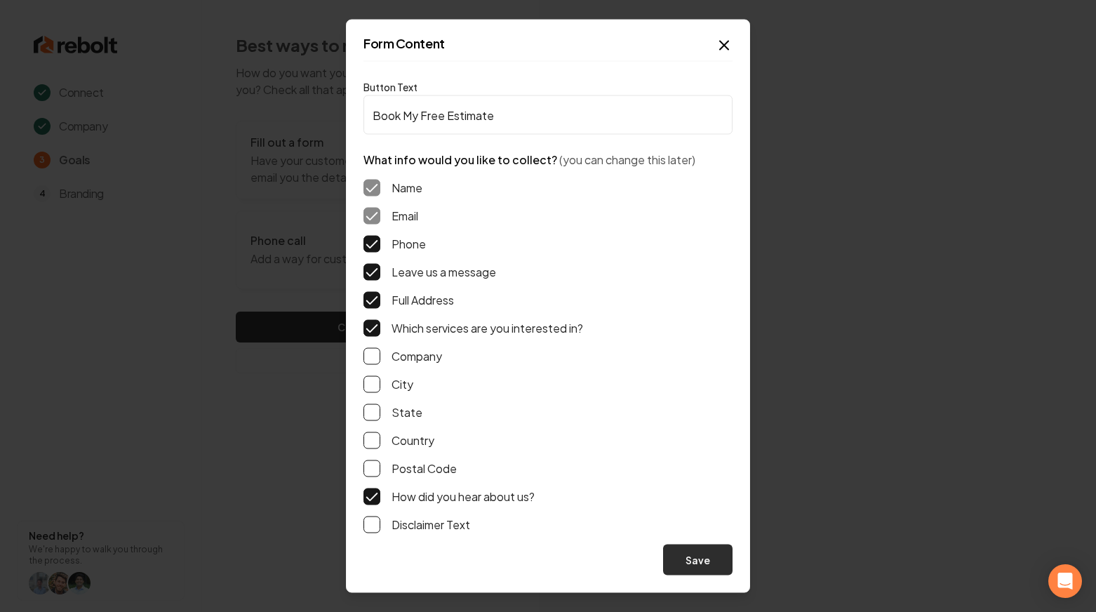
click at [687, 558] on button "Save" at bounding box center [697, 559] width 69 height 31
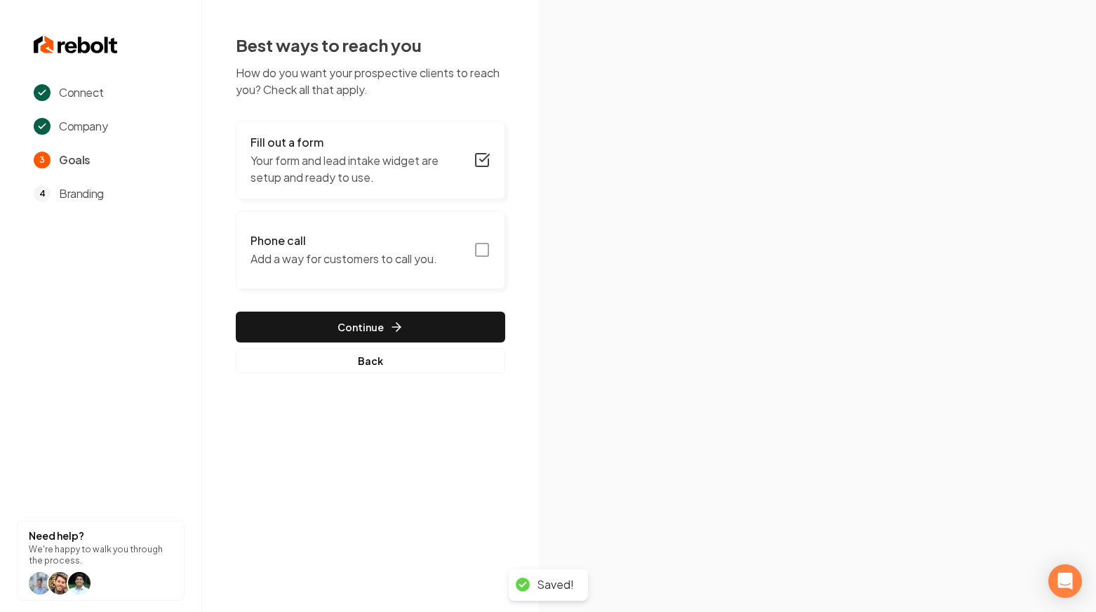
click at [404, 236] on h3 "Phone call" at bounding box center [343, 240] width 187 height 17
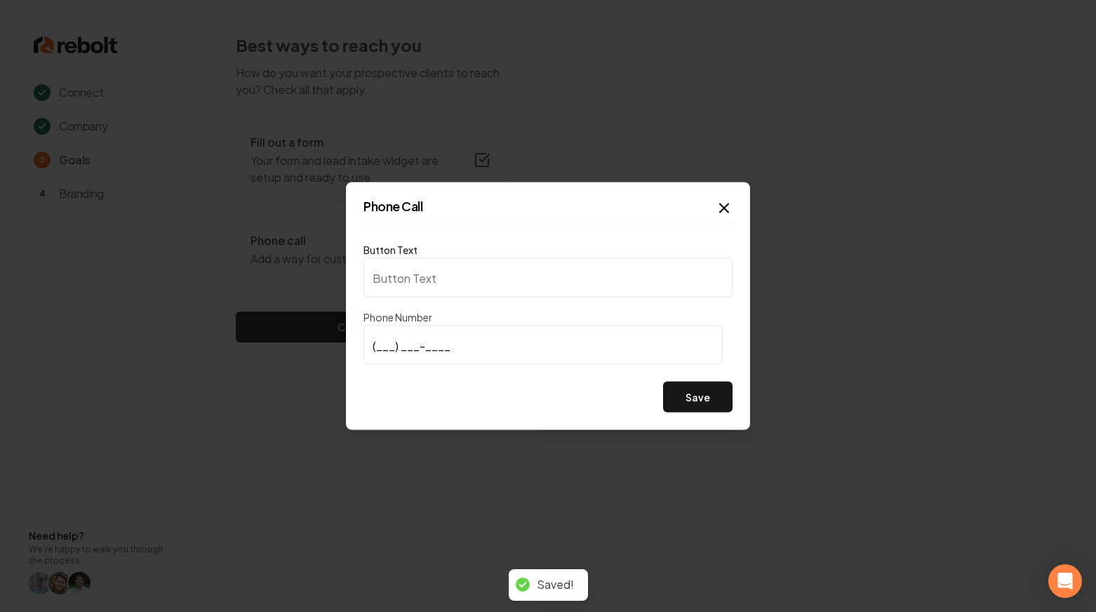
type input "Call us"
type input "(719) 201-1242"
click at [691, 407] on button "Save" at bounding box center [697, 397] width 69 height 31
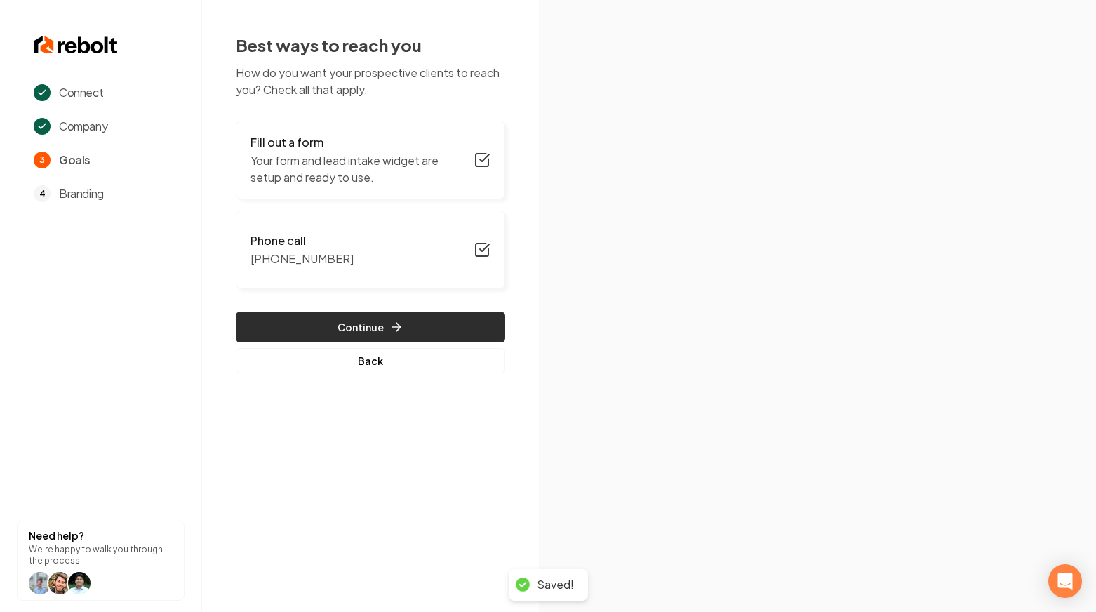
click at [346, 325] on button "Continue" at bounding box center [370, 326] width 269 height 31
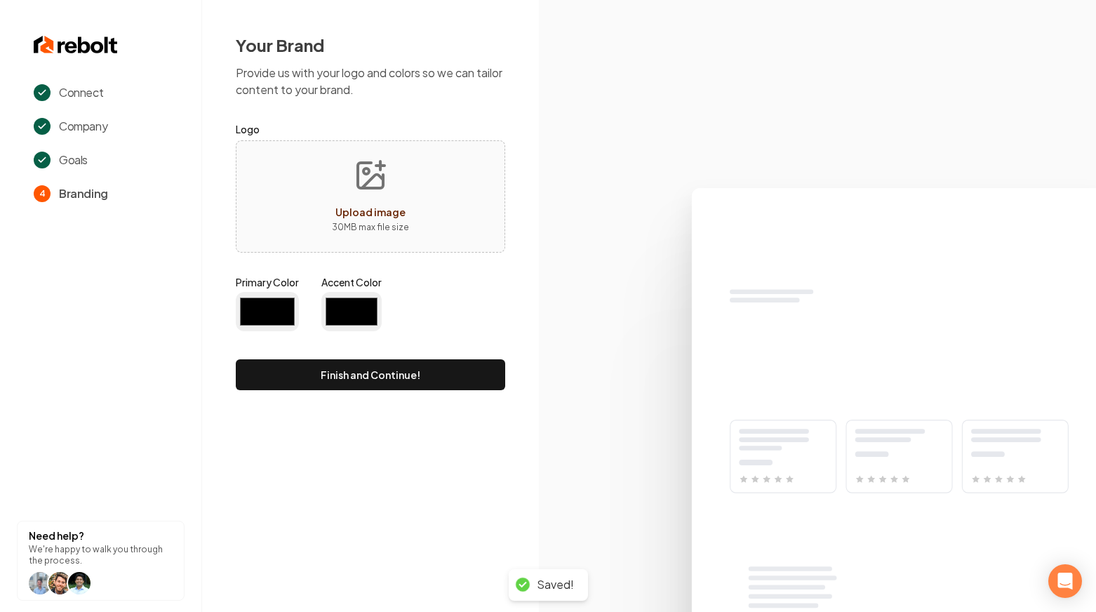
type input "#194d33"
type input "#70be00"
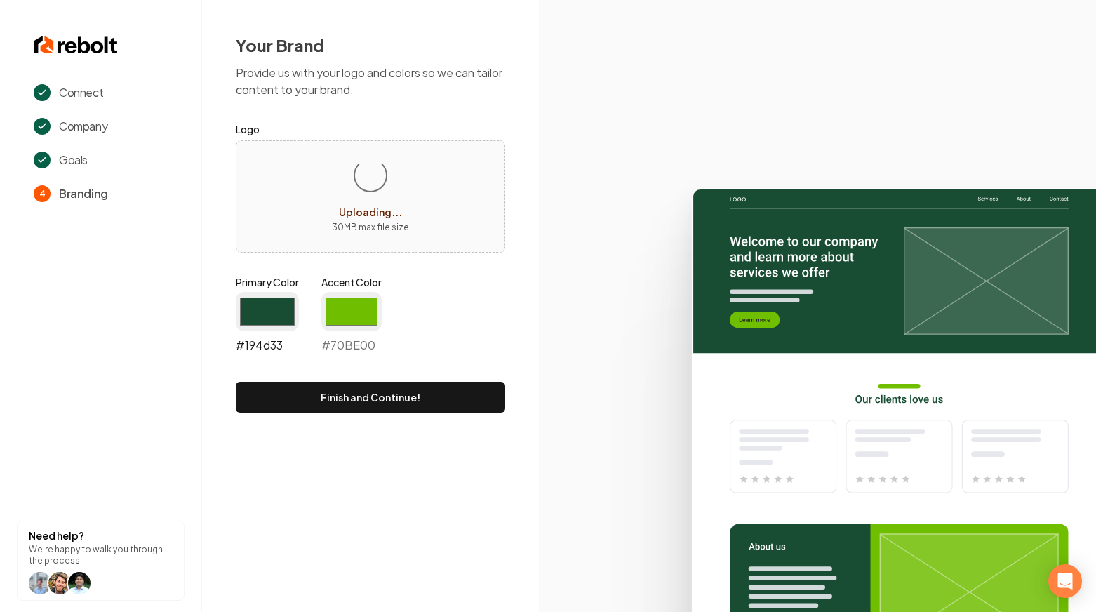
click at [271, 325] on input "#194d33" at bounding box center [267, 311] width 63 height 39
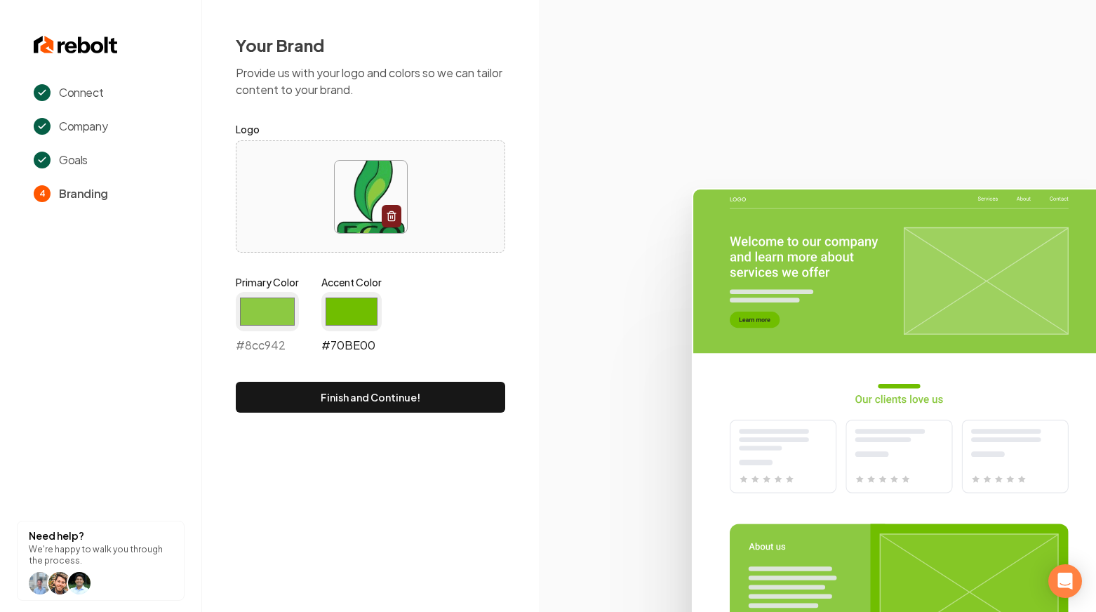
type input "#8cc942"
click at [350, 297] on input "#70be00" at bounding box center [351, 311] width 60 height 39
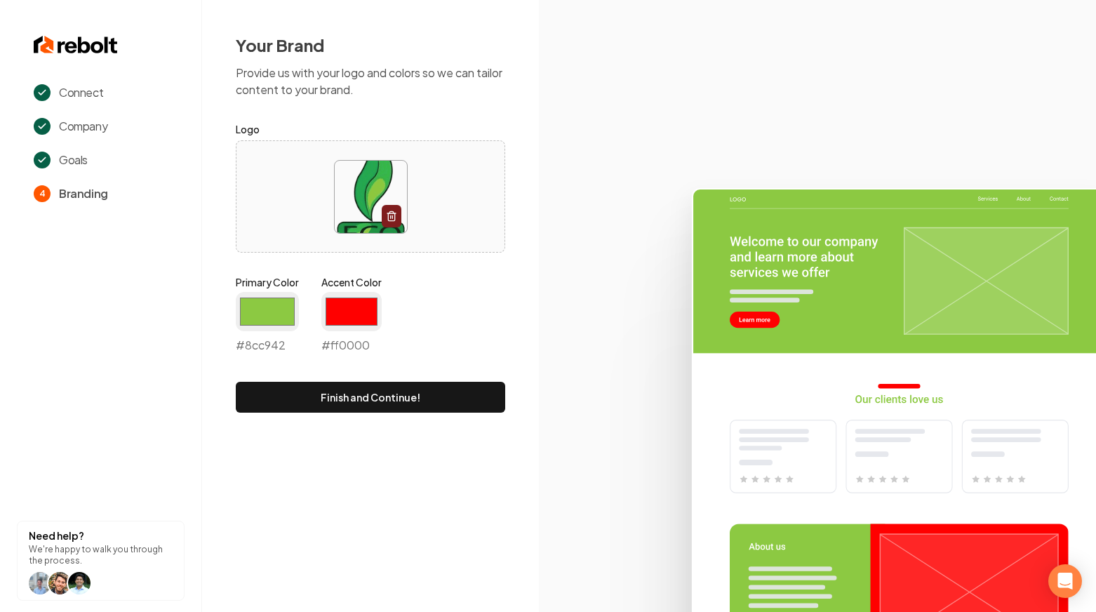
type input "#ff0000"
click at [524, 266] on div "Your Brand Provide us with your logo and colors so we can tailor content to you…" at bounding box center [370, 223] width 337 height 446
click at [476, 387] on button "Finish and Continue!" at bounding box center [370, 397] width 269 height 31
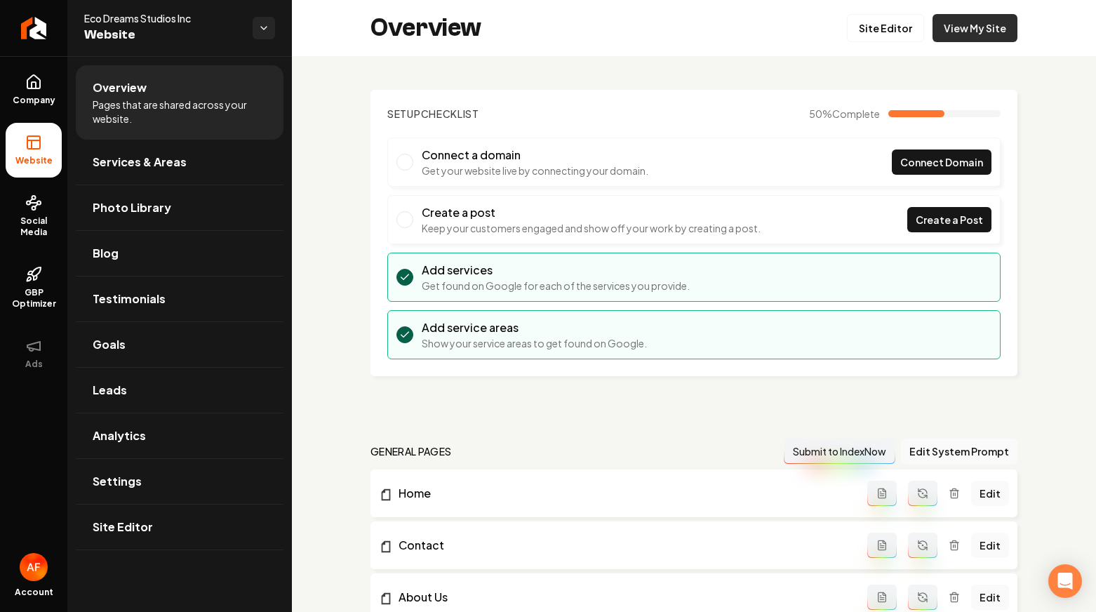
click at [969, 27] on link "View My Site" at bounding box center [974, 28] width 85 height 28
click at [882, 9] on div "Overview Site Editor View My Site" at bounding box center [694, 28] width 804 height 56
click at [882, 15] on link "Site Editor" at bounding box center [885, 28] width 77 height 28
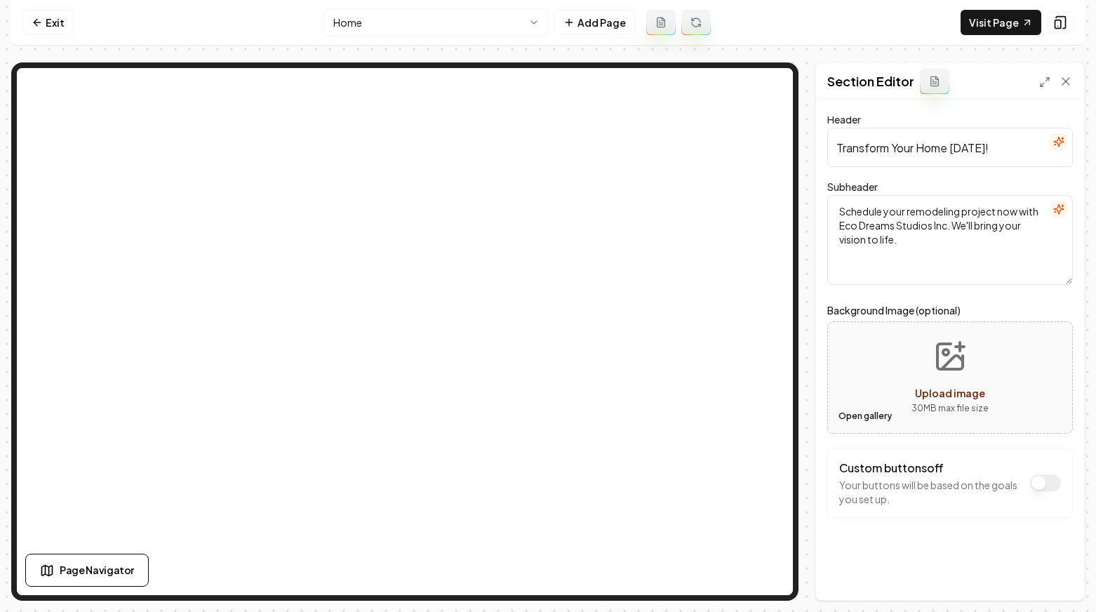
click at [860, 423] on button "Open gallery" at bounding box center [864, 416] width 63 height 22
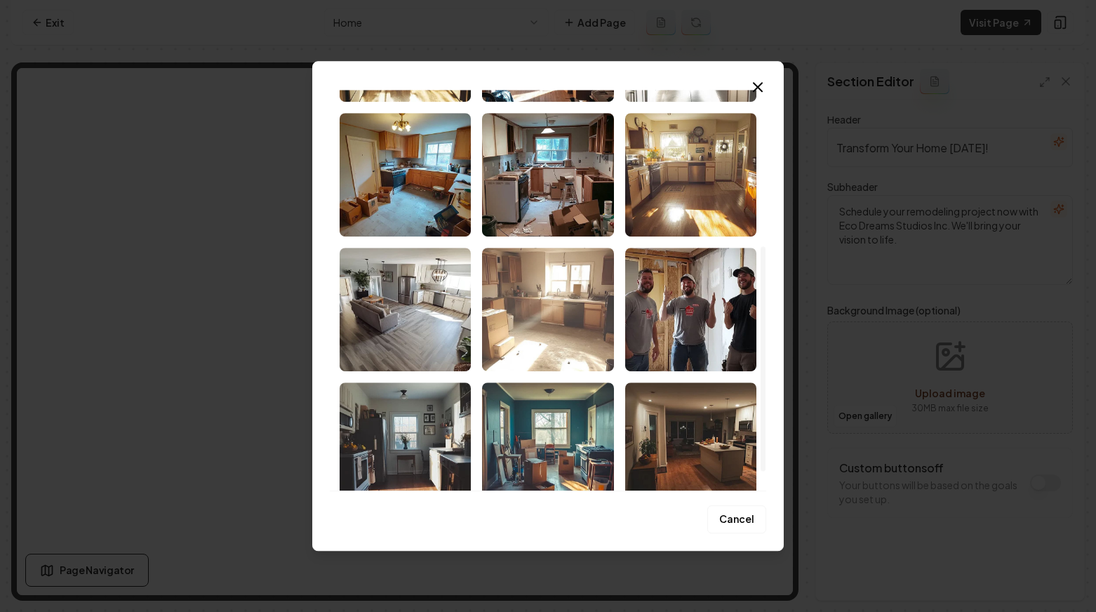
scroll to position [312, 0]
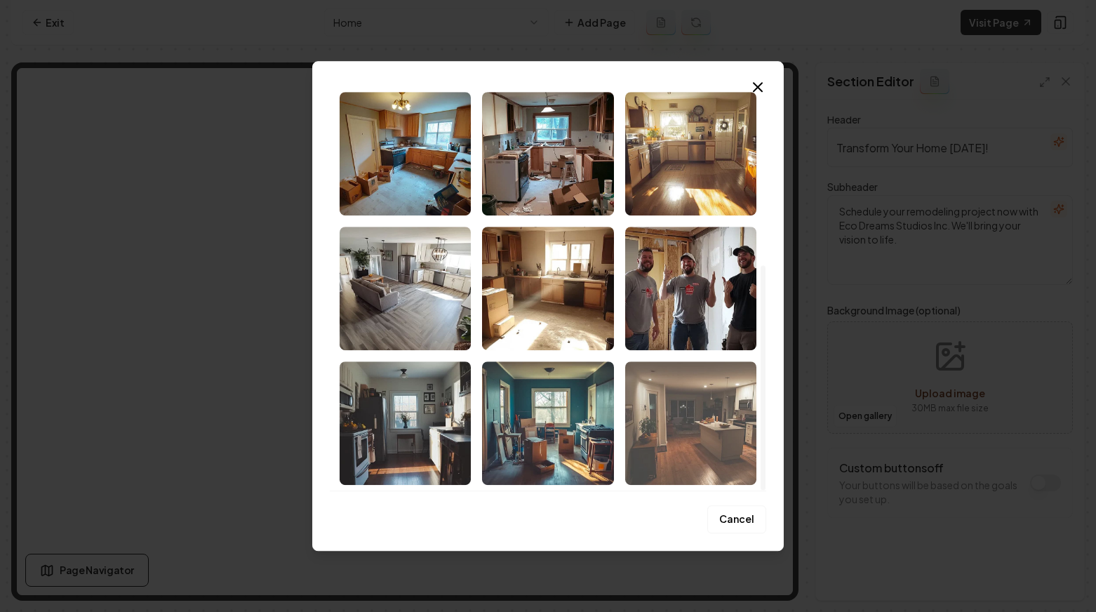
click at [729, 410] on img "Select image image_68c89ce65c7cd75eb8105c97.png" at bounding box center [690, 422] width 131 height 123
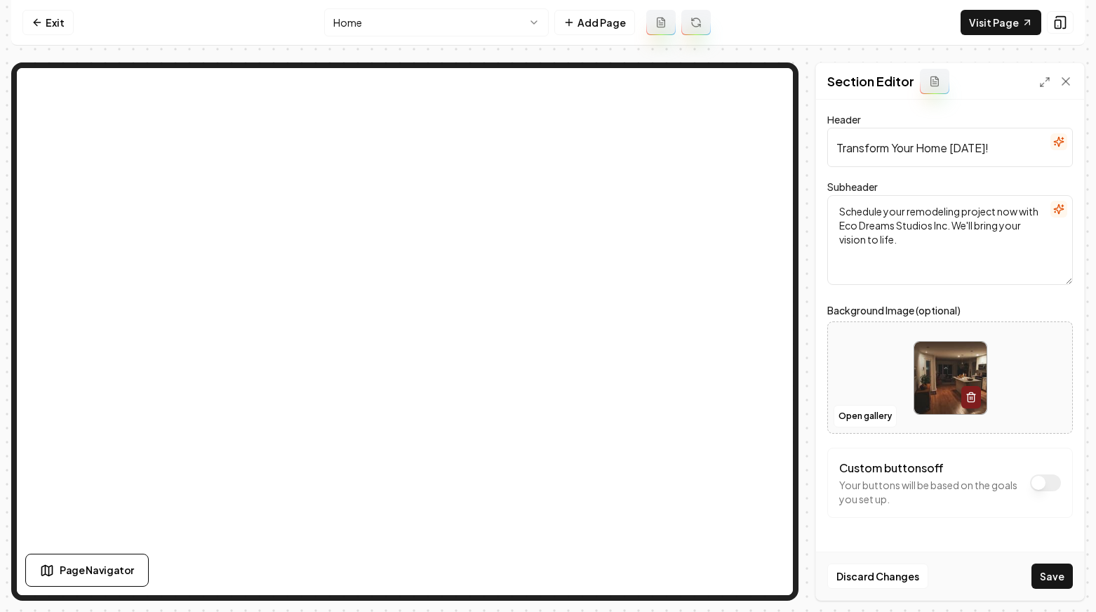
drag, startPoint x: 1046, startPoint y: 570, endPoint x: 799, endPoint y: 410, distance: 294.2
click at [1046, 570] on button "Save" at bounding box center [1051, 575] width 41 height 25
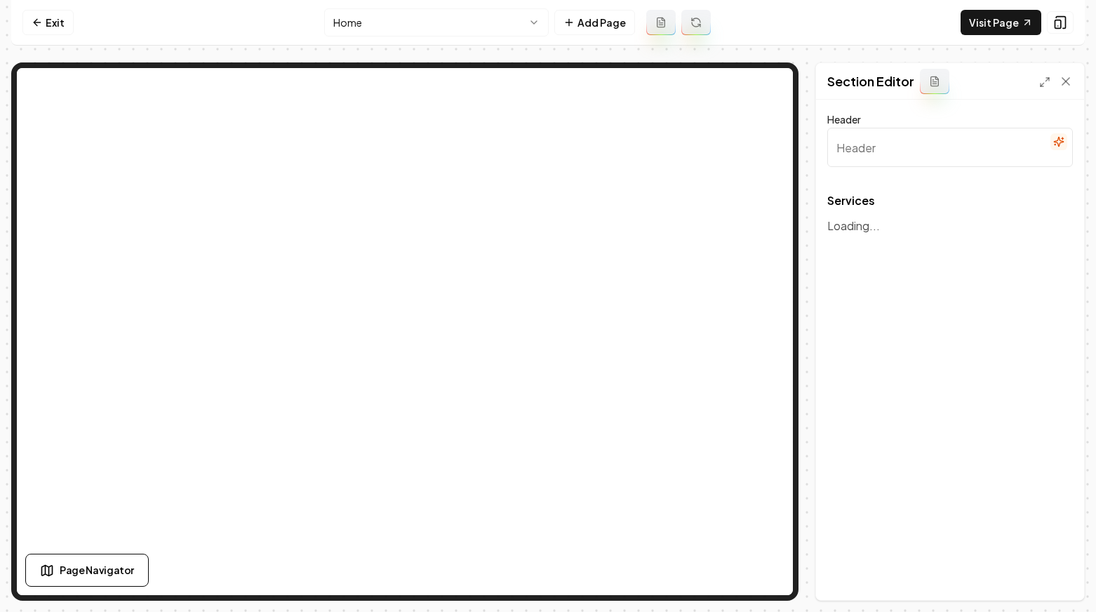
type input "Our Transformative Home Remodeling Services"
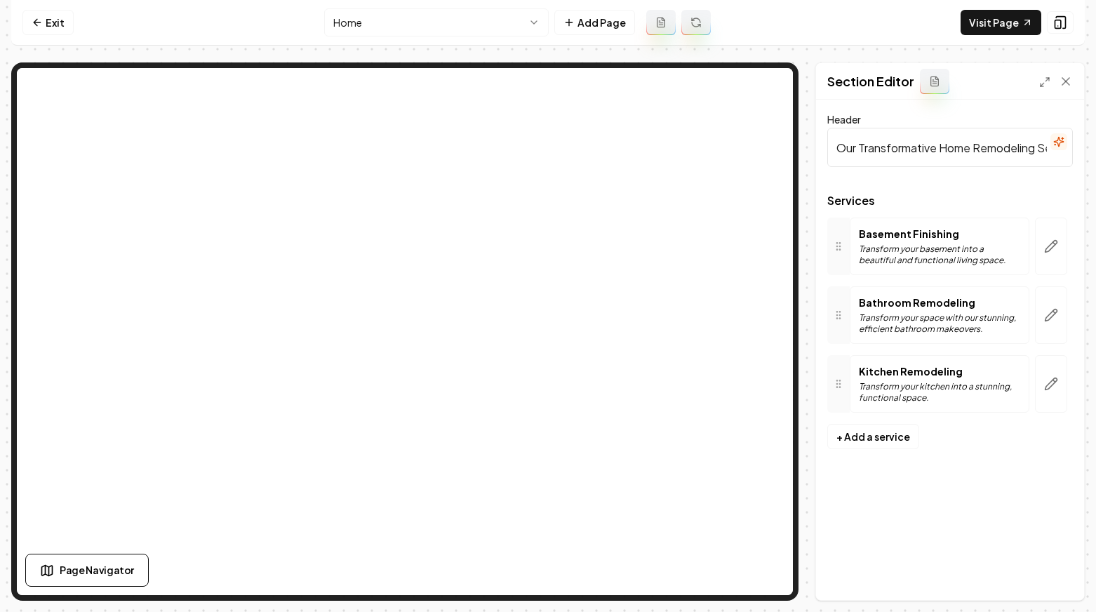
click at [1055, 241] on icon "button" at bounding box center [1051, 246] width 14 height 14
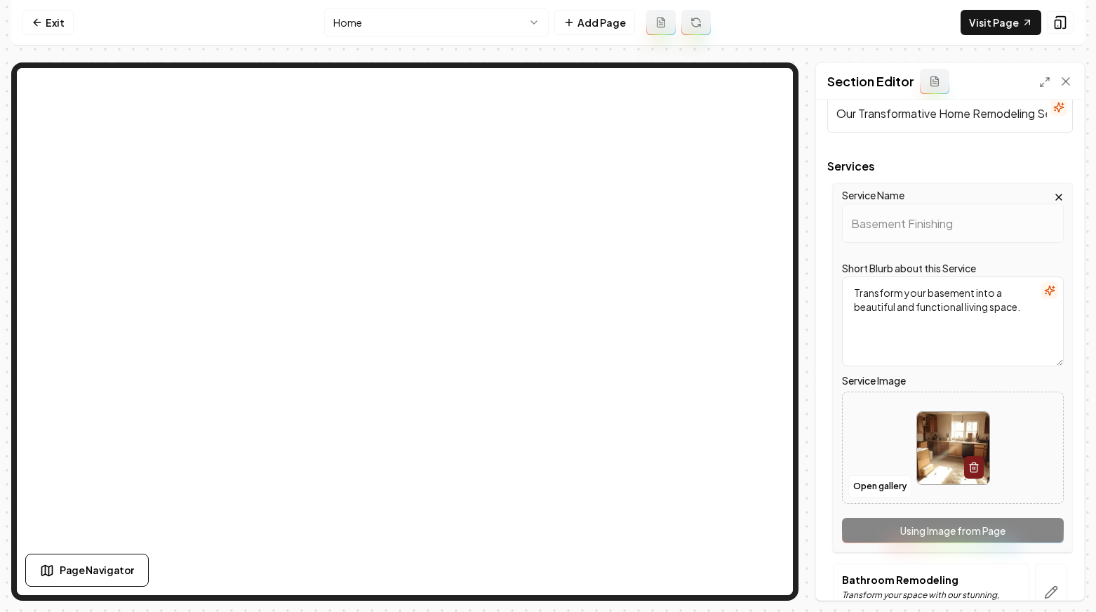
scroll to position [131, 0]
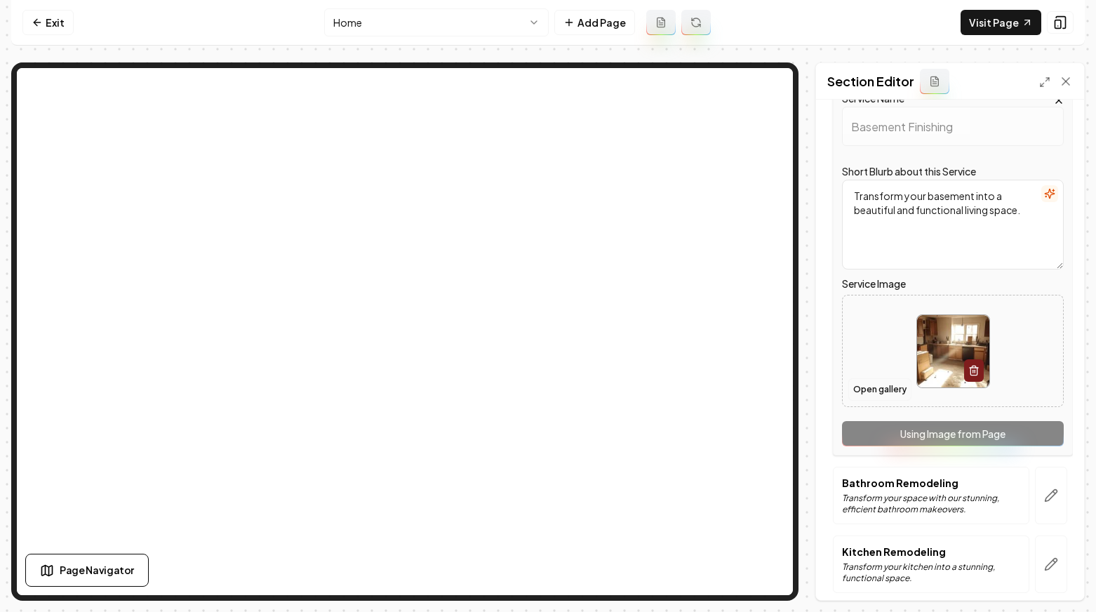
click at [885, 399] on button "Open gallery" at bounding box center [879, 389] width 63 height 22
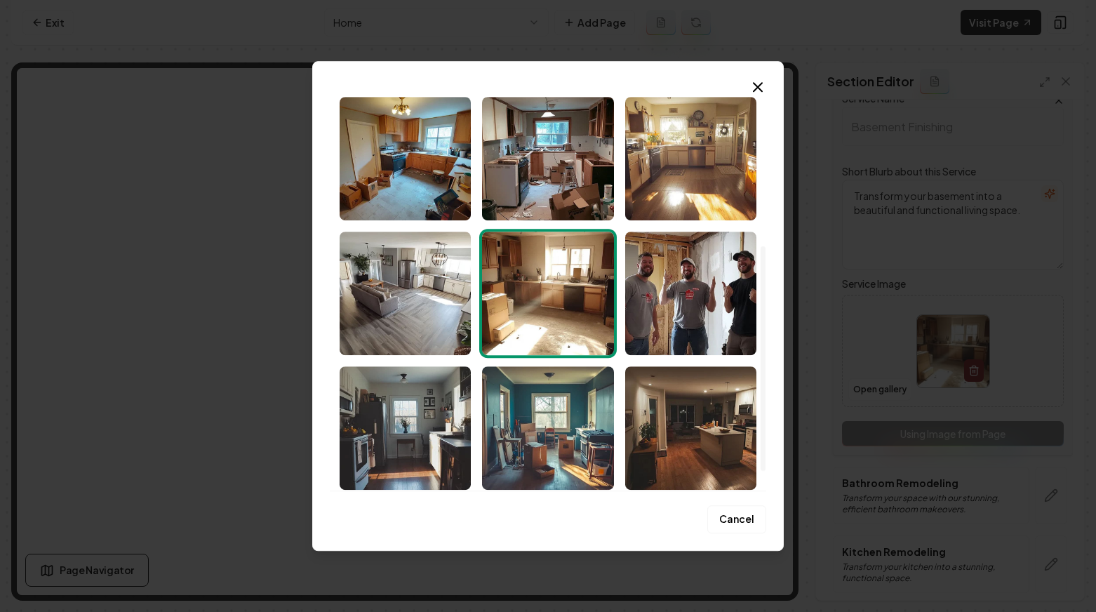
scroll to position [312, 0]
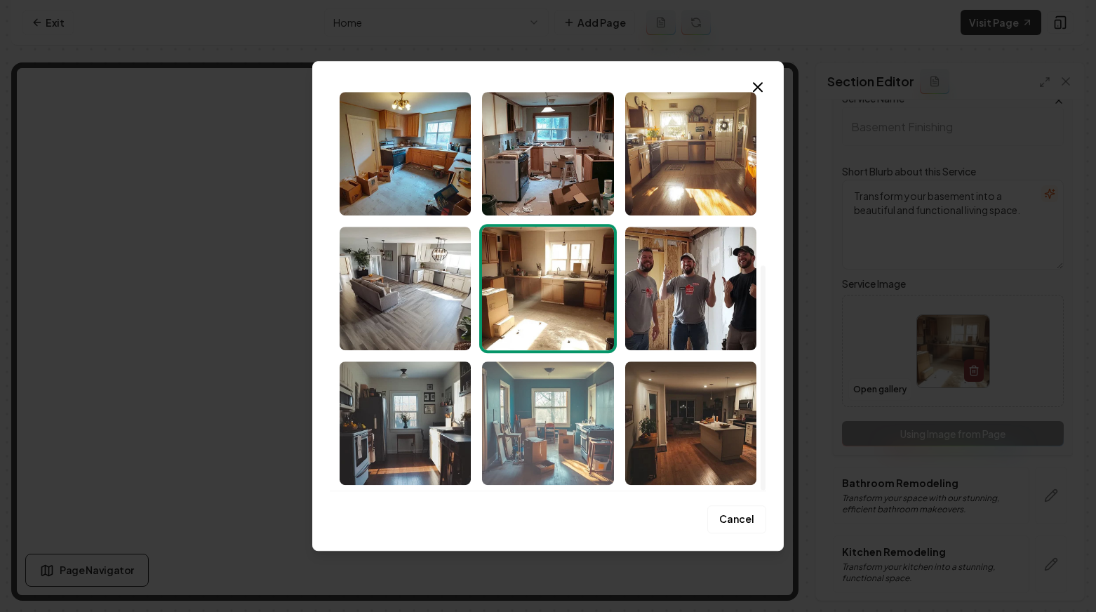
click at [563, 403] on img "Select image image_68c89ce65c7cd75eb8106034.png" at bounding box center [547, 422] width 131 height 123
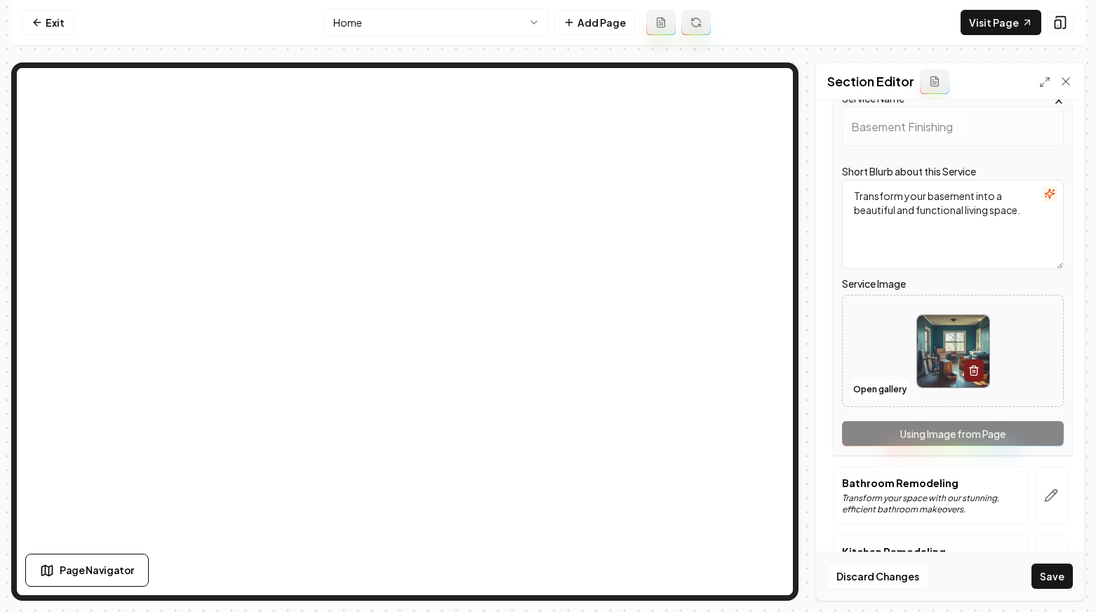
click at [1037, 570] on button "Save" at bounding box center [1051, 575] width 41 height 25
click at [1058, 493] on div at bounding box center [1050, 495] width 43 height 58
click at [1054, 494] on button "button" at bounding box center [1051, 495] width 32 height 58
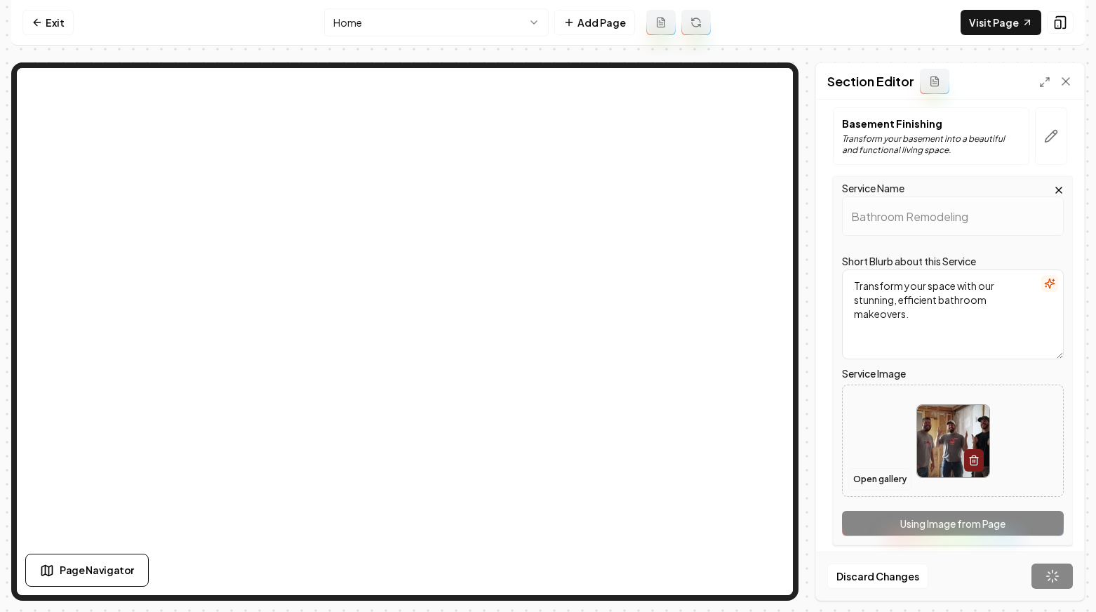
scroll to position [116, 0]
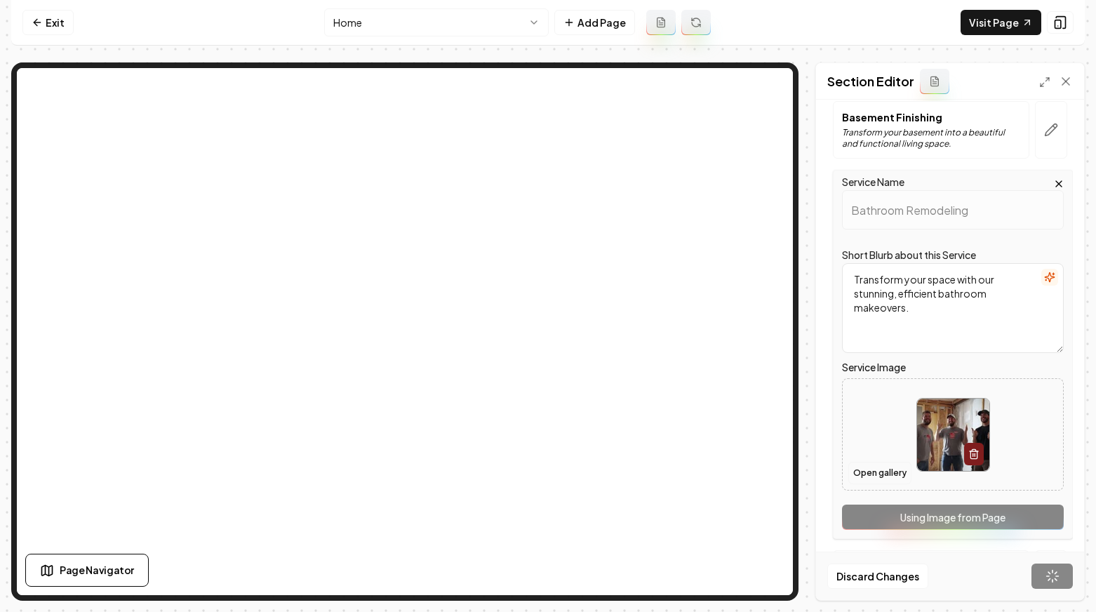
click at [893, 465] on button "Open gallery" at bounding box center [879, 473] width 63 height 22
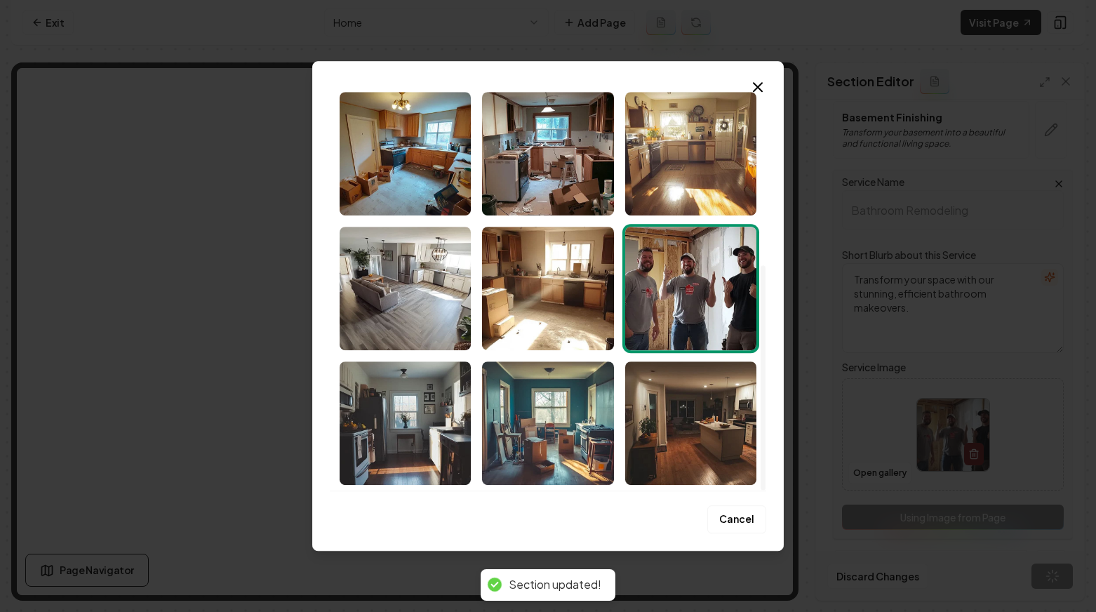
scroll to position [0, 0]
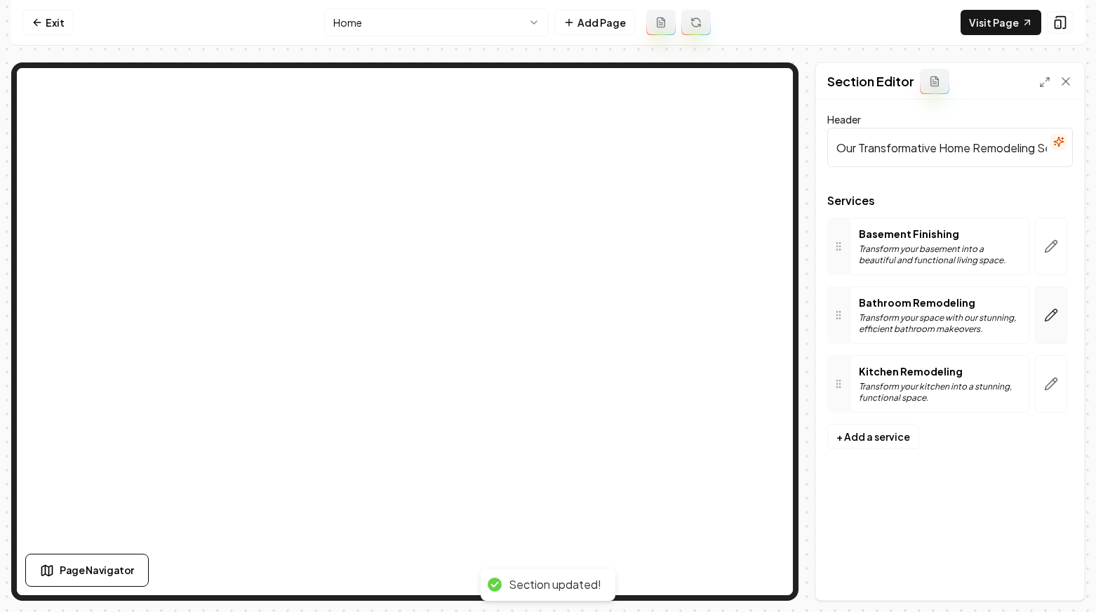
click at [1041, 307] on button "button" at bounding box center [1051, 315] width 32 height 58
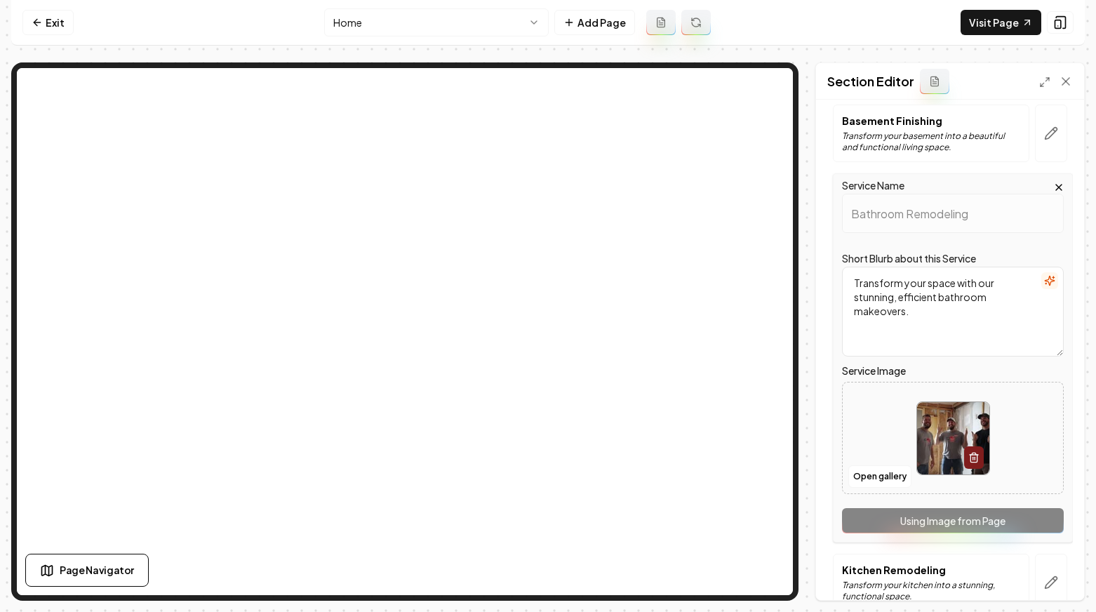
scroll to position [121, 0]
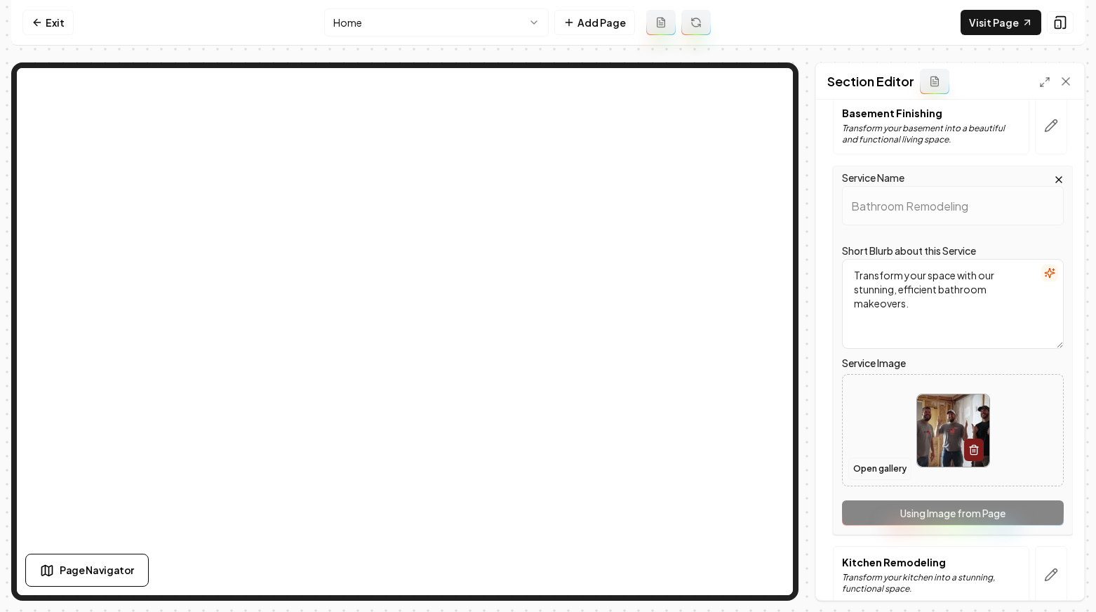
click at [888, 459] on button "Open gallery" at bounding box center [879, 468] width 63 height 22
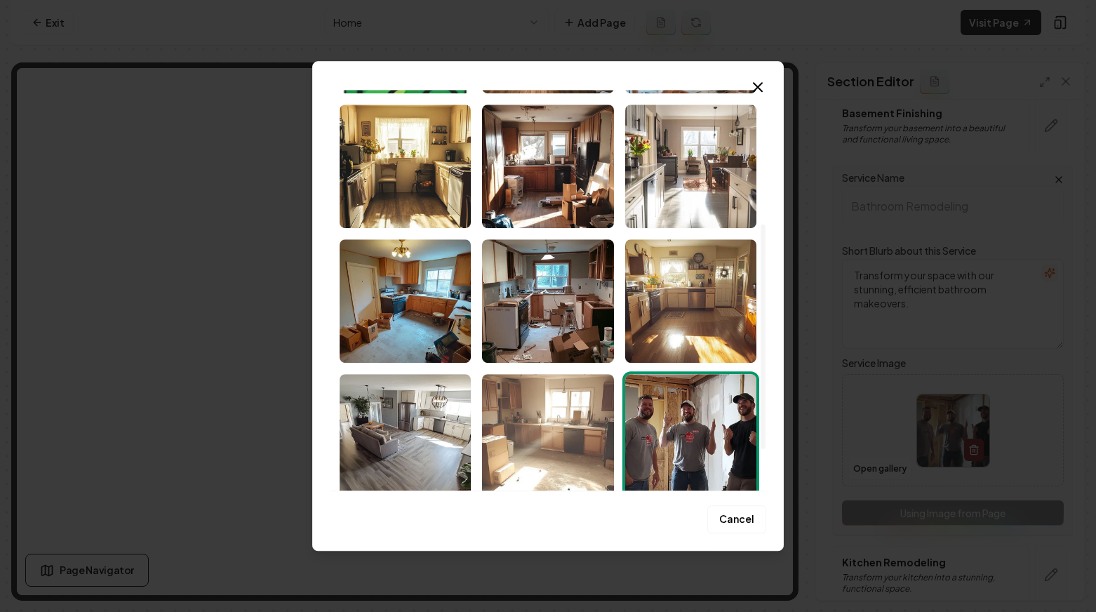
scroll to position [0, 0]
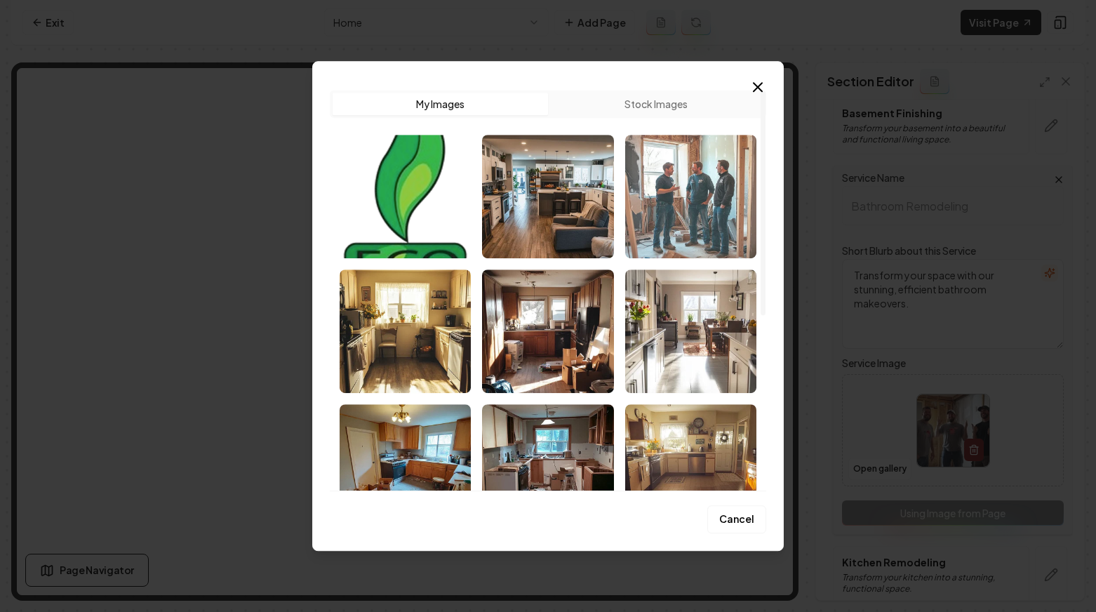
click at [743, 210] on img "Select image image_68c89ce75c7cd75eb810617d.png" at bounding box center [690, 196] width 131 height 123
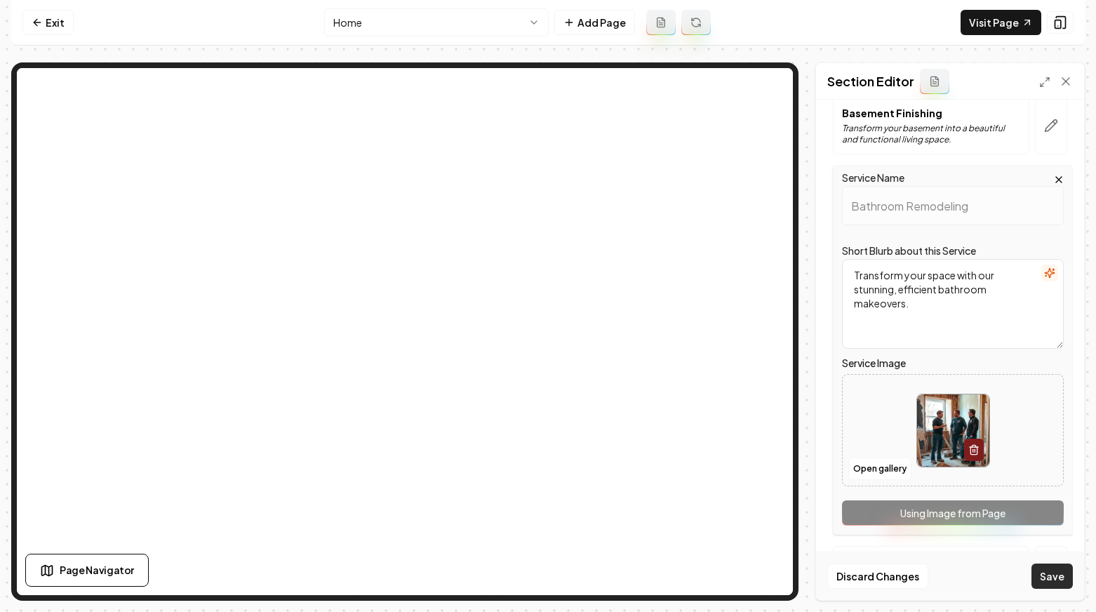
click at [1055, 578] on button "Save" at bounding box center [1051, 575] width 41 height 25
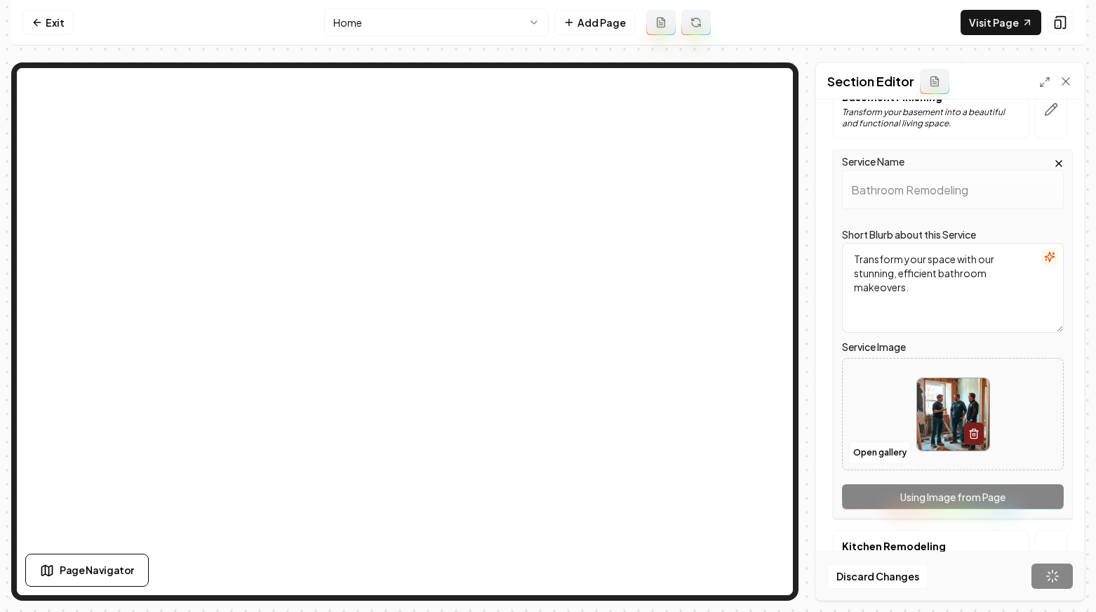
scroll to position [175, 0]
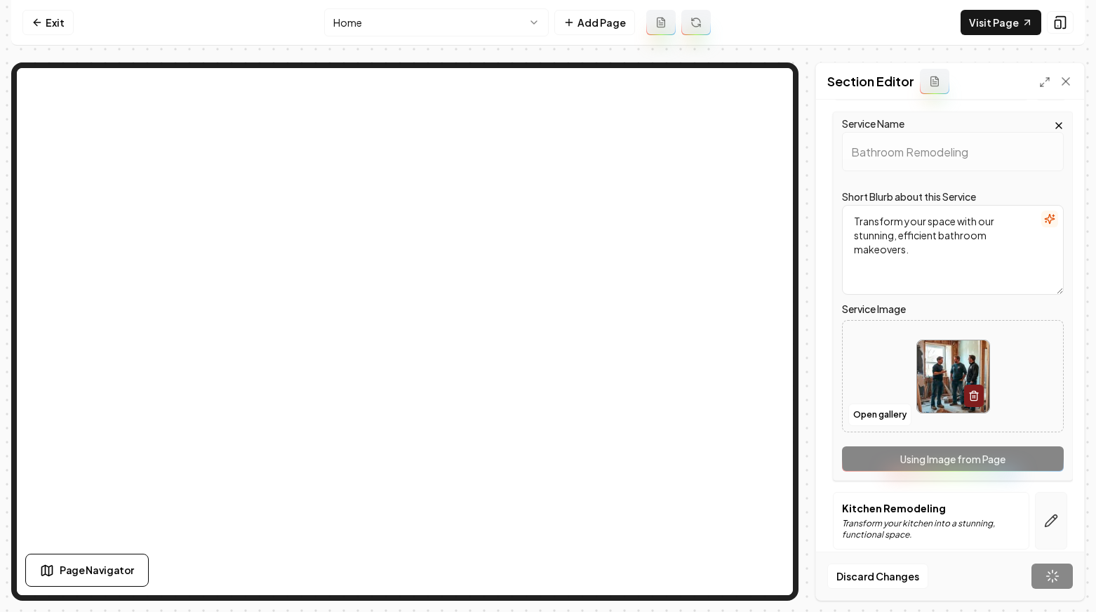
click at [1042, 509] on button "button" at bounding box center [1051, 521] width 32 height 58
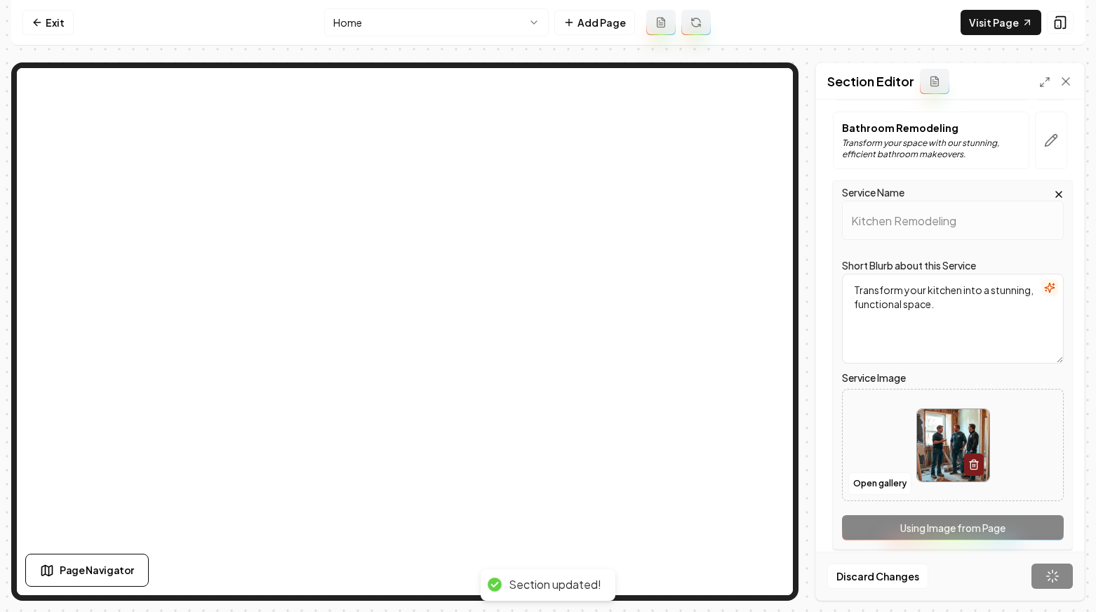
scroll to position [0, 0]
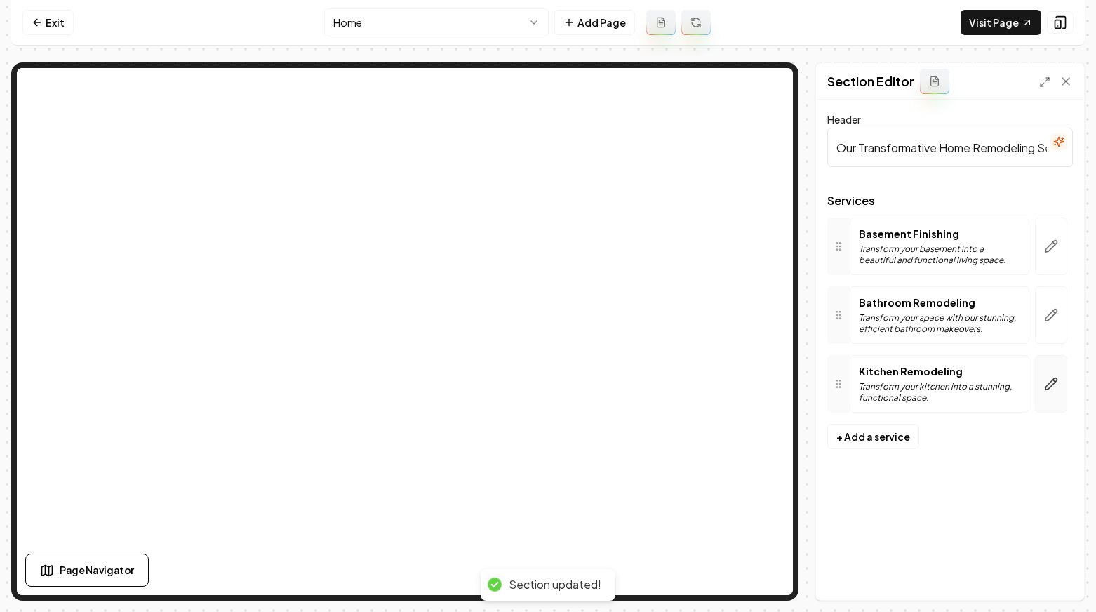
click at [1045, 388] on icon "button" at bounding box center [1051, 384] width 12 height 12
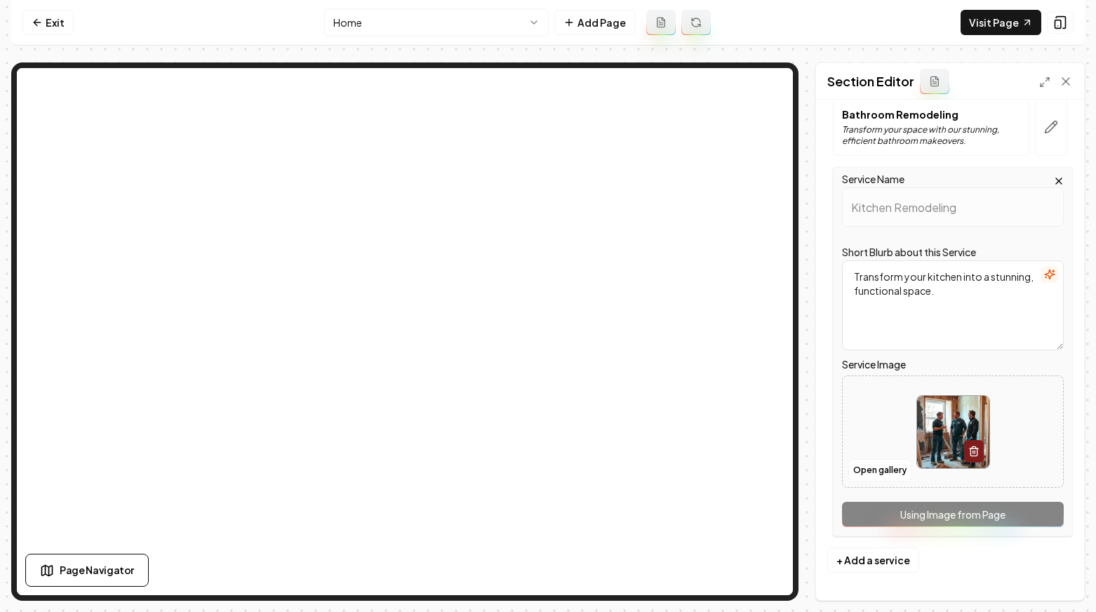
scroll to position [189, 0]
click at [871, 477] on button "Open gallery" at bounding box center [879, 469] width 63 height 22
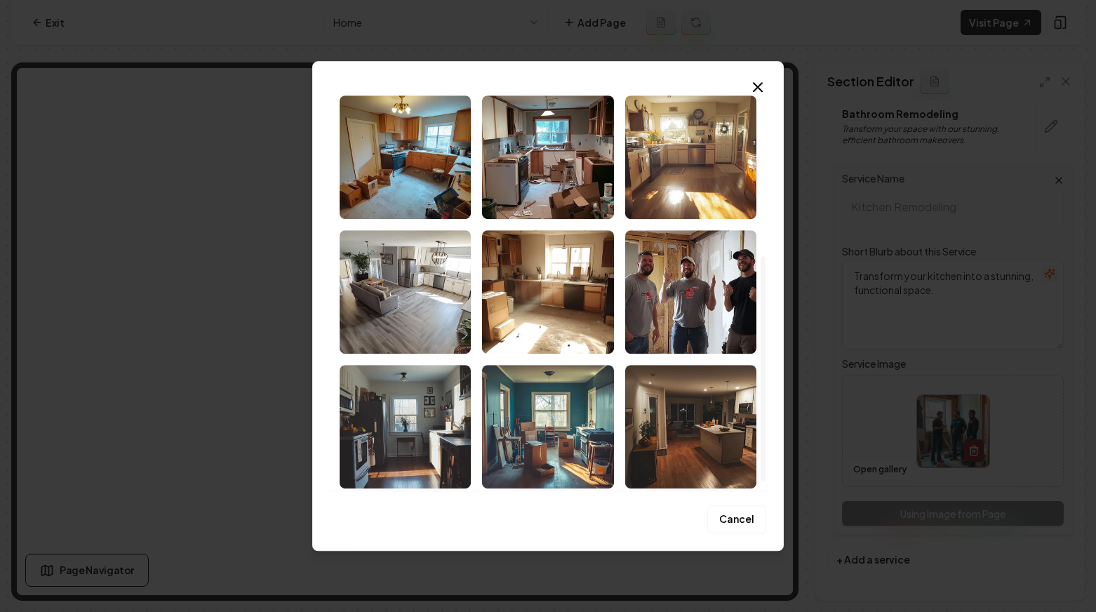
scroll to position [312, 0]
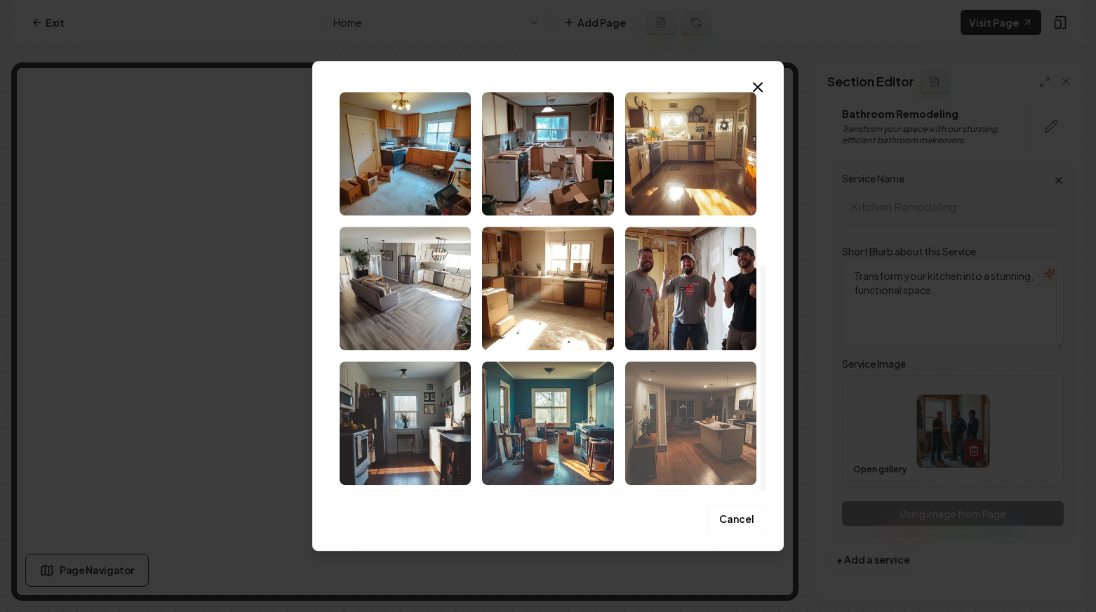
click at [718, 417] on img "Select image image_68c89ce65c7cd75eb8105c97.png" at bounding box center [690, 422] width 131 height 123
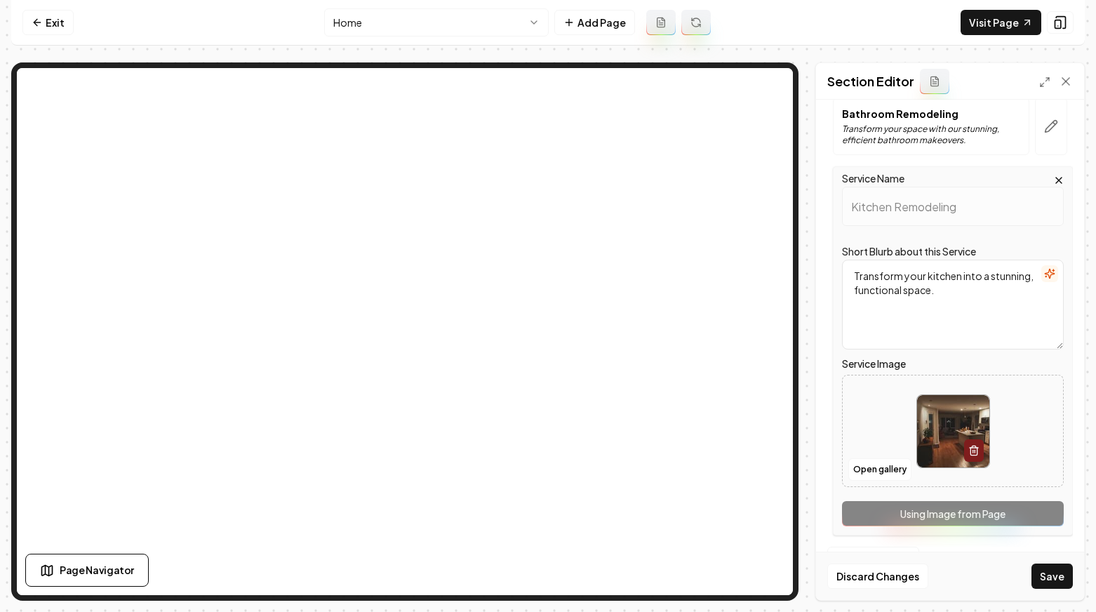
drag, startPoint x: 1009, startPoint y: 605, endPoint x: 1023, endPoint y: 597, distance: 15.4
click at [1018, 600] on div "Computer Required This feature is only available on a computer. Please switch t…" at bounding box center [548, 306] width 1096 height 612
click at [1051, 581] on button "Save" at bounding box center [1051, 575] width 41 height 25
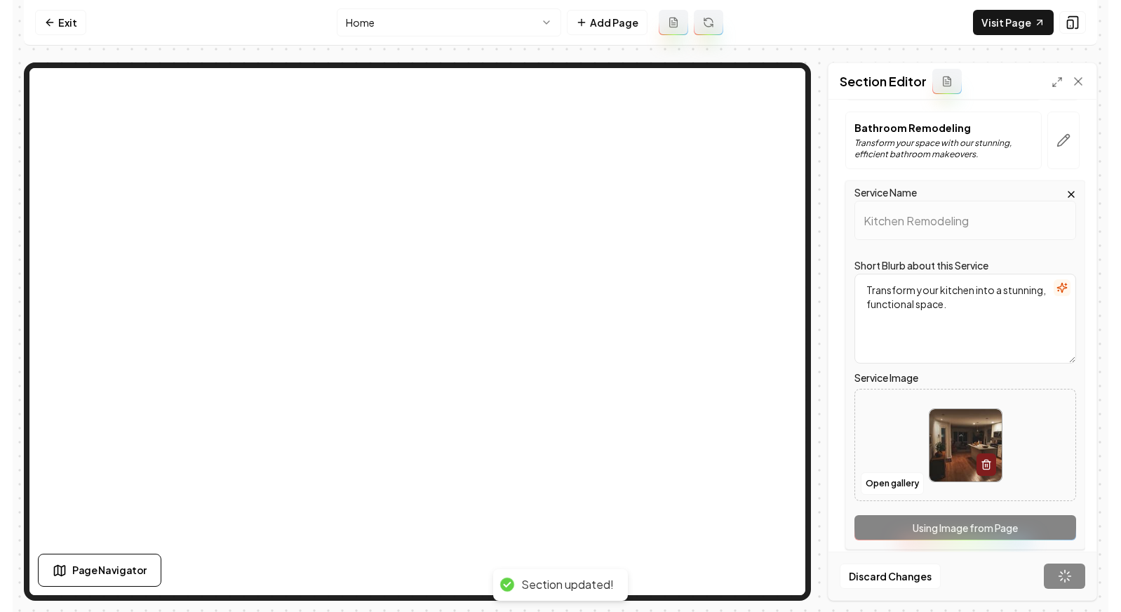
scroll to position [0, 0]
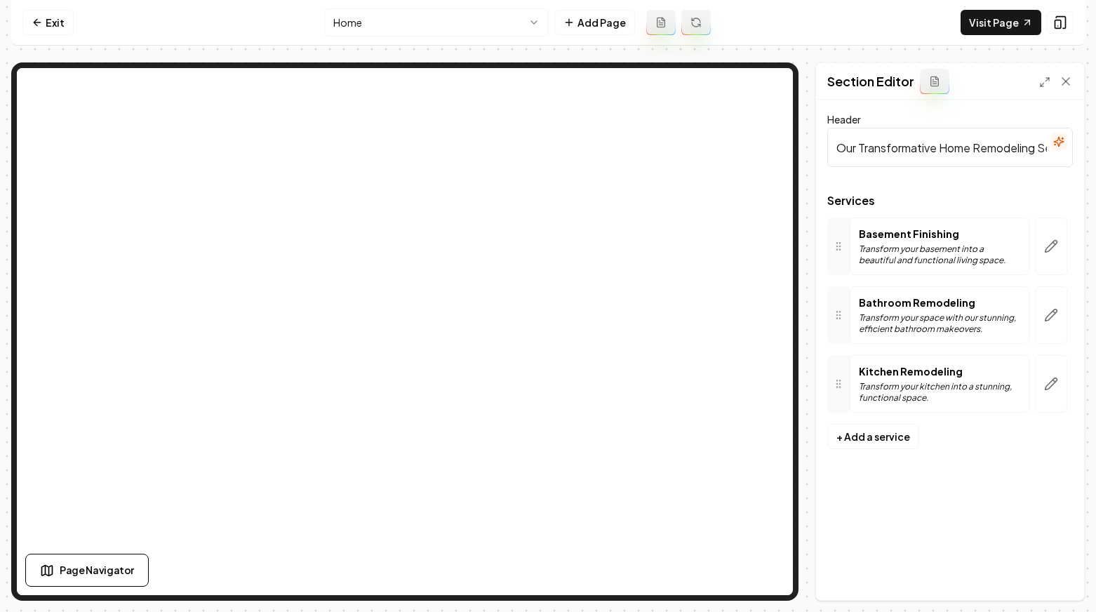
click at [58, 6] on nav "Exit Home Add Page Visit Page" at bounding box center [547, 23] width 1073 height 46
click at [53, 16] on link "Exit" at bounding box center [47, 22] width 51 height 25
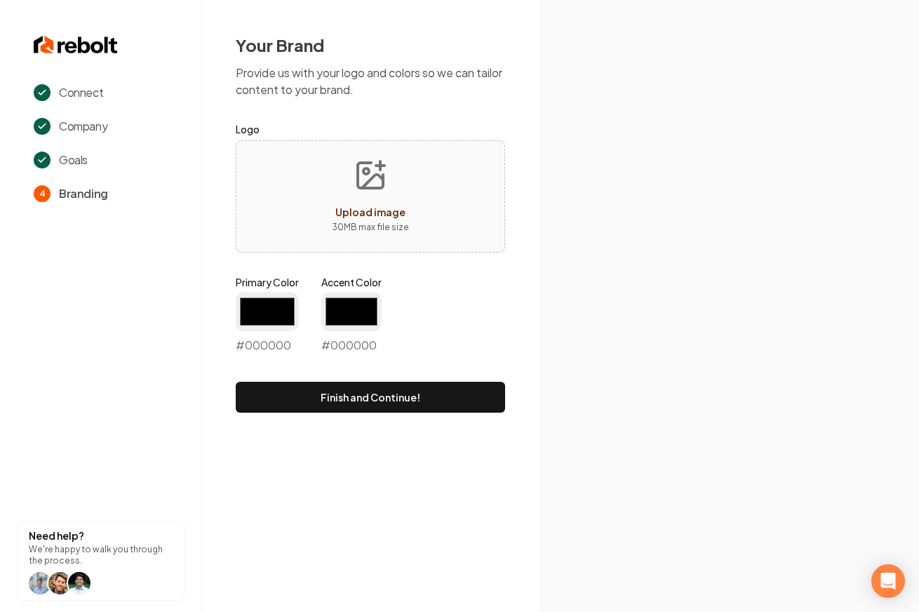
type input "#8cc942"
type input "#ff0000"
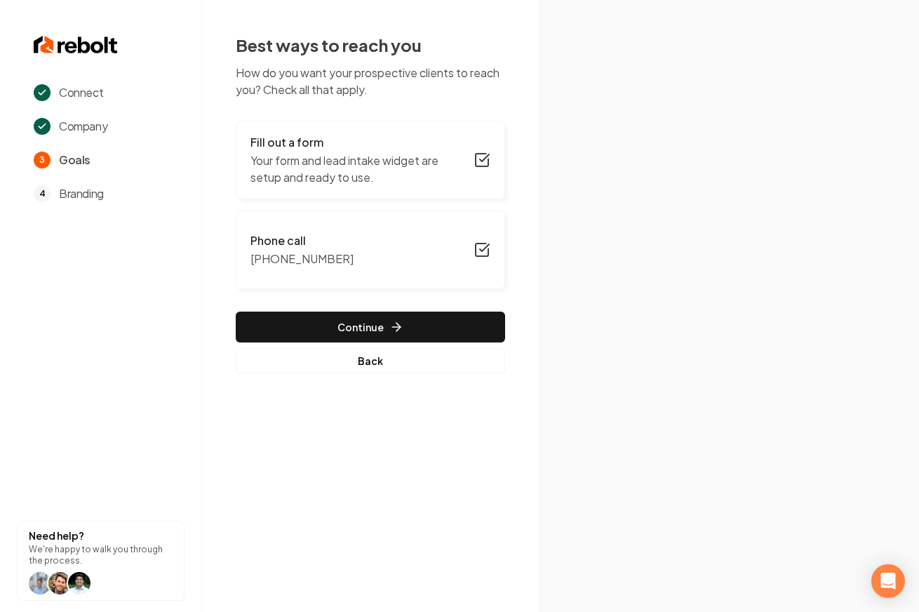
drag, startPoint x: 68, startPoint y: 58, endPoint x: 60, endPoint y: 50, distance: 10.9
click at [68, 57] on section "Connect Company 3 Goals 4 Branding Need help? We're happy to walk you through t…" at bounding box center [101, 306] width 202 height 612
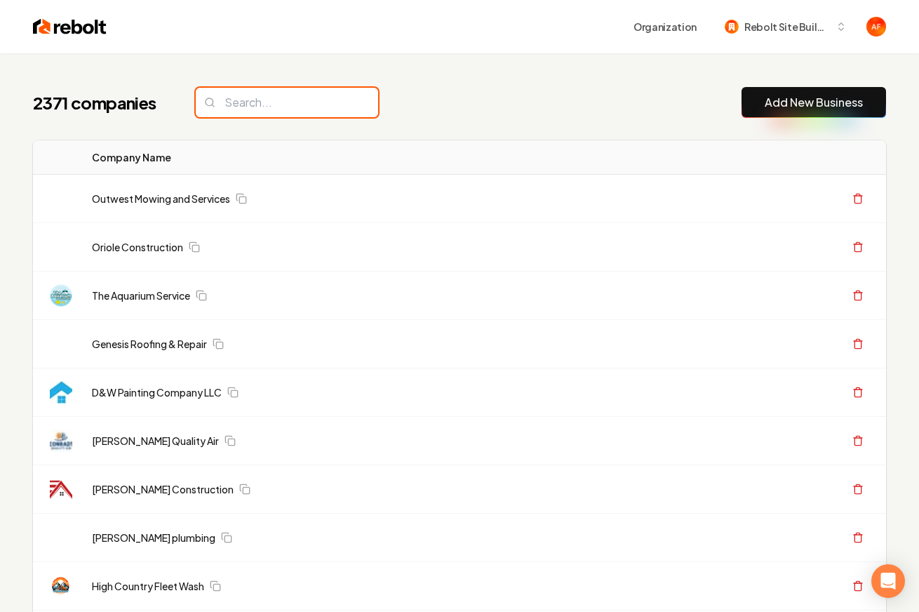
click at [250, 104] on input "search" at bounding box center [287, 102] width 182 height 29
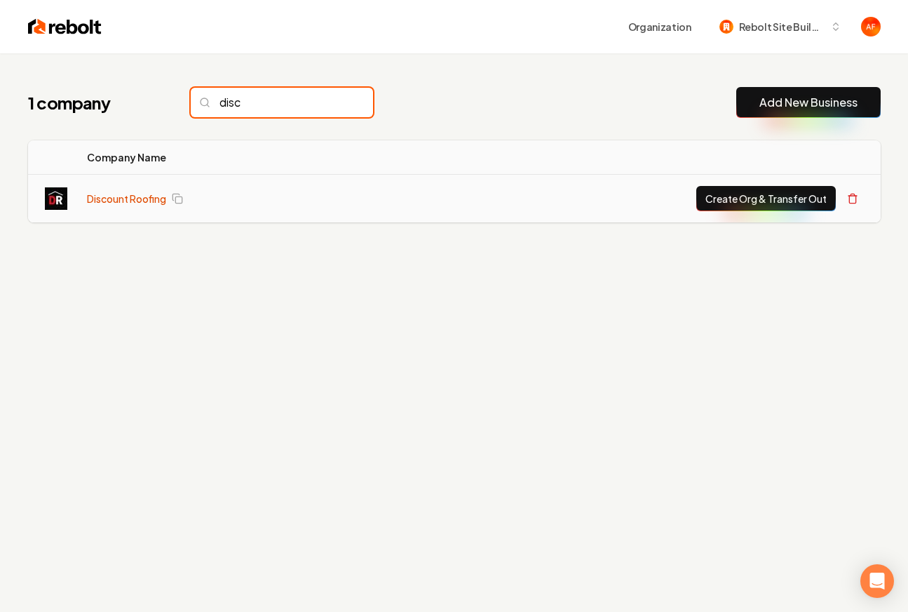
type input "disc"
click at [118, 204] on link "Discount Roofing" at bounding box center [126, 198] width 79 height 14
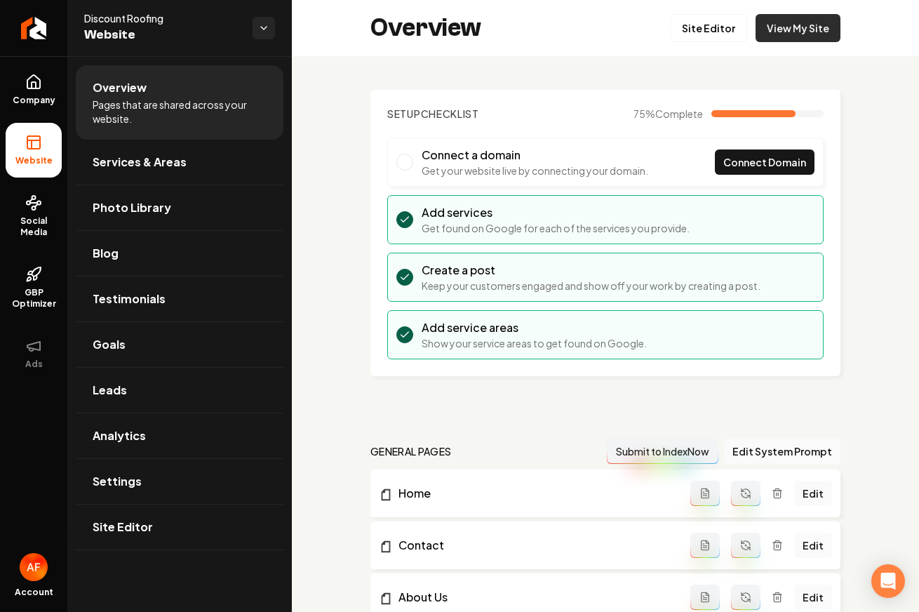
click at [779, 25] on link "View My Site" at bounding box center [797, 28] width 85 height 28
click at [723, 38] on link "Site Editor" at bounding box center [708, 28] width 77 height 28
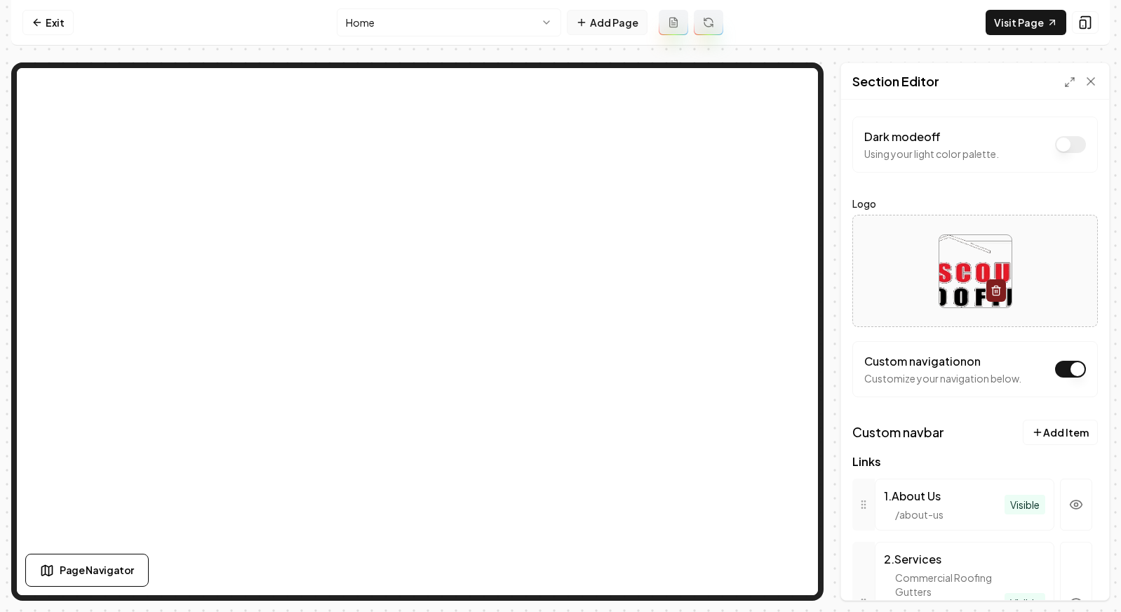
click at [620, 22] on button "Add Page" at bounding box center [607, 22] width 81 height 25
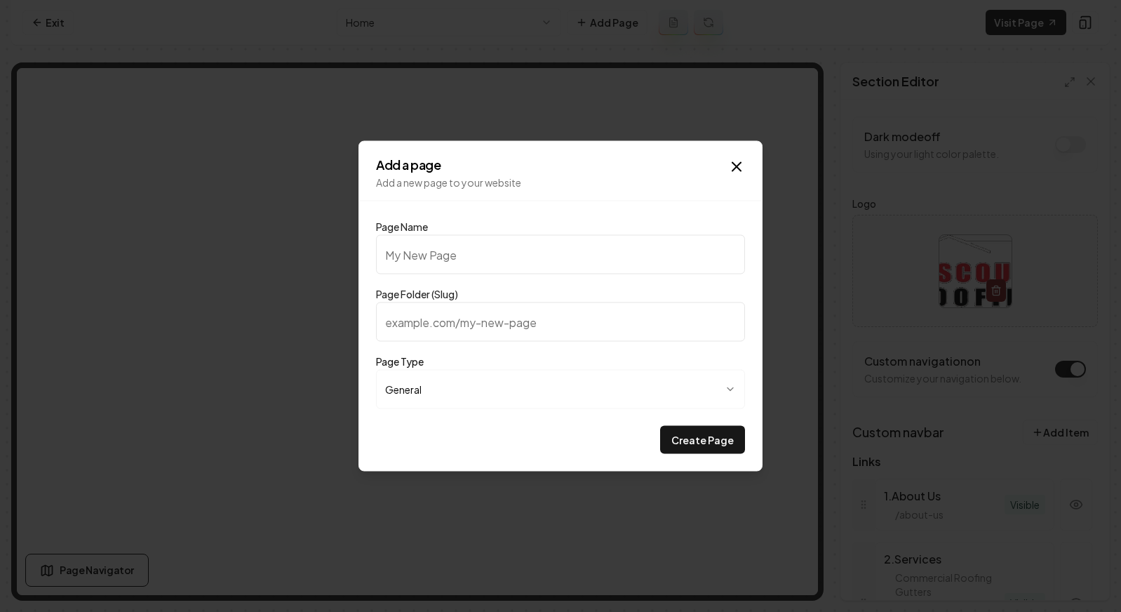
type input "O"
type input "o"
type input "Ou"
type input "ou"
type input "Our"
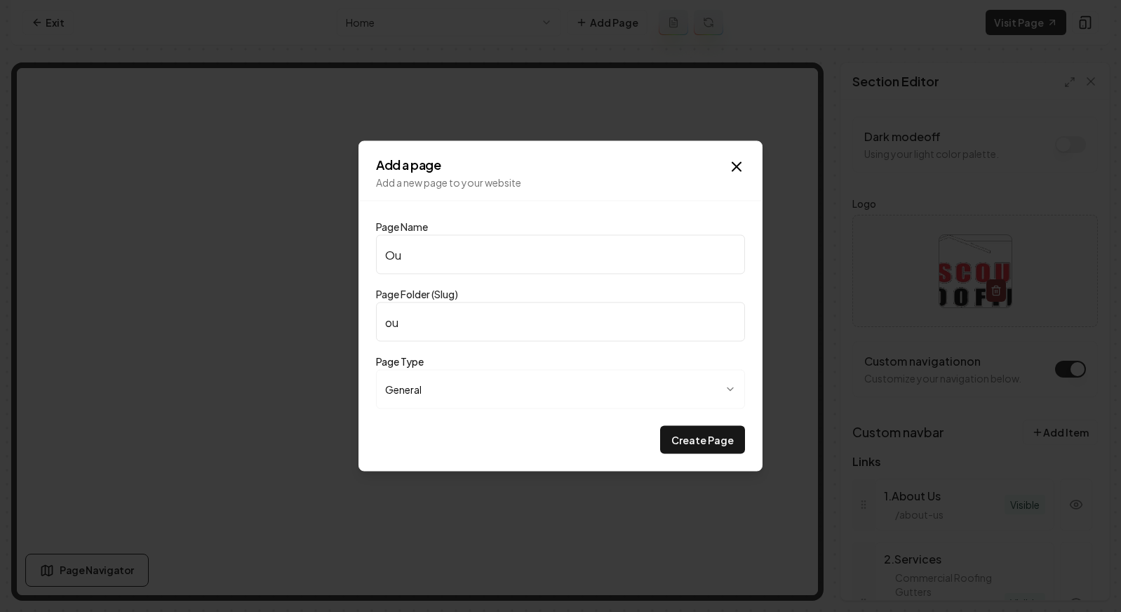
type input "our"
type input "Our P"
type input "our-p"
type input "Our Pr"
type input "our-pr"
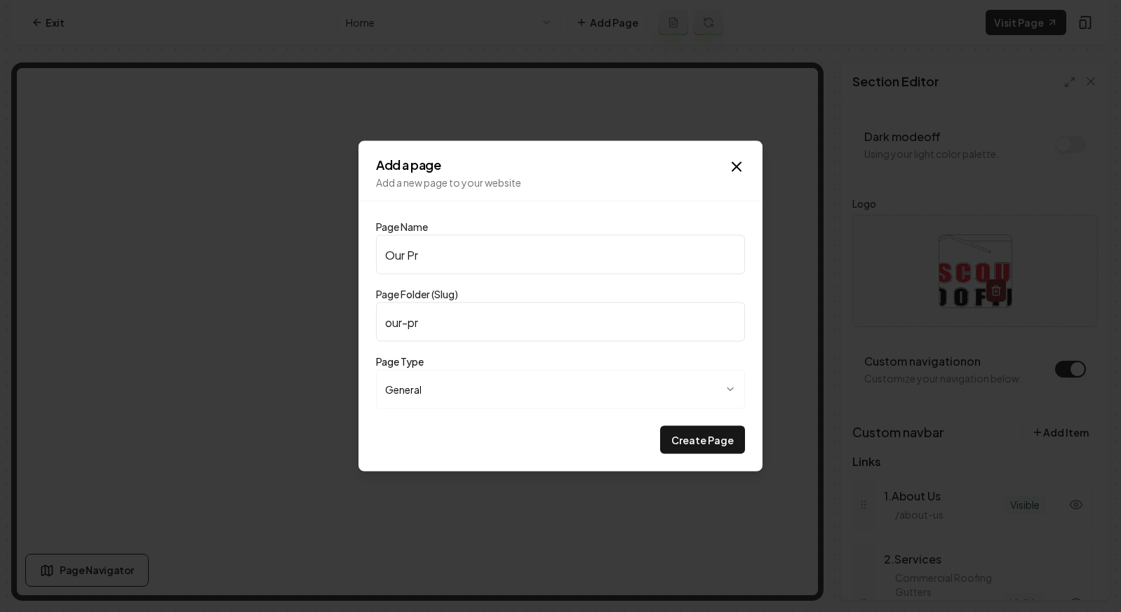
type input "Our Pri"
type input "our-pri"
type input "Our Pric"
type input "our-pric"
type input "Our Prici"
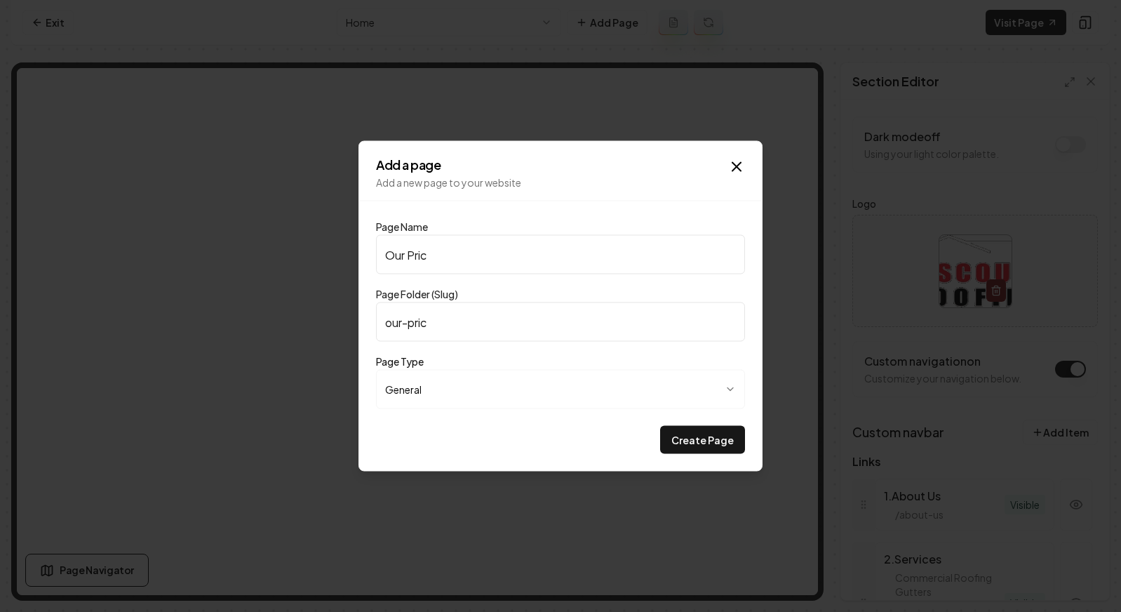
type input "our-prici"
type input "Our Pricin"
type input "our-pricin"
type input "Our Pricing"
type input "our-pricing"
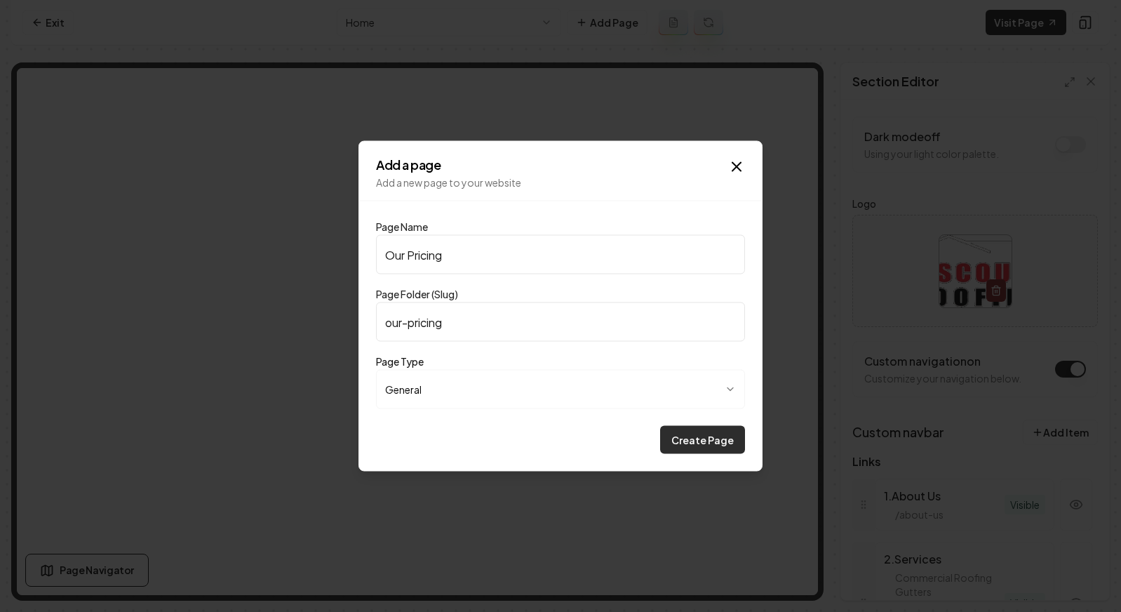
type input "Our Pricing"
click at [702, 436] on button "Create Page" at bounding box center [702, 440] width 85 height 28
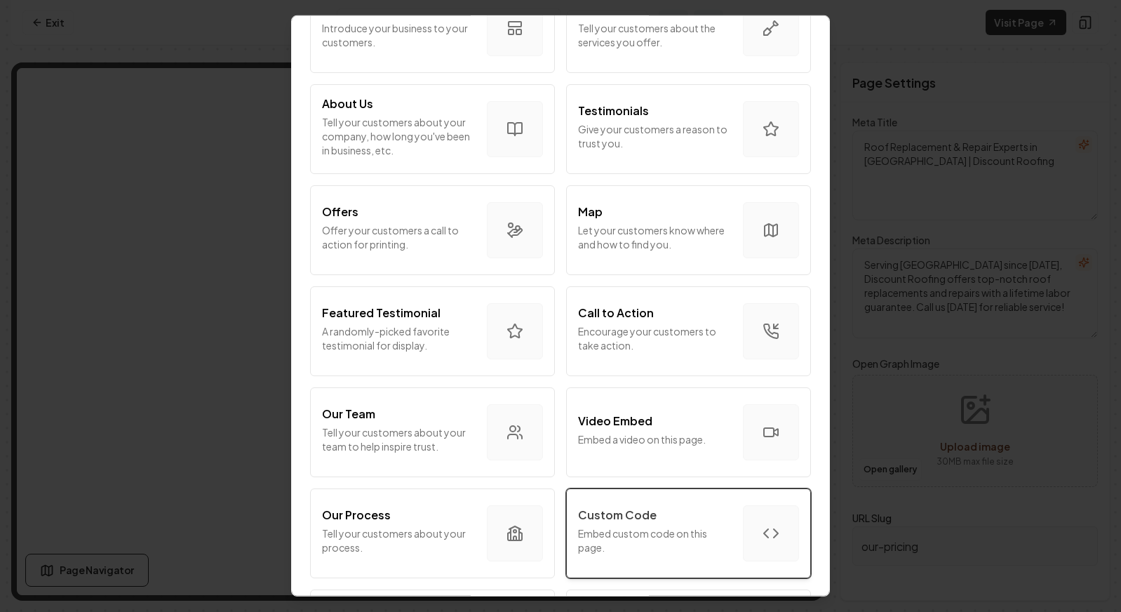
scroll to position [438, 0]
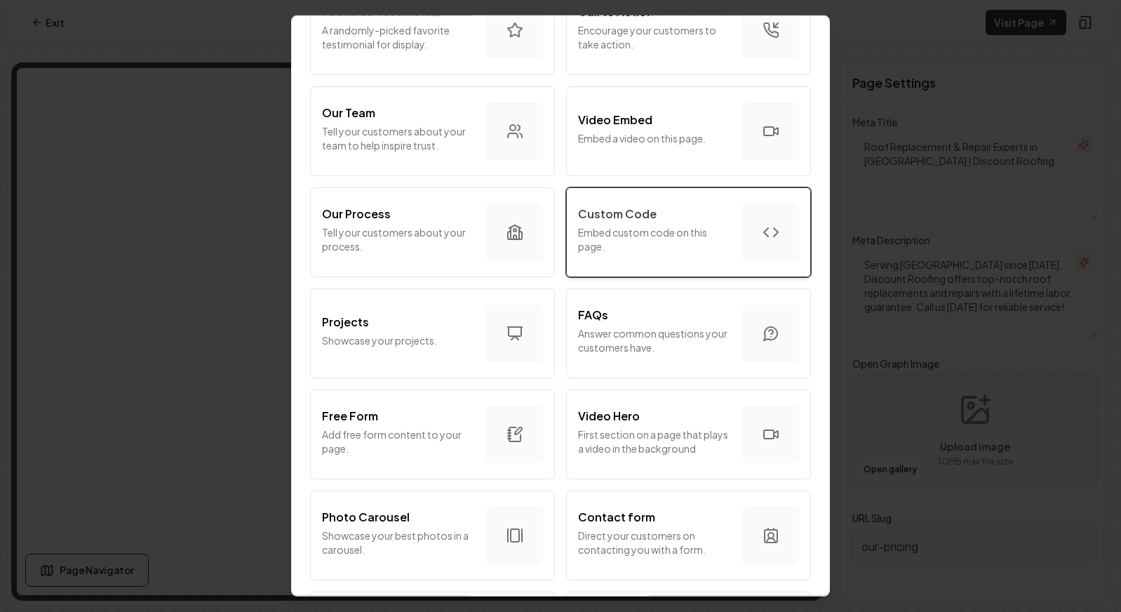
click at [683, 252] on p "Embed custom code on this page." at bounding box center [655, 239] width 154 height 28
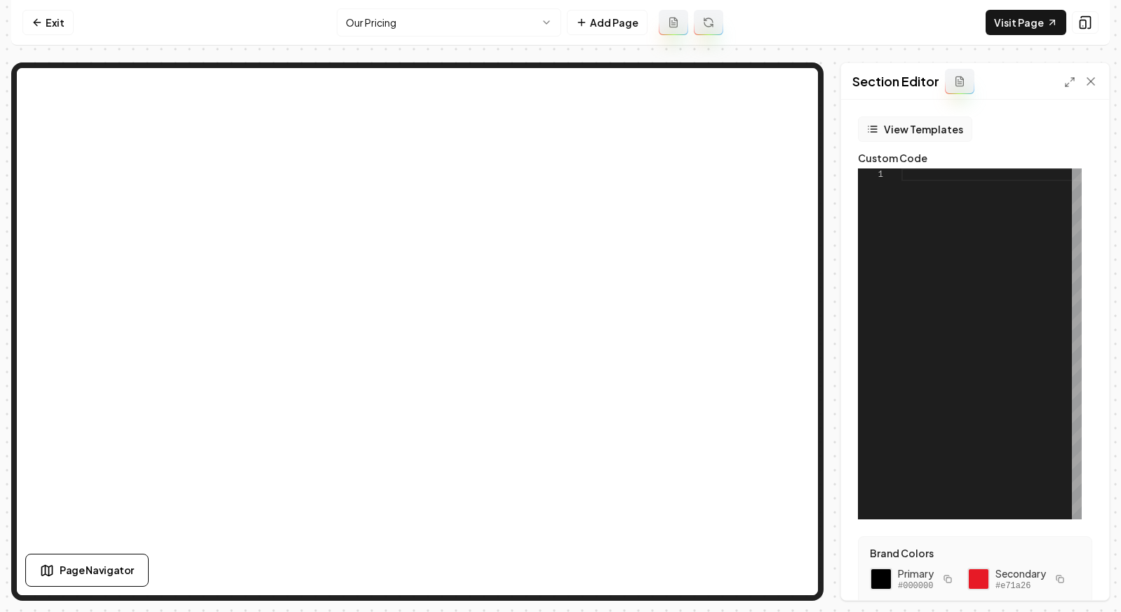
click at [896, 129] on button "View Templates" at bounding box center [915, 128] width 114 height 25
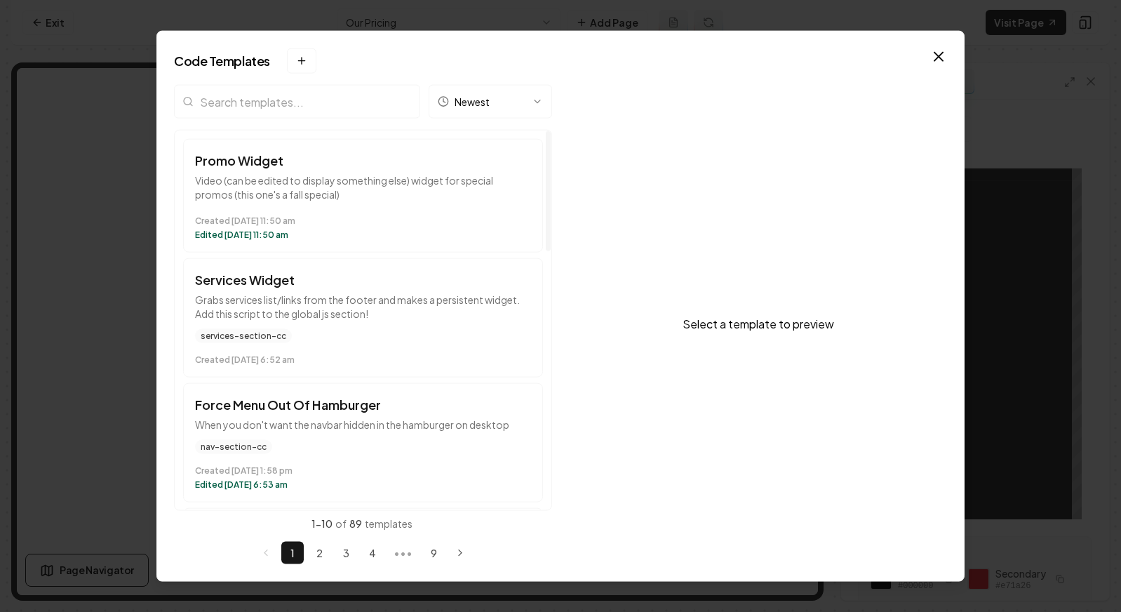
click at [266, 115] on input "search" at bounding box center [297, 102] width 246 height 34
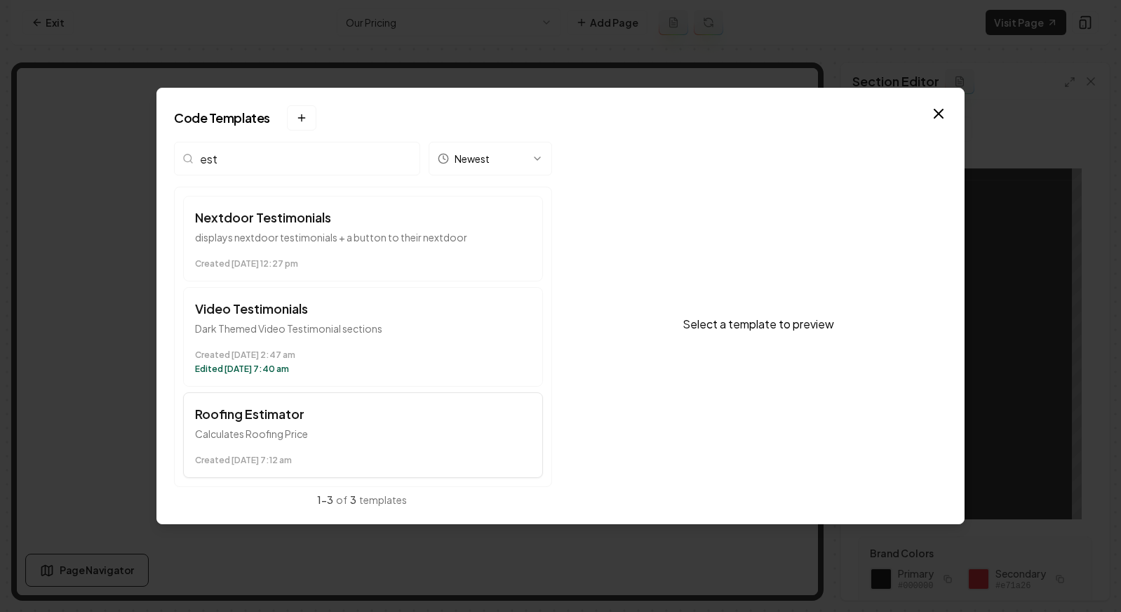
type input "est"
click at [294, 419] on h3 "Roofing Estimator" at bounding box center [363, 414] width 336 height 20
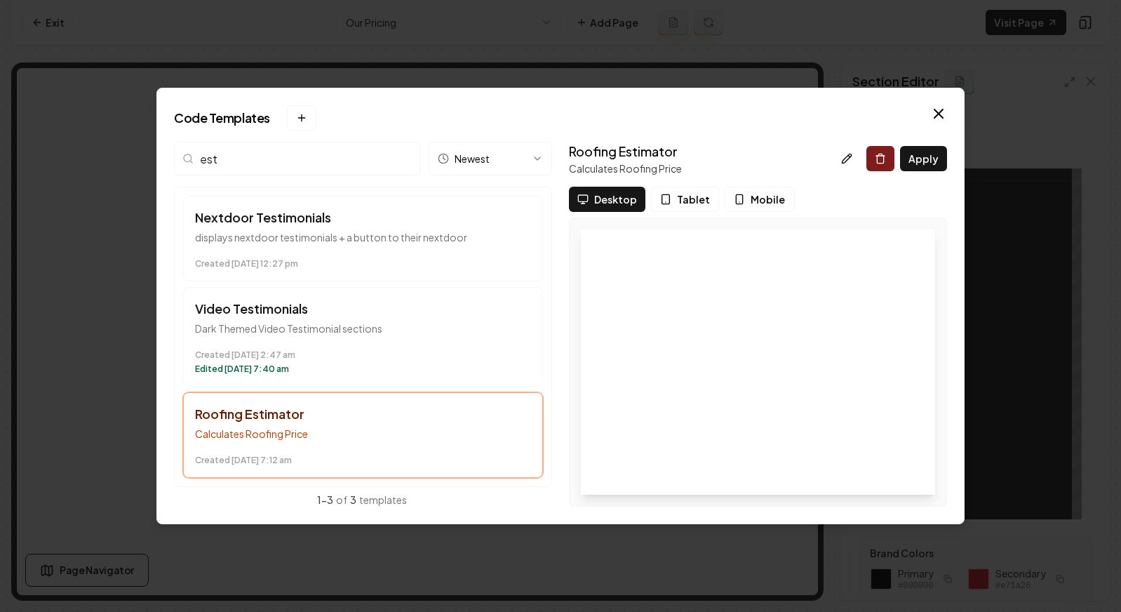
click at [953, 143] on div "Code Templates New template → Desktop or Tablet Required The template manager n…" at bounding box center [560, 306] width 808 height 436
click at [932, 168] on button "Apply" at bounding box center [923, 158] width 47 height 25
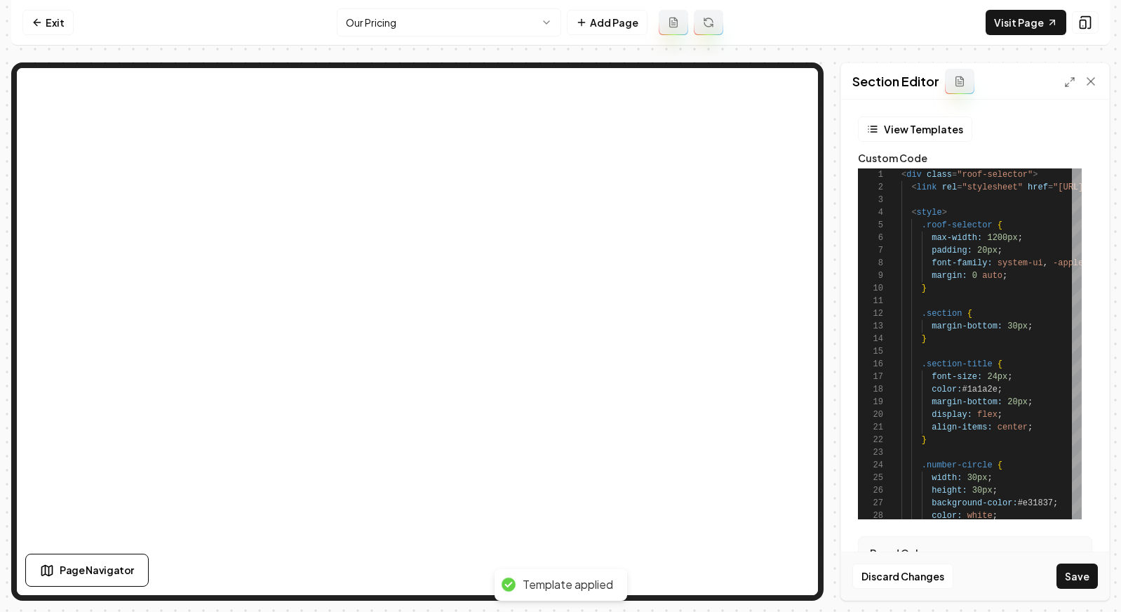
click at [1084, 583] on button "Save" at bounding box center [1076, 575] width 41 height 25
click at [1084, 580] on div "Discard Changes Save" at bounding box center [975, 575] width 268 height 48
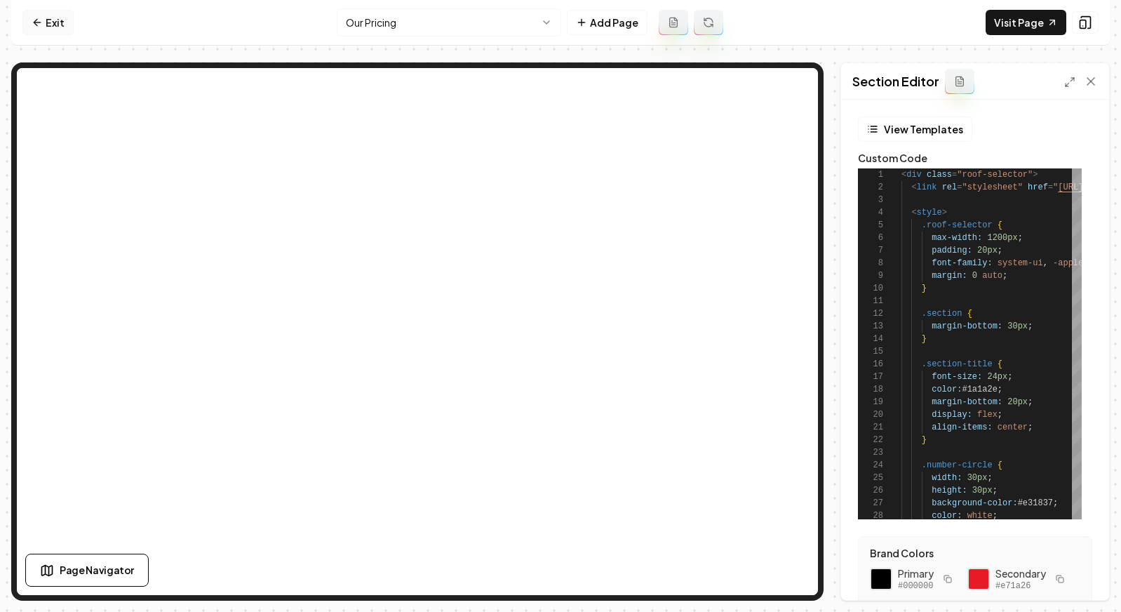
click at [60, 26] on link "Exit" at bounding box center [47, 22] width 51 height 25
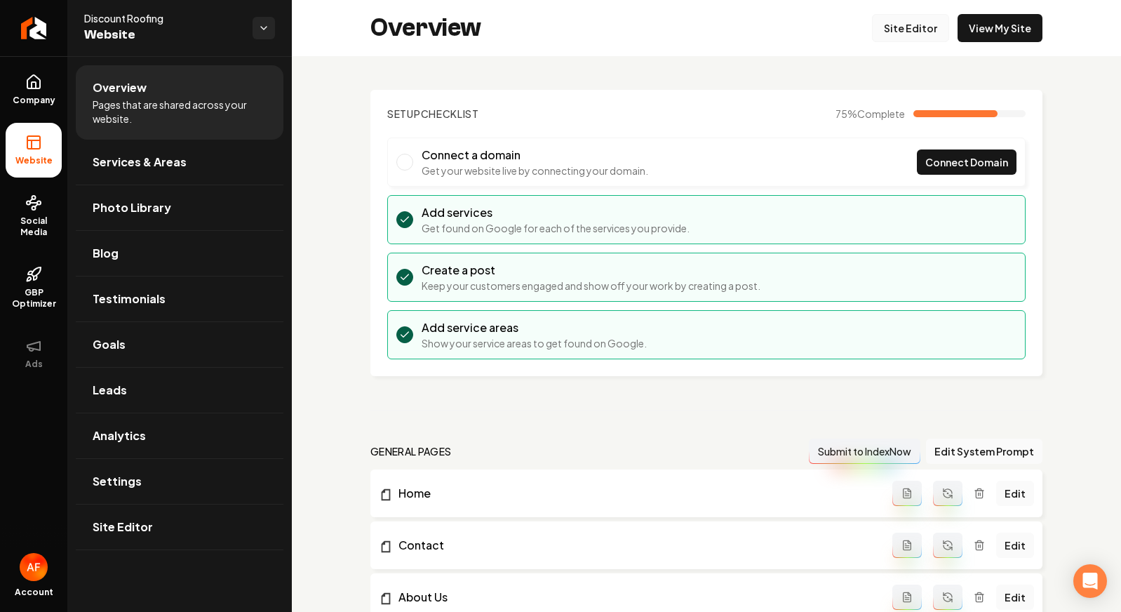
click at [924, 31] on link "Site Editor" at bounding box center [910, 28] width 77 height 28
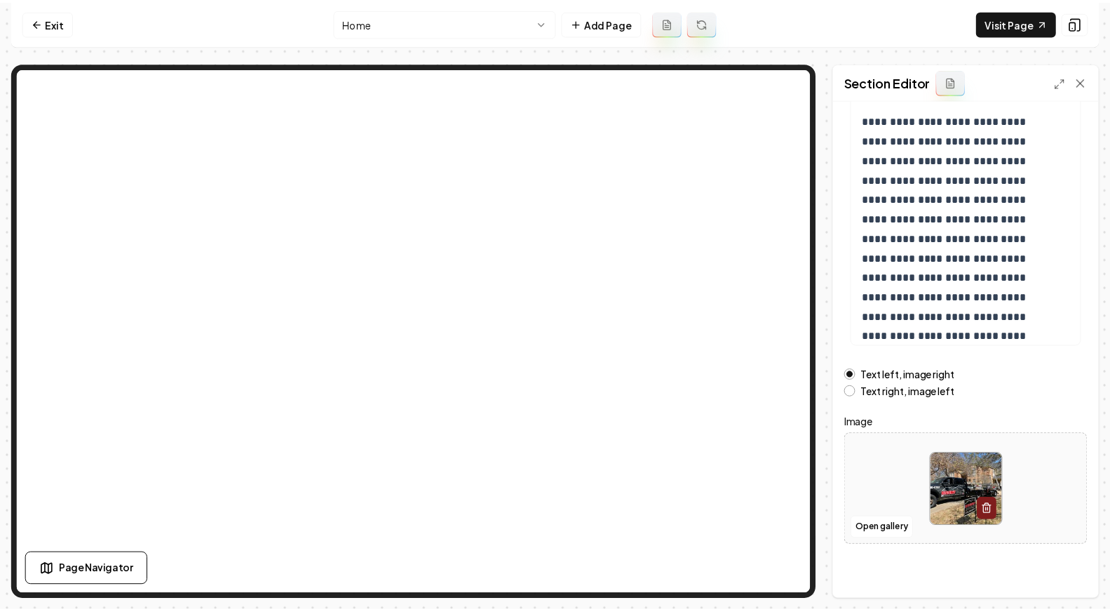
scroll to position [146, 0]
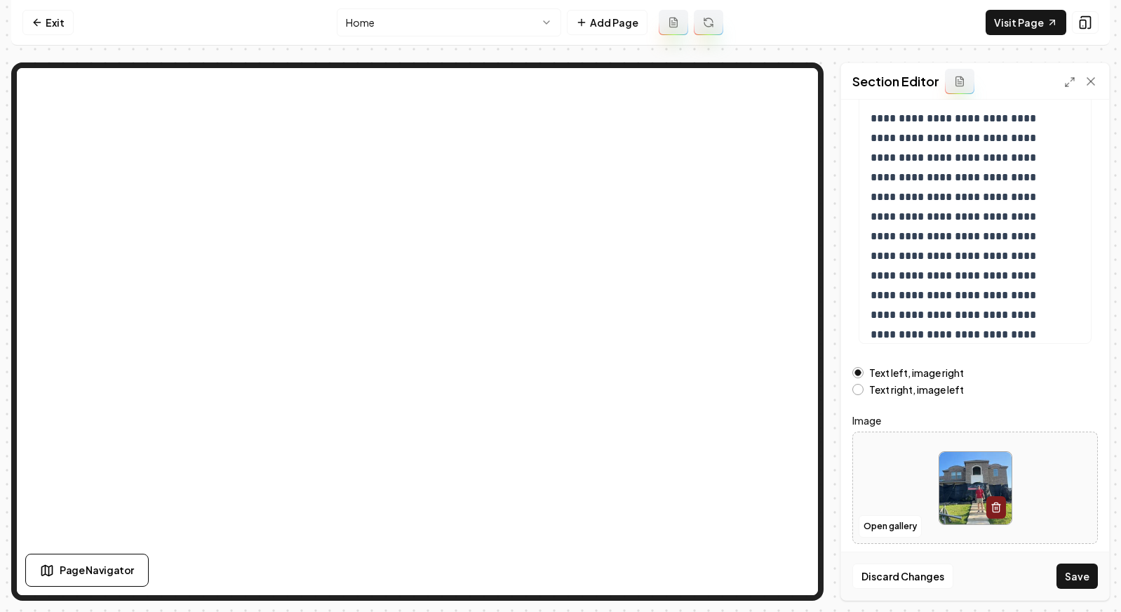
drag, startPoint x: 1072, startPoint y: 578, endPoint x: 1017, endPoint y: 550, distance: 61.5
click at [1069, 577] on button "Save" at bounding box center [1076, 575] width 41 height 25
click at [55, 25] on link "Exit" at bounding box center [47, 22] width 51 height 25
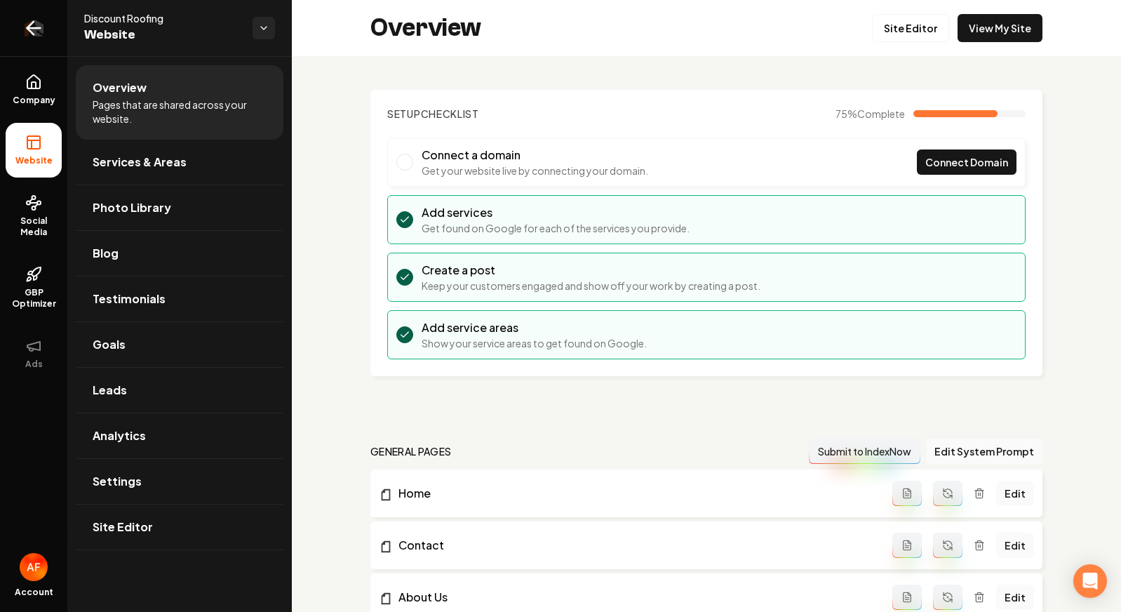
click at [35, 25] on icon "Return to dashboard" at bounding box center [33, 28] width 22 height 22
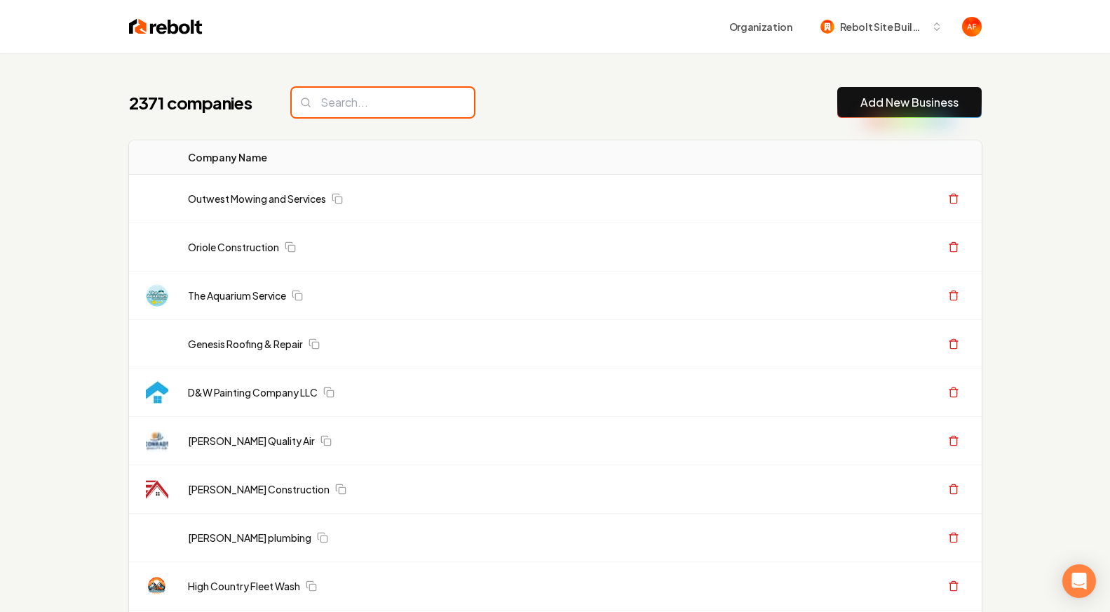
click at [406, 106] on input "search" at bounding box center [383, 102] width 182 height 29
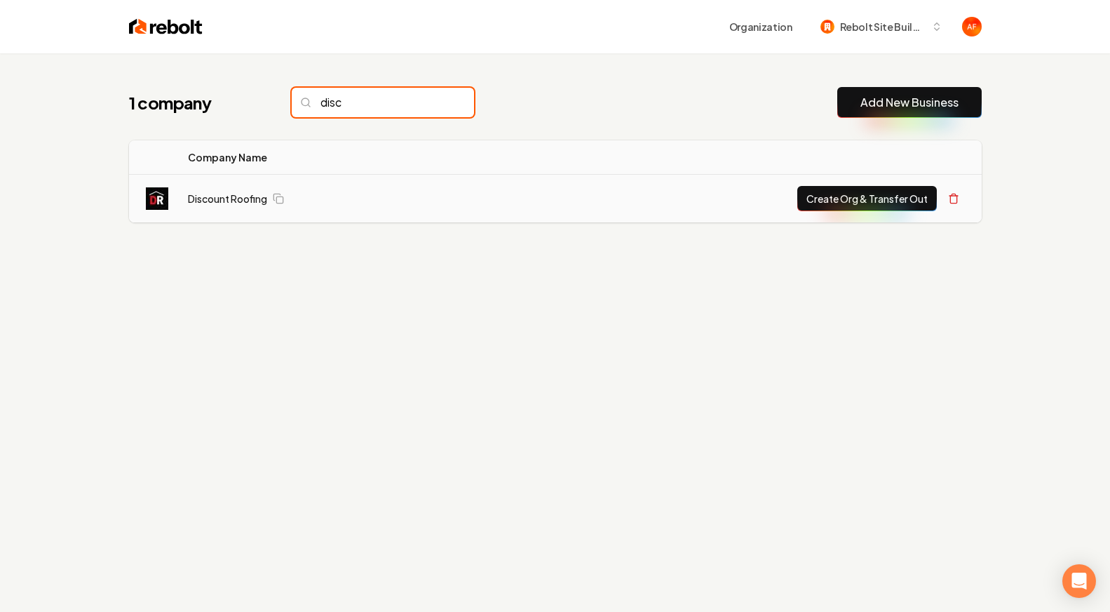
type input "disc"
click at [864, 197] on button "Create Org & Transfer Out" at bounding box center [868, 198] width 140 height 25
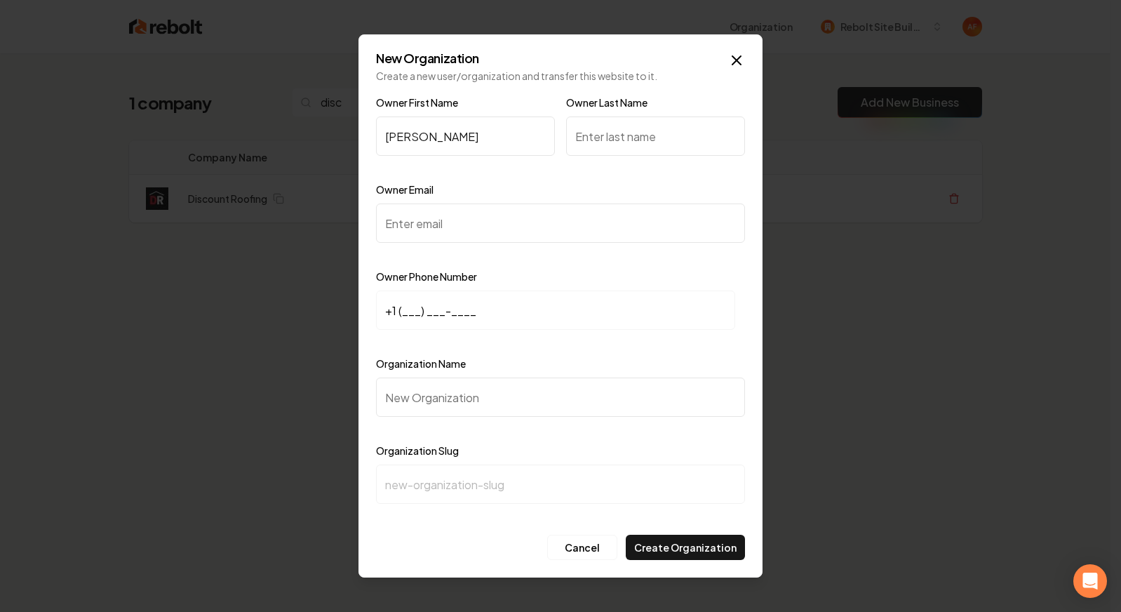
type input "Nick"
click at [600, 149] on input "Owner Last Name" at bounding box center [655, 135] width 179 height 39
type input "Holmans"
click at [451, 225] on input "Owner Email" at bounding box center [560, 222] width 369 height 39
paste input "nick@discountroofingllc.com"
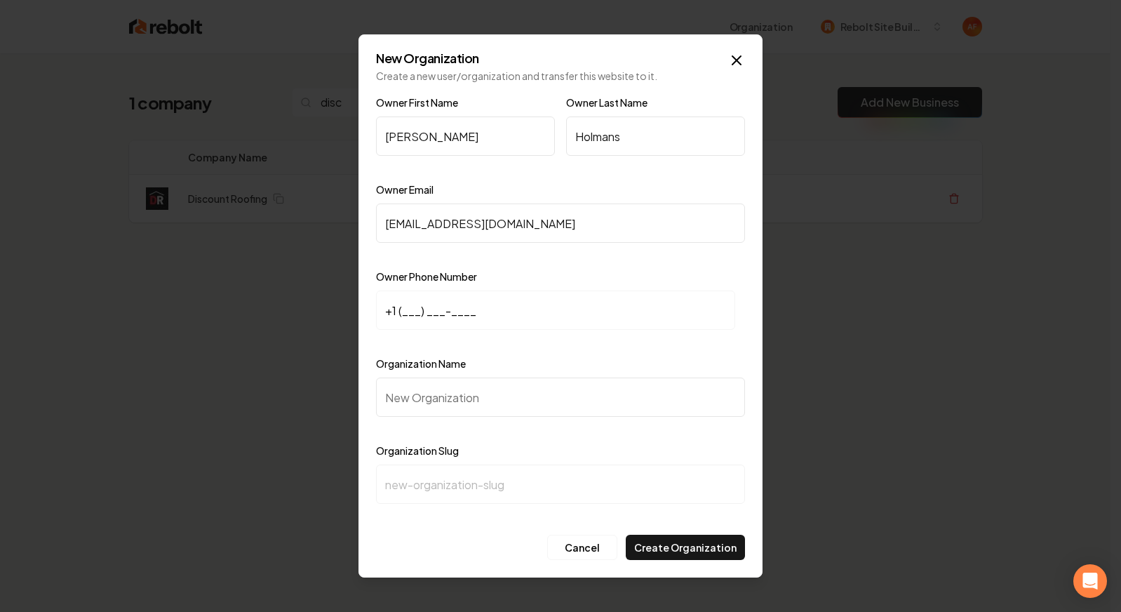
type input "nick@discountroofingllc.com"
click at [405, 311] on input "+1 (___) ___-____" at bounding box center [555, 309] width 359 height 39
click at [401, 307] on input "+1 (___) ___-____" at bounding box center [555, 309] width 359 height 39
paste input "214) 664-6631"
type input "+1 (214) 664-6631"
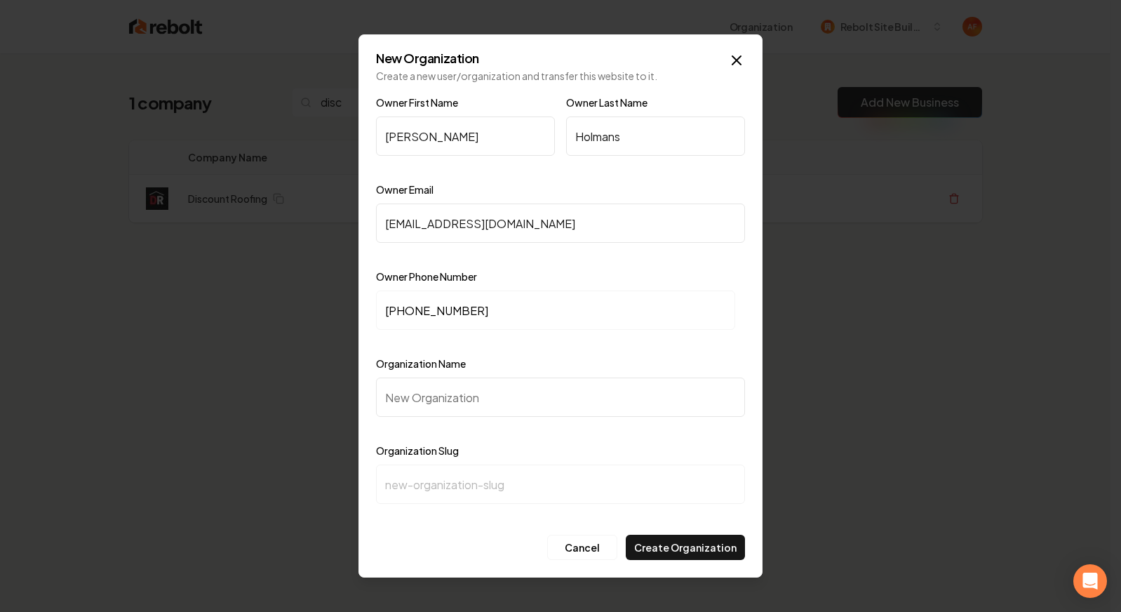
click at [459, 424] on div at bounding box center [560, 429] width 369 height 14
click at [465, 410] on input "Organization Name" at bounding box center [560, 396] width 369 height 39
paste input "Discount Roofing"
type input "Discount Roofing"
type input "discount-roofing"
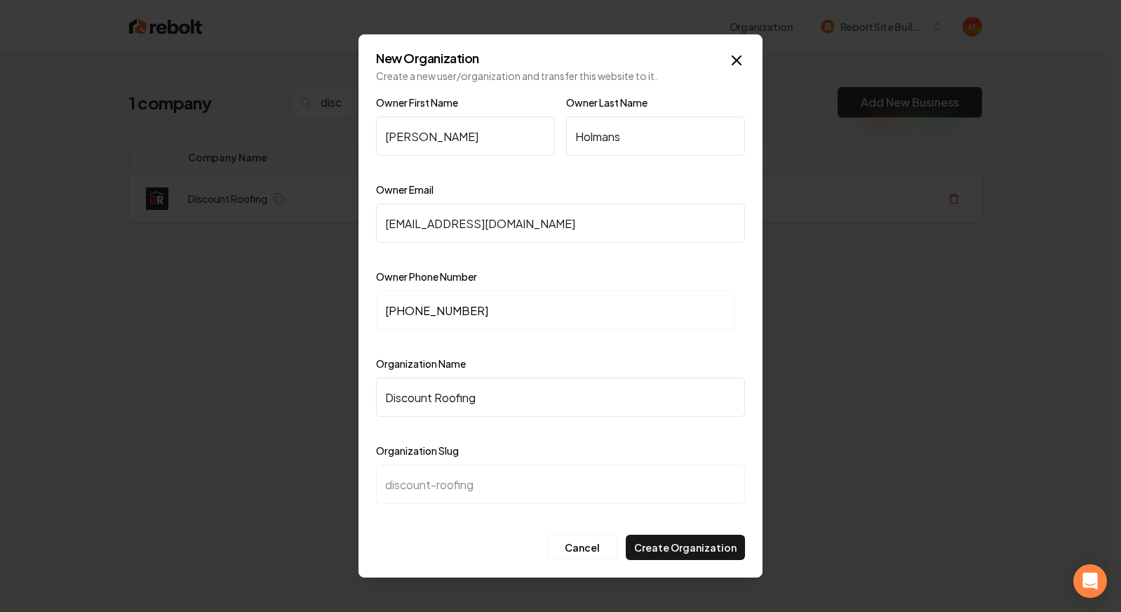
type input "Discount Roofing"
click at [702, 450] on div "Organization Slug discount-roofing" at bounding box center [560, 482] width 369 height 81
click at [685, 553] on button "Create Organization" at bounding box center [685, 546] width 119 height 25
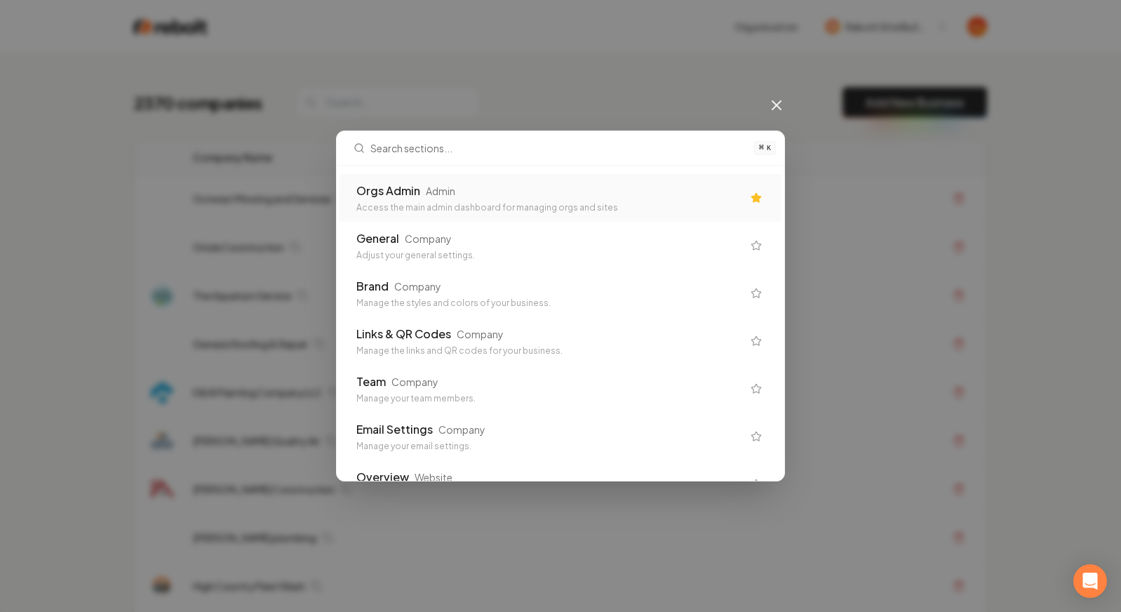
click at [520, 197] on div "Orgs Admin Admin" at bounding box center [549, 190] width 386 height 17
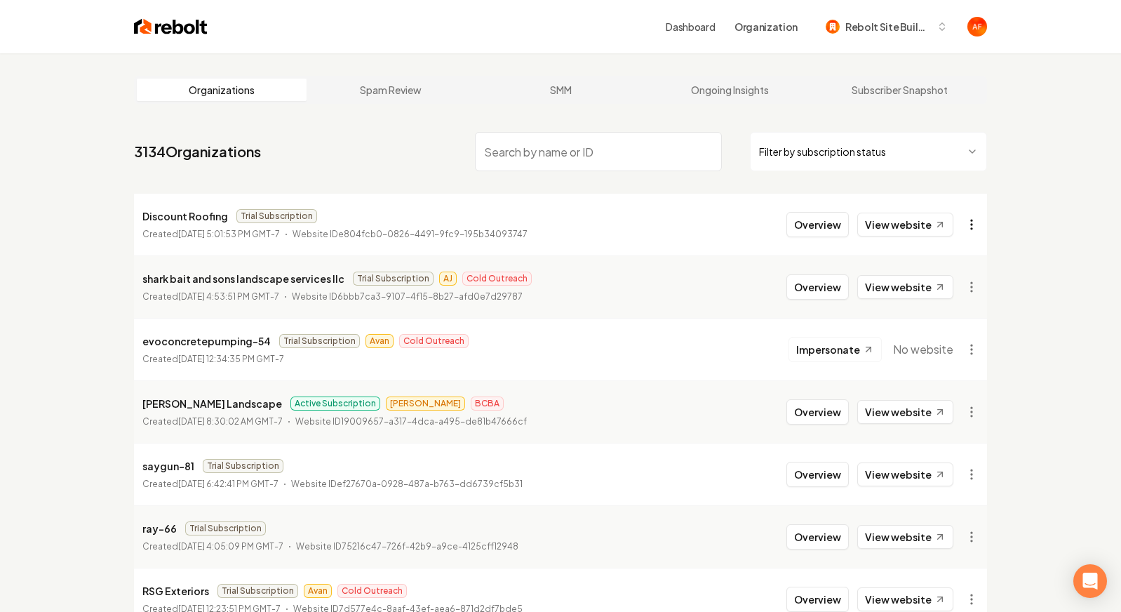
click at [968, 222] on html "Dashboard Organization Rebolt Site Builder Organizations Spam Review SMM Ongoin…" at bounding box center [560, 306] width 1121 height 612
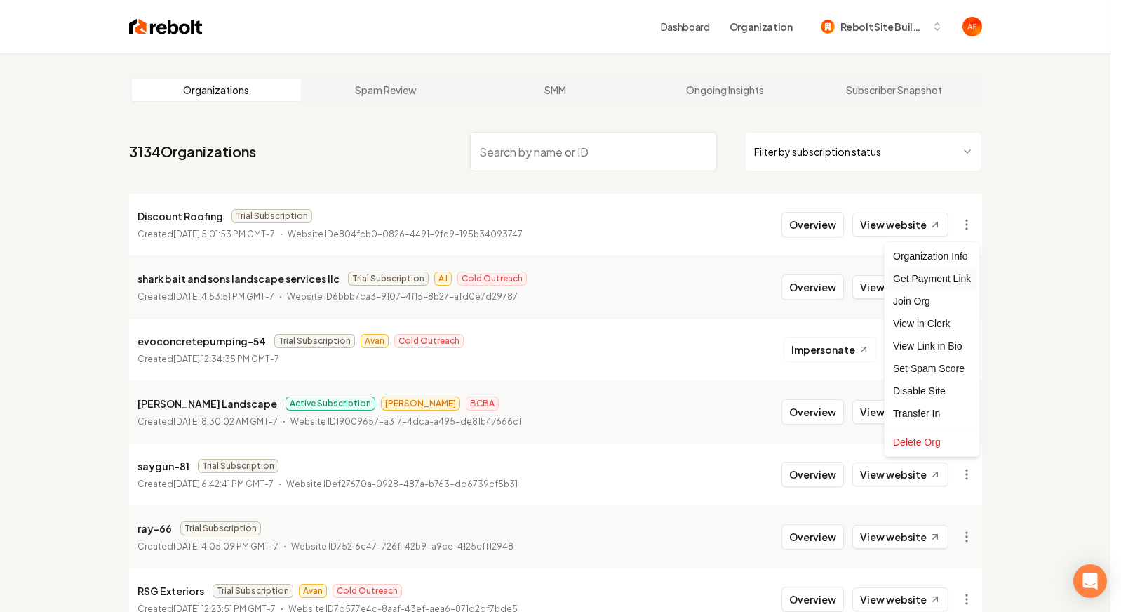
click at [934, 277] on div "Get Payment Link" at bounding box center [931, 278] width 89 height 22
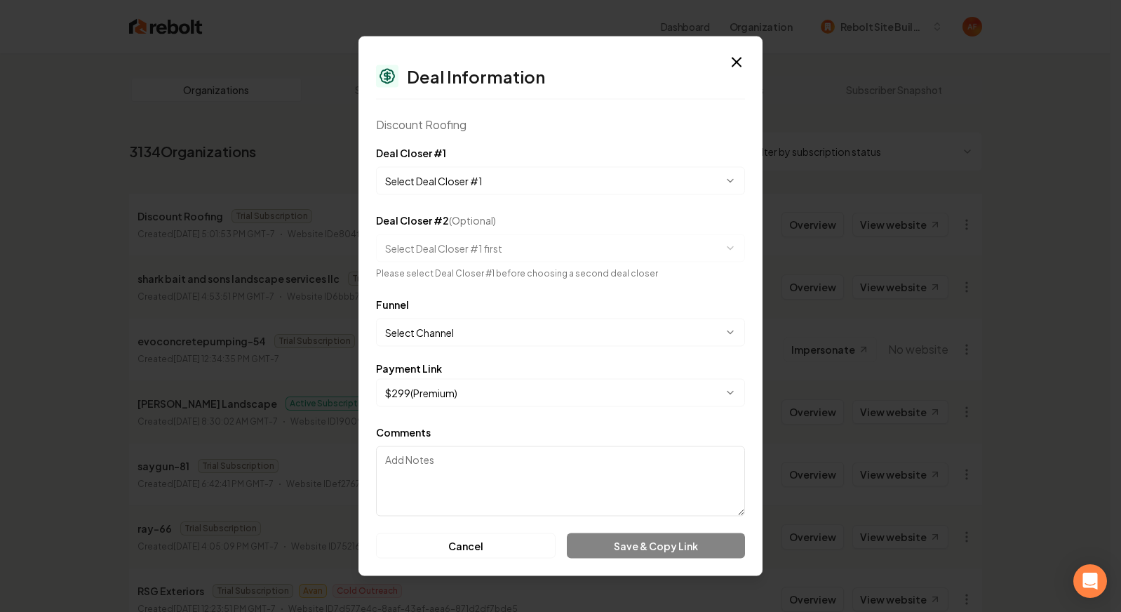
click at [492, 184] on body "Dashboard Organization Rebolt Site Builder Organizations Spam Review SMM Ongoin…" at bounding box center [555, 306] width 1110 height 612
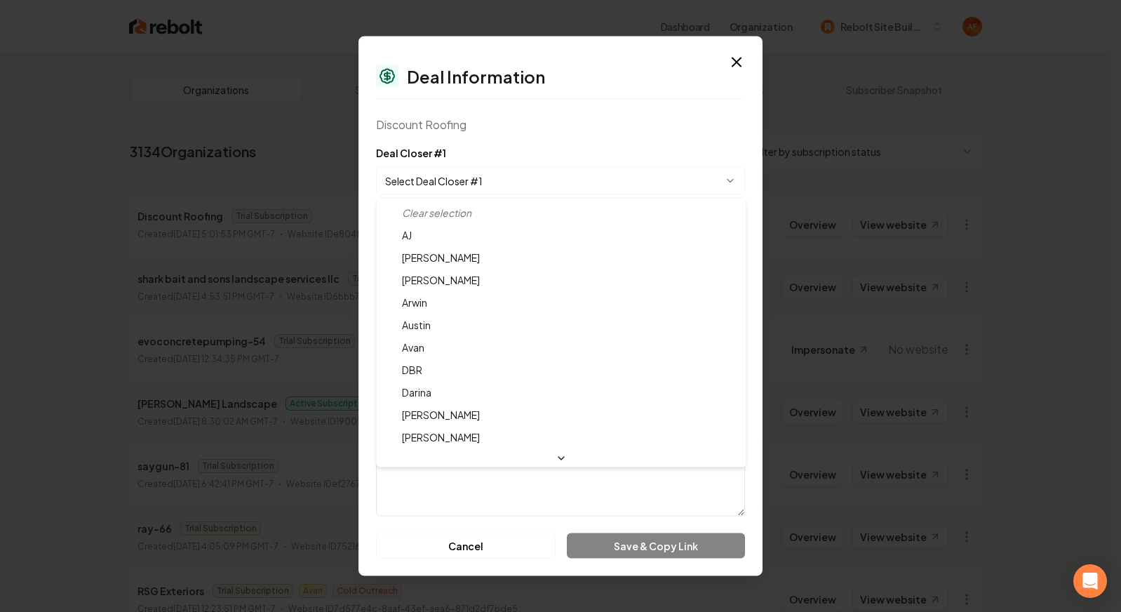
select select "**********"
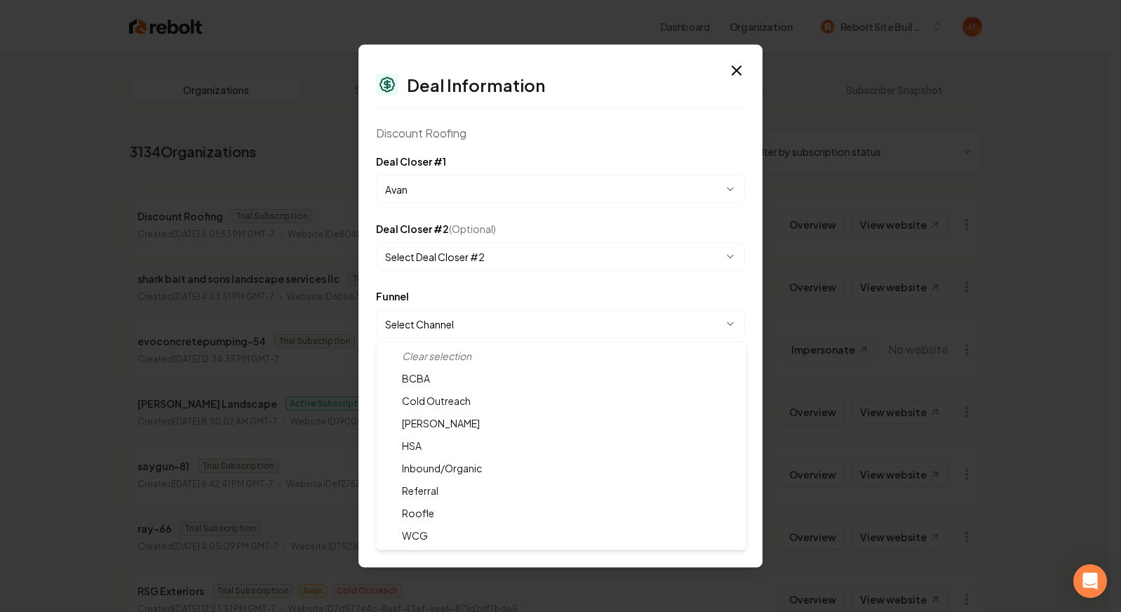
click at [485, 326] on body "Dashboard Organization Rebolt Site Builder Organizations Spam Review SMM Ongoin…" at bounding box center [555, 306] width 1110 height 612
select select "**********"
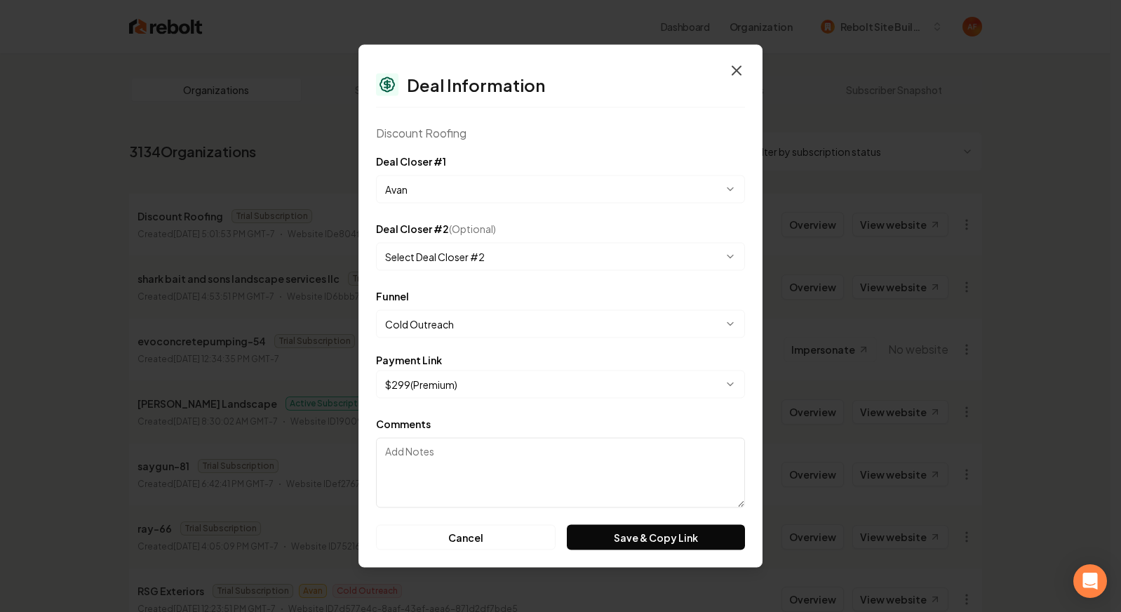
click at [733, 69] on icon "button" at bounding box center [736, 70] width 17 height 17
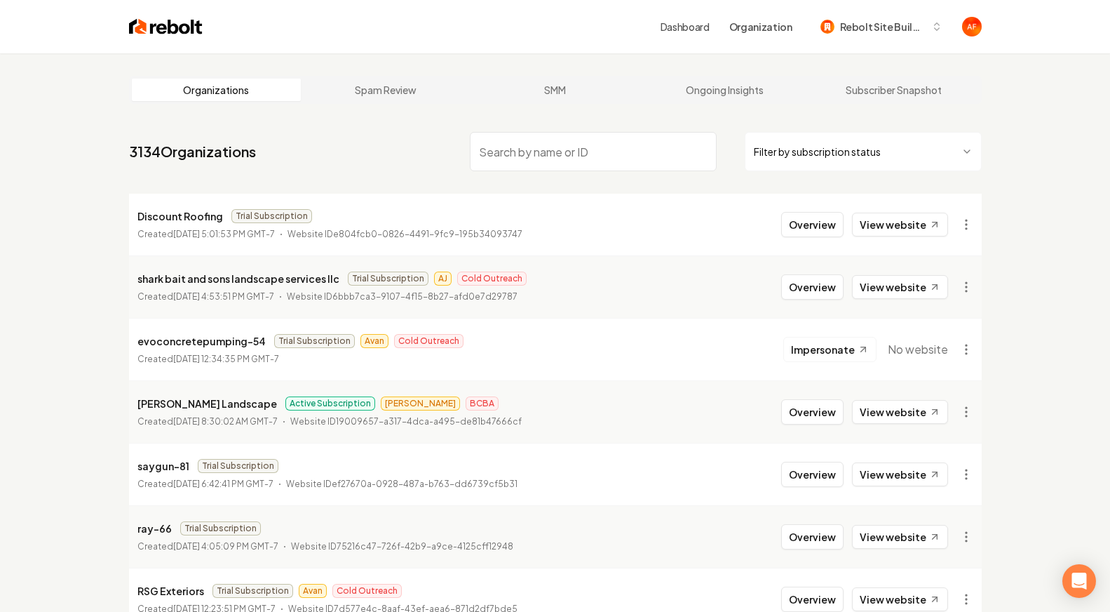
click at [554, 163] on input "search" at bounding box center [593, 151] width 247 height 39
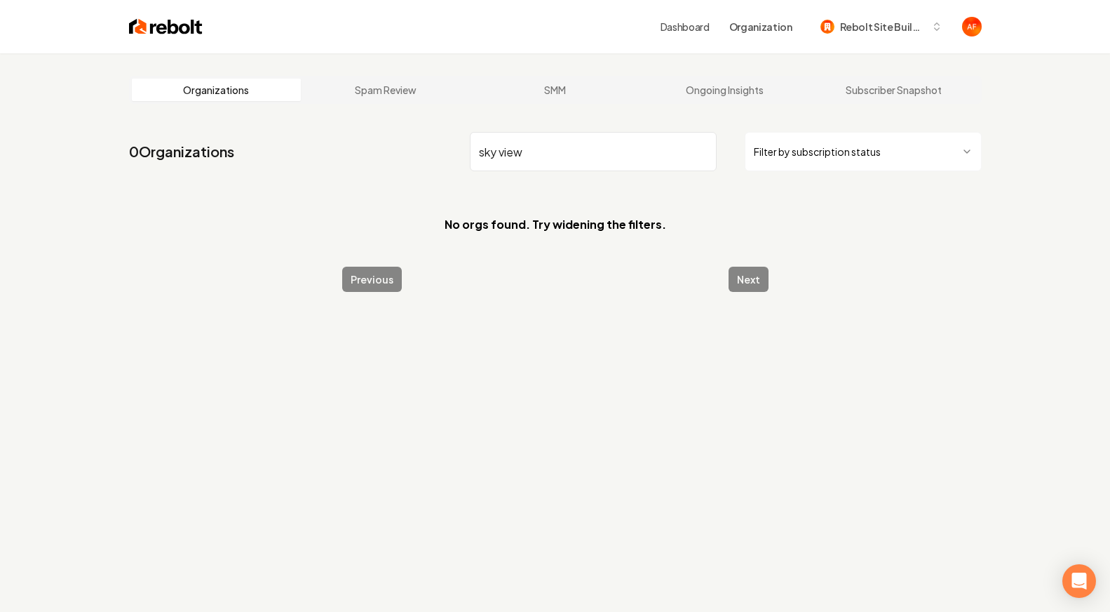
type input "sky view"
click at [170, 24] on img at bounding box center [166, 27] width 74 height 20
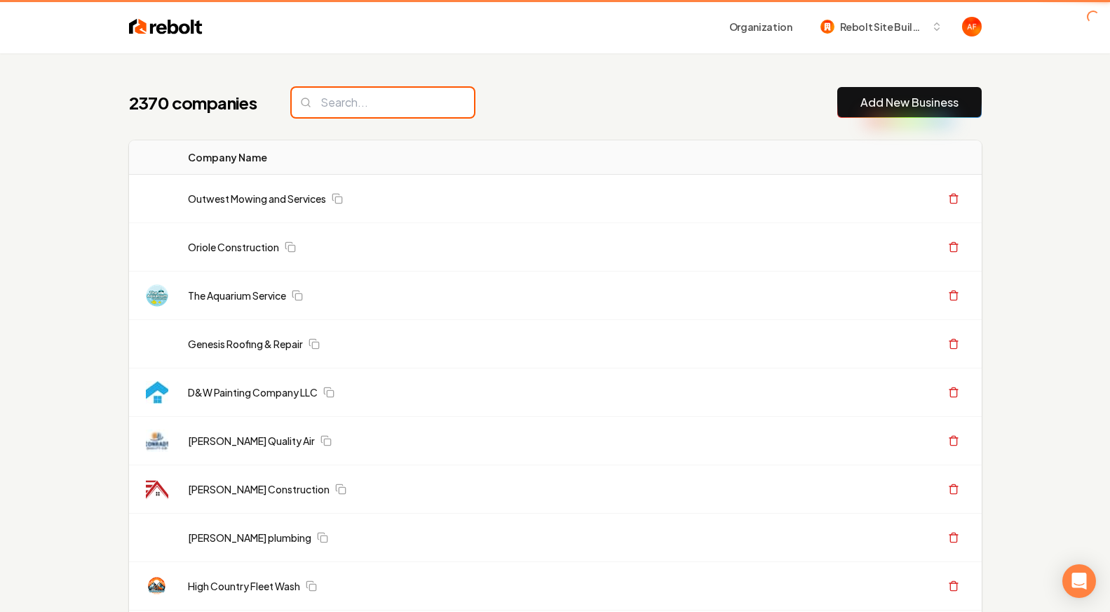
click at [366, 111] on input "search" at bounding box center [383, 102] width 182 height 29
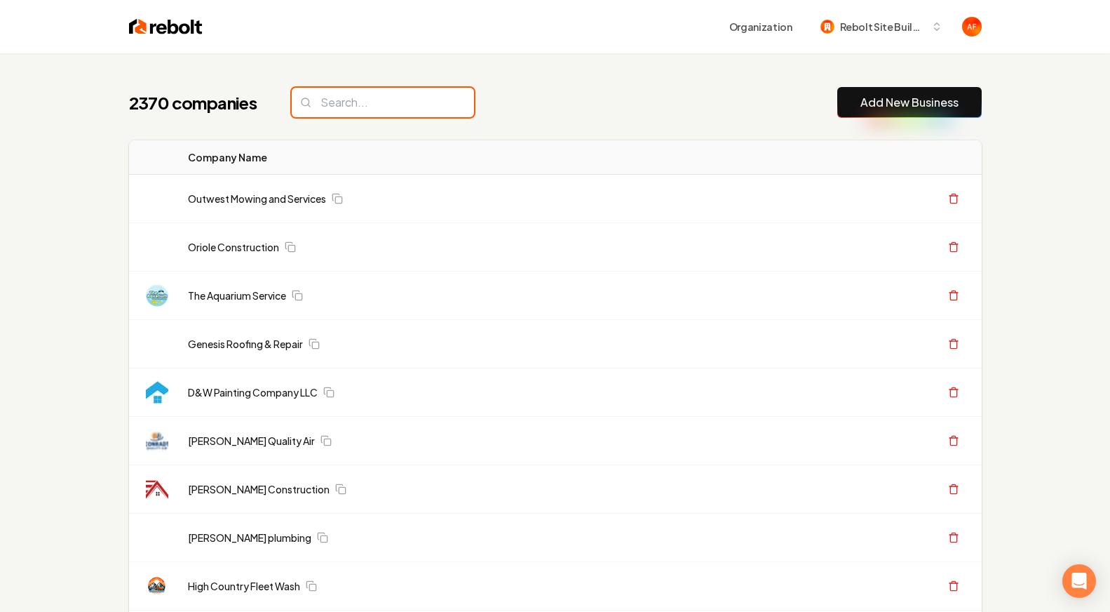
click at [368, 102] on input "search" at bounding box center [383, 102] width 182 height 29
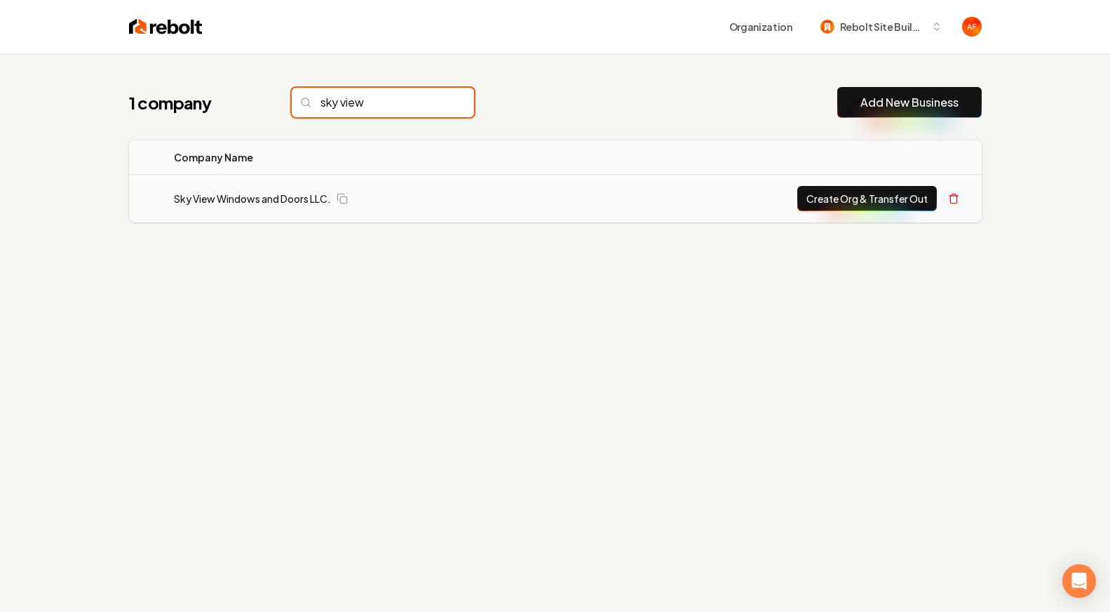
type input "sky view"
click at [861, 189] on button "Create Org & Transfer Out" at bounding box center [868, 198] width 140 height 25
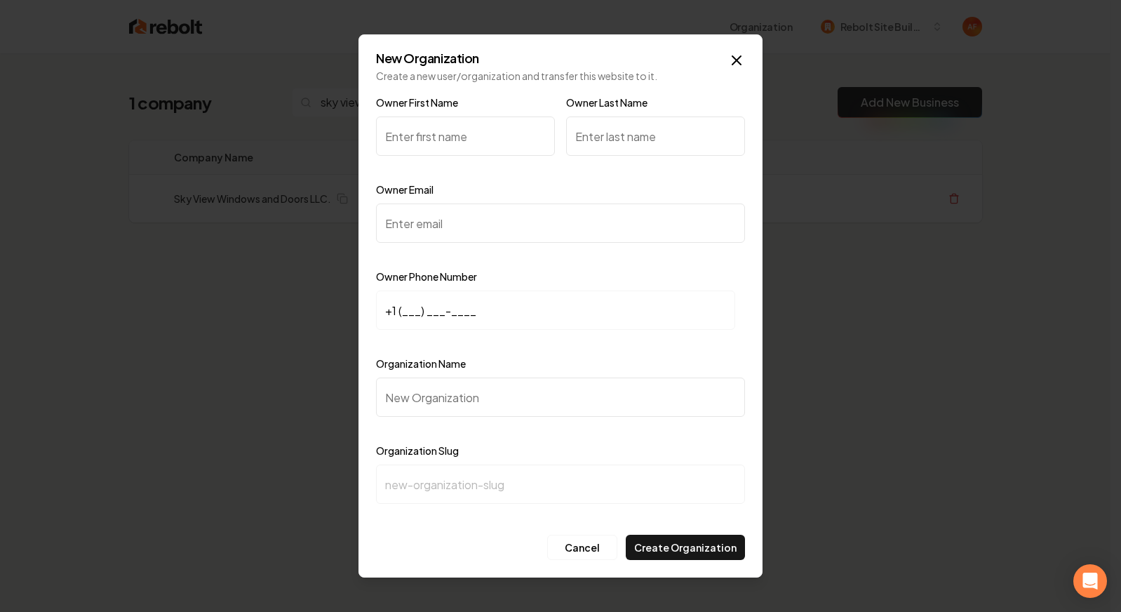
click at [502, 229] on input "Owner Email" at bounding box center [560, 222] width 369 height 39
paste input "nvskyview@gmail.com"
type input "nvskyview@gmail.com"
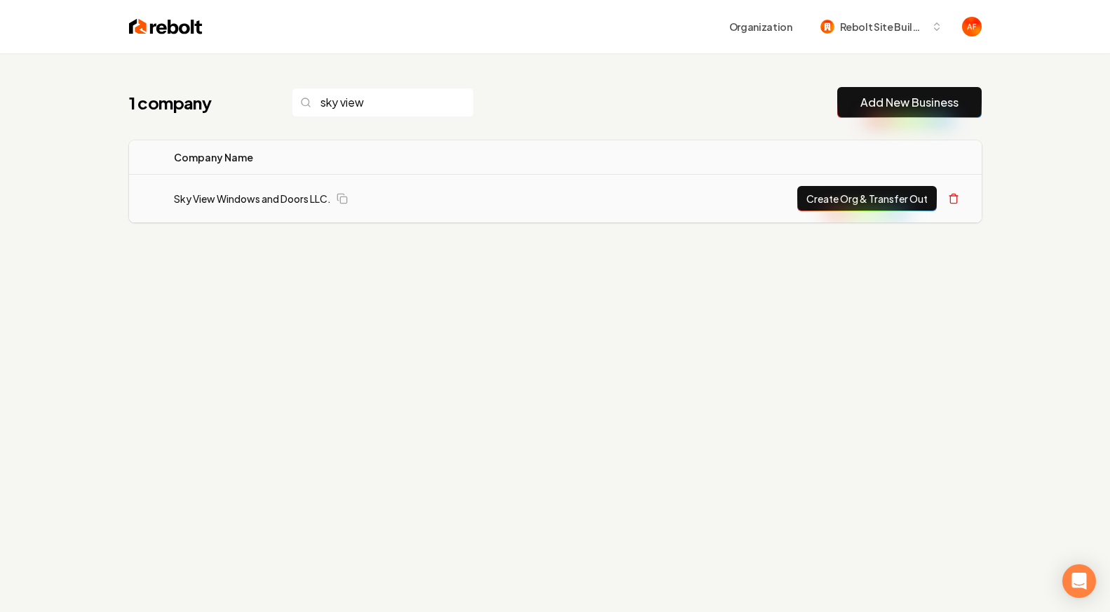
click at [863, 204] on button "Create Org & Transfer Out" at bounding box center [868, 198] width 140 height 25
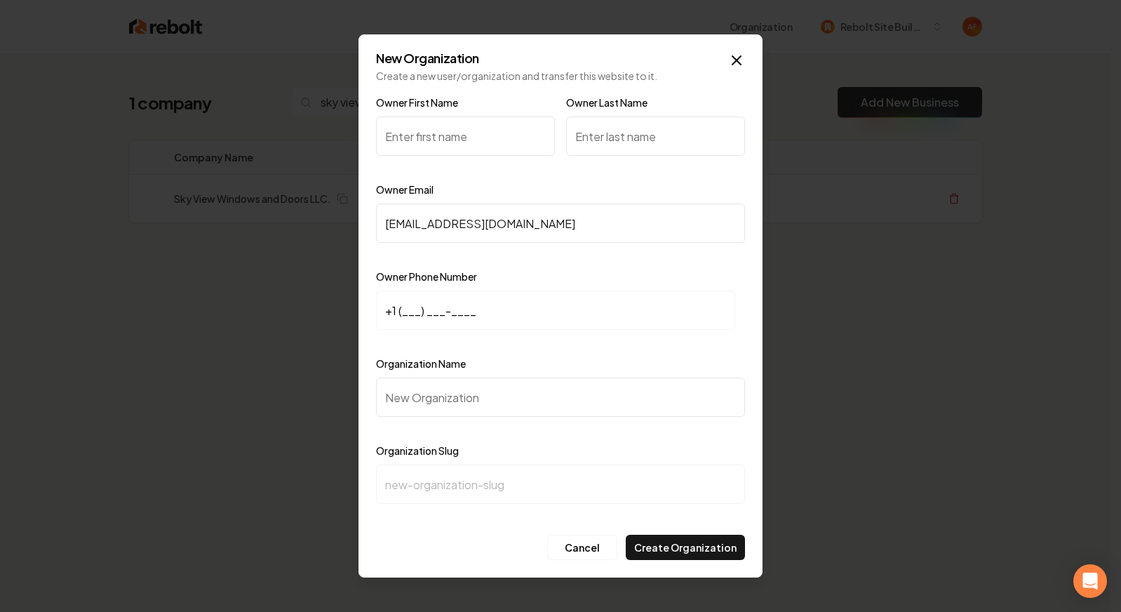
click at [449, 405] on input "Organization Name" at bounding box center [560, 396] width 369 height 39
paste input "Sky View Windows and Doors LLC. View"
type input "Sky View Windows and Doors LLC. View"
type input "sky-view-windows-and-doors-llc-view"
drag, startPoint x: 598, startPoint y: 403, endPoint x: 566, endPoint y: 394, distance: 32.7
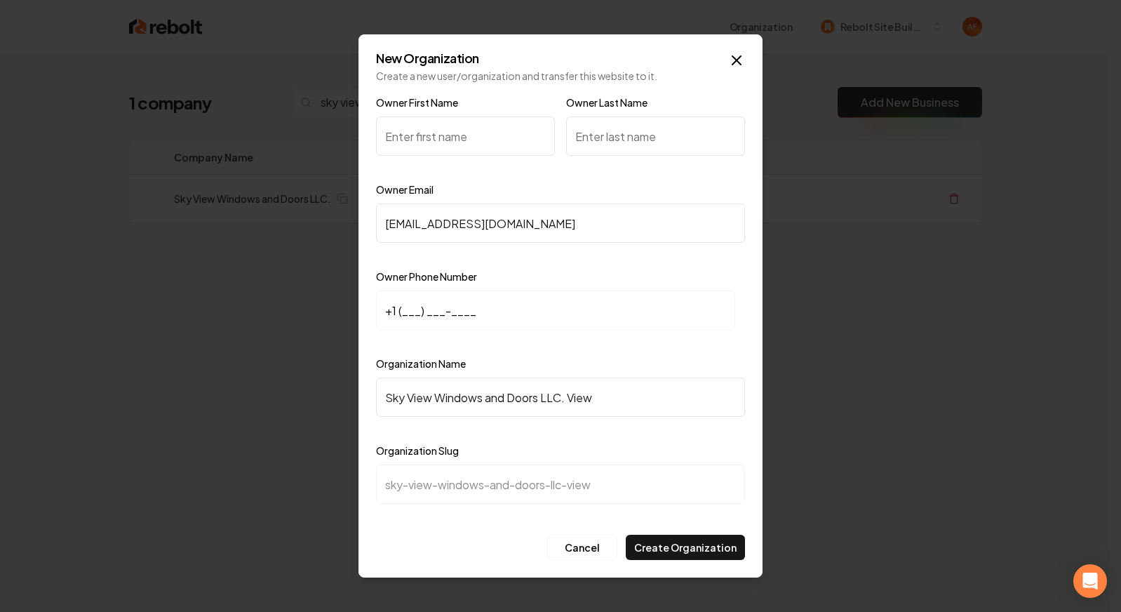
click at [566, 394] on input "Sky View Windows and Doors LLC. View" at bounding box center [560, 396] width 369 height 39
type input "Sky View Windows and Doors LLC."
type input "sky-view-windows-and-doors-llc"
type input "Sky View Windows and Doors LLC."
click at [398, 311] on input "+1 (___) ___-____" at bounding box center [555, 309] width 359 height 39
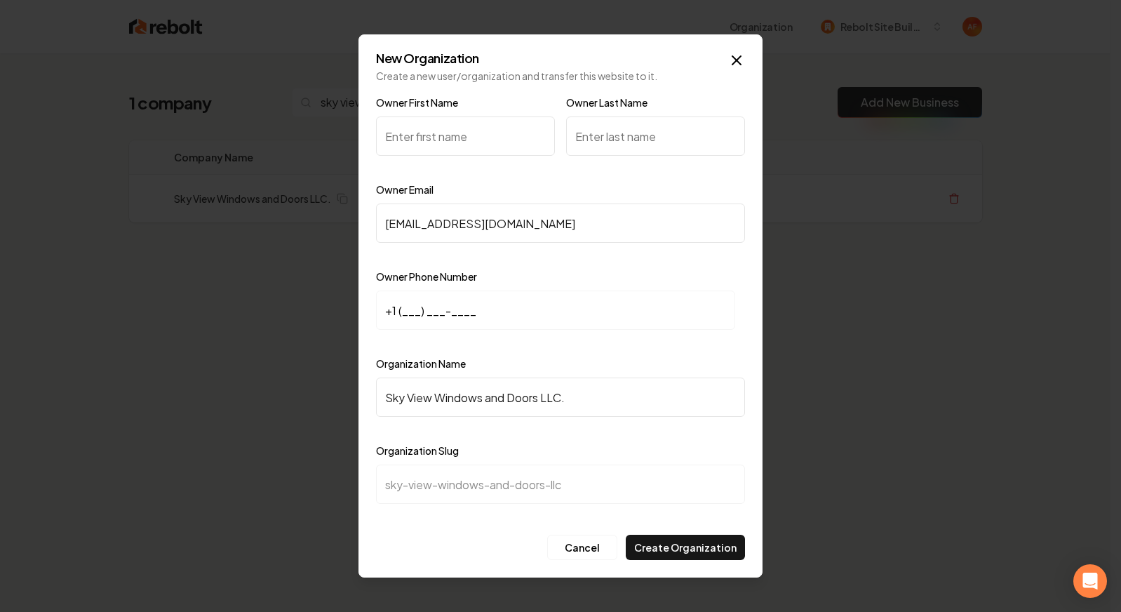
paste input "702) 659-2904"
type input "+1 (702) 659-2904"
click at [737, 57] on icon "button" at bounding box center [736, 60] width 17 height 17
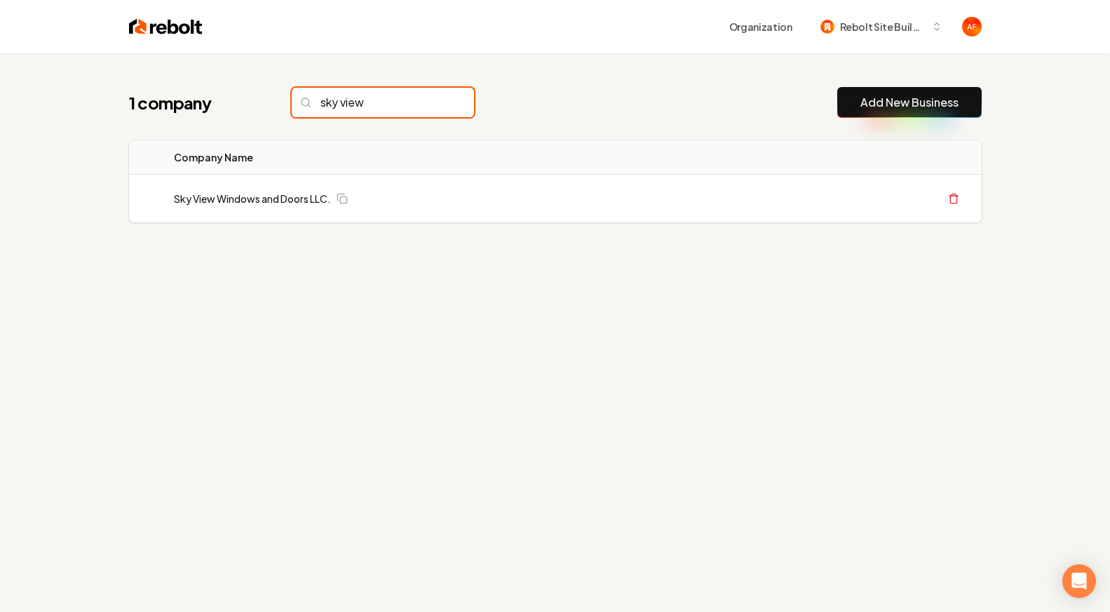
click at [368, 105] on input "sky view" at bounding box center [383, 102] width 182 height 29
type input "shark"
click at [157, 1] on div "Organization Rebolt Site Builder" at bounding box center [556, 26] width 898 height 53
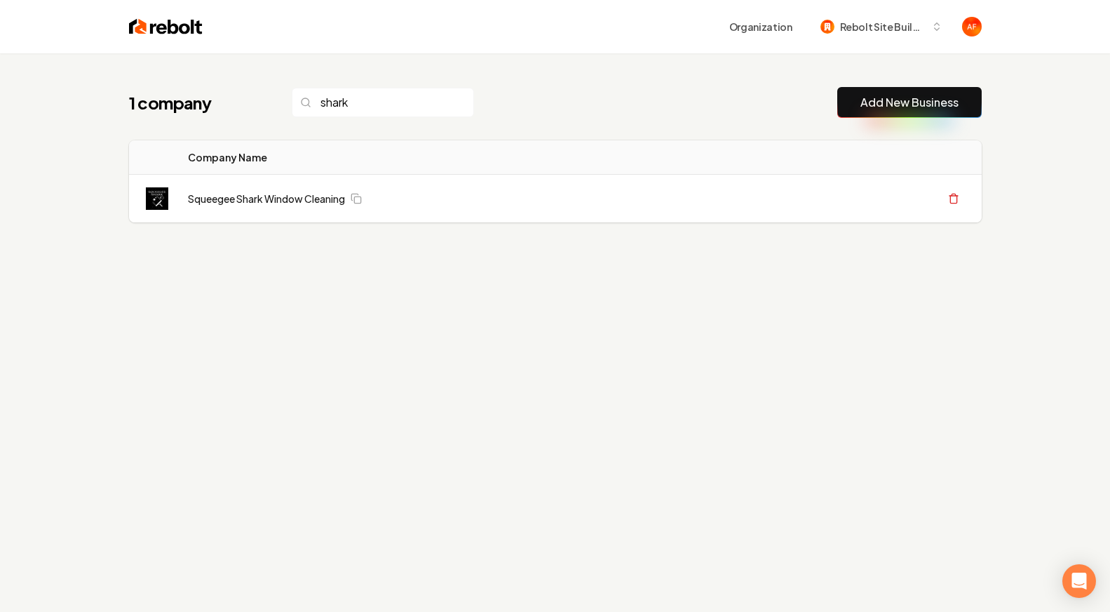
click at [149, 14] on div "Organization Rebolt Site Builder" at bounding box center [556, 26] width 898 height 53
click at [137, 29] on img at bounding box center [166, 27] width 74 height 20
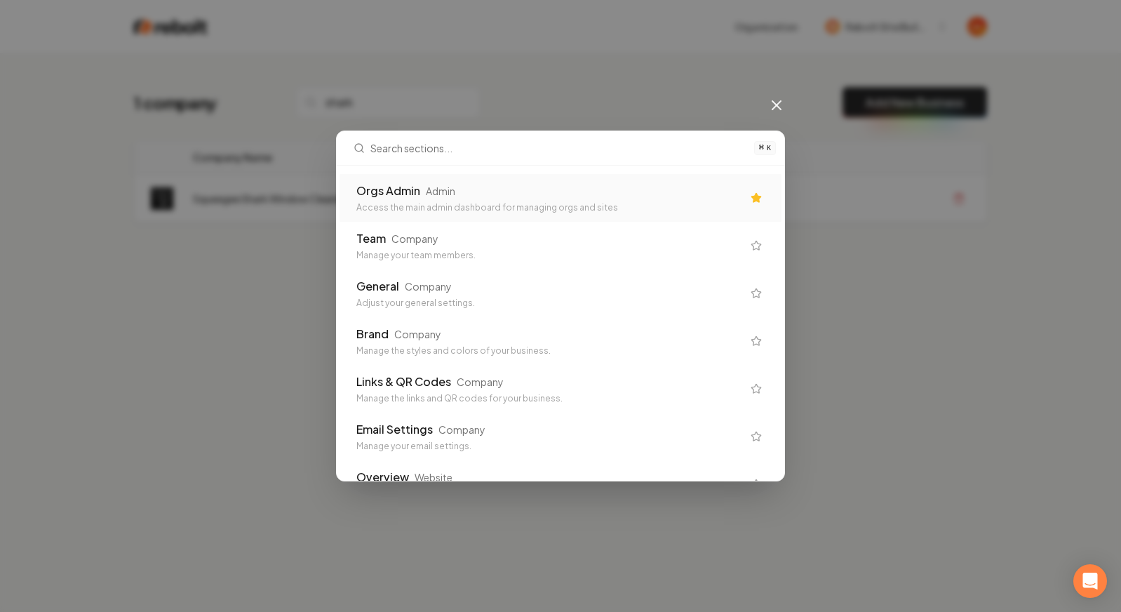
click at [449, 205] on div "Access the main admin dashboard for managing orgs and sites" at bounding box center [549, 207] width 386 height 11
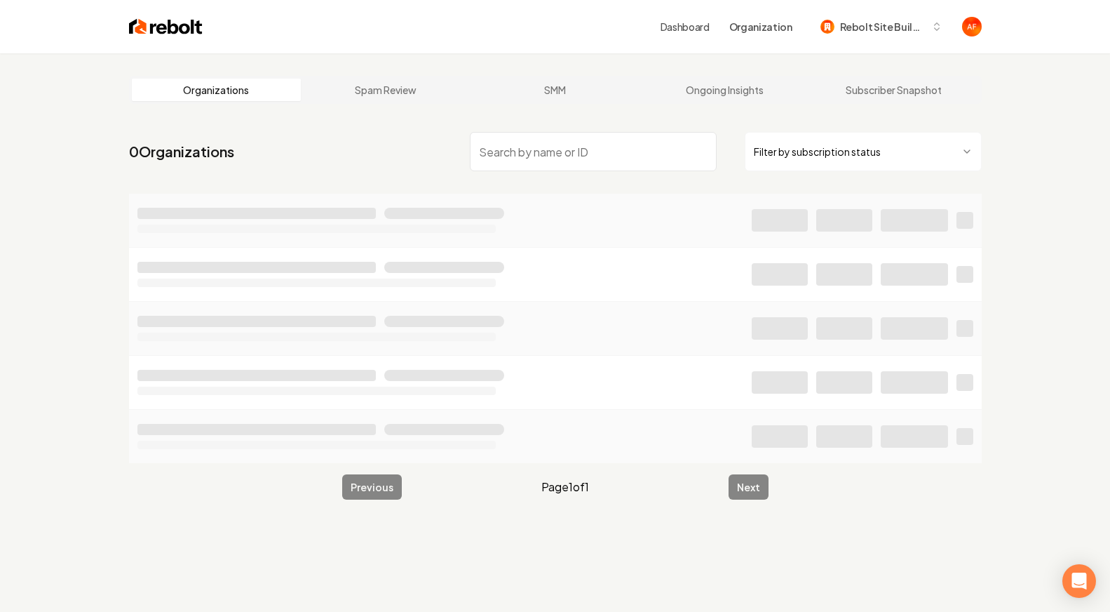
click at [535, 152] on input "search" at bounding box center [593, 151] width 247 height 39
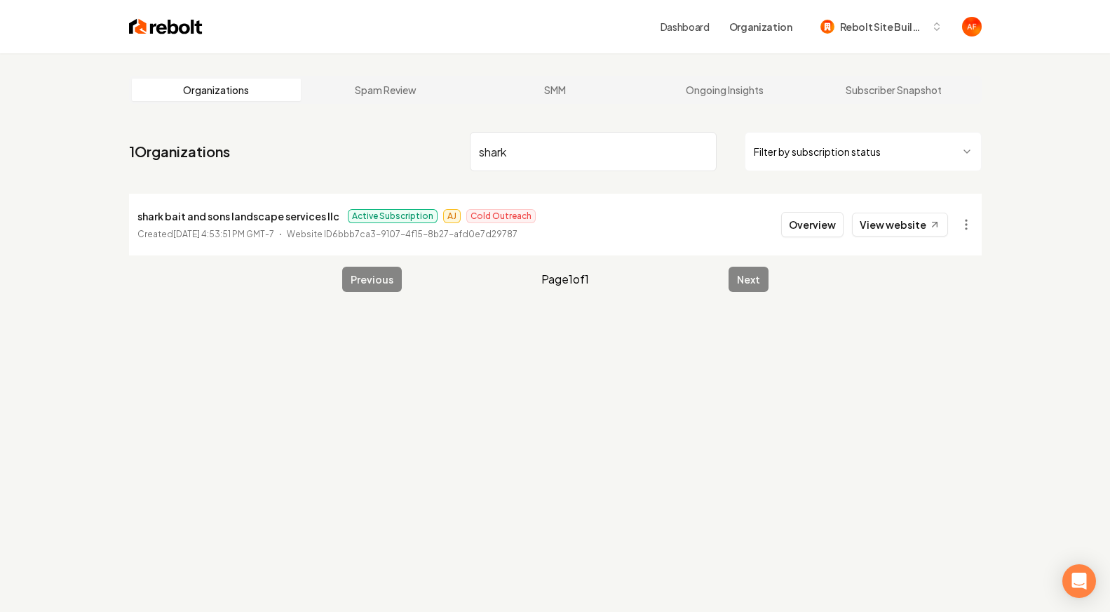
type input "shark"
click at [880, 215] on link "View website" at bounding box center [900, 225] width 96 height 24
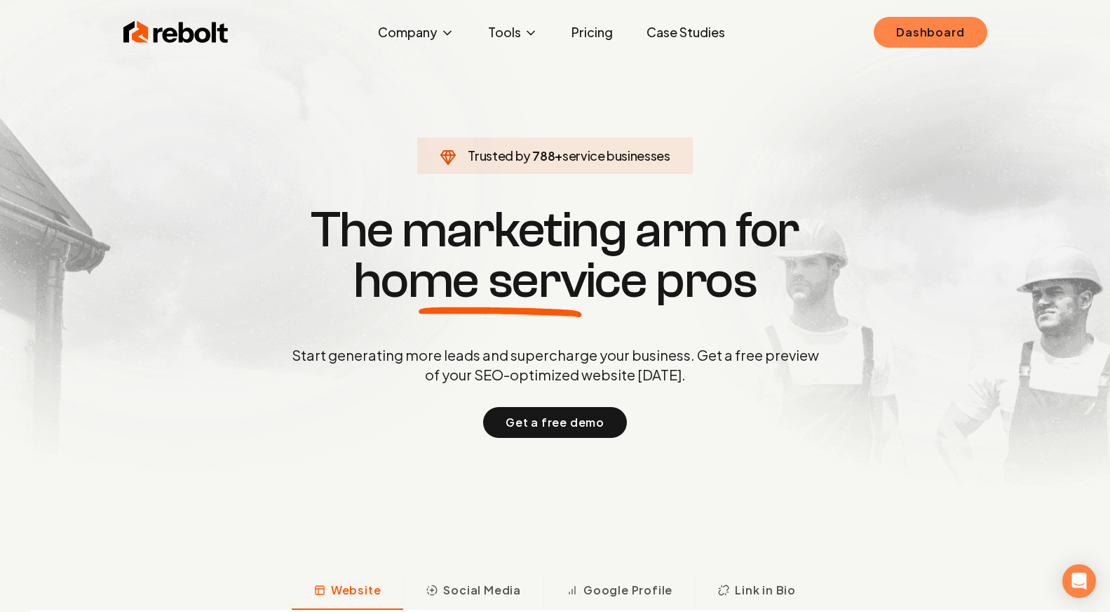
click at [908, 25] on link "Dashboard" at bounding box center [930, 32] width 113 height 31
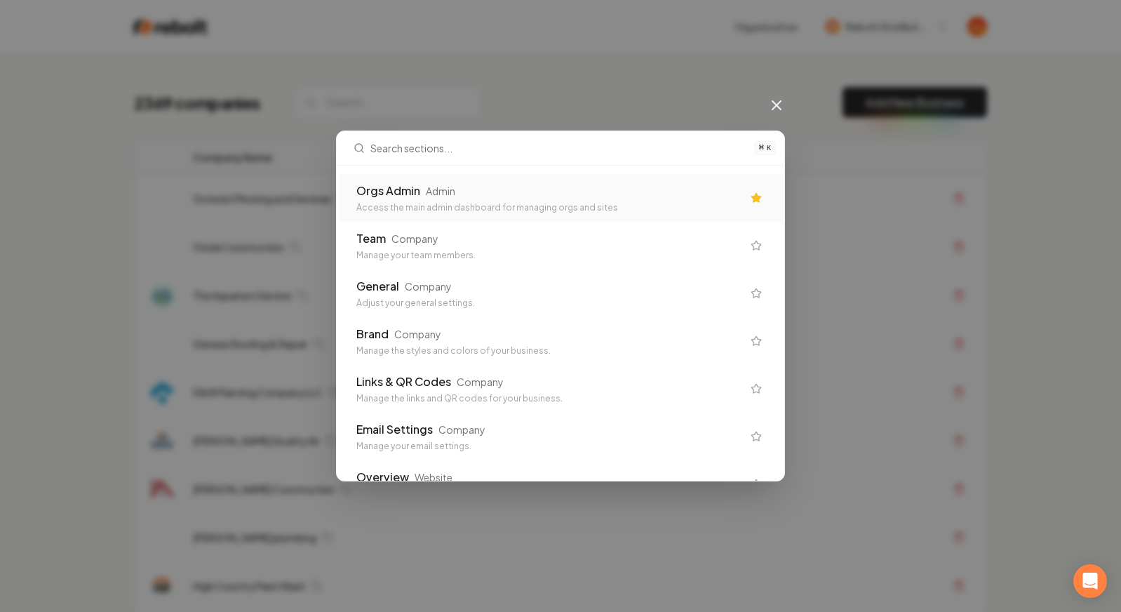
click at [641, 191] on div "Orgs Admin Admin" at bounding box center [549, 190] width 386 height 17
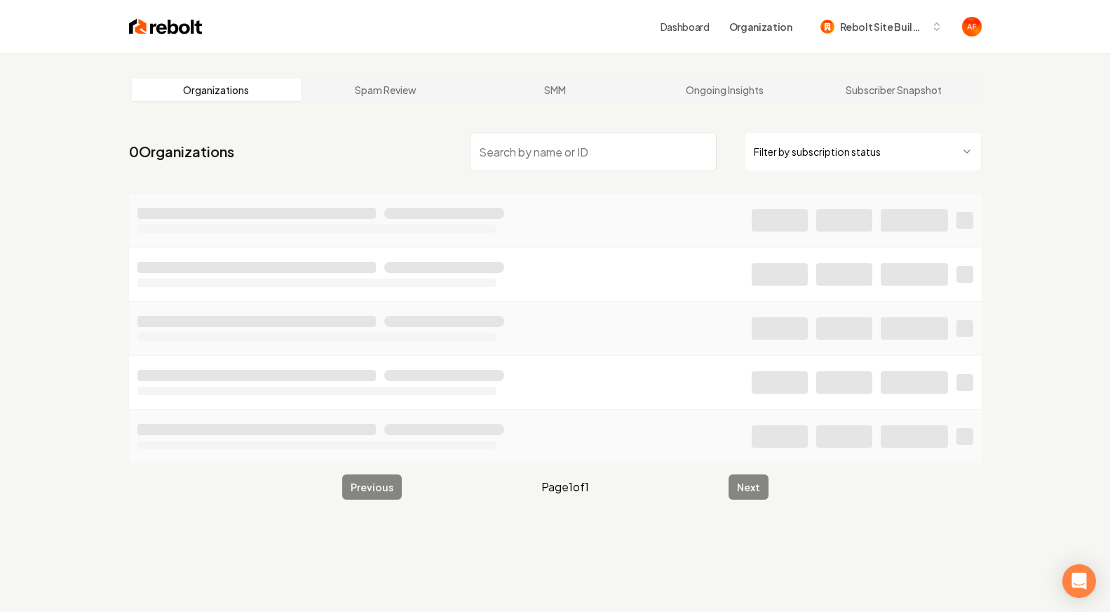
click at [568, 160] on input "search" at bounding box center [593, 151] width 247 height 39
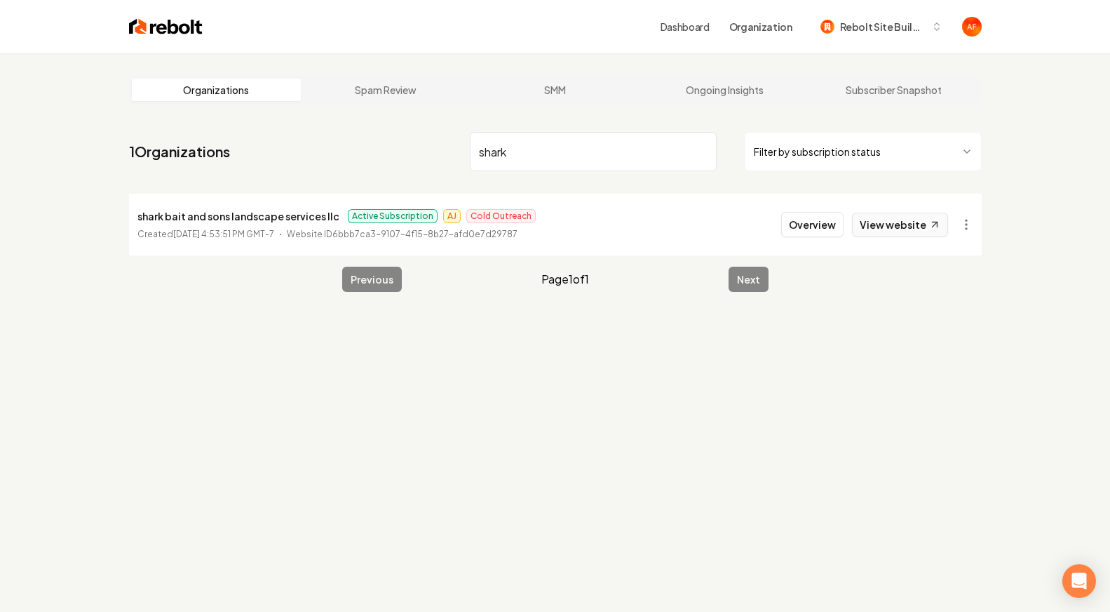
type input "shark"
click at [926, 226] on link "View website" at bounding box center [900, 225] width 96 height 24
